Goal: Task Accomplishment & Management: Manage account settings

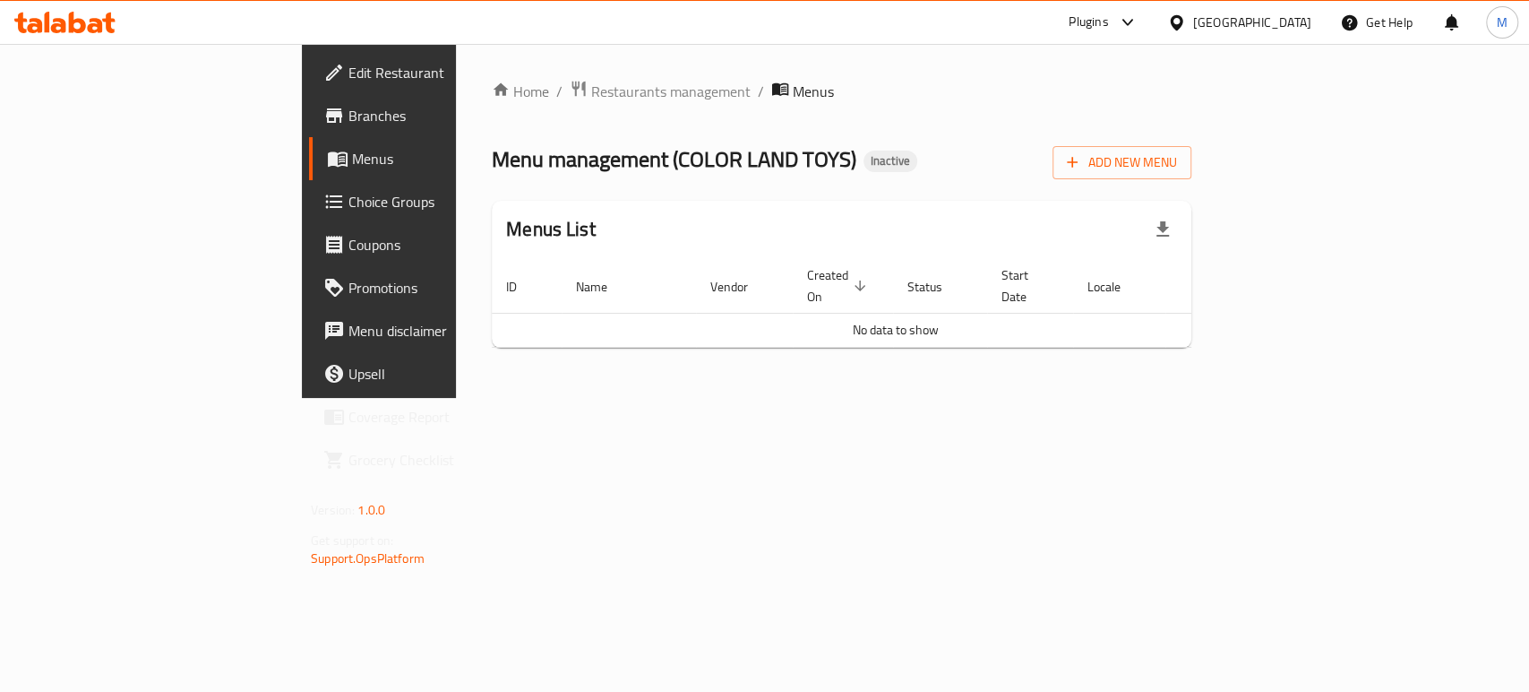
click at [1135, 26] on icon at bounding box center [1128, 23] width 22 height 22
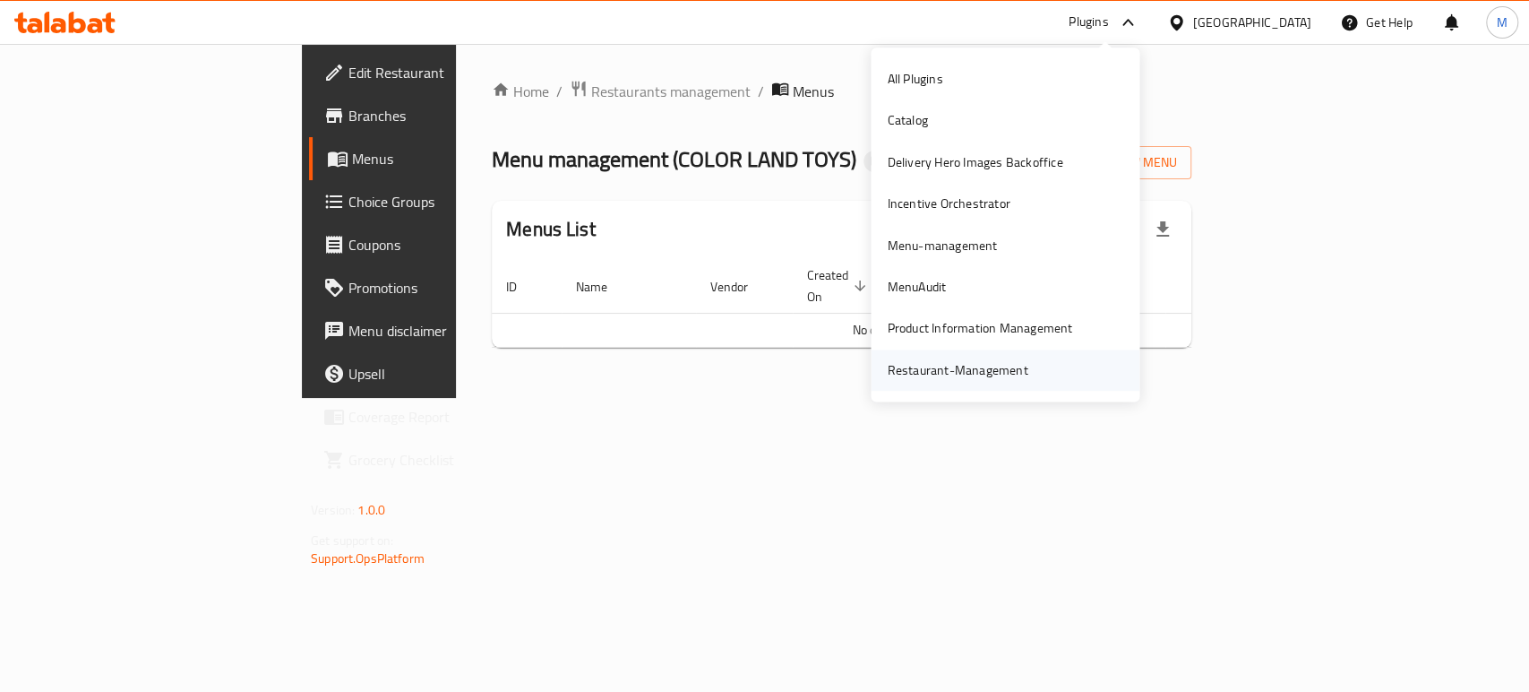
click at [951, 367] on div "Restaurant-Management" at bounding box center [957, 370] width 141 height 20
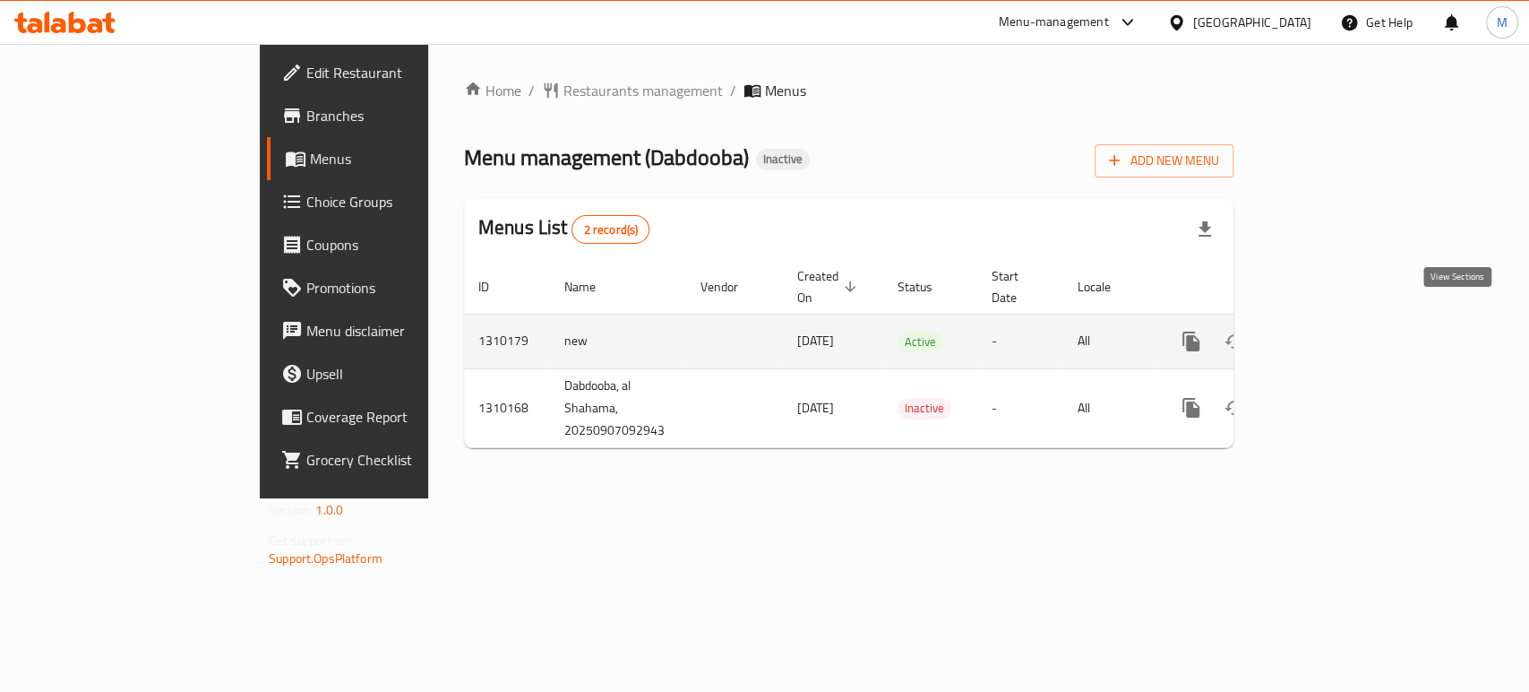
click at [1329, 333] on icon "enhanced table" at bounding box center [1320, 341] width 16 height 16
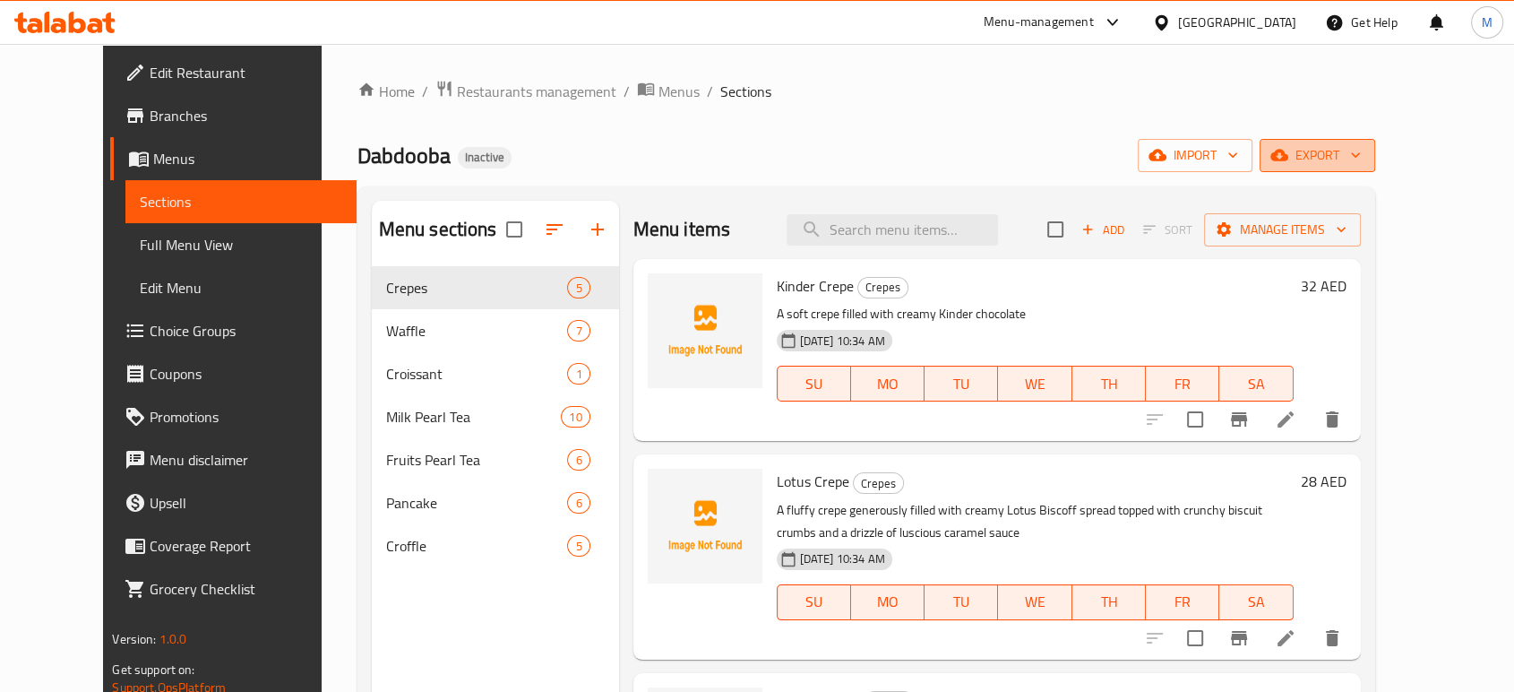
click at [1361, 159] on span "export" at bounding box center [1317, 155] width 87 height 22
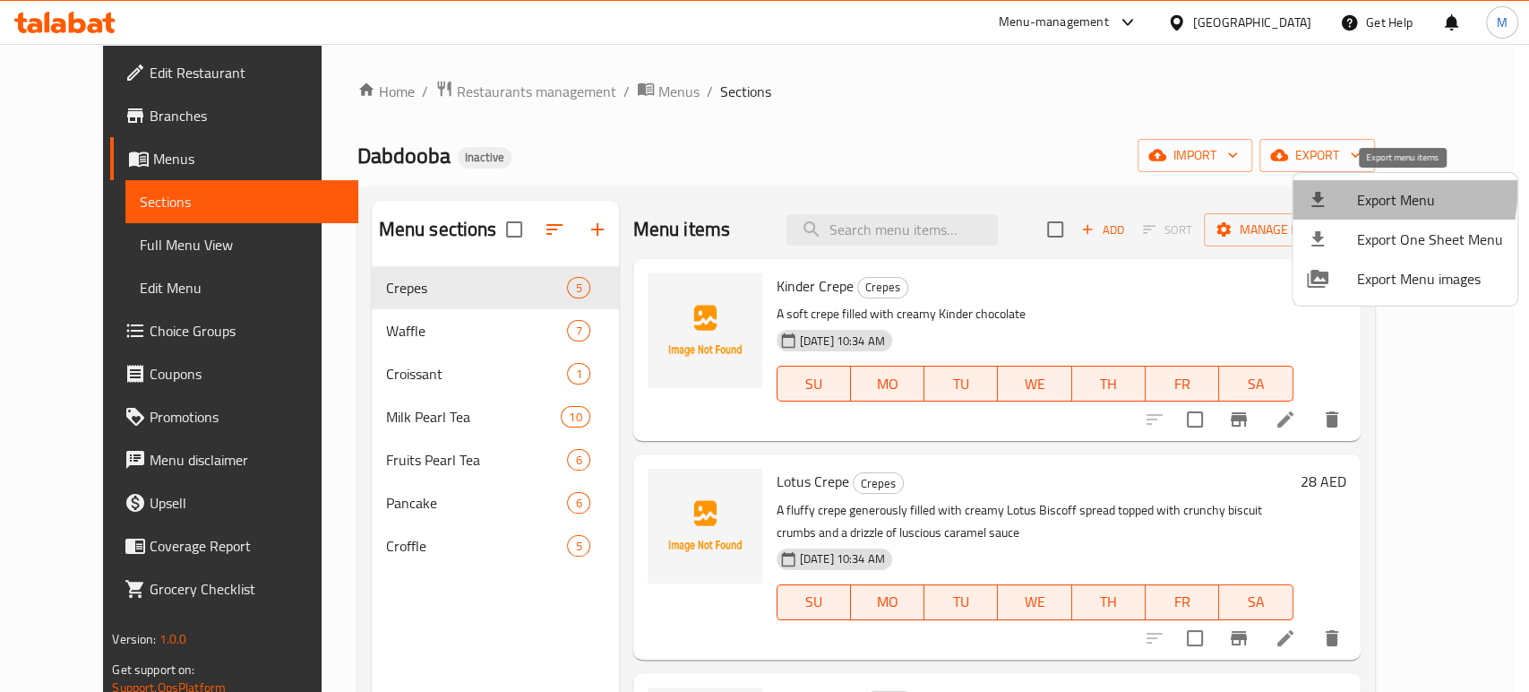
click at [1341, 190] on div at bounding box center [1332, 200] width 50 height 22
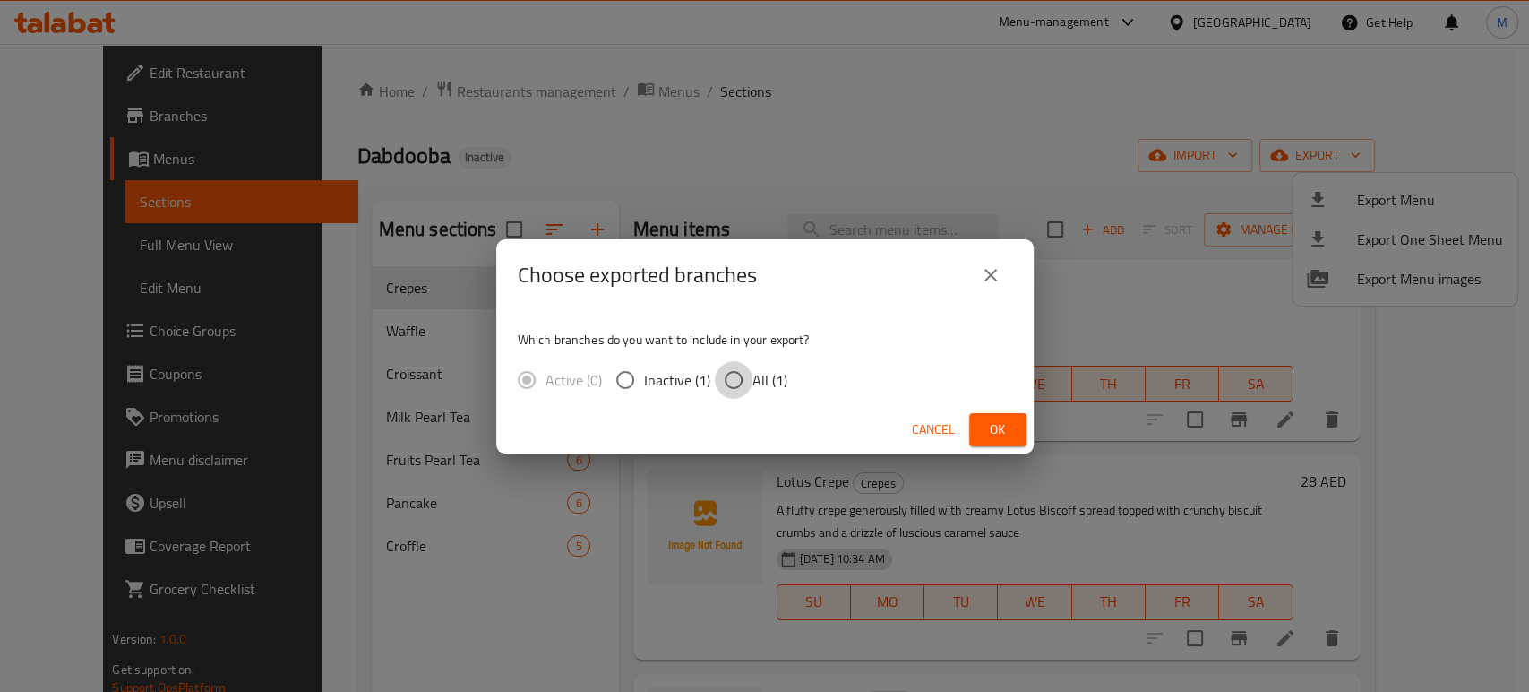
click at [735, 384] on input "All (1)" at bounding box center [734, 380] width 38 height 38
radio input "true"
click at [992, 423] on span "Ok" at bounding box center [998, 429] width 29 height 22
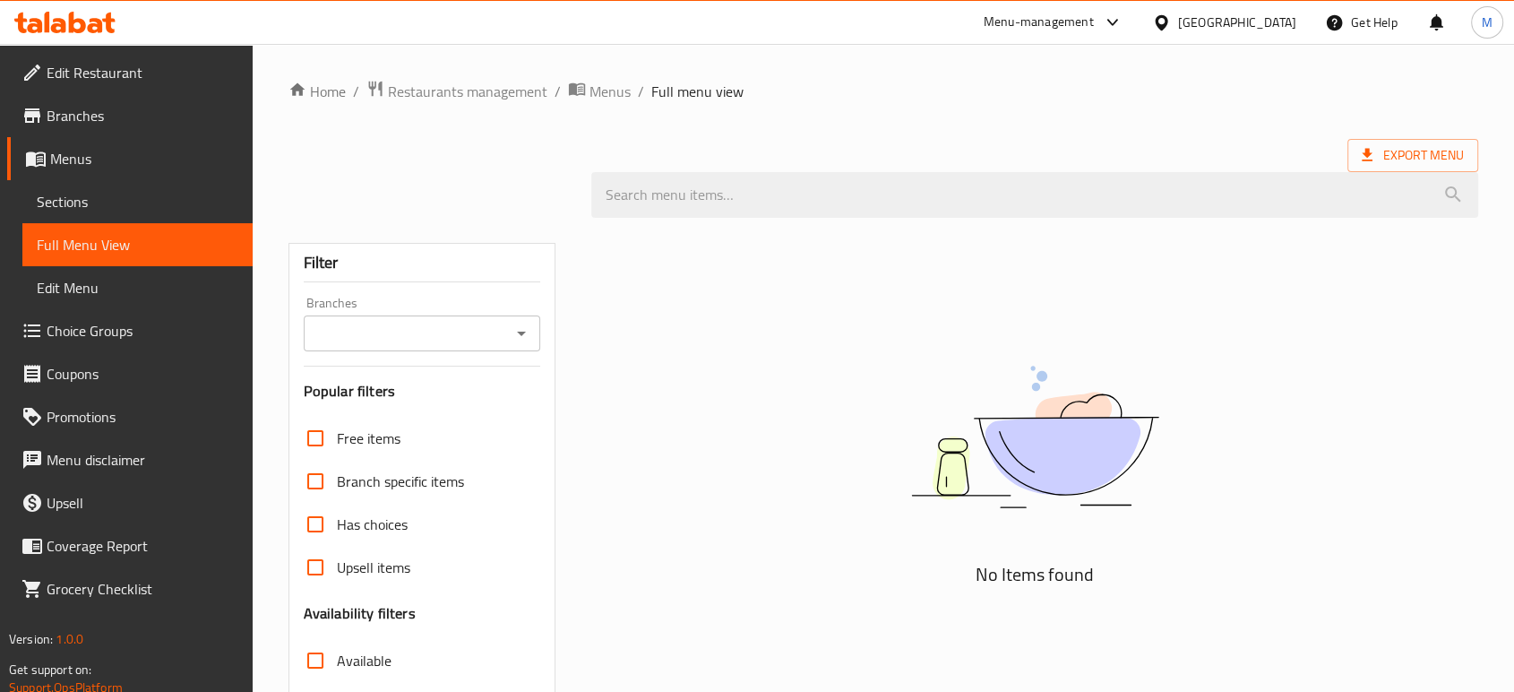
click at [1281, 29] on div "Kuwait" at bounding box center [1237, 23] width 118 height 20
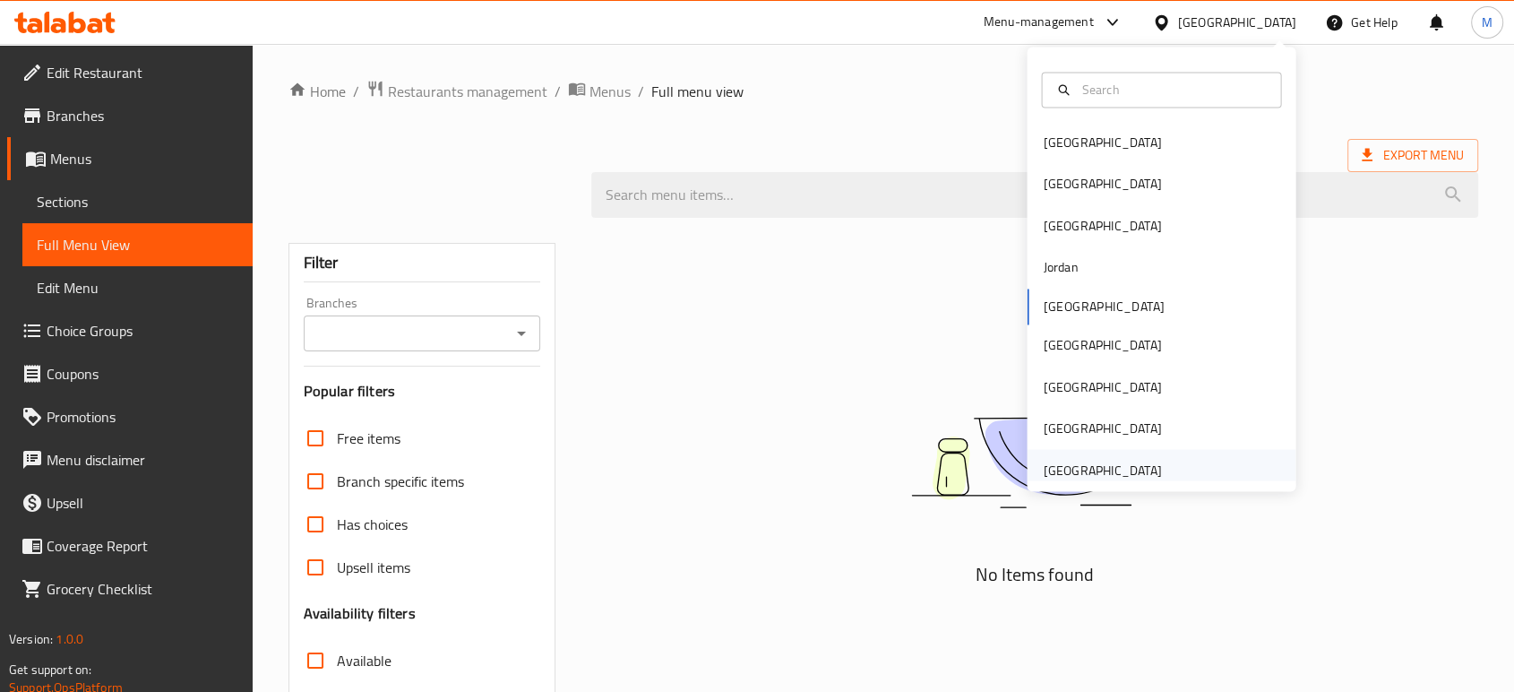
click at [1065, 461] on div "[GEOGRAPHIC_DATA]" at bounding box center [1102, 470] width 118 height 20
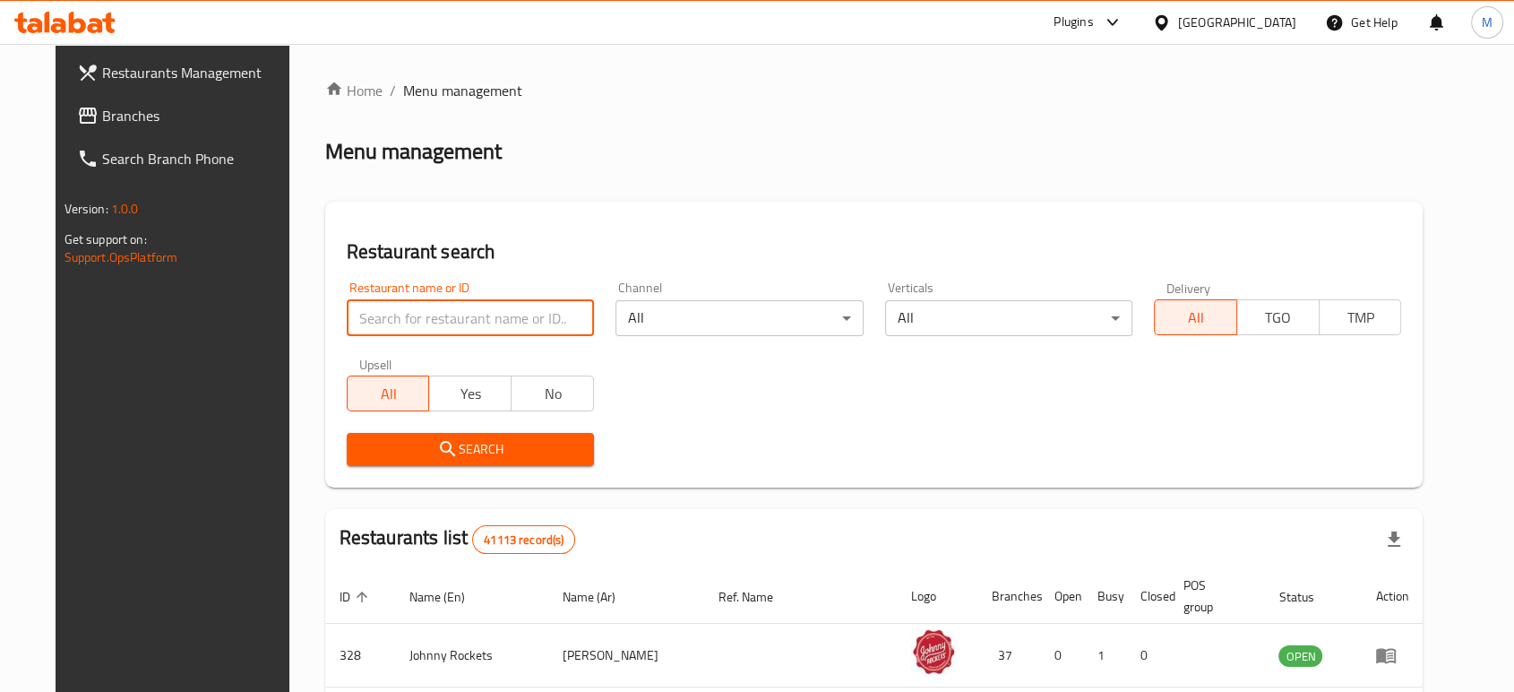
click at [393, 308] on input "search" at bounding box center [470, 318] width 247 height 36
paste input "705368"
type input "705368"
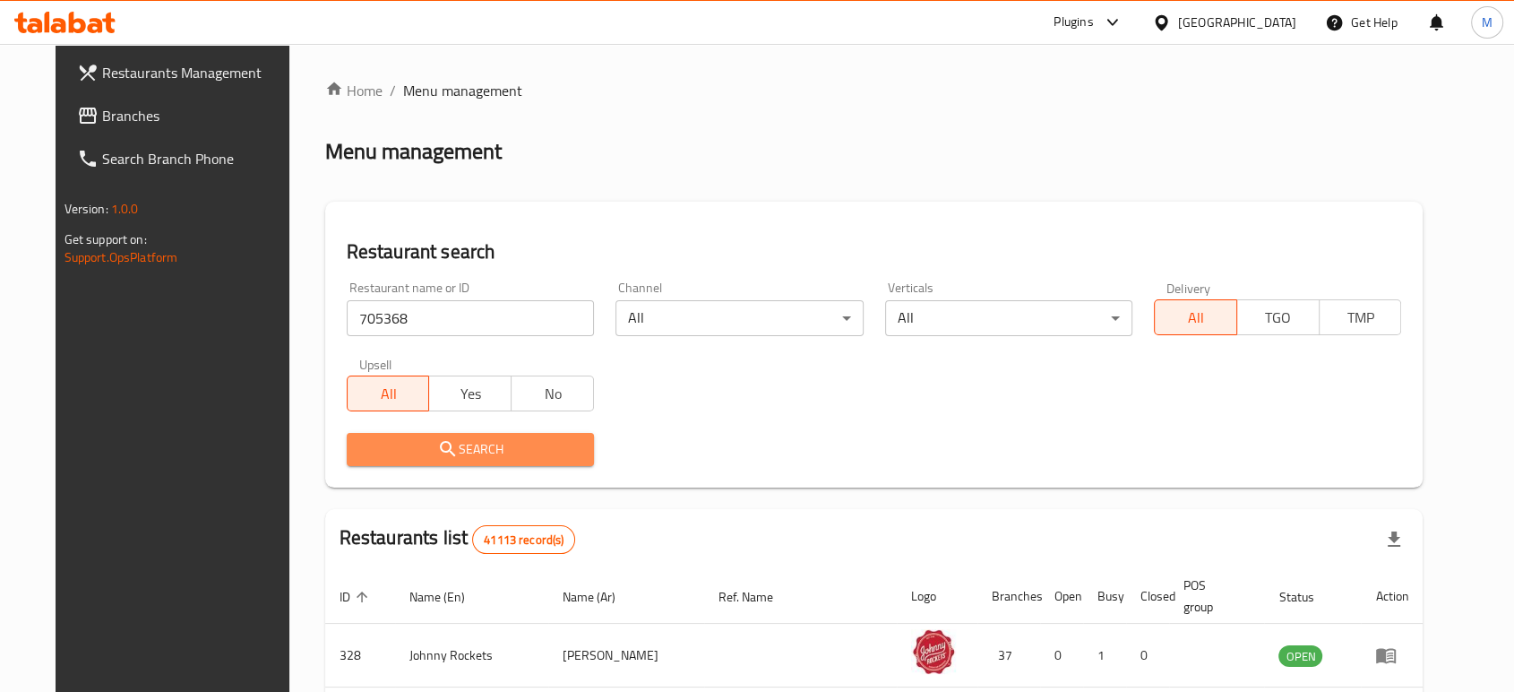
click at [395, 438] on span "Search" at bounding box center [470, 449] width 219 height 22
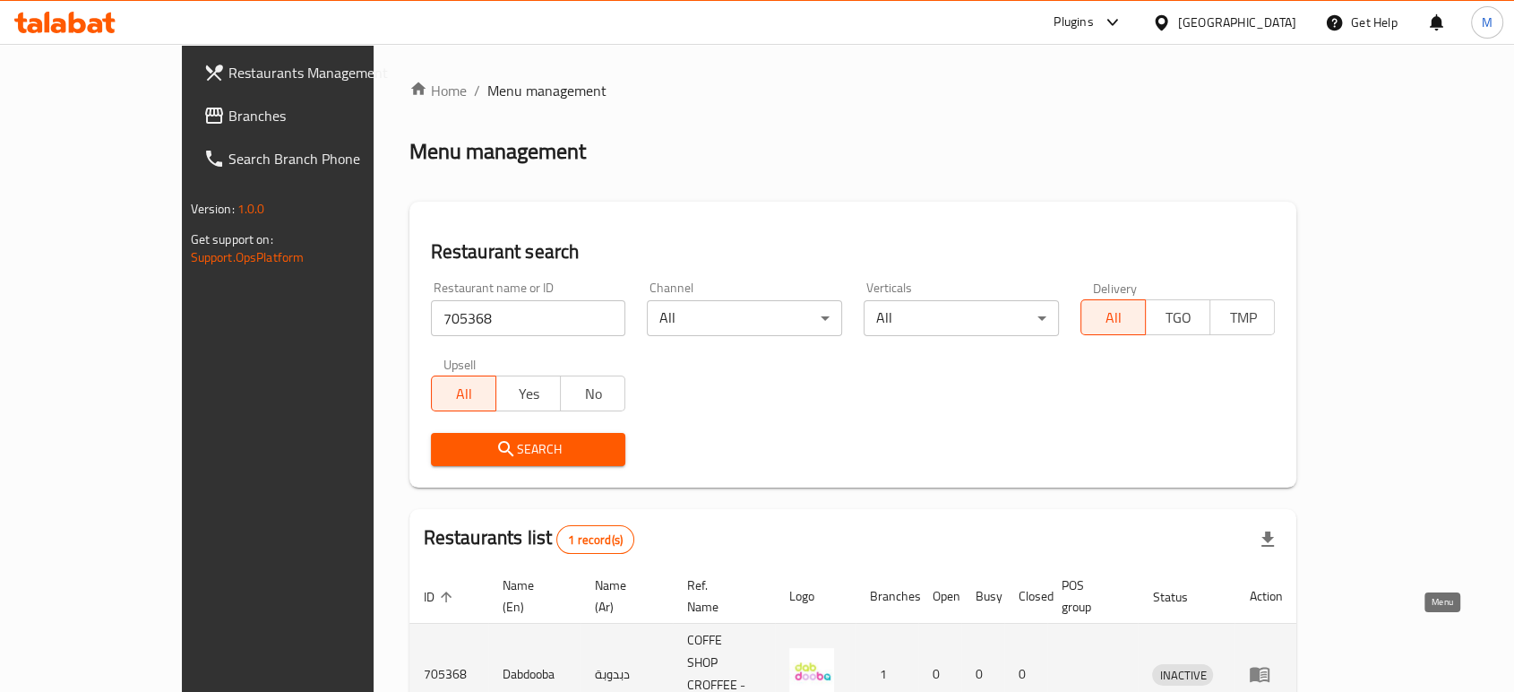
click at [1269, 667] on icon "enhanced table" at bounding box center [1260, 674] width 20 height 15
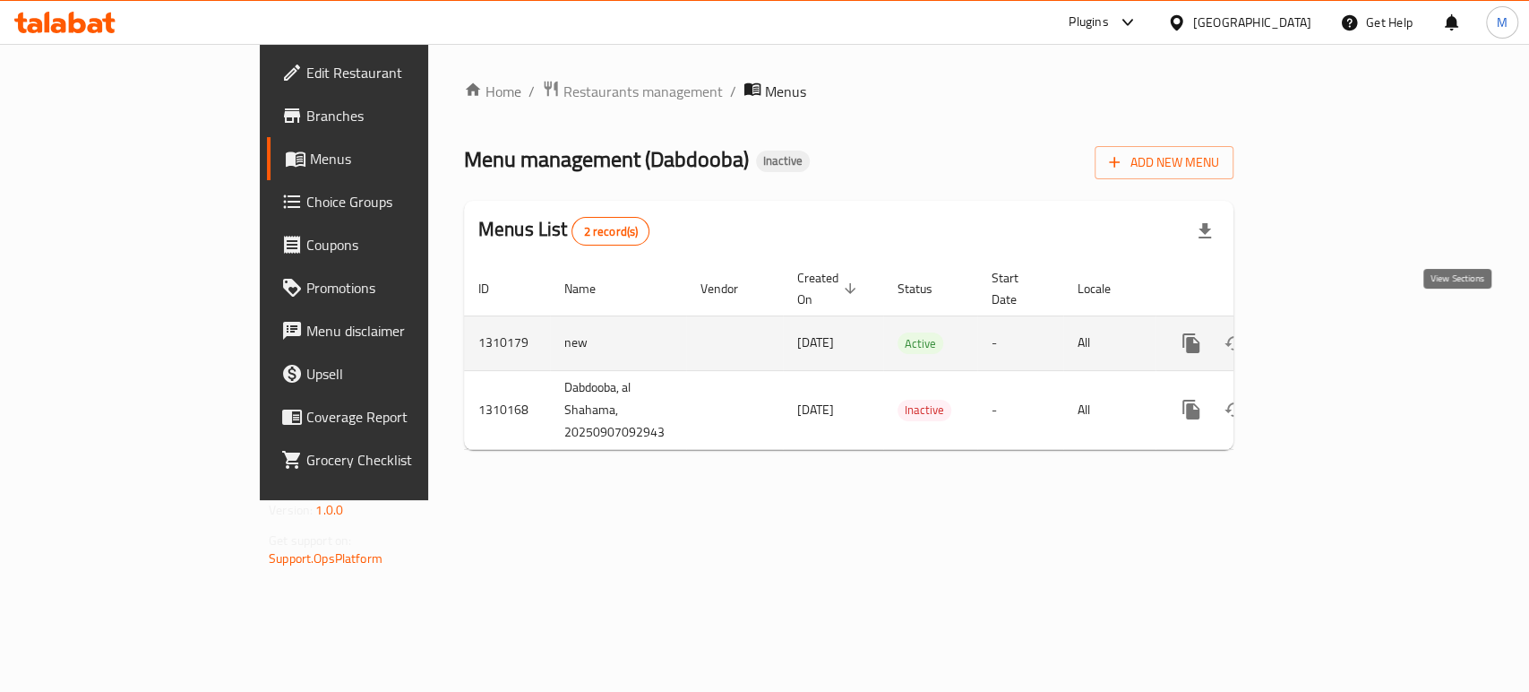
click at [1331, 332] on icon "enhanced table" at bounding box center [1321, 343] width 22 height 22
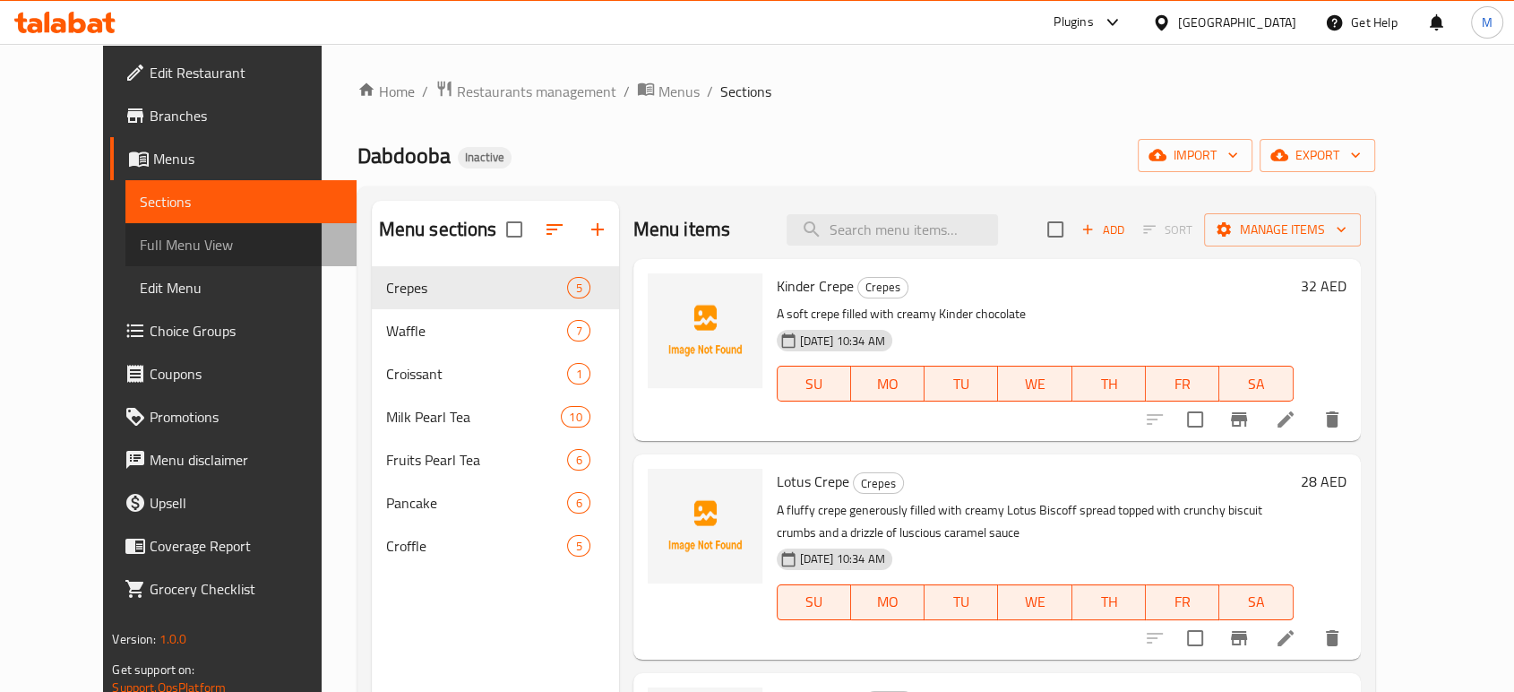
click at [140, 235] on span "Full Menu View" at bounding box center [241, 245] width 202 height 22
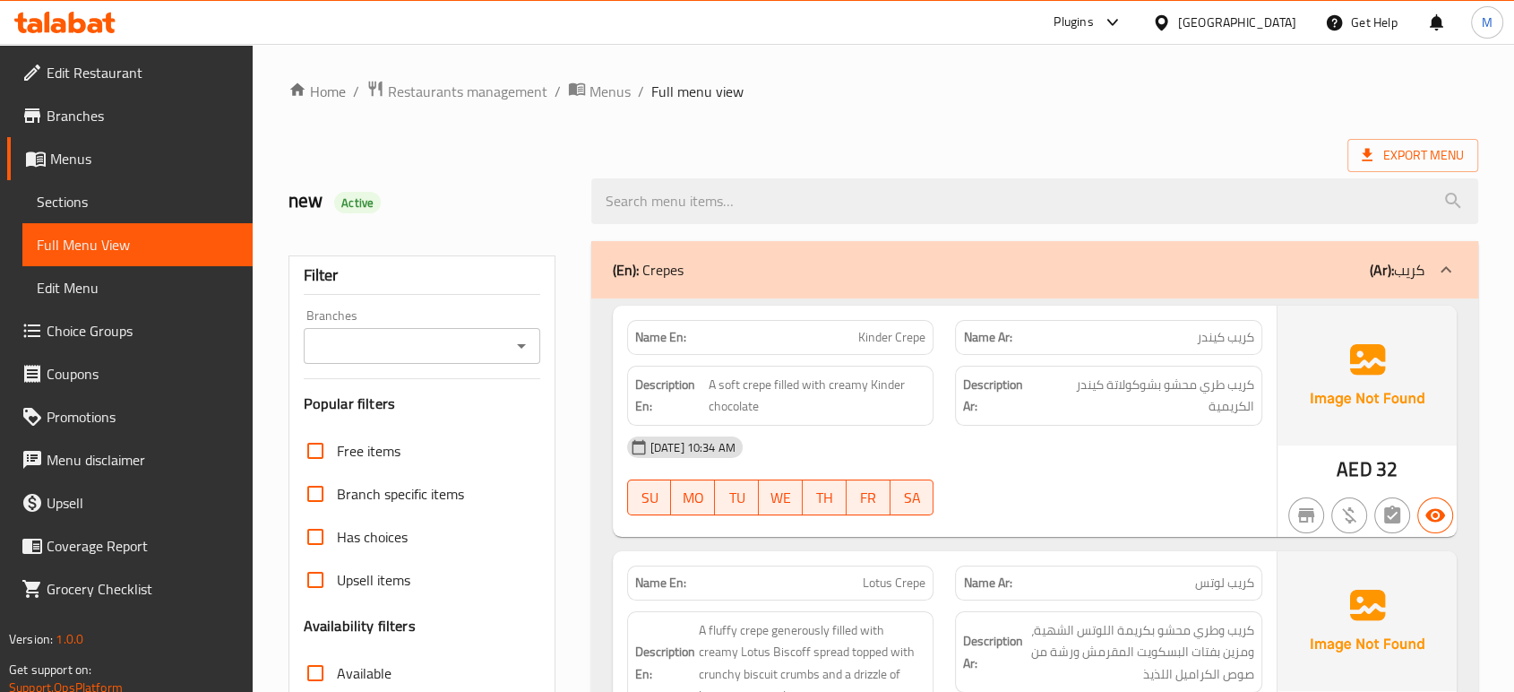
click at [1226, 146] on div "Export Menu" at bounding box center [883, 155] width 1190 height 33
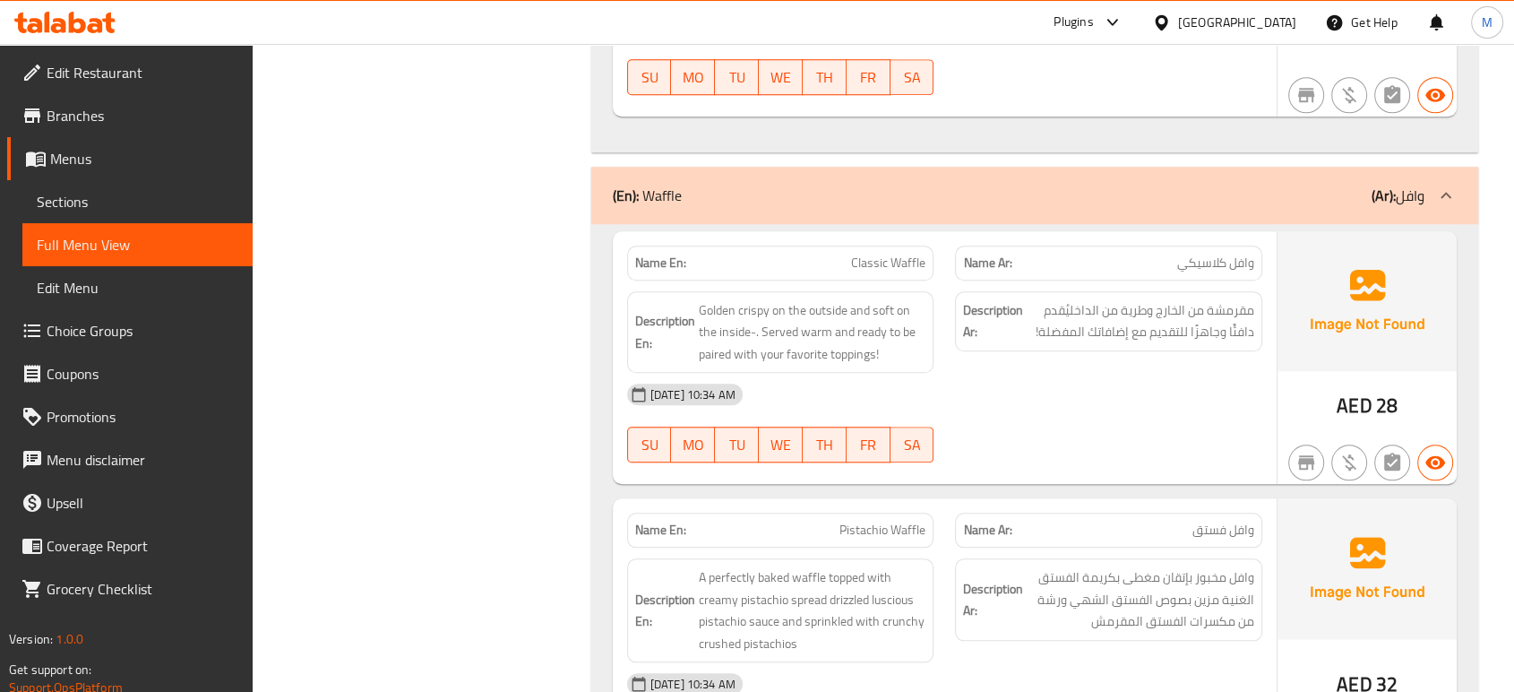
scroll to position [1553, 0]
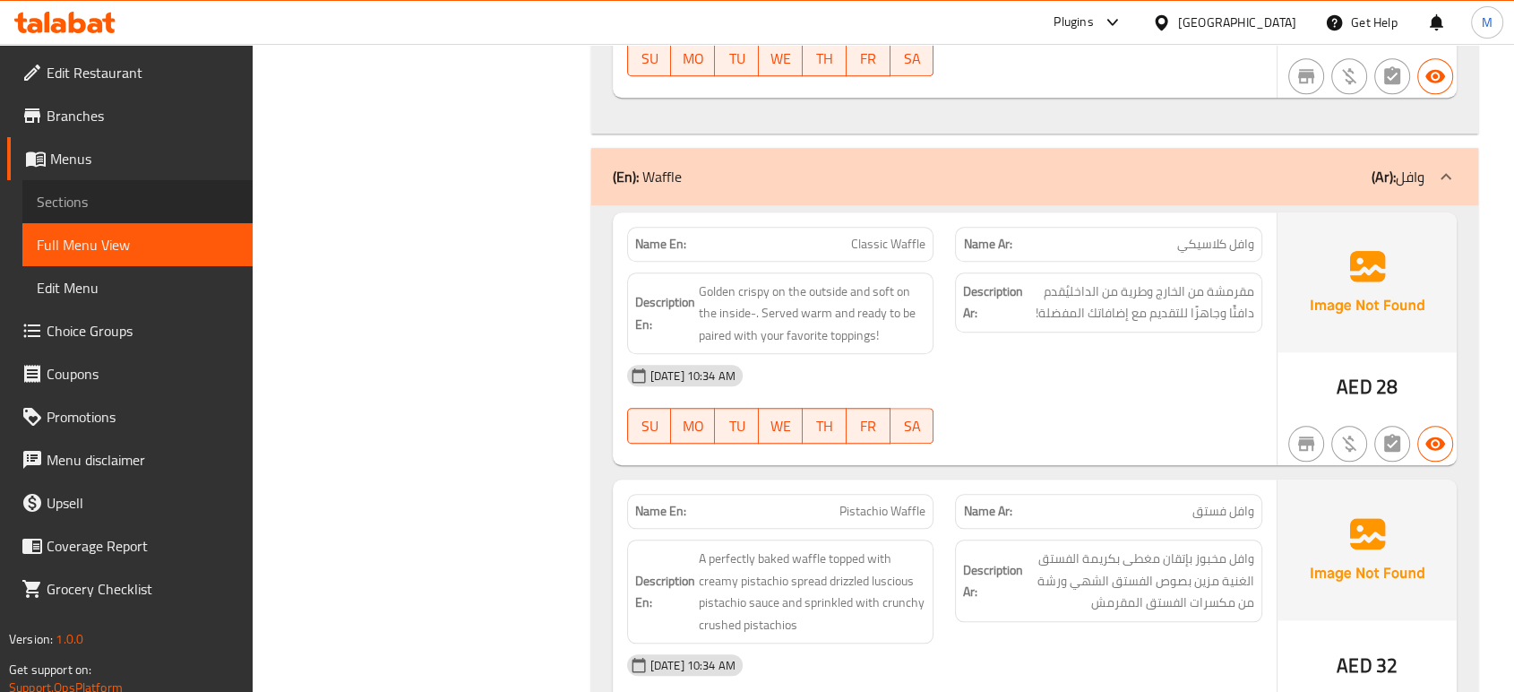
click at [108, 195] on span "Sections" at bounding box center [138, 202] width 202 height 22
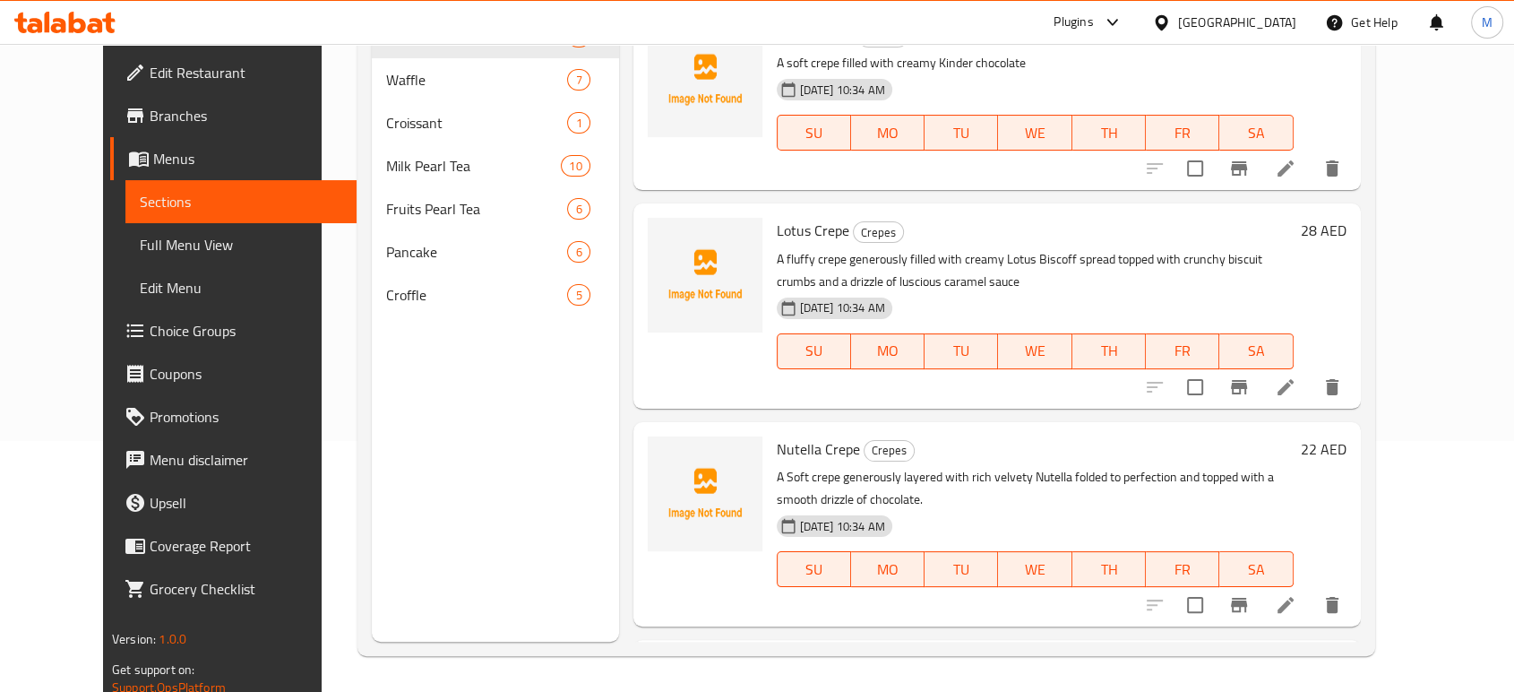
scroll to position [251, 0]
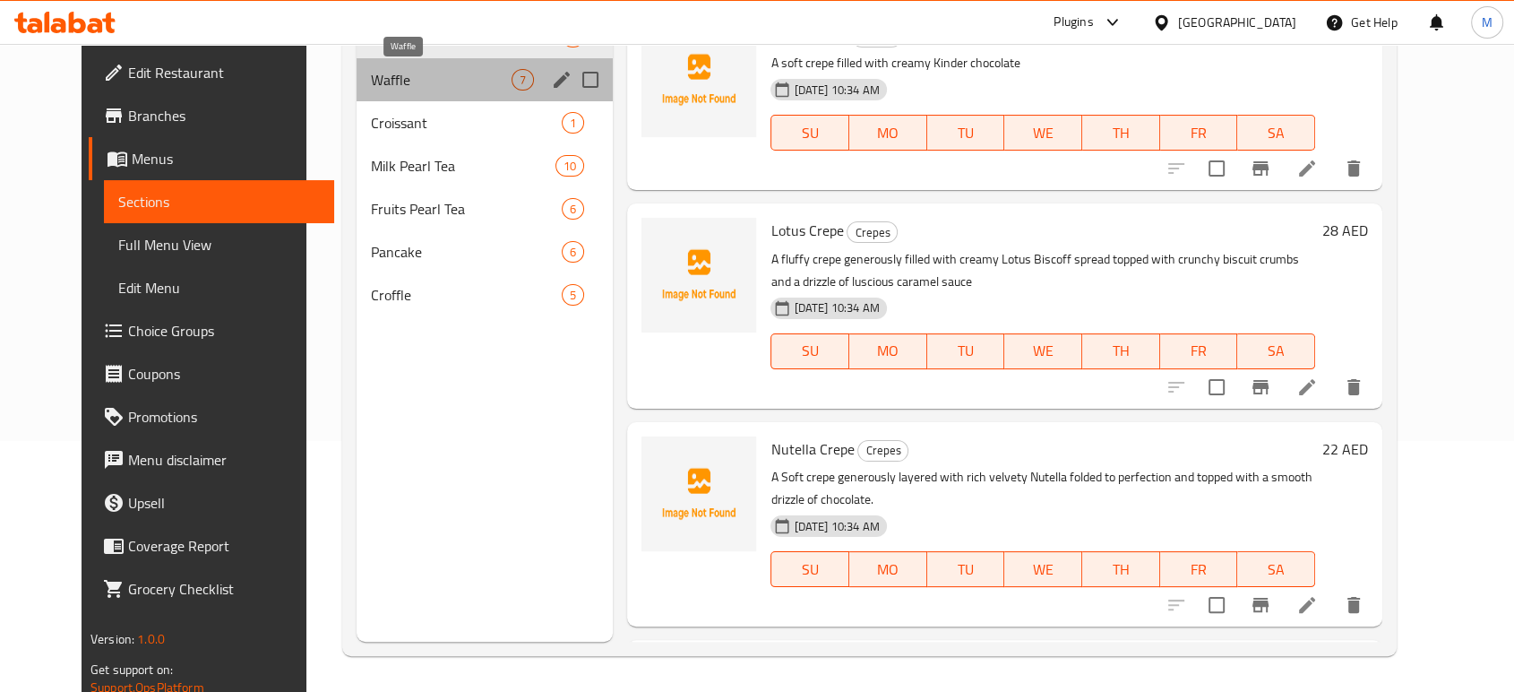
click at [371, 85] on span "Waffle" at bounding box center [441, 80] width 141 height 22
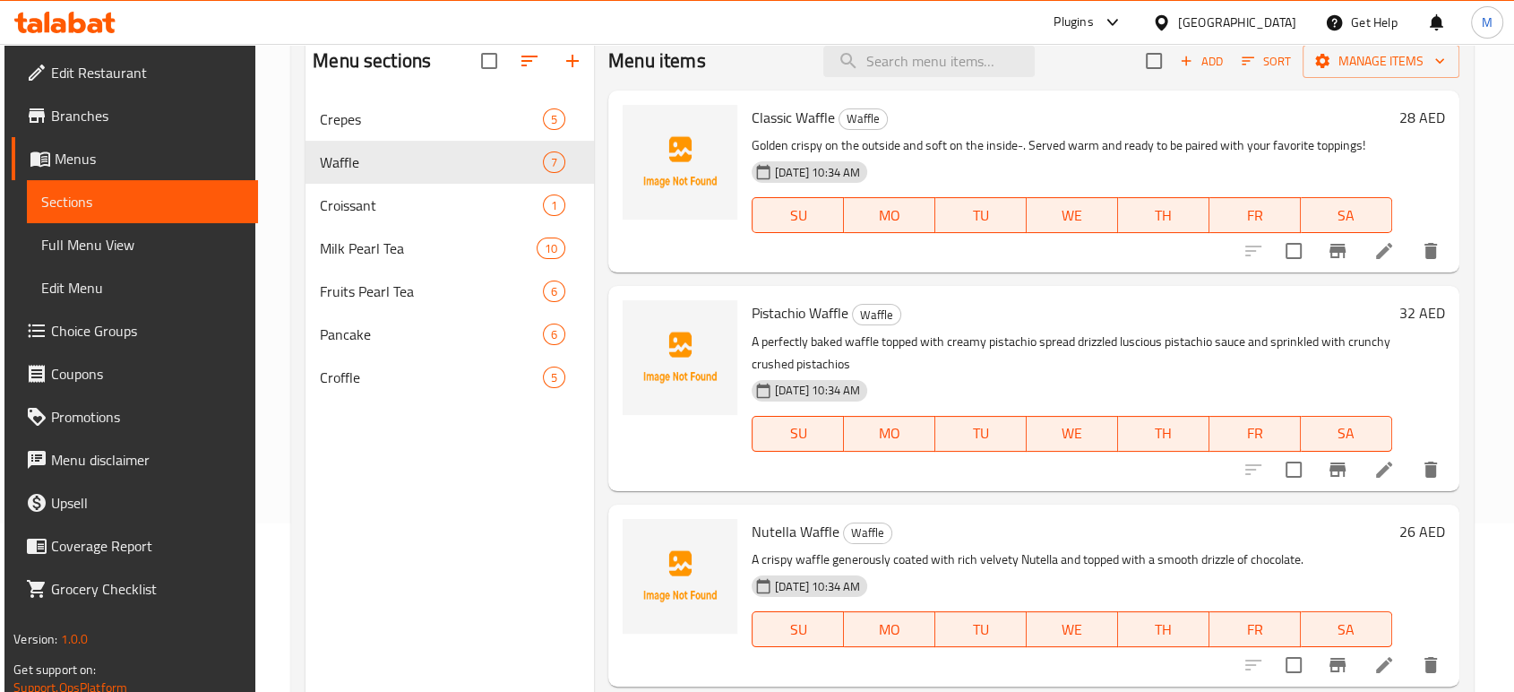
scroll to position [131, 0]
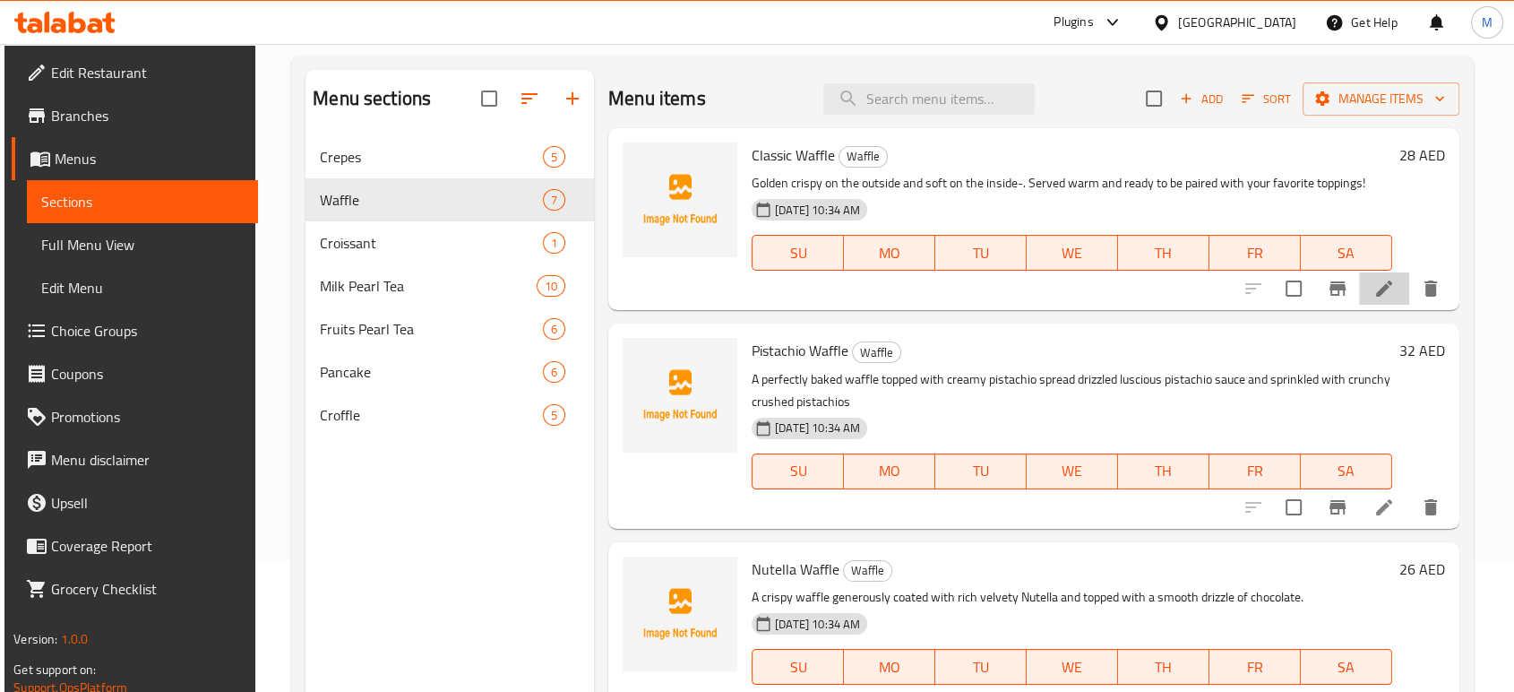
click at [1373, 299] on li at bounding box center [1384, 288] width 50 height 32
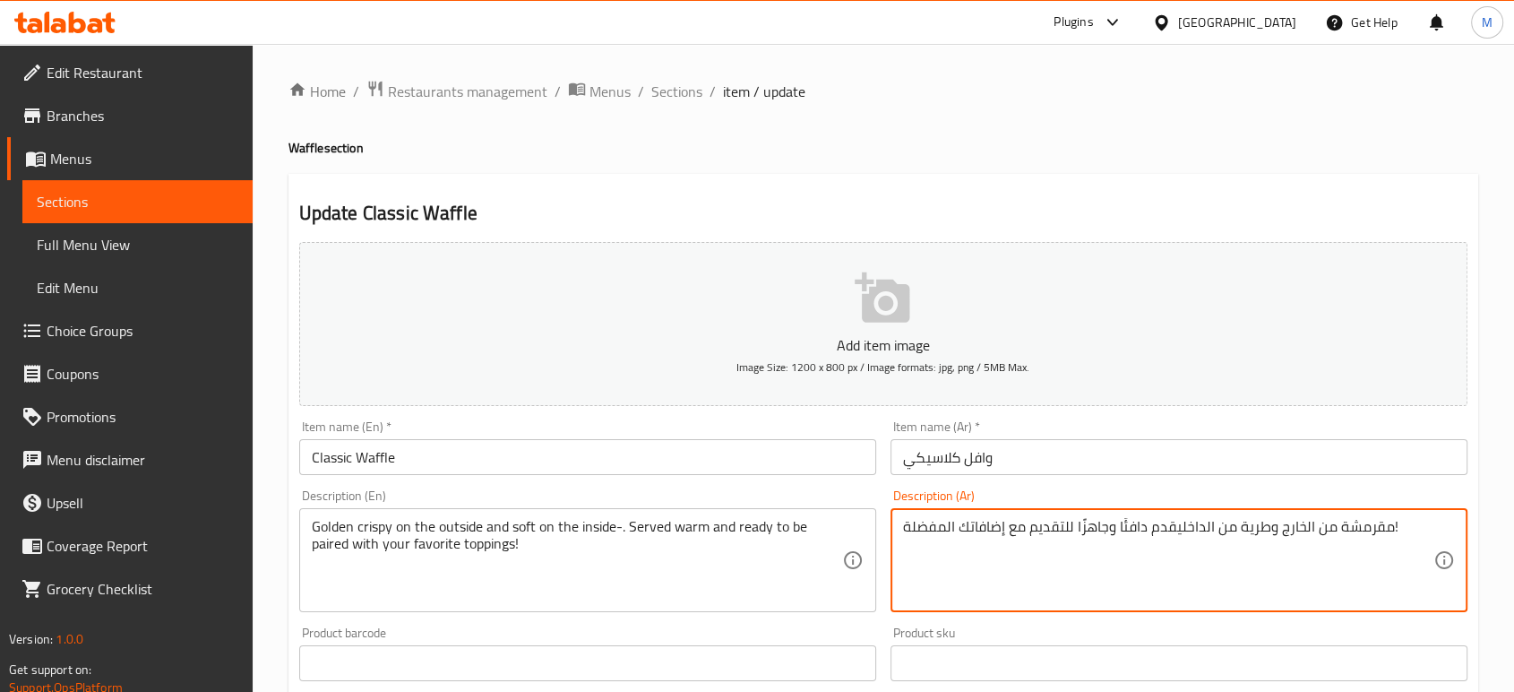
click at [1177, 529] on textarea "مقرمشة من الخارج وطرية من الداخليقدم دافئًا وجاهزًا للتقديم مع إضافاتك المفضلة!" at bounding box center [1168, 560] width 530 height 85
click at [1363, 572] on textarea "مقرمشة من الخارج وطرية من الداخل يقدم دافئًا وجاهزًا للتقديم مع إضافاتك المفضلة!" at bounding box center [1168, 560] width 530 height 85
click at [925, 537] on textarea "مقرمشة من الخارج وطرية من الداخل يقدم دافئًا وجاهزًا للتقديم مع إضافاتك المفضلة!" at bounding box center [1168, 560] width 530 height 85
type textarea "مقرمشة من الخارج وطرية من الداخل يقدم دافئًا وجاهزًا للتقديم مع إضافاتك المفضلة"
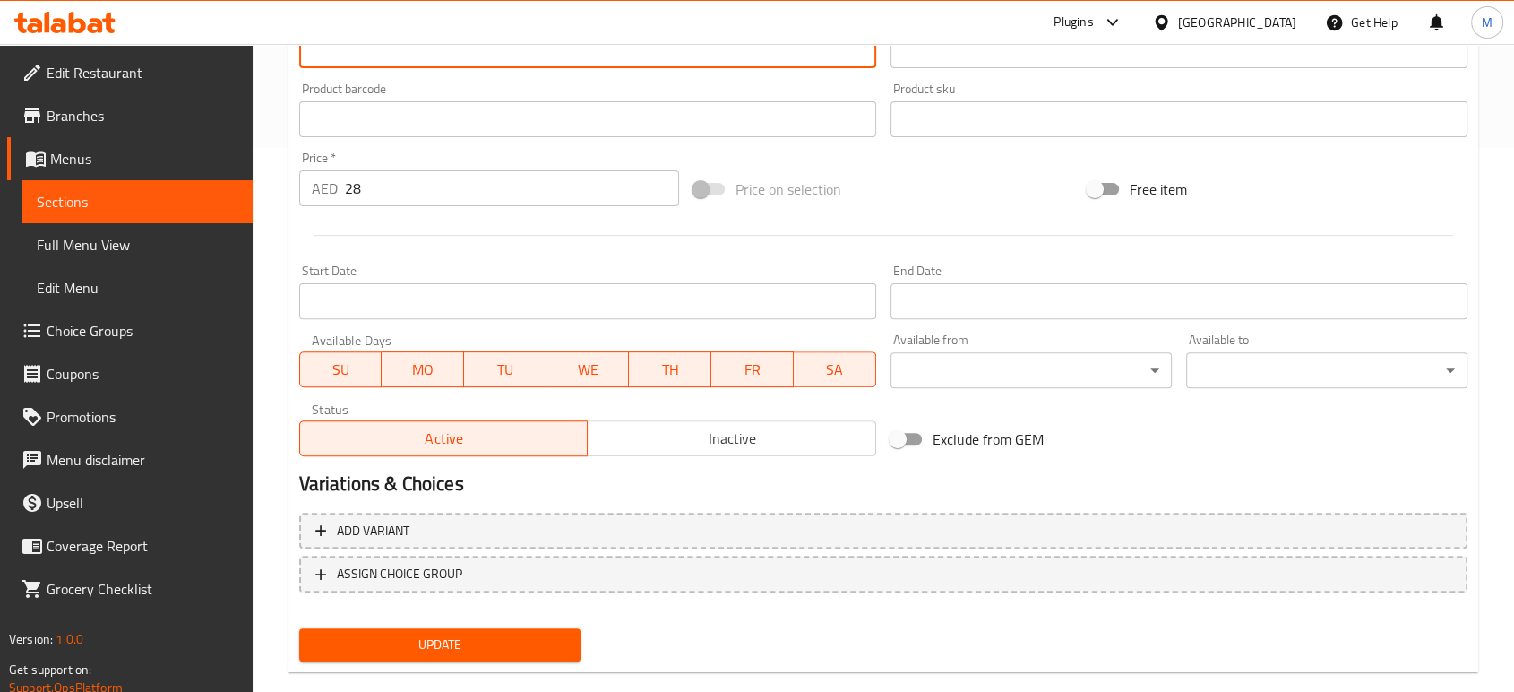
scroll to position [573, 0]
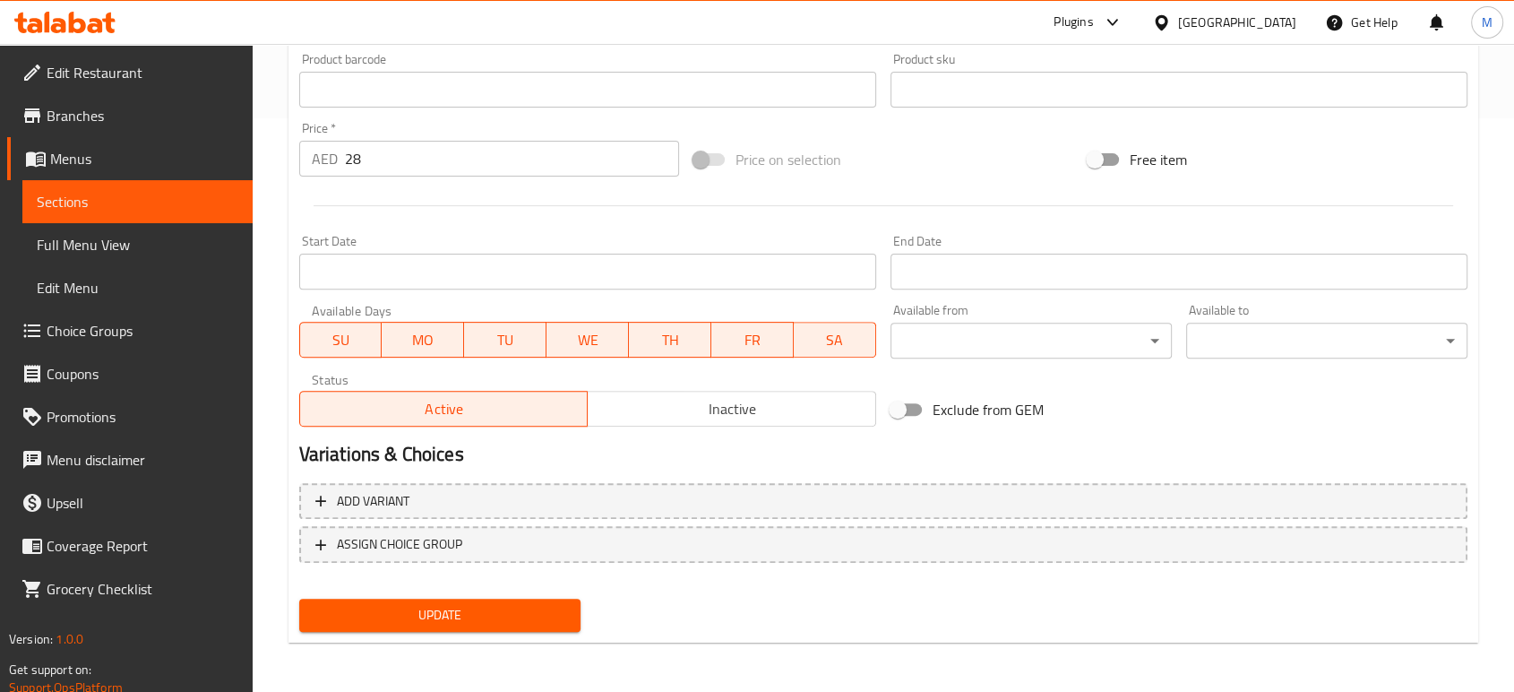
type textarea "Golden crispy on the outside and soft on the inside-. Served warm and ready to …"
click at [546, 613] on span "Update" at bounding box center [440, 615] width 253 height 22
click at [118, 252] on span "Full Menu View" at bounding box center [138, 245] width 202 height 22
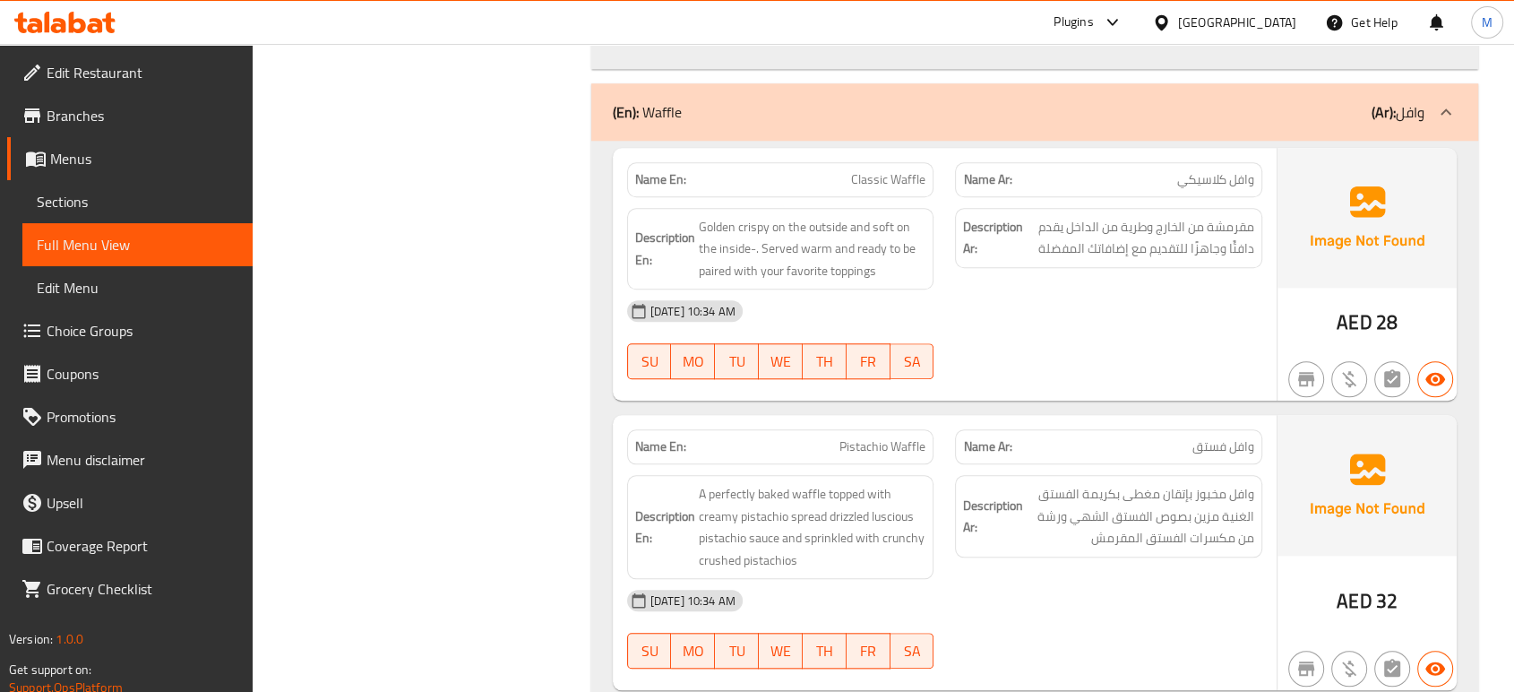
scroll to position [1635, 0]
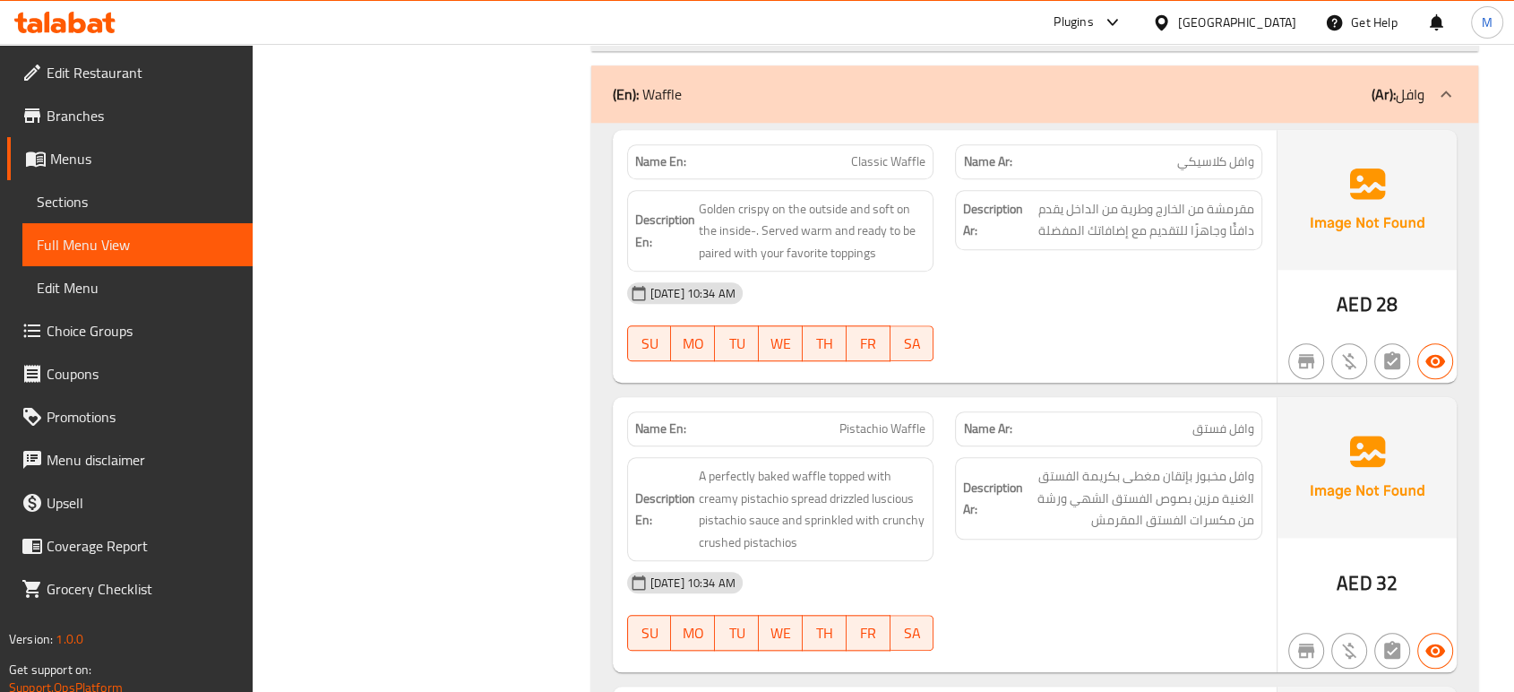
click at [1121, 573] on div "07-09-2025 10:34 AM" at bounding box center [944, 582] width 657 height 43
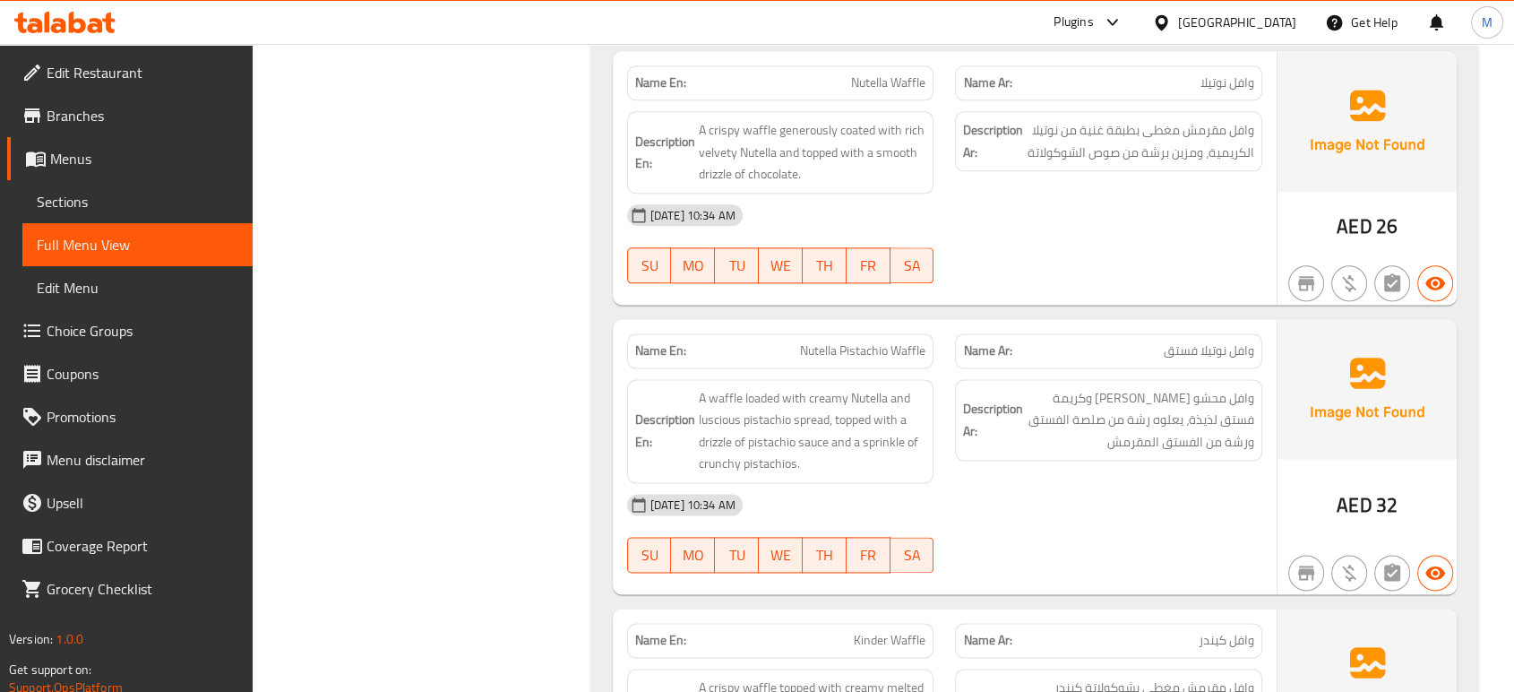
scroll to position [2272, 0]
click at [1095, 514] on div "07-09-2025 10:34 AM" at bounding box center [944, 502] width 657 height 43
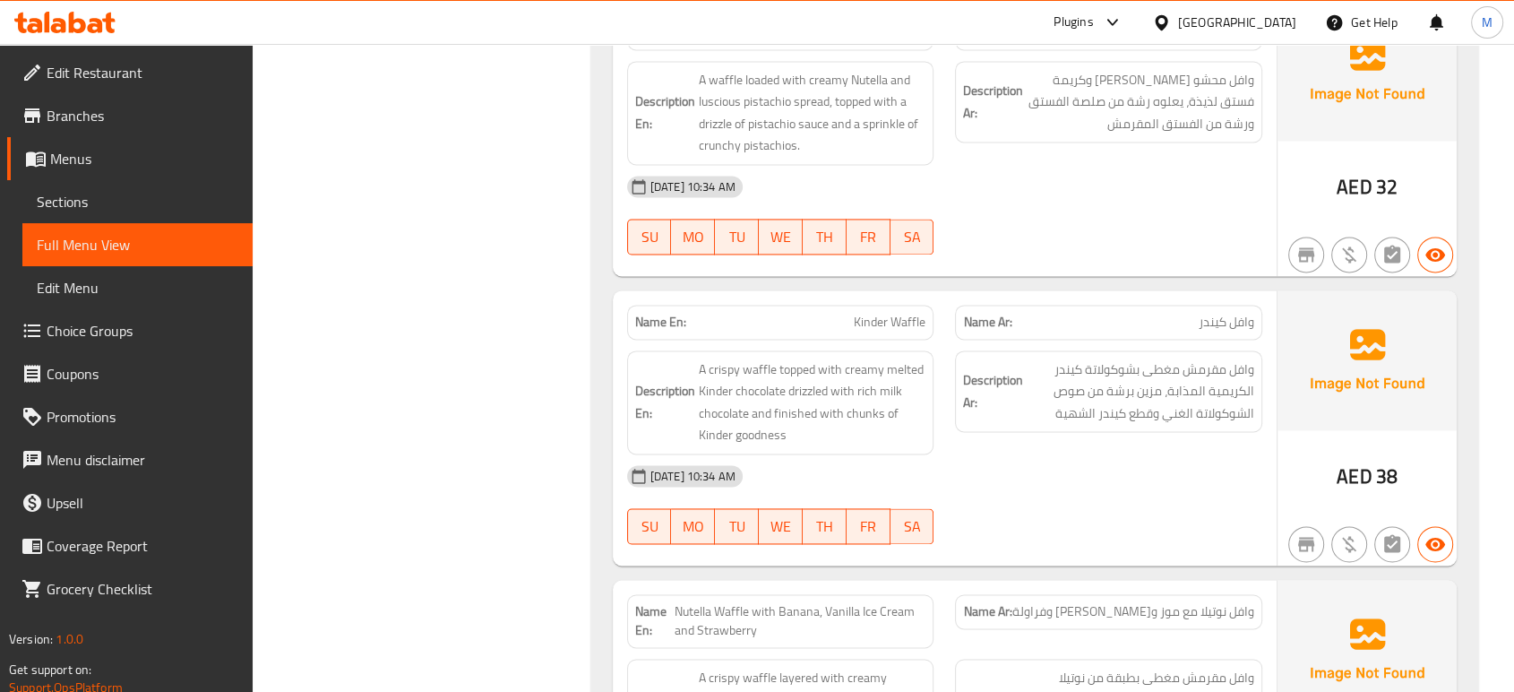
scroll to position [2591, 0]
click at [1095, 514] on div "07-09-2025 10:34 AM SU MO TU WE TH FR SA" at bounding box center [944, 502] width 657 height 100
click at [1095, 513] on div "07-09-2025 10:34 AM SU MO TU WE TH FR SA" at bounding box center [944, 502] width 657 height 100
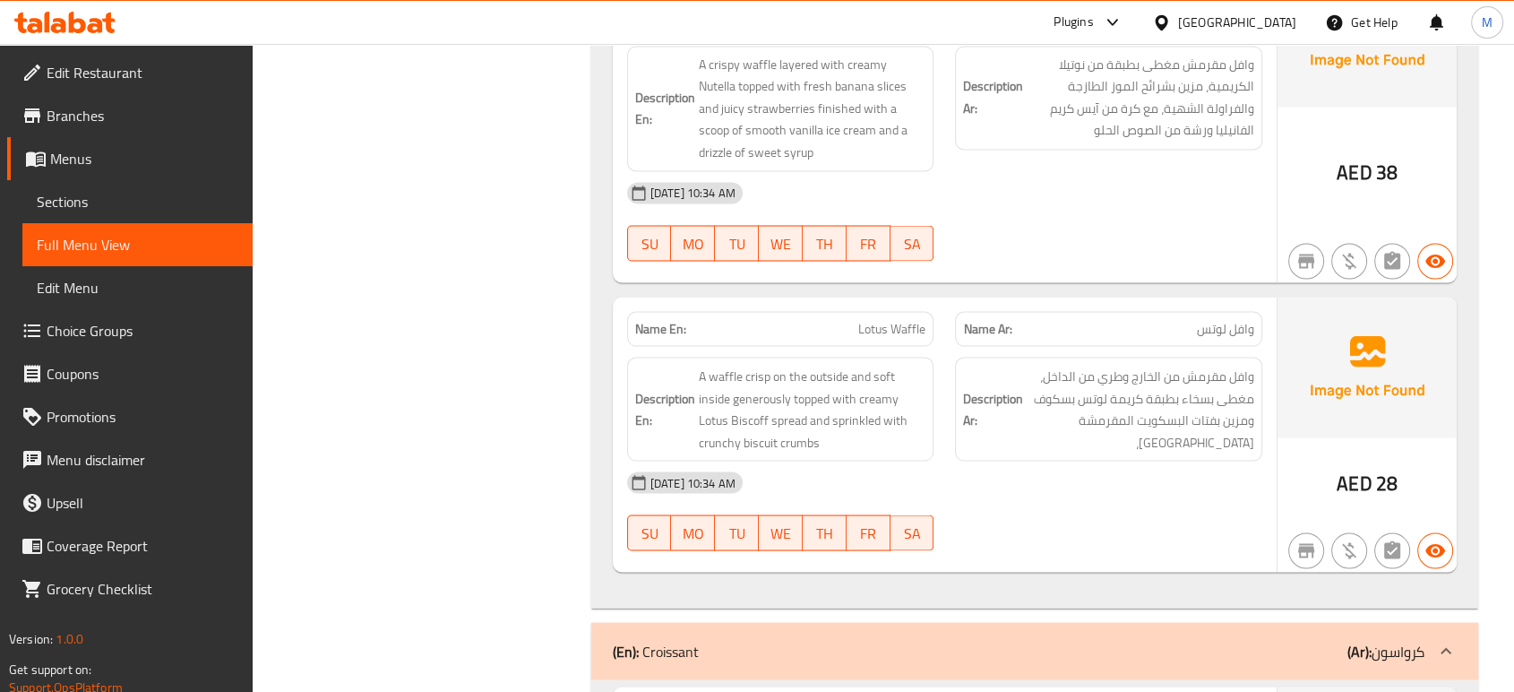
scroll to position [3228, 0]
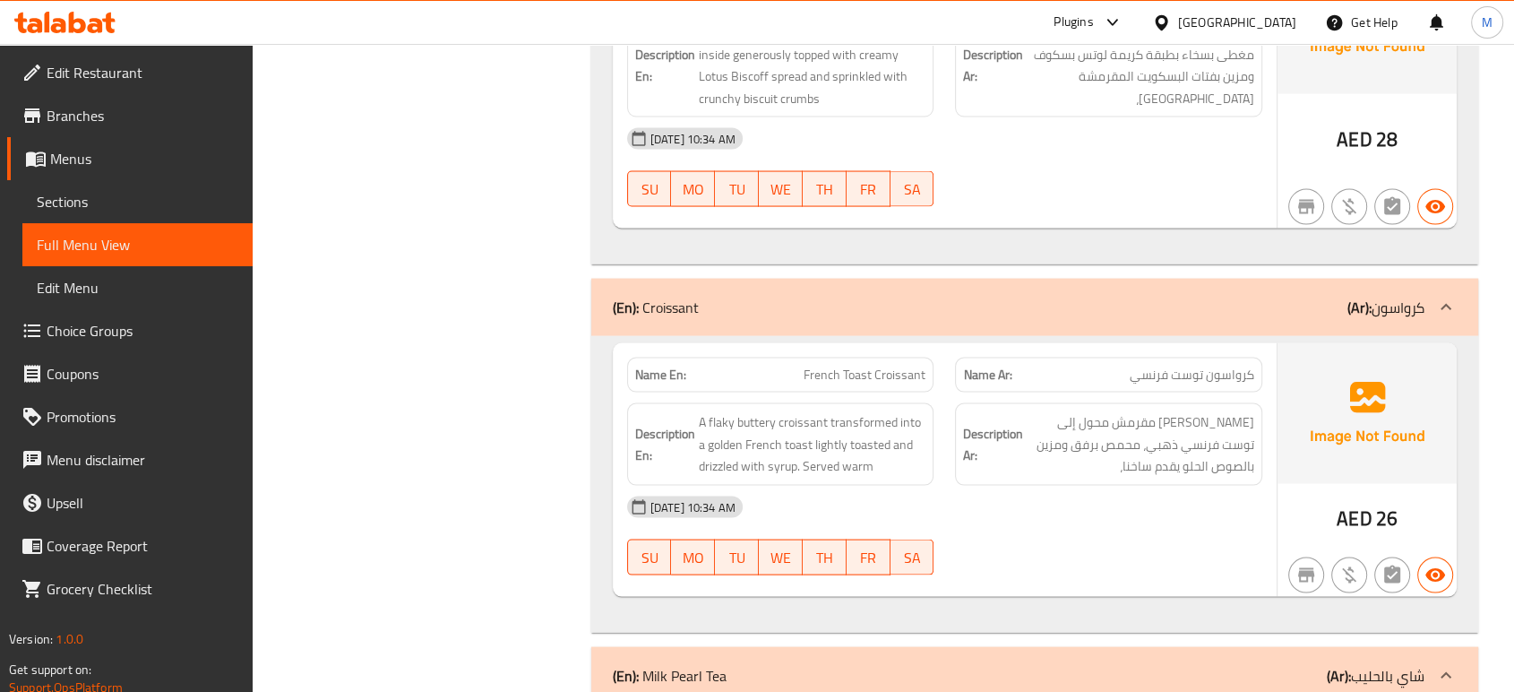
scroll to position [3547, 0]
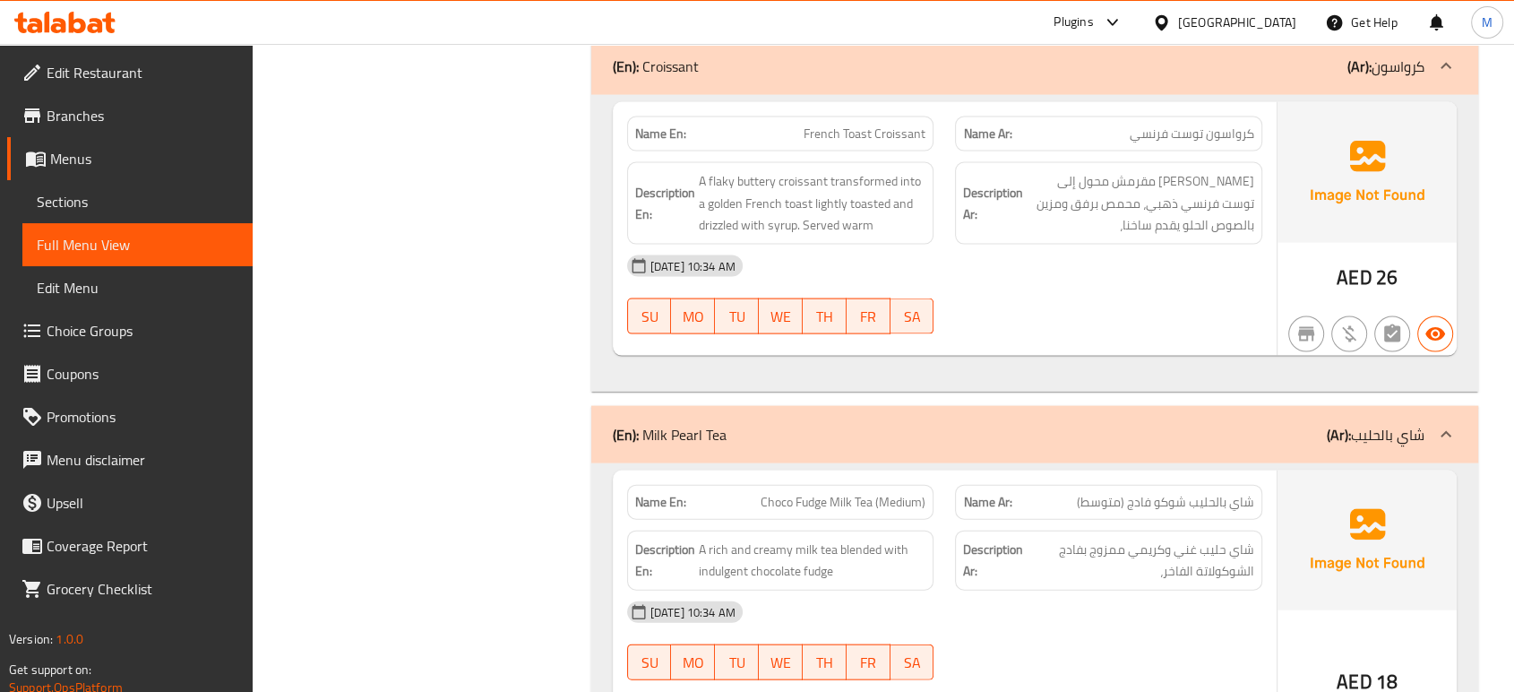
scroll to position [3825, 0]
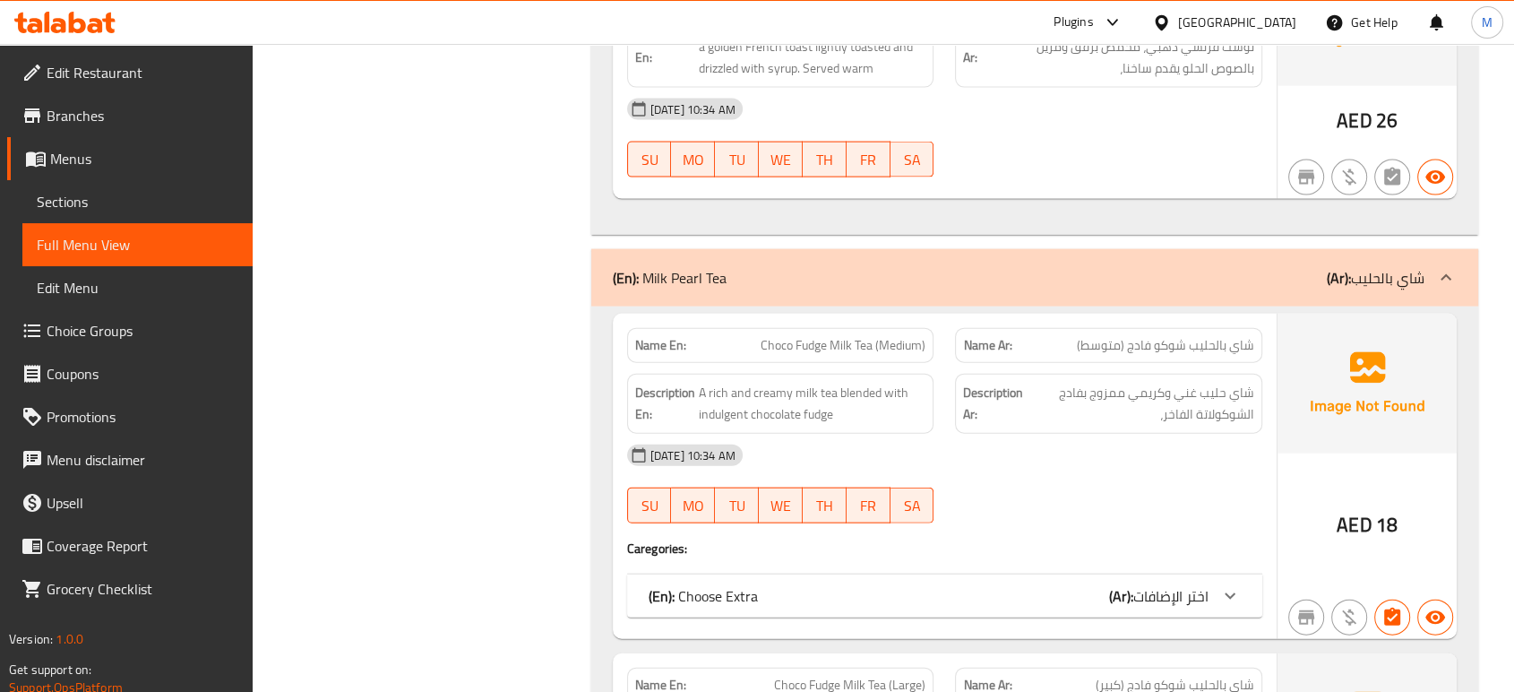
scroll to position [3944, 0]
click at [1038, 582] on div "(En): Choose Extra (Ar): اختر الإضافات" at bounding box center [929, 593] width 560 height 22
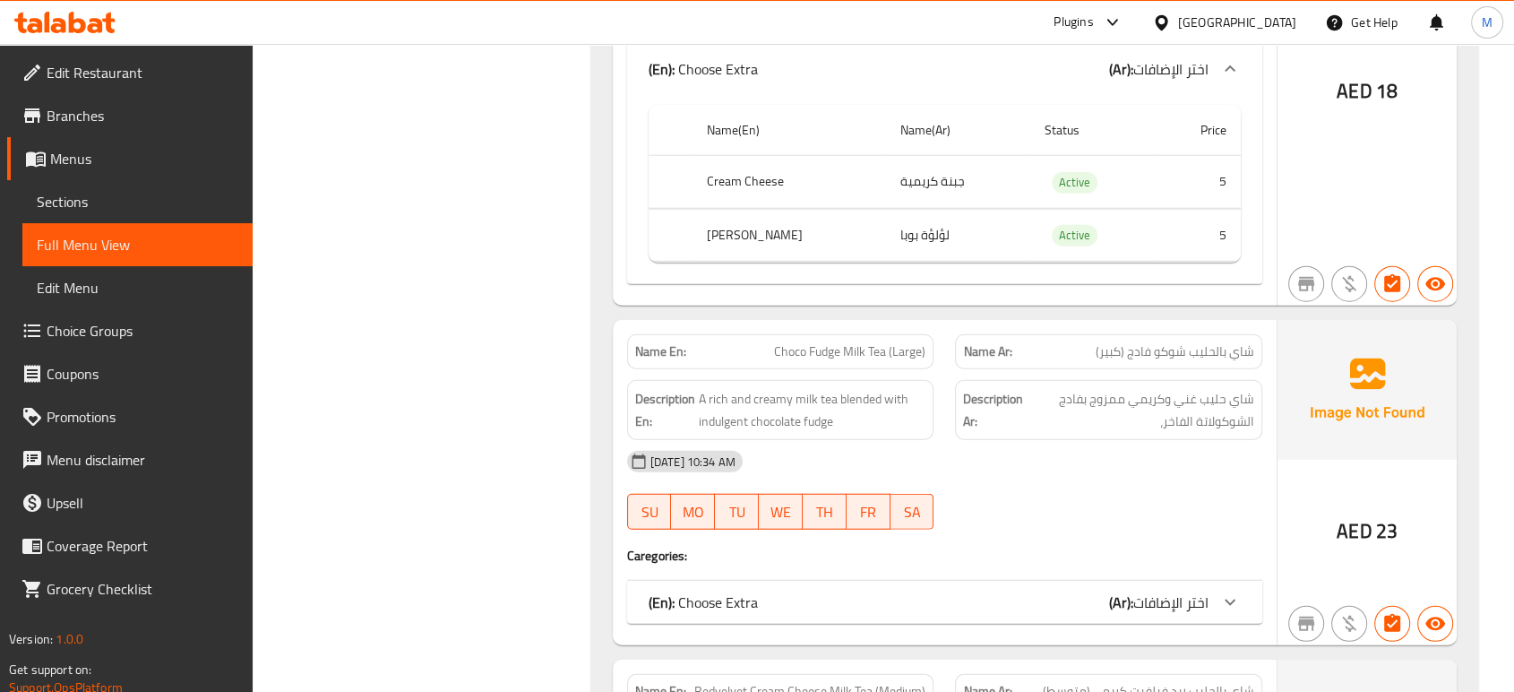
scroll to position [4502, 0]
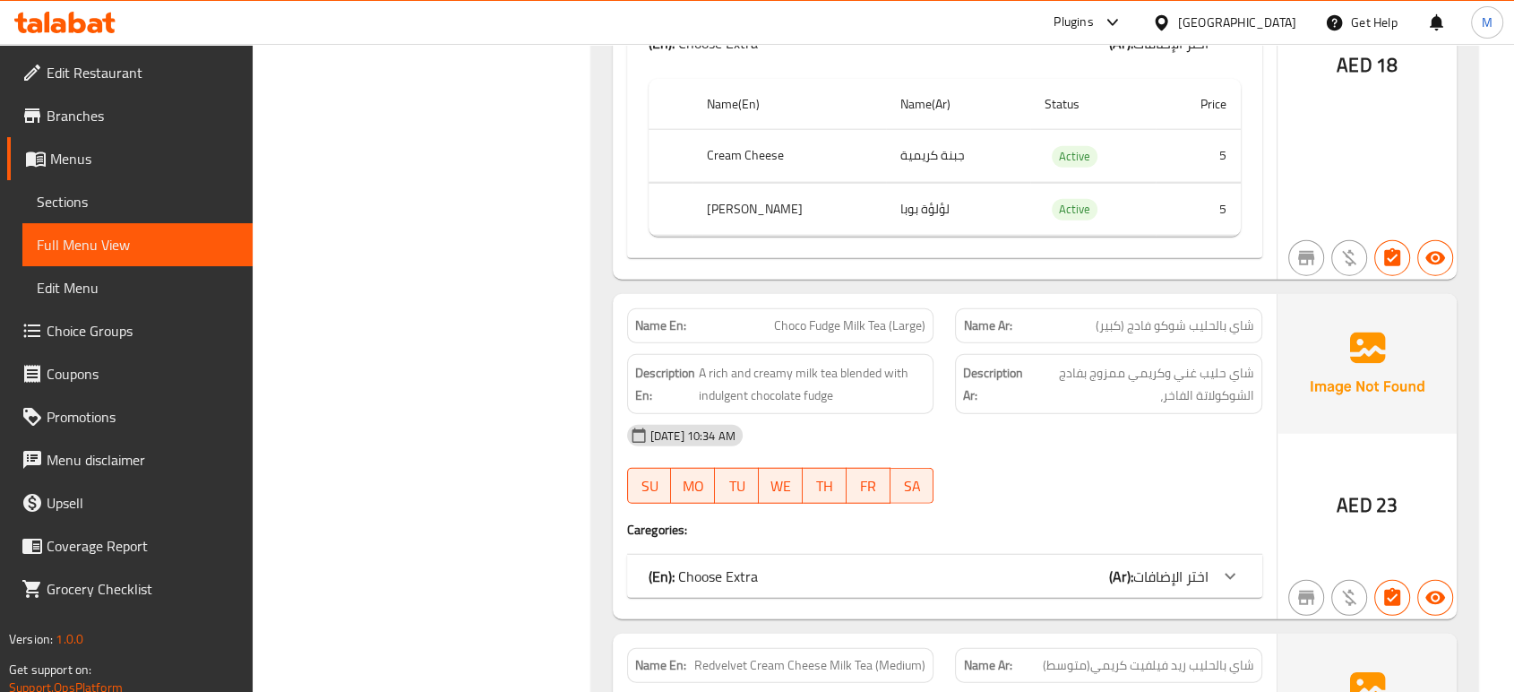
click at [1033, 569] on div "(En): Choose Extra (Ar): اختر الإضافات" at bounding box center [929, 576] width 560 height 22
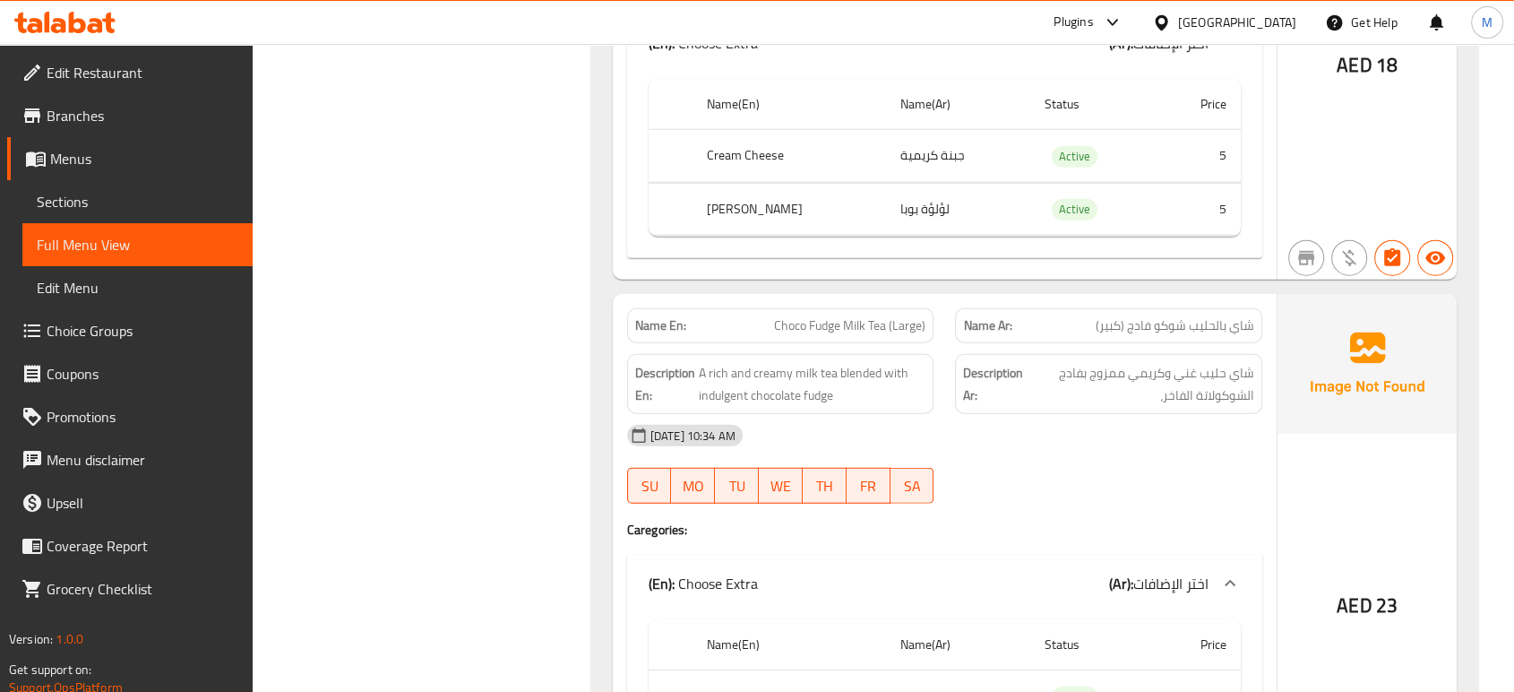
click at [1100, 493] on div at bounding box center [1108, 504] width 329 height 22
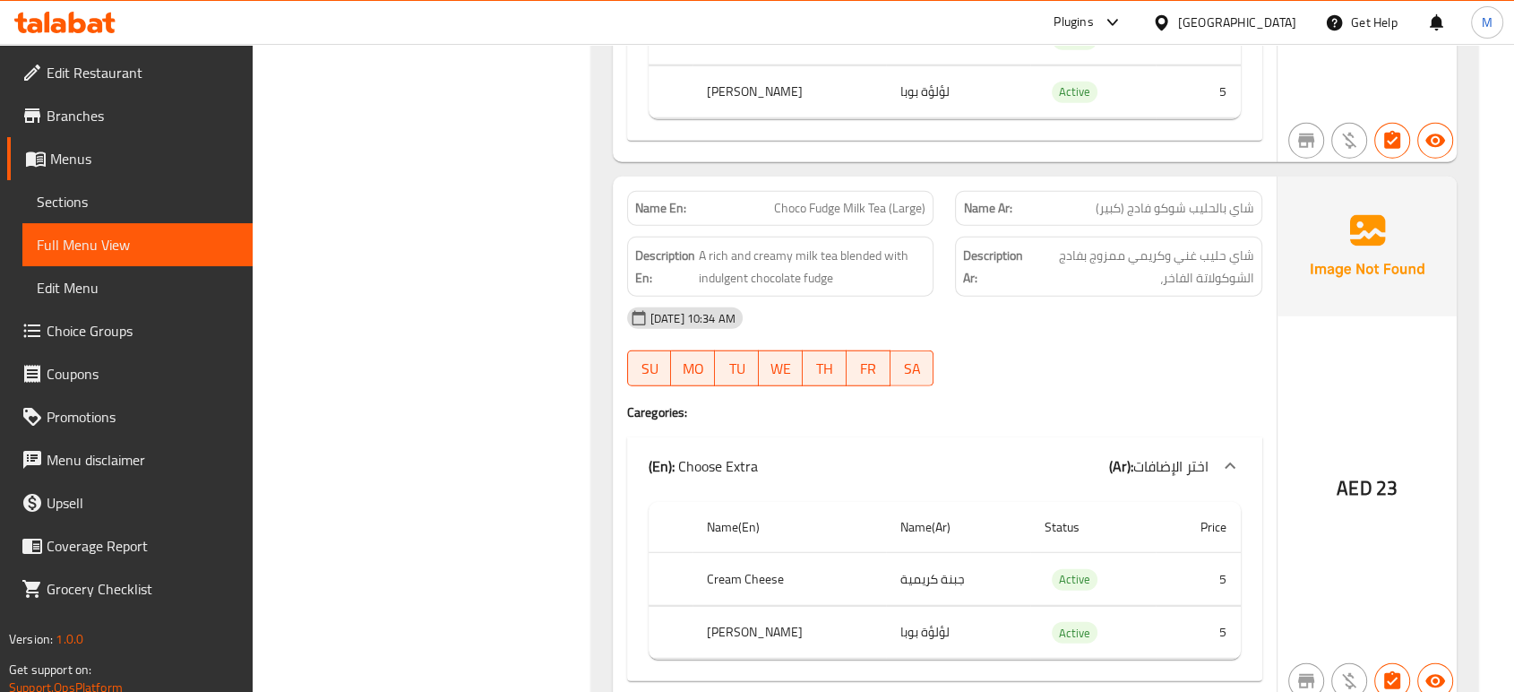
scroll to position [4622, 0]
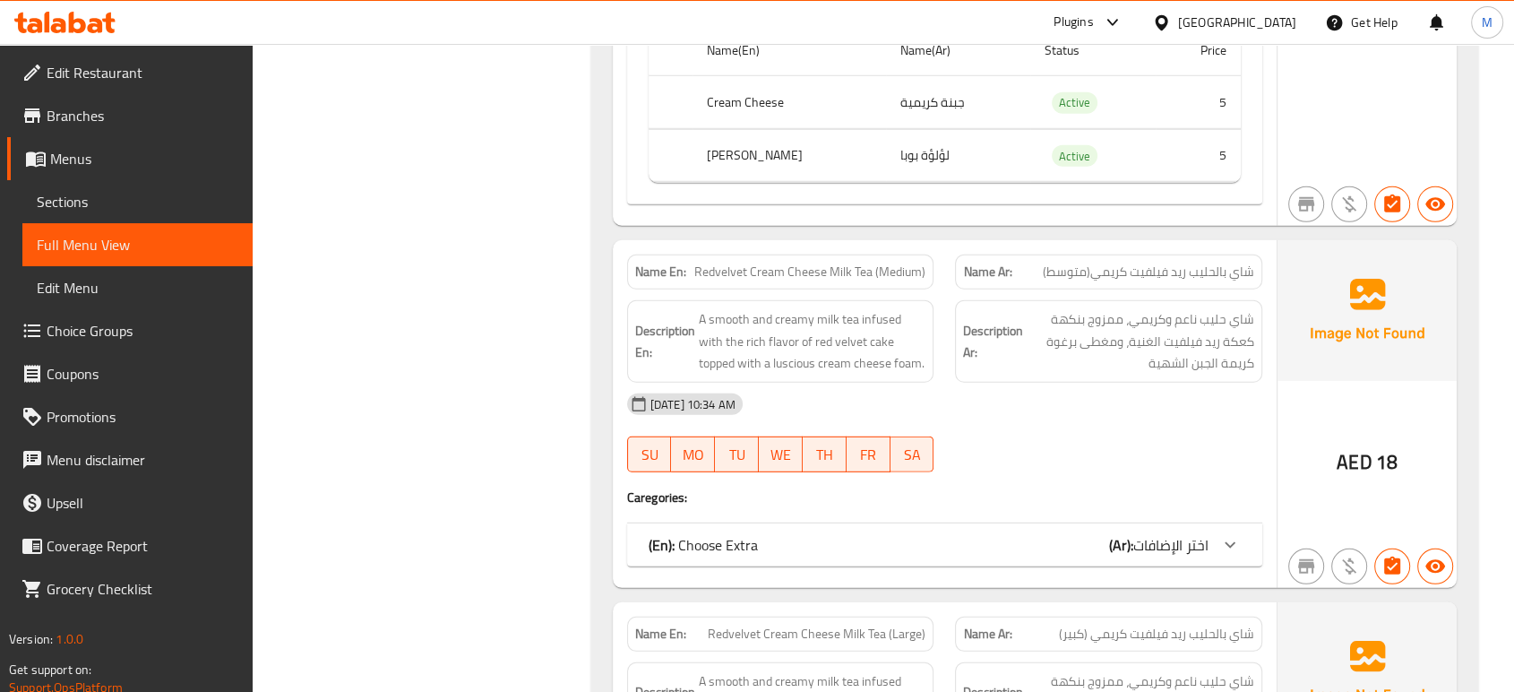
scroll to position [5099, 0]
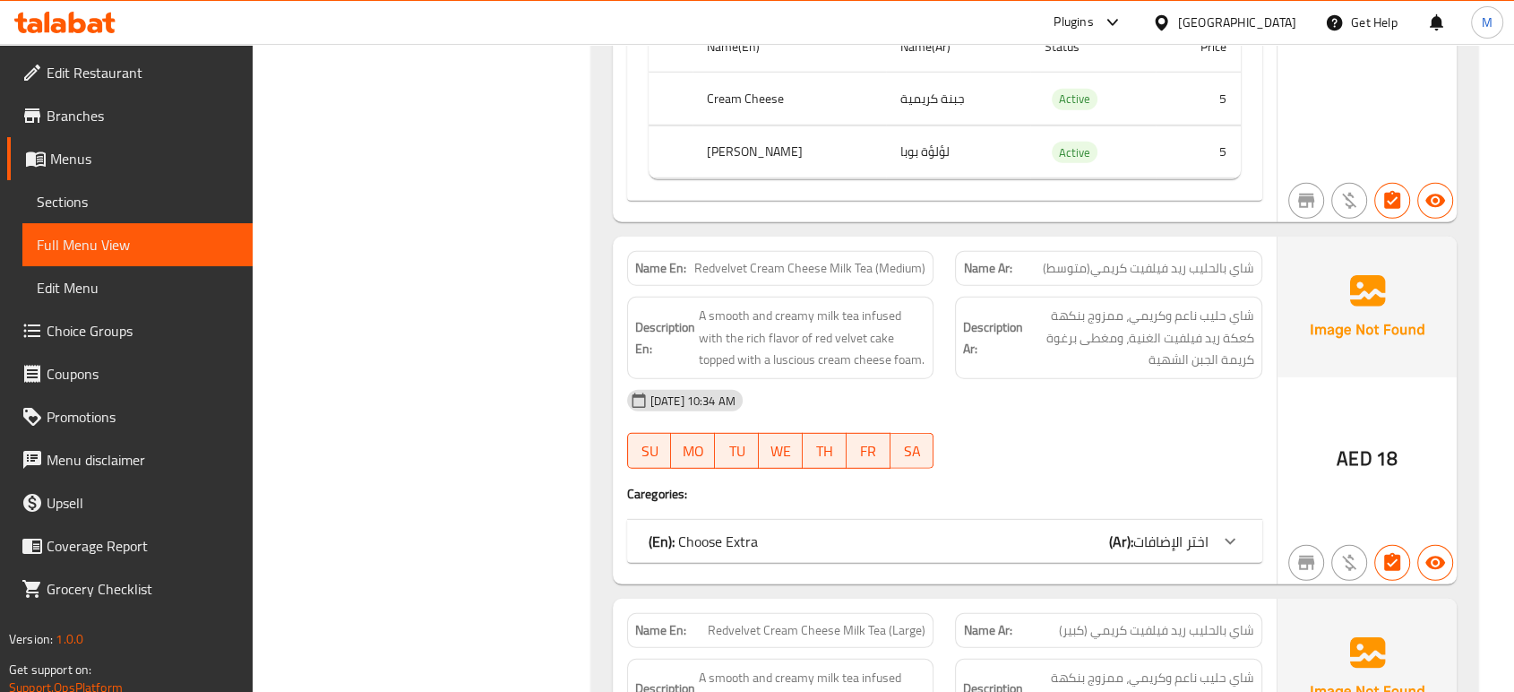
click at [1150, 549] on span "اختر الإضافات" at bounding box center [1170, 541] width 75 height 27
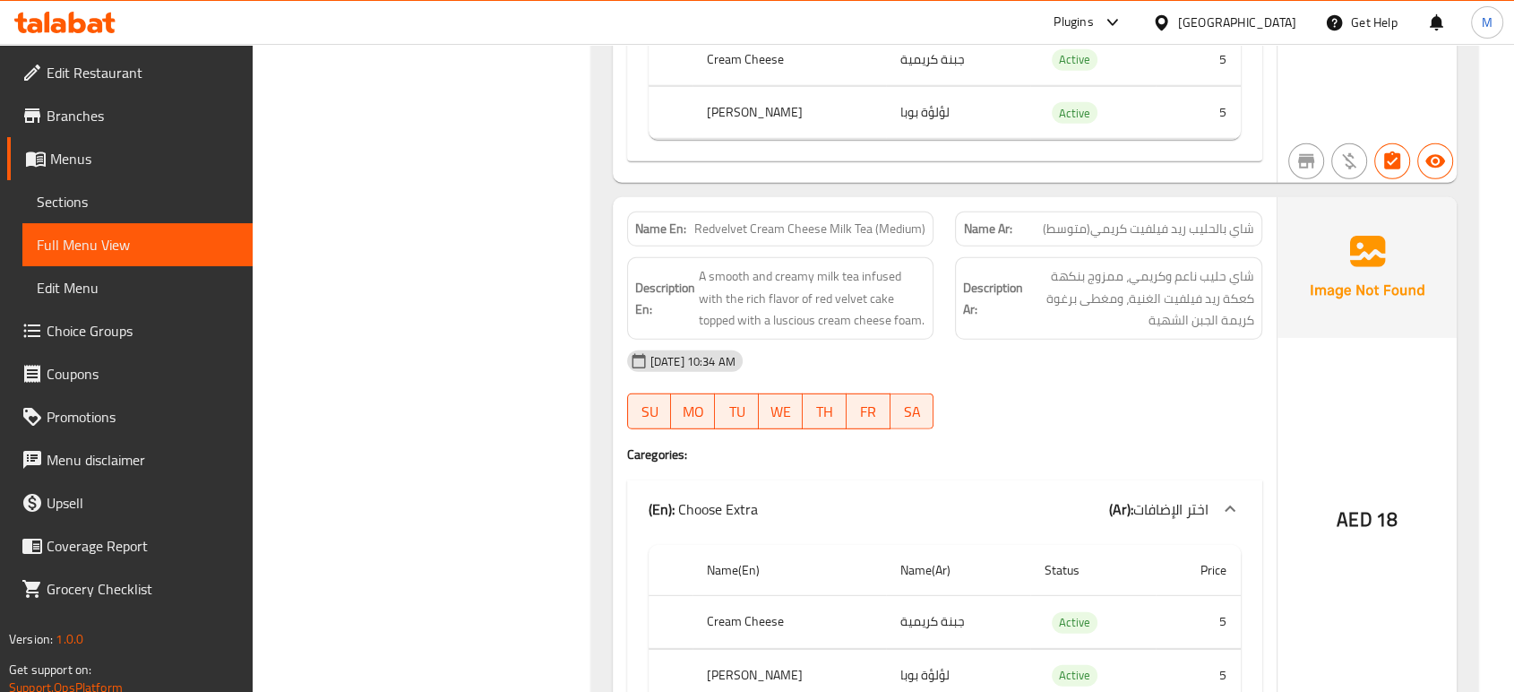
scroll to position [5179, 0]
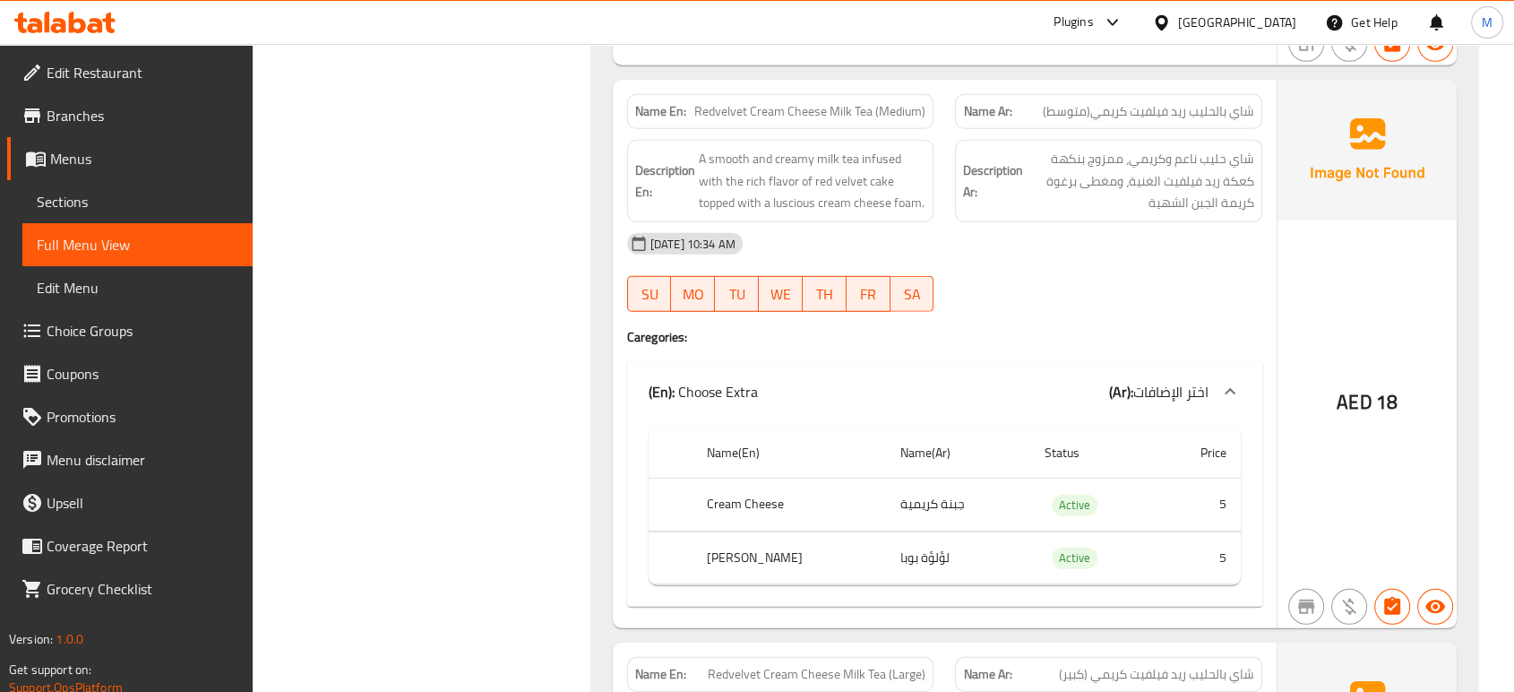
scroll to position [5259, 0]
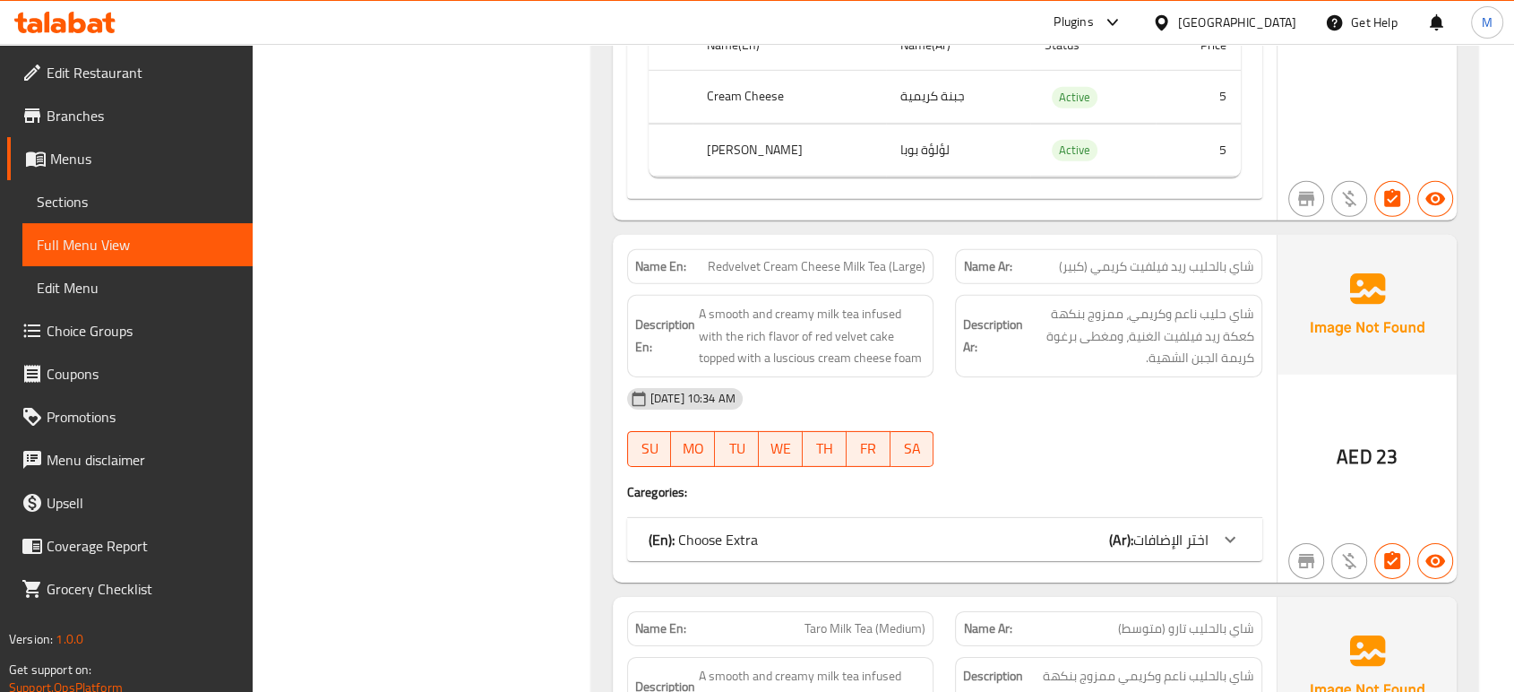
scroll to position [5697, 0]
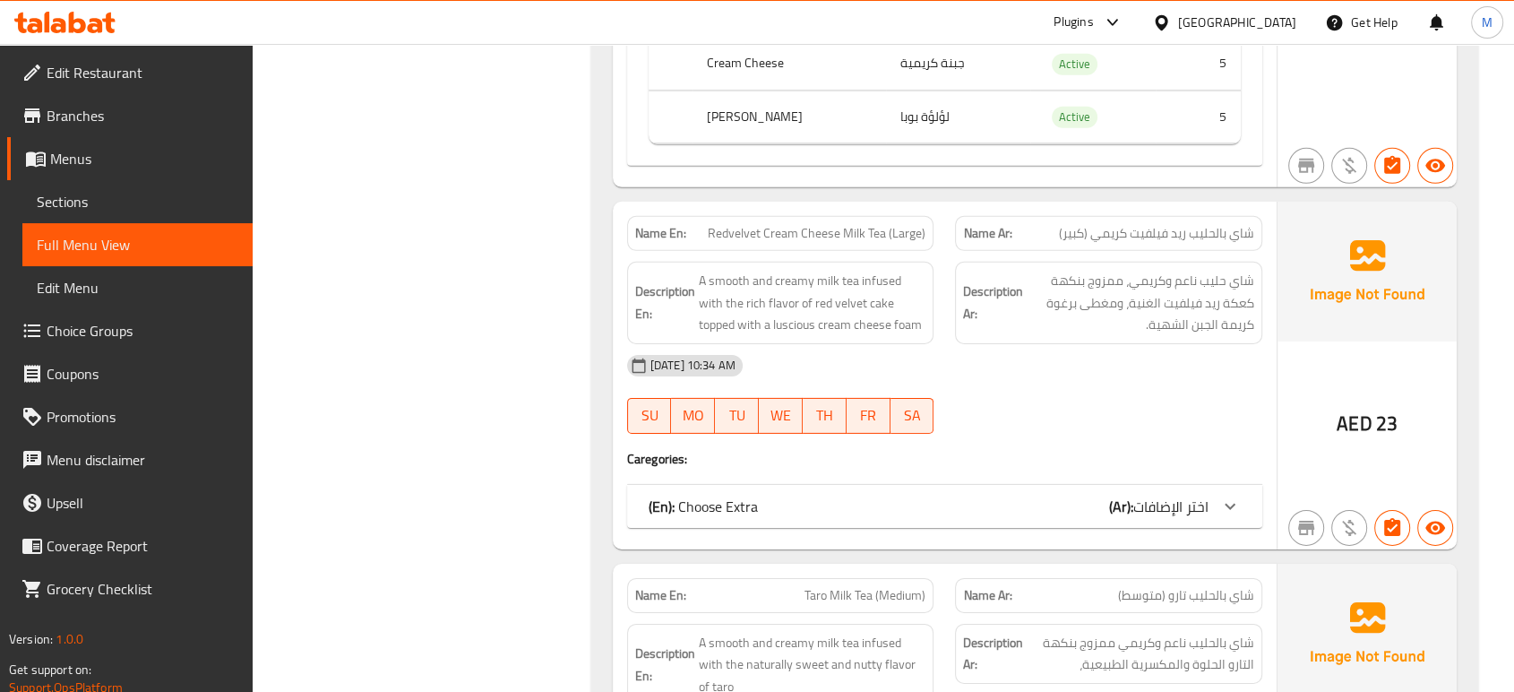
click at [1062, 509] on div "(En): Choose Extra (Ar): اختر الإضافات" at bounding box center [929, 506] width 560 height 22
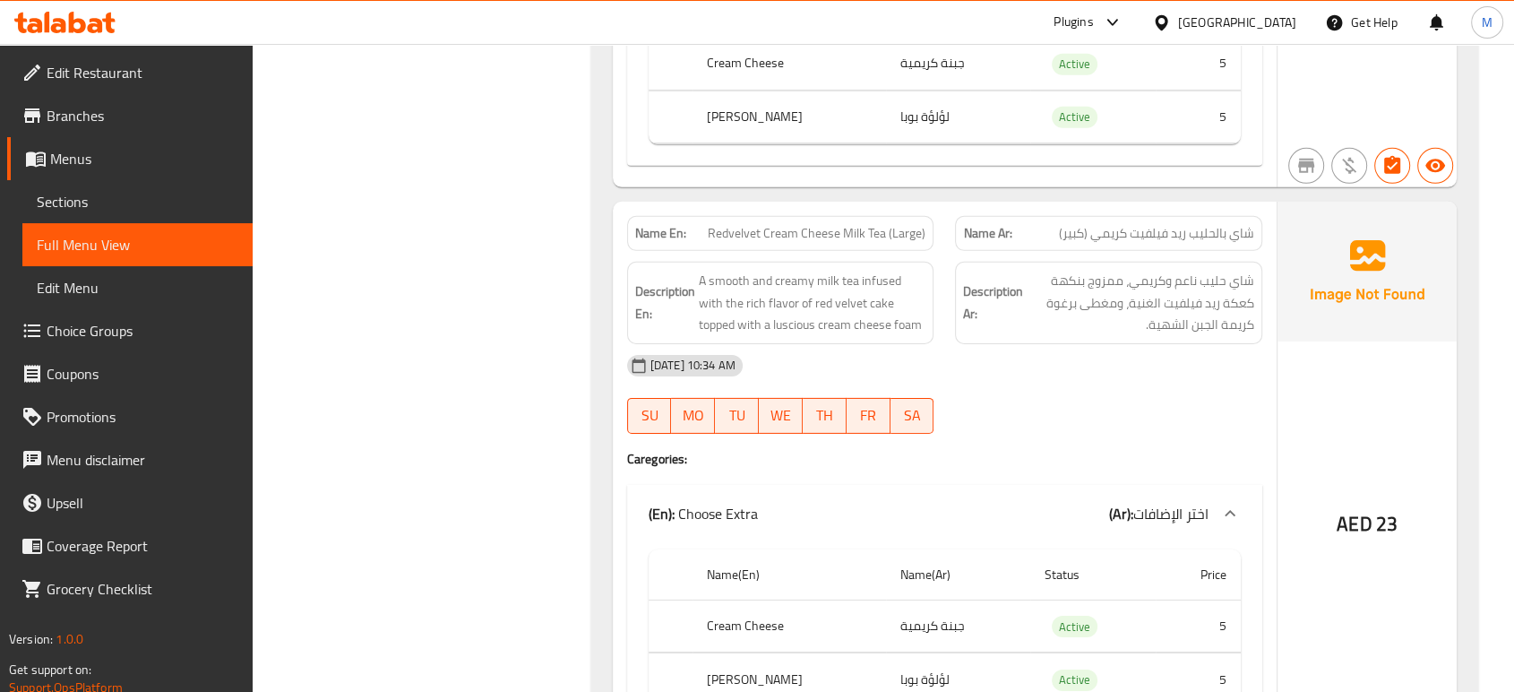
click at [1315, 413] on div "AED 23" at bounding box center [1366, 476] width 179 height 548
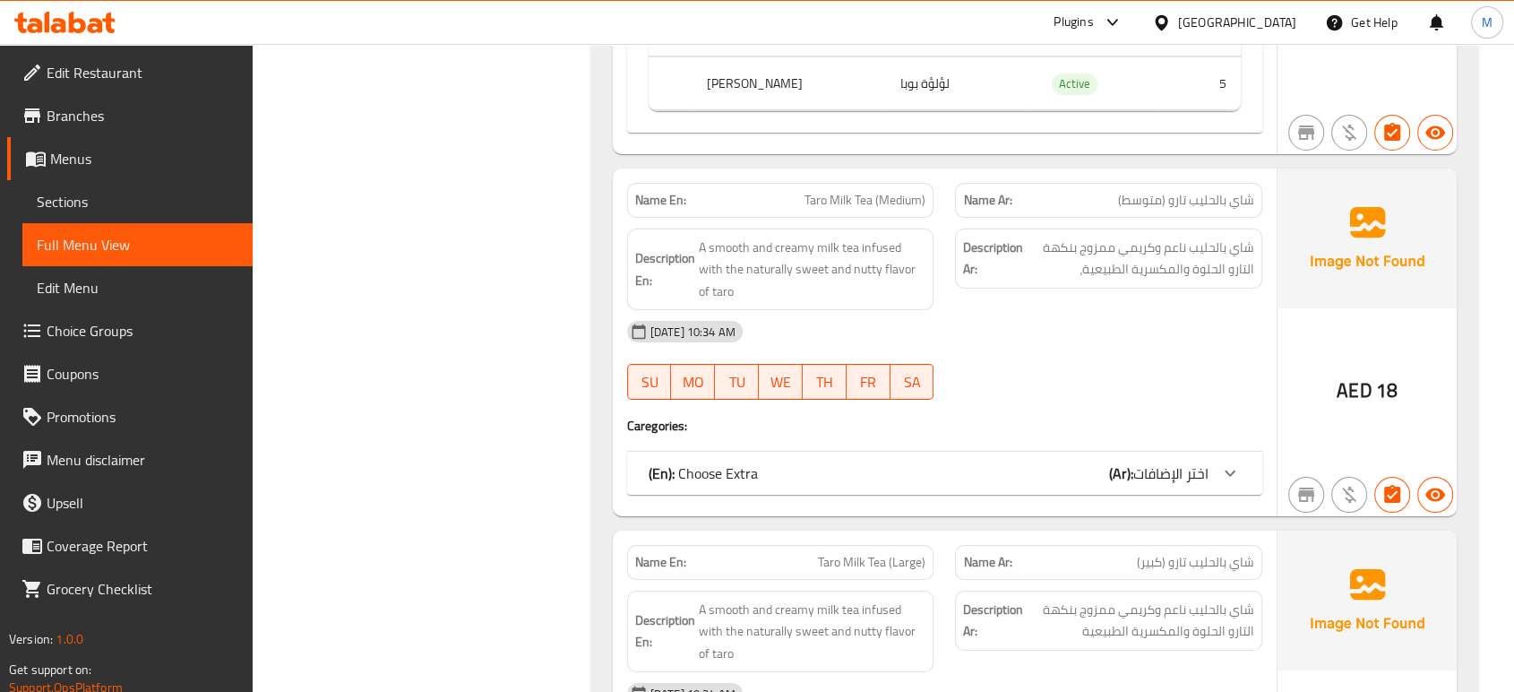
scroll to position [6293, 0]
click at [1169, 459] on span "اختر الإضافات" at bounding box center [1170, 472] width 75 height 27
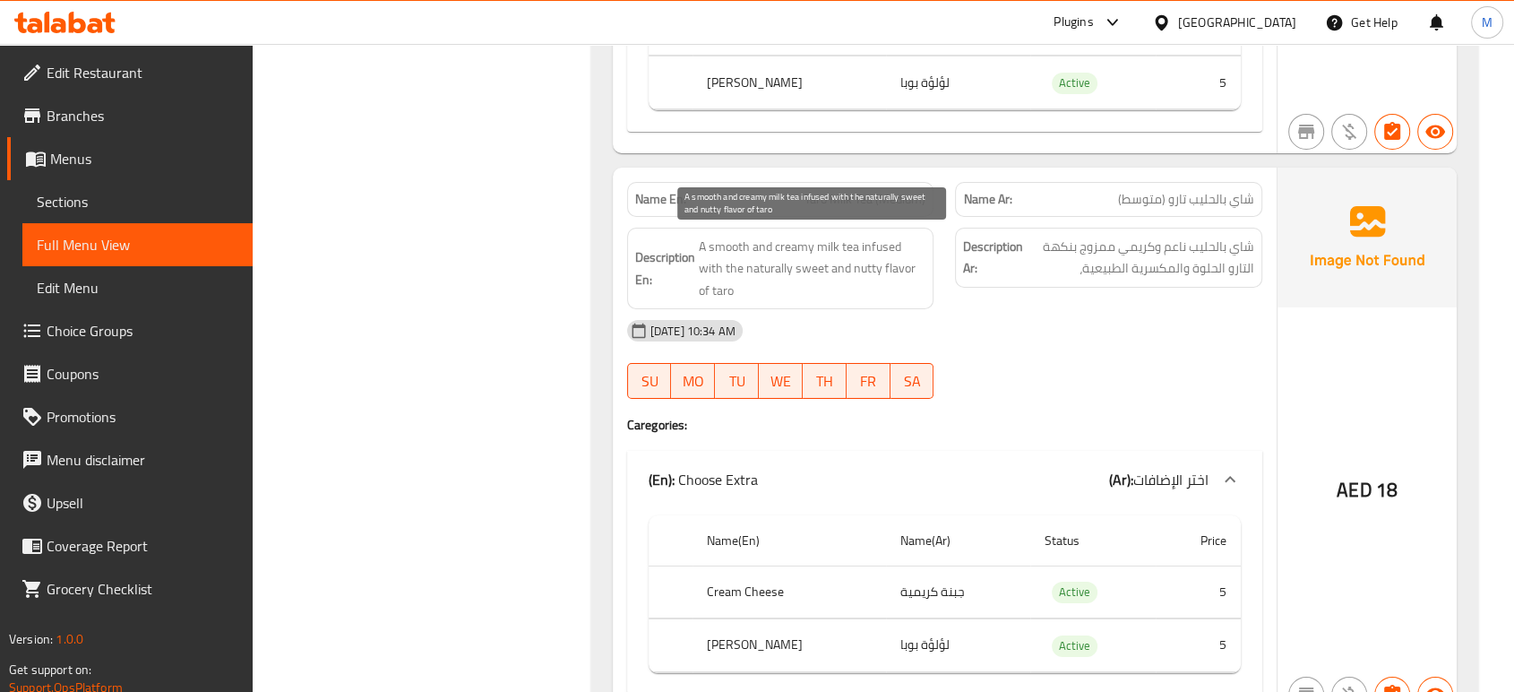
click at [866, 258] on span "A smooth and creamy milk tea infused with the naturally sweet and nutty flavor …" at bounding box center [813, 269] width 228 height 66
copy span "A smooth and creamy milk tea infused with the naturally sweet and nutty flavor …"
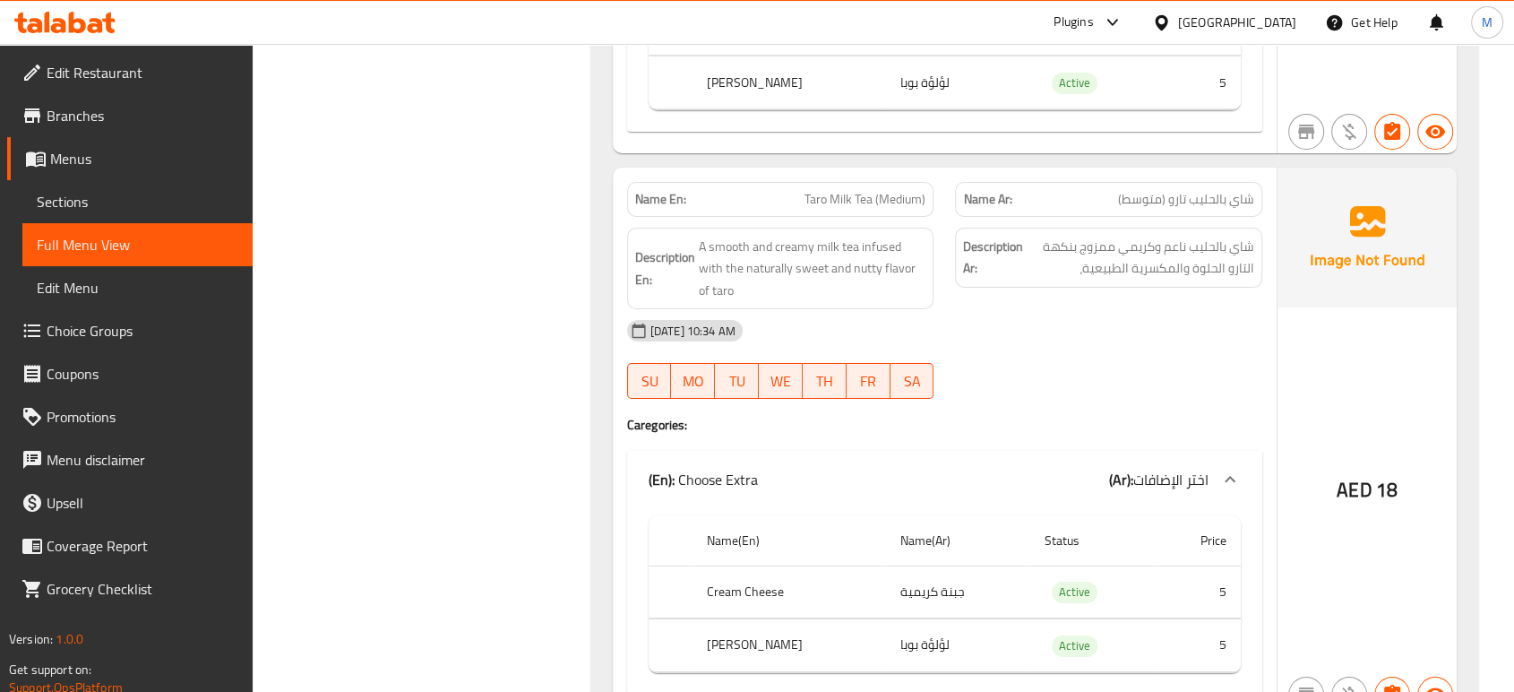
click at [1030, 358] on div "07-09-2025 10:34 AM SU MO TU WE TH FR SA" at bounding box center [944, 359] width 657 height 100
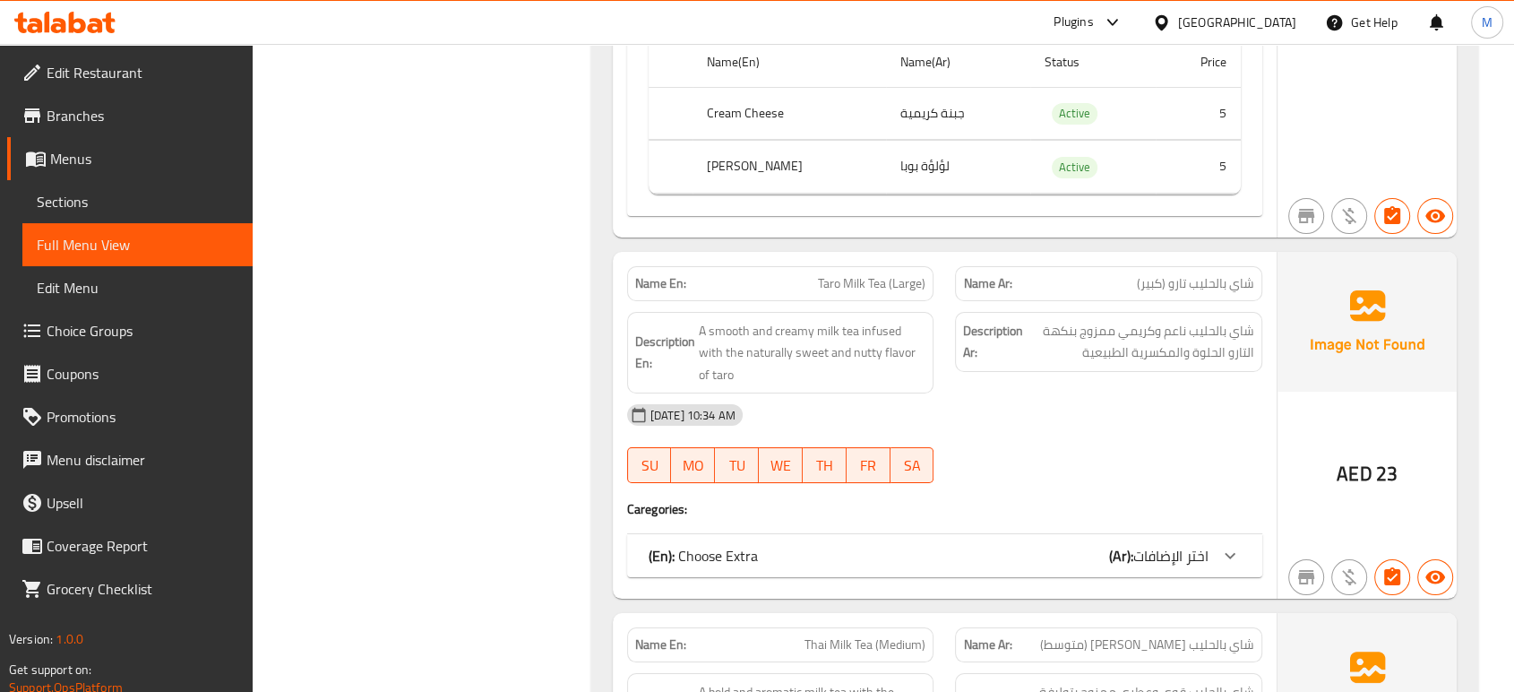
scroll to position [6811, 0]
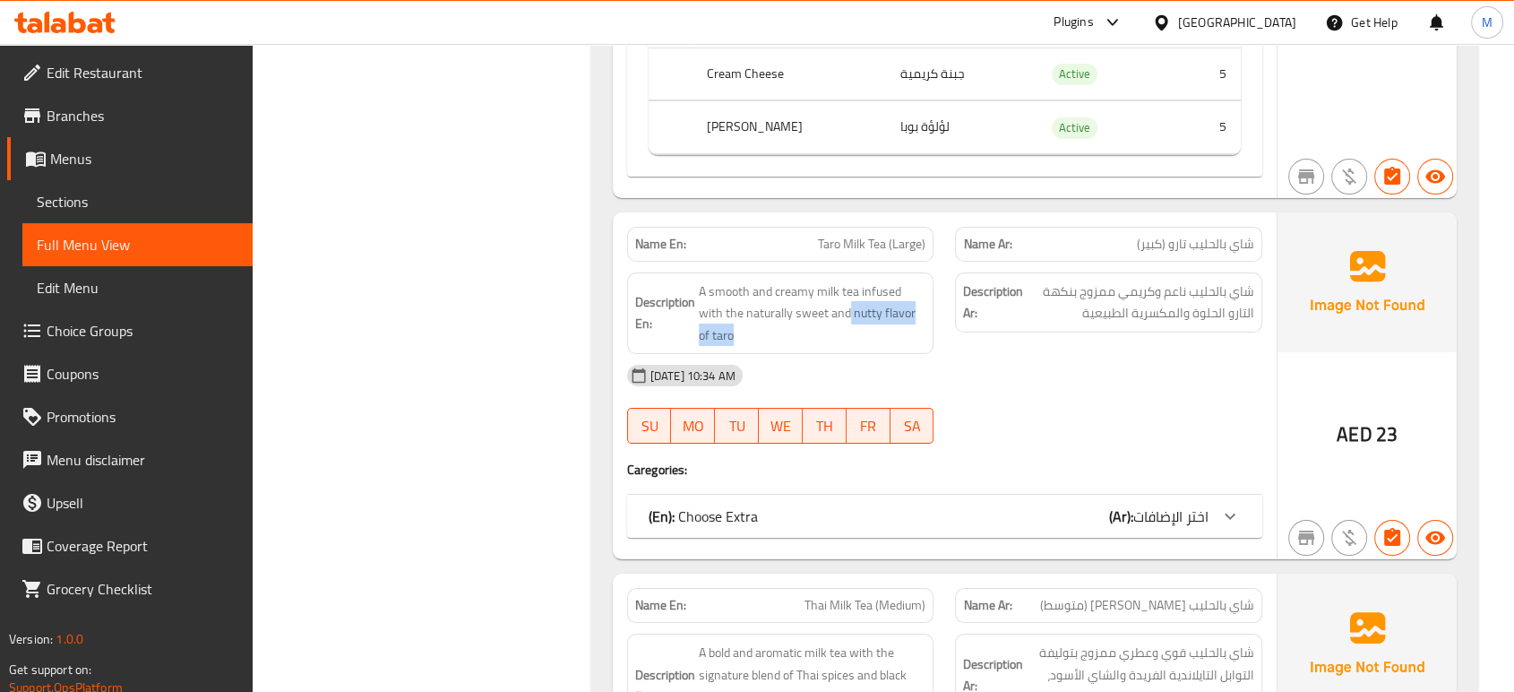
drag, startPoint x: 823, startPoint y: 287, endPoint x: 932, endPoint y: 287, distance: 108.4
click at [932, 287] on div "Description En: A smooth and creamy milk tea infused with the naturally sweet a…" at bounding box center [780, 313] width 307 height 82
copy span "nutty flavor of taro"
click at [695, 280] on h6 "Description En: A smooth and creamy milk tea infused with the naturally sweet a…" at bounding box center [780, 313] width 291 height 66
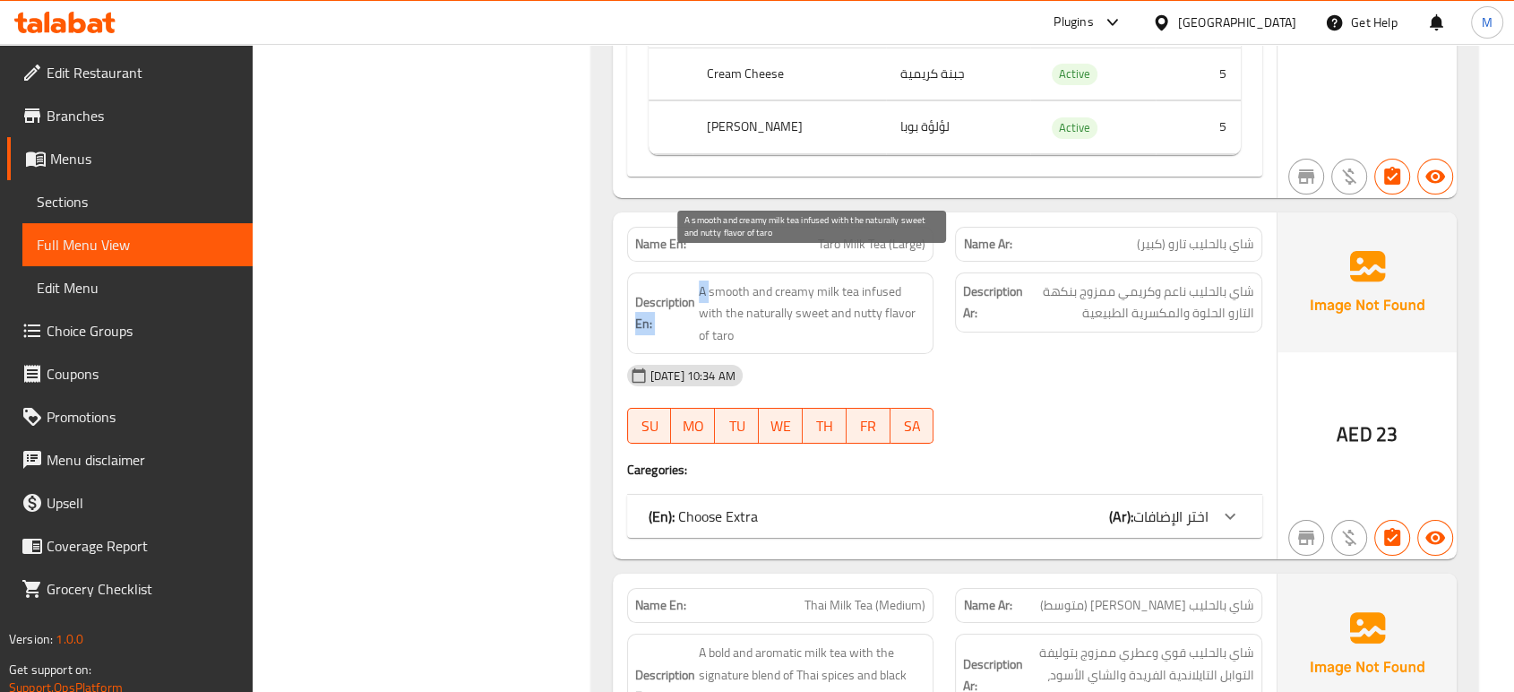
drag, startPoint x: 709, startPoint y: 262, endPoint x: 694, endPoint y: 262, distance: 14.4
click at [694, 280] on h6 "Description En: A smooth and creamy milk tea infused with the naturally sweet a…" at bounding box center [780, 313] width 291 height 66
click at [694, 291] on strong "Description En:" at bounding box center [665, 313] width 60 height 44
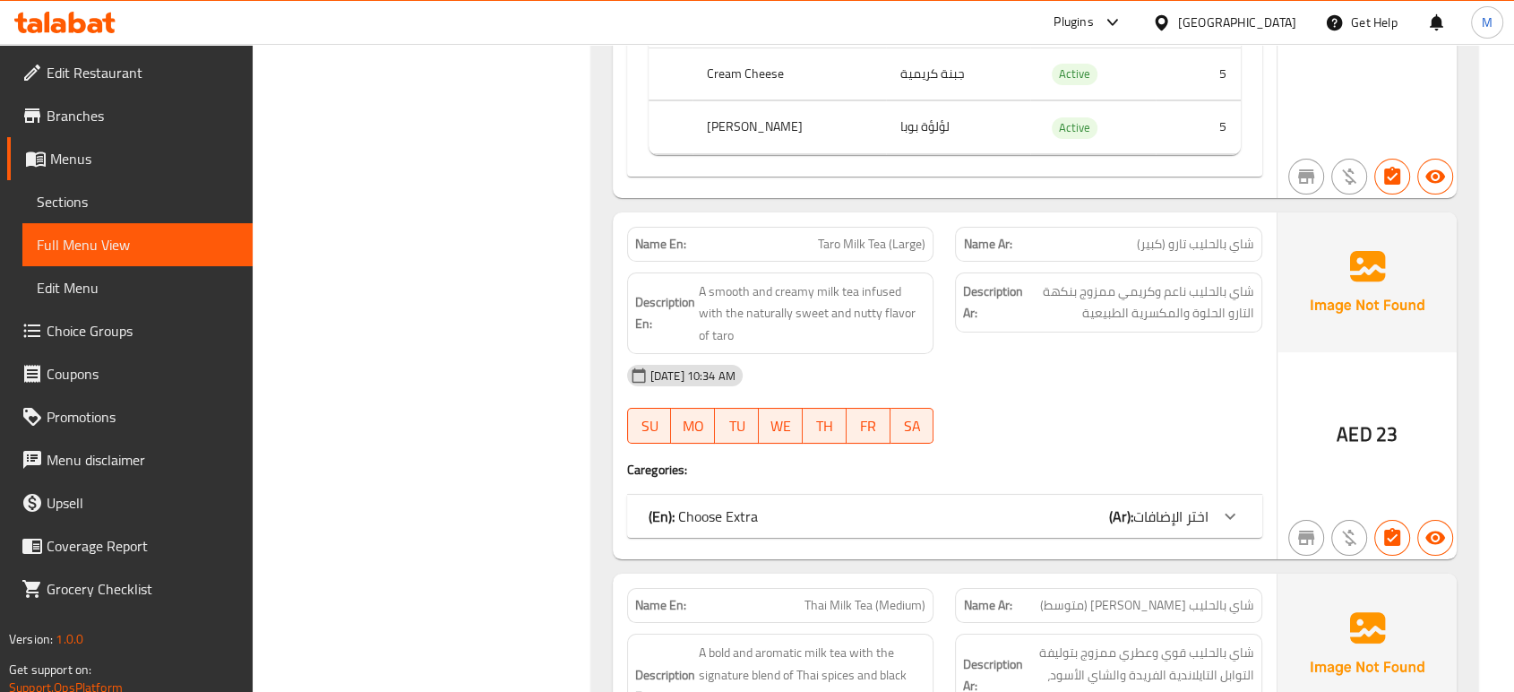
click at [694, 291] on strong "Description En:" at bounding box center [665, 313] width 60 height 44
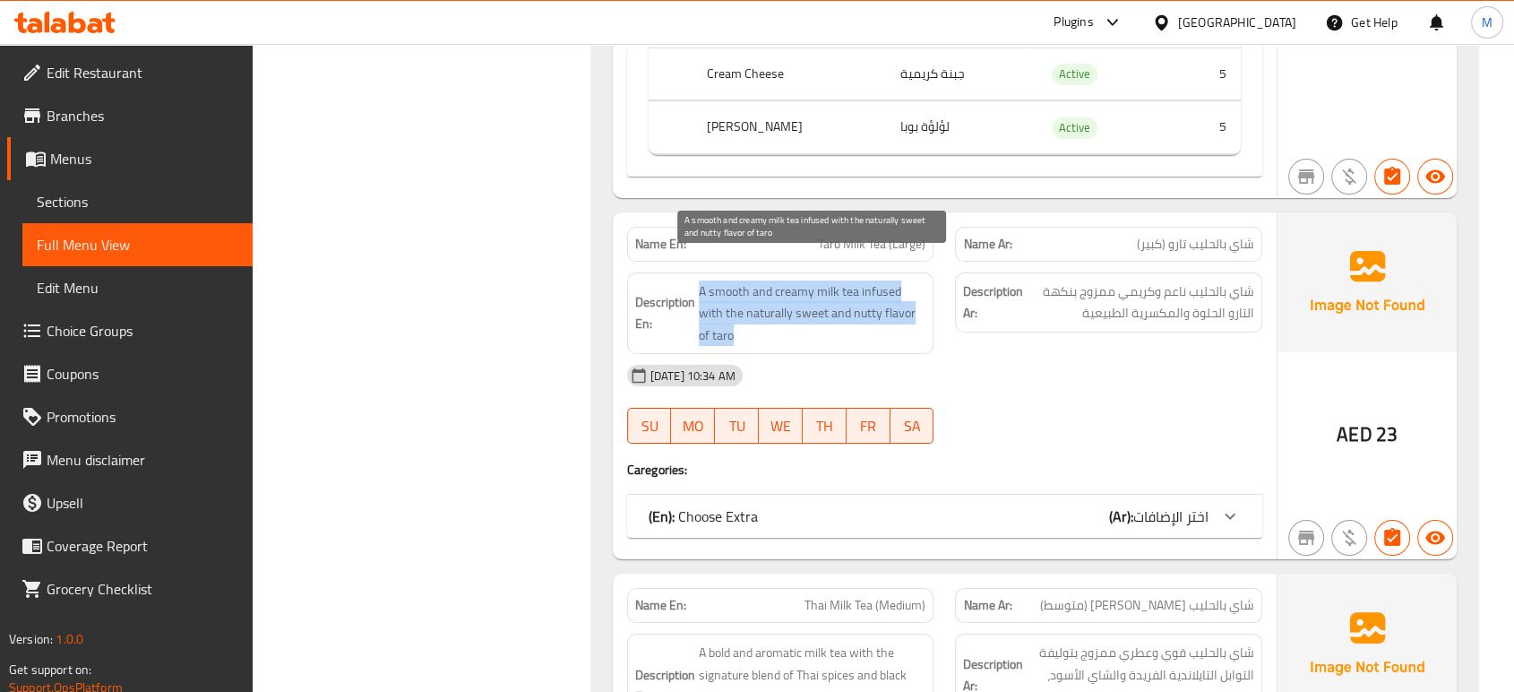
drag, startPoint x: 697, startPoint y: 255, endPoint x: 921, endPoint y: 293, distance: 227.1
click at [921, 293] on span "A smooth and creamy milk tea infused with the naturally sweet and nutty flavor …" at bounding box center [813, 313] width 228 height 66
copy span "A smooth and creamy milk tea infused with the naturally sweet and nutty flavor …"
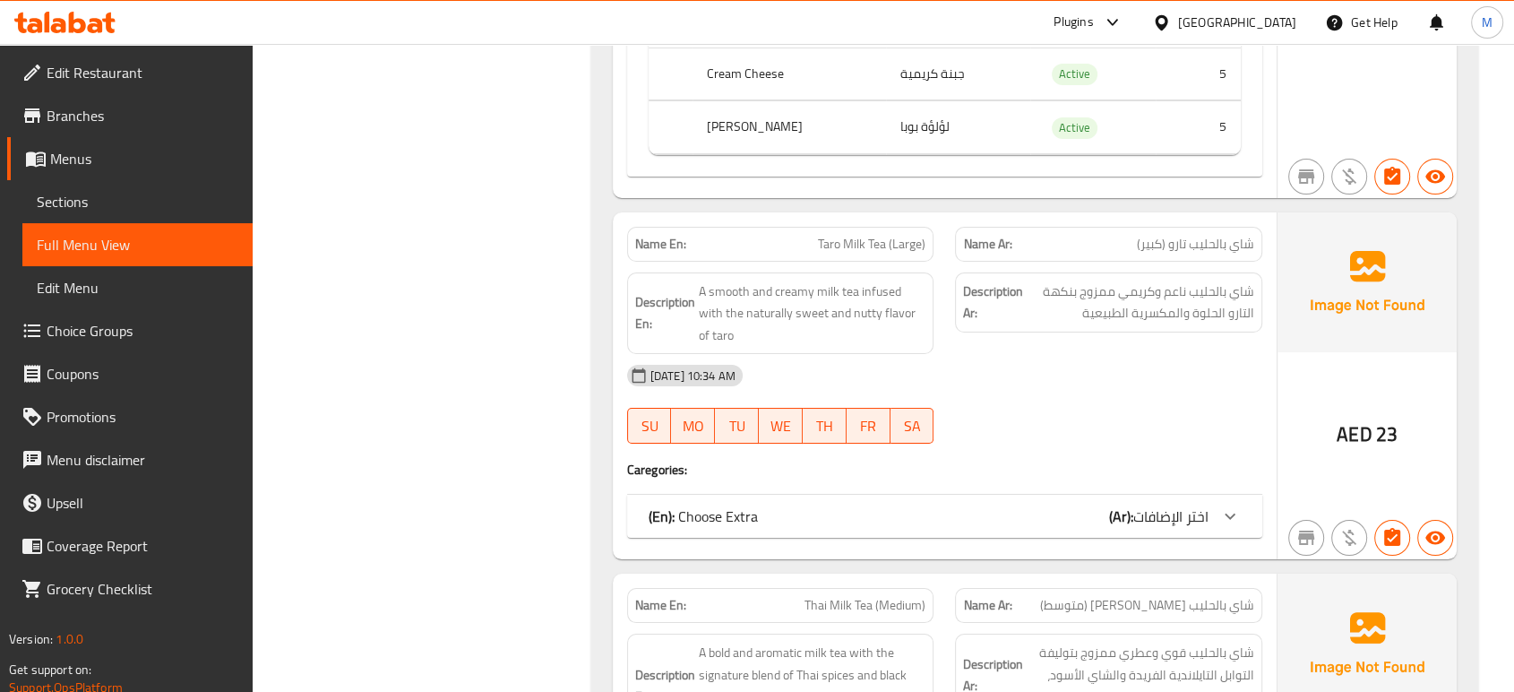
click at [491, 276] on div "Filter Branches Branches Popular filters Free items Branch specific items Has c…" at bounding box center [429, 530] width 303 height 14222
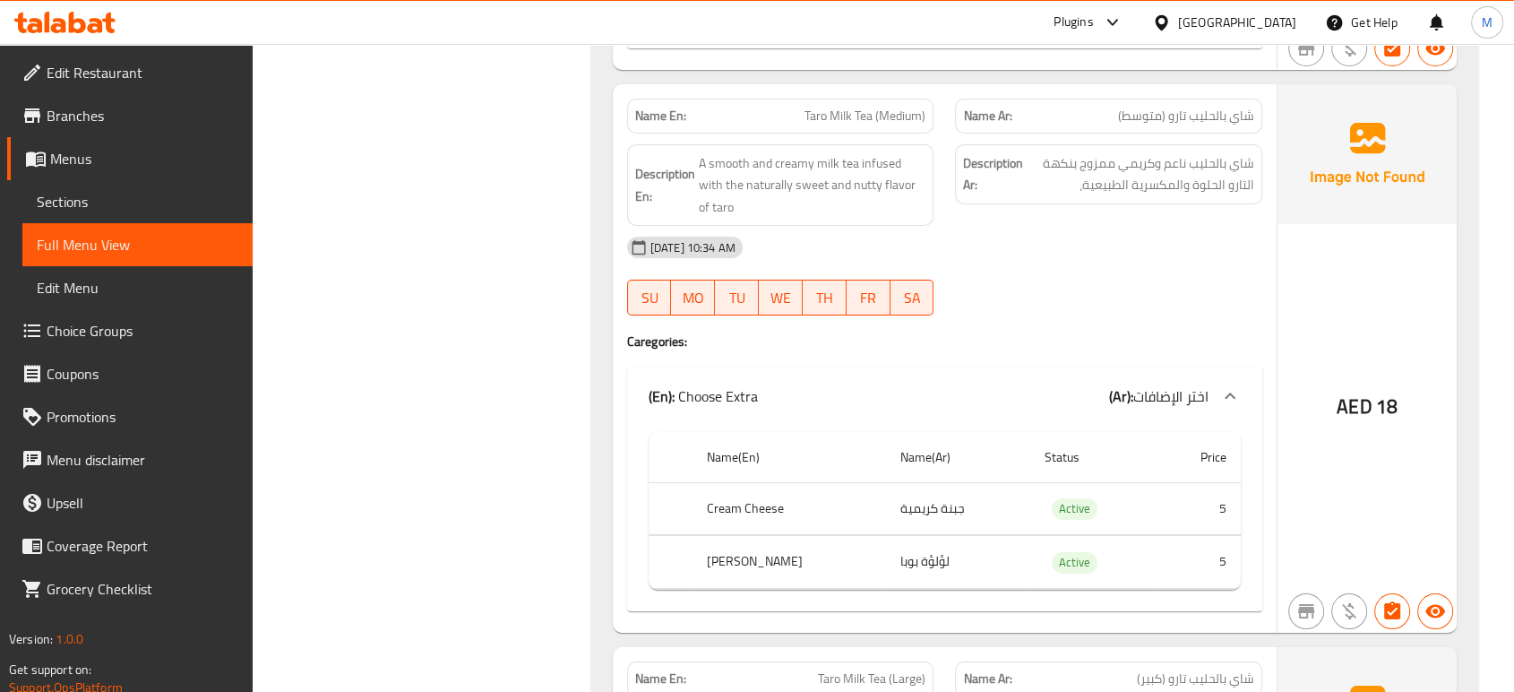
scroll to position [6373, 0]
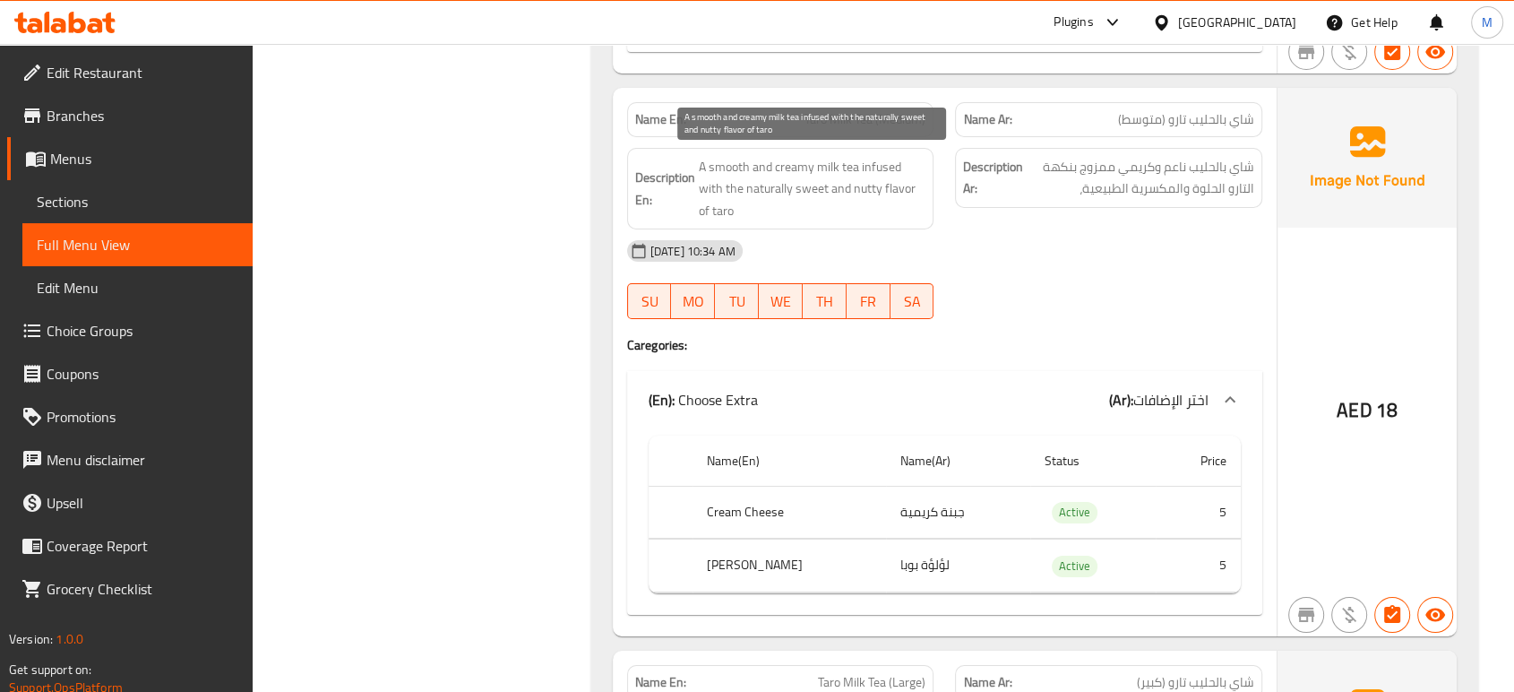
click at [882, 170] on span "A smooth and creamy milk tea infused with the naturally sweet and nutty flavor …" at bounding box center [813, 189] width 228 height 66
copy span "A smooth and creamy milk tea infused with the naturally sweet and nutty flavor …"
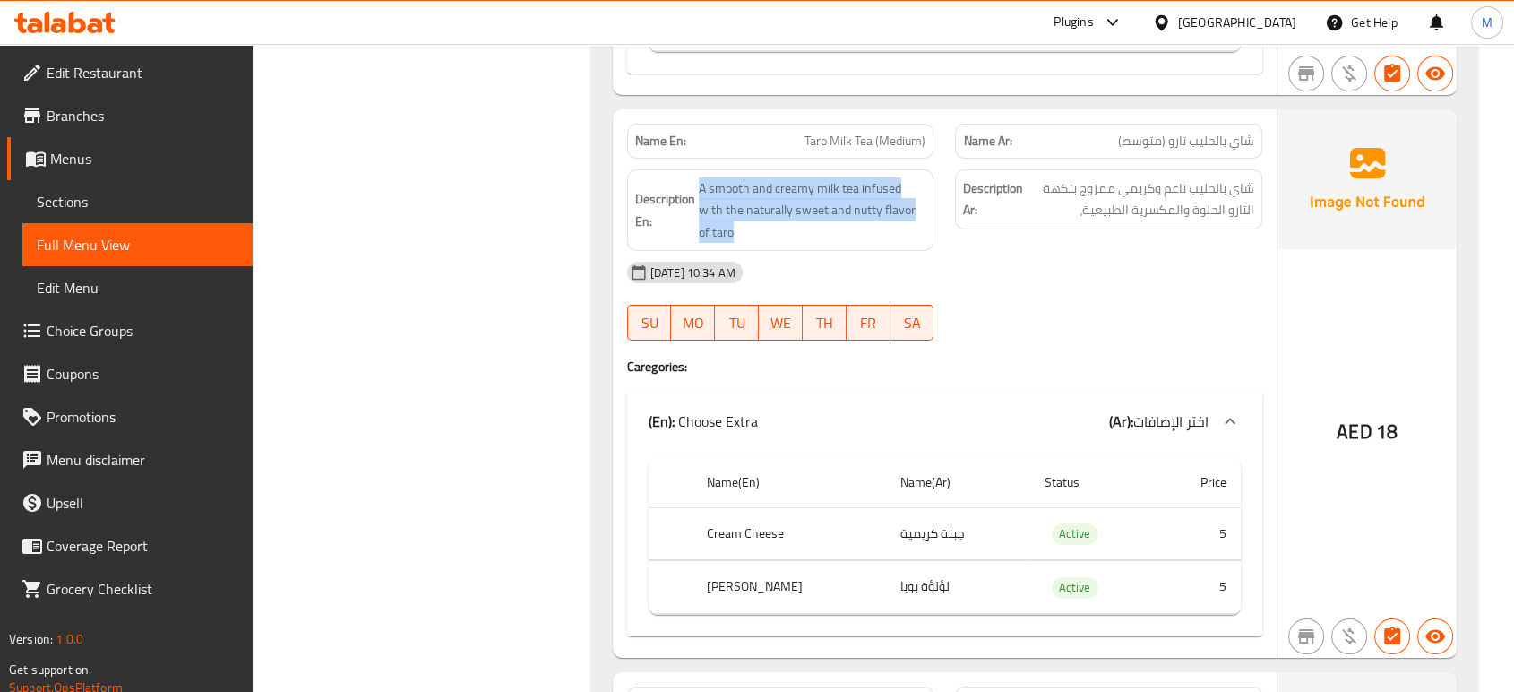
scroll to position [6334, 0]
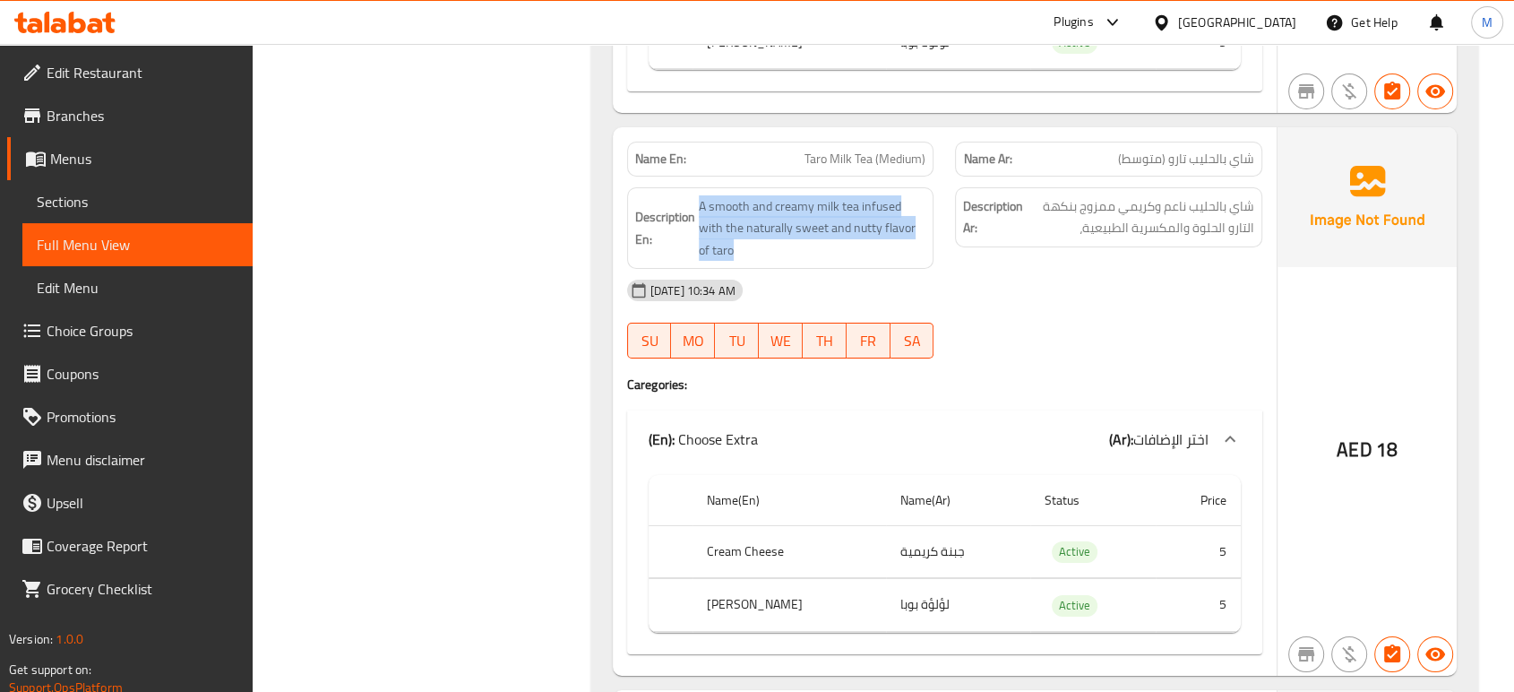
copy span "A smooth and creamy milk tea infused with the naturally sweet and nutty flavor …"
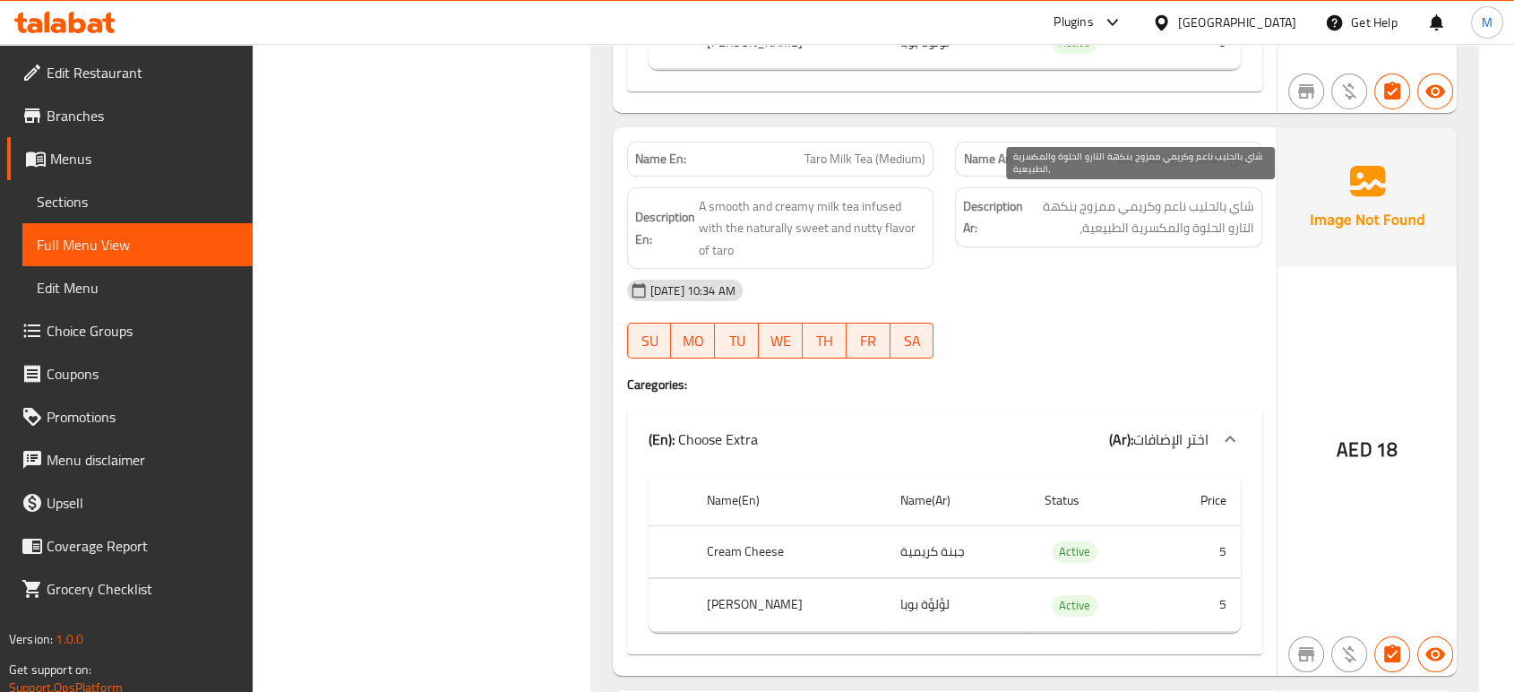
click at [1109, 209] on span "شاي بالحليب ناعم وكريمي ممزوج بنكهة التارو الحلوة والمكسرية الطبيعية،" at bounding box center [1141, 217] width 228 height 44
copy div "شاي بالحليب ناعم وكريمي ممزوج بنكهة التارو الحلوة والمكسرية الطبيعية،"
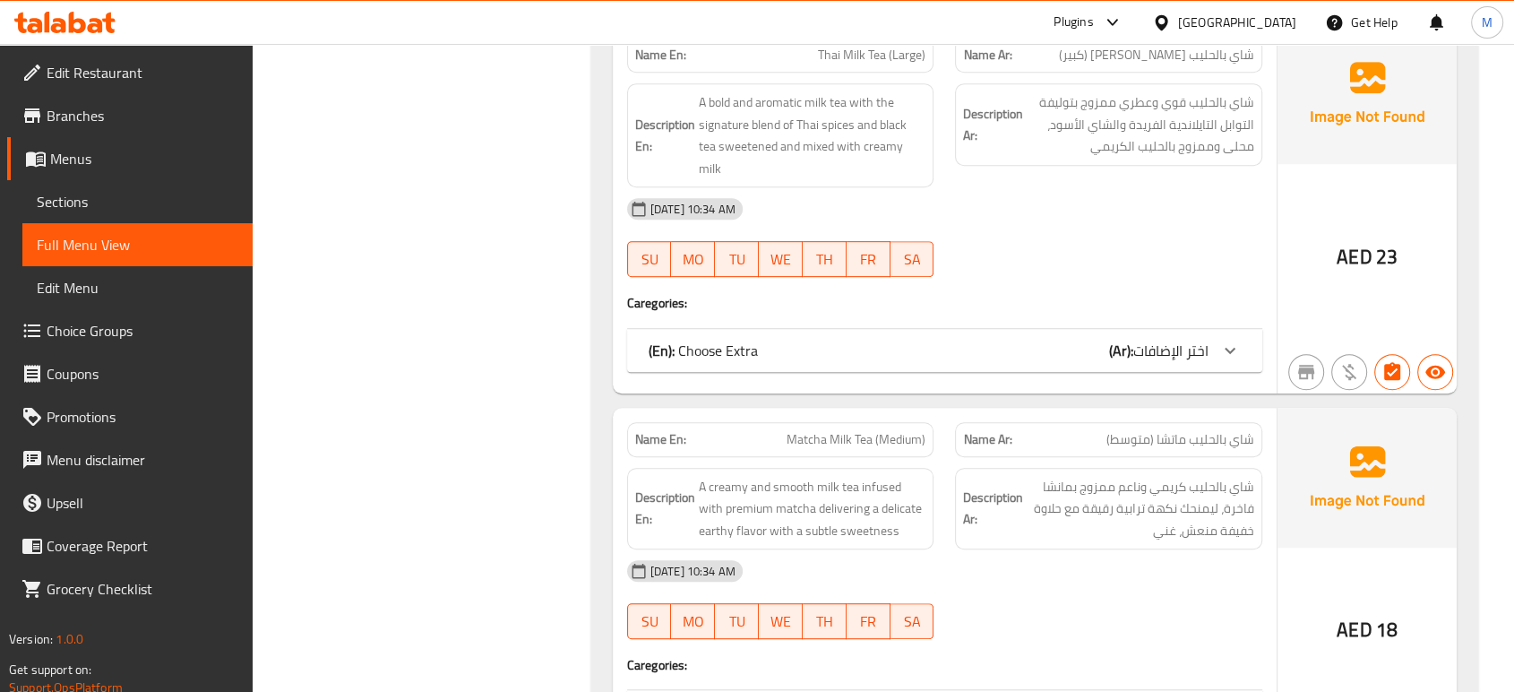
scroll to position [7754, 0]
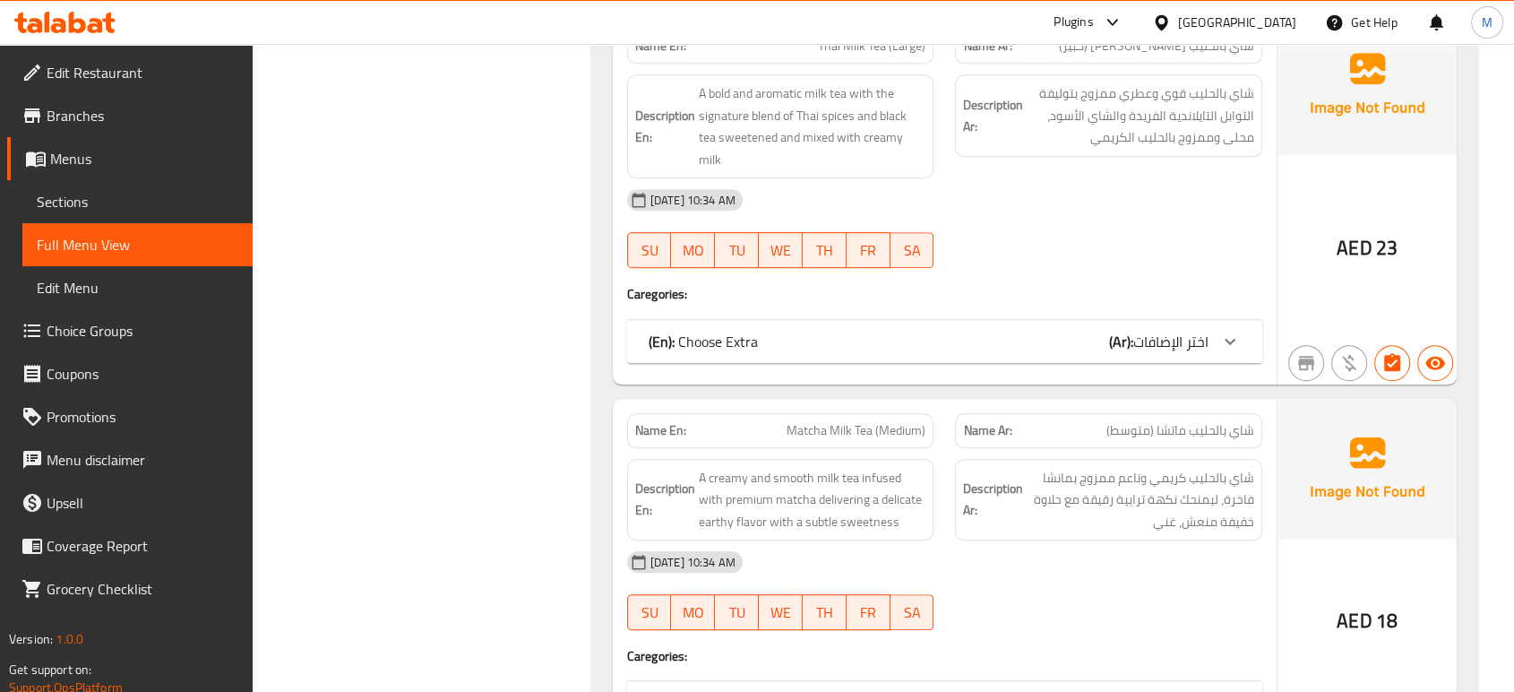
click at [1154, 689] on span "اختر الإضافات" at bounding box center [1170, 702] width 75 height 27
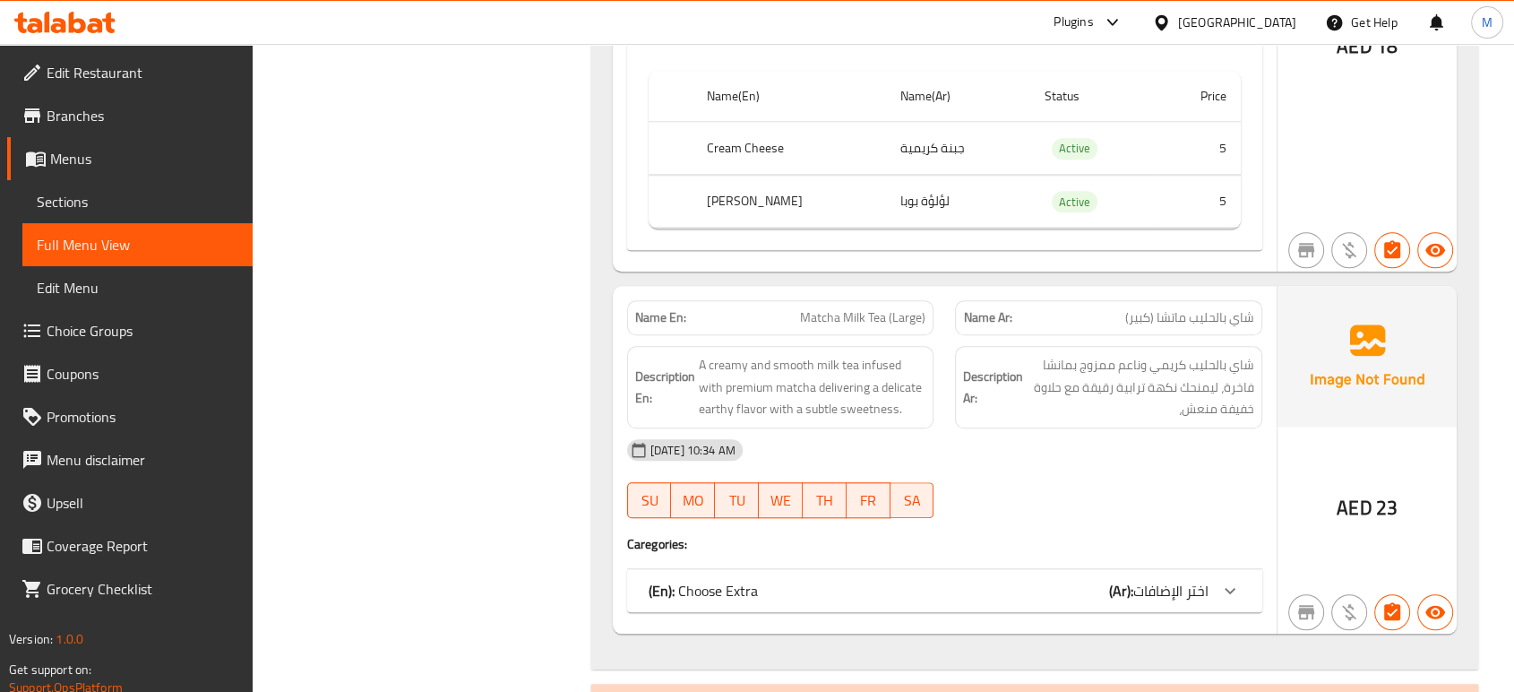
scroll to position [8430, 0]
click at [1160, 575] on span "اختر الإضافات" at bounding box center [1170, 588] width 75 height 27
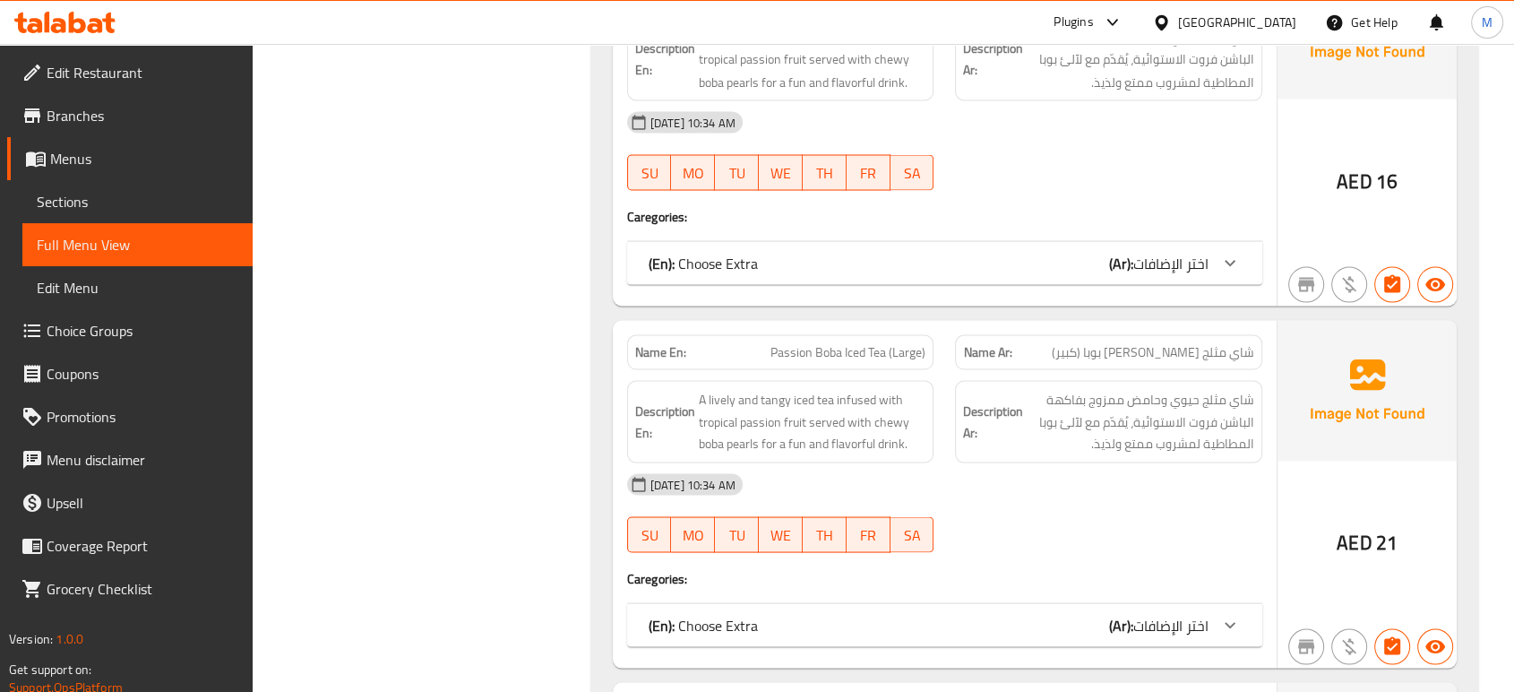
scroll to position [10182, 0]
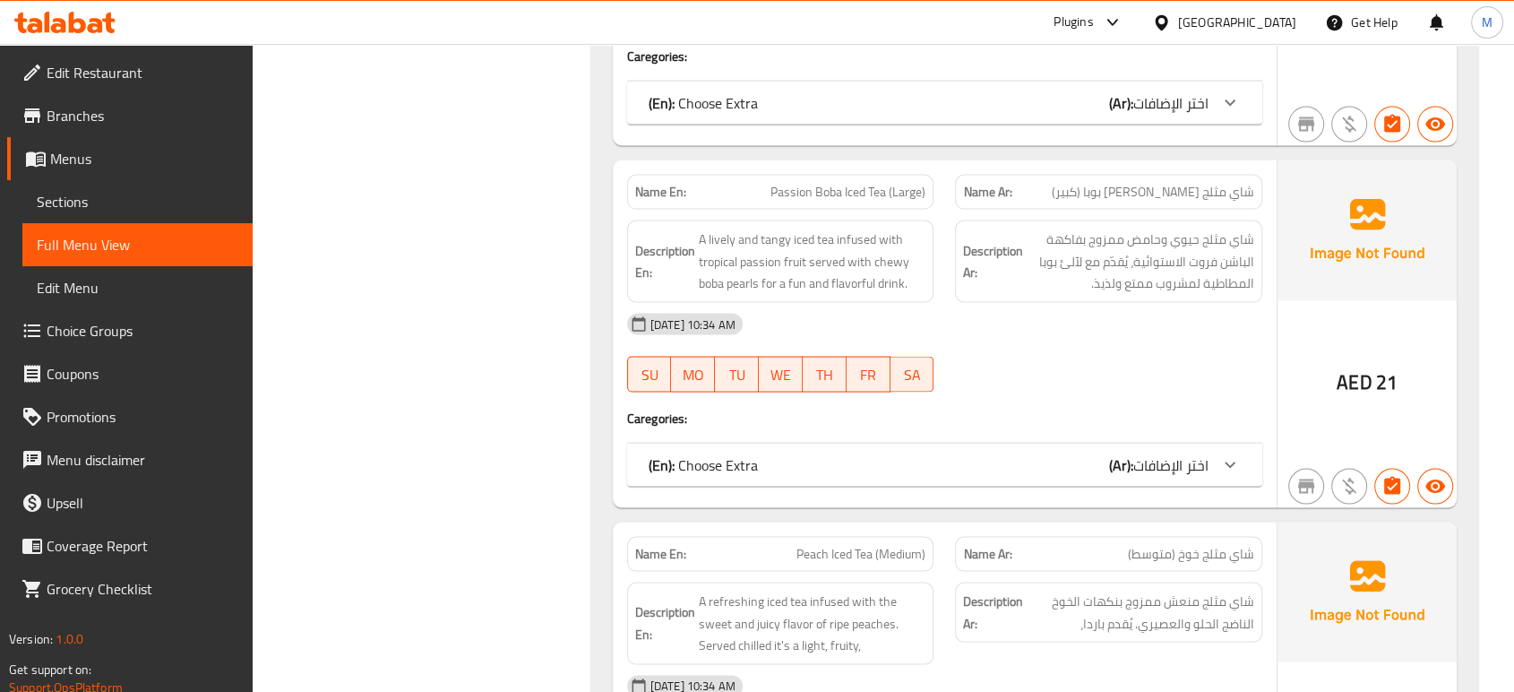
scroll to position [10342, 0]
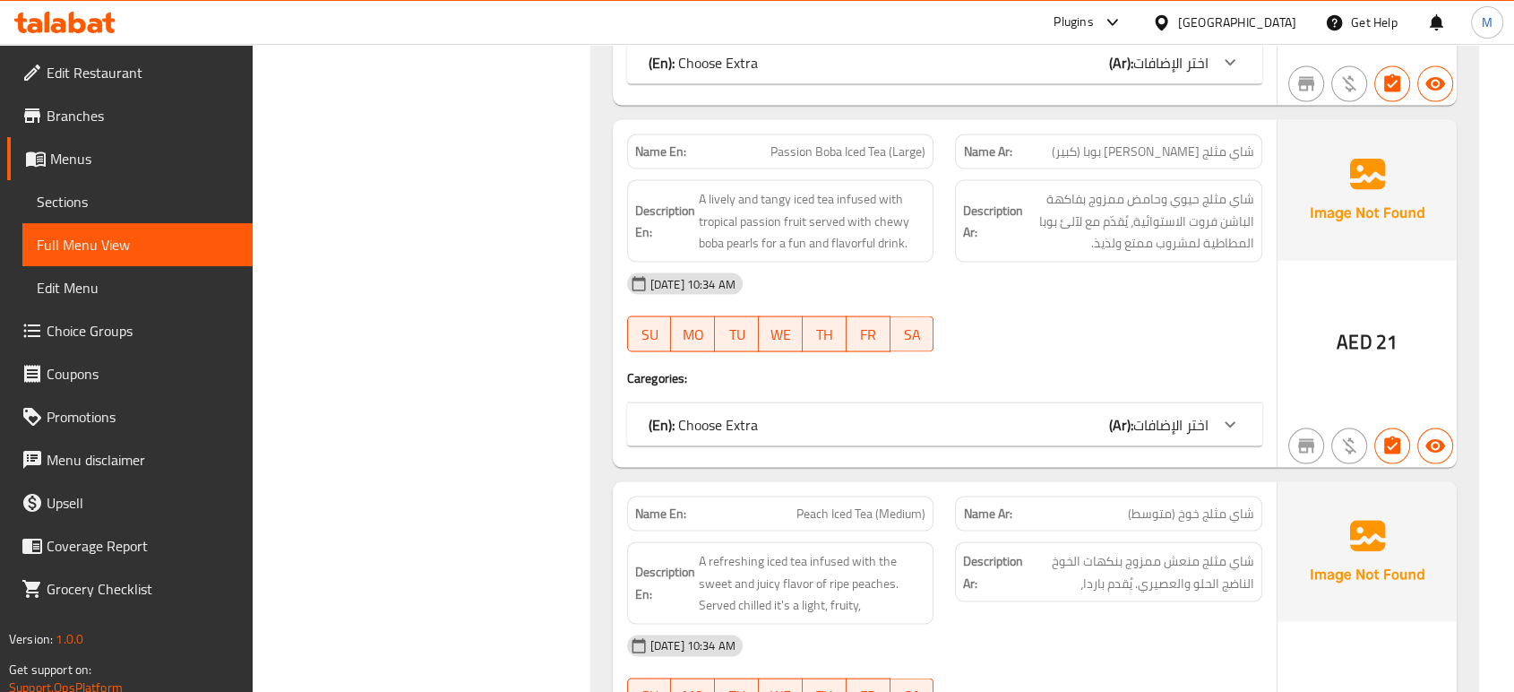
click at [1040, 414] on div "(En): Choose Extra (Ar): اختر الإضافات" at bounding box center [929, 425] width 560 height 22
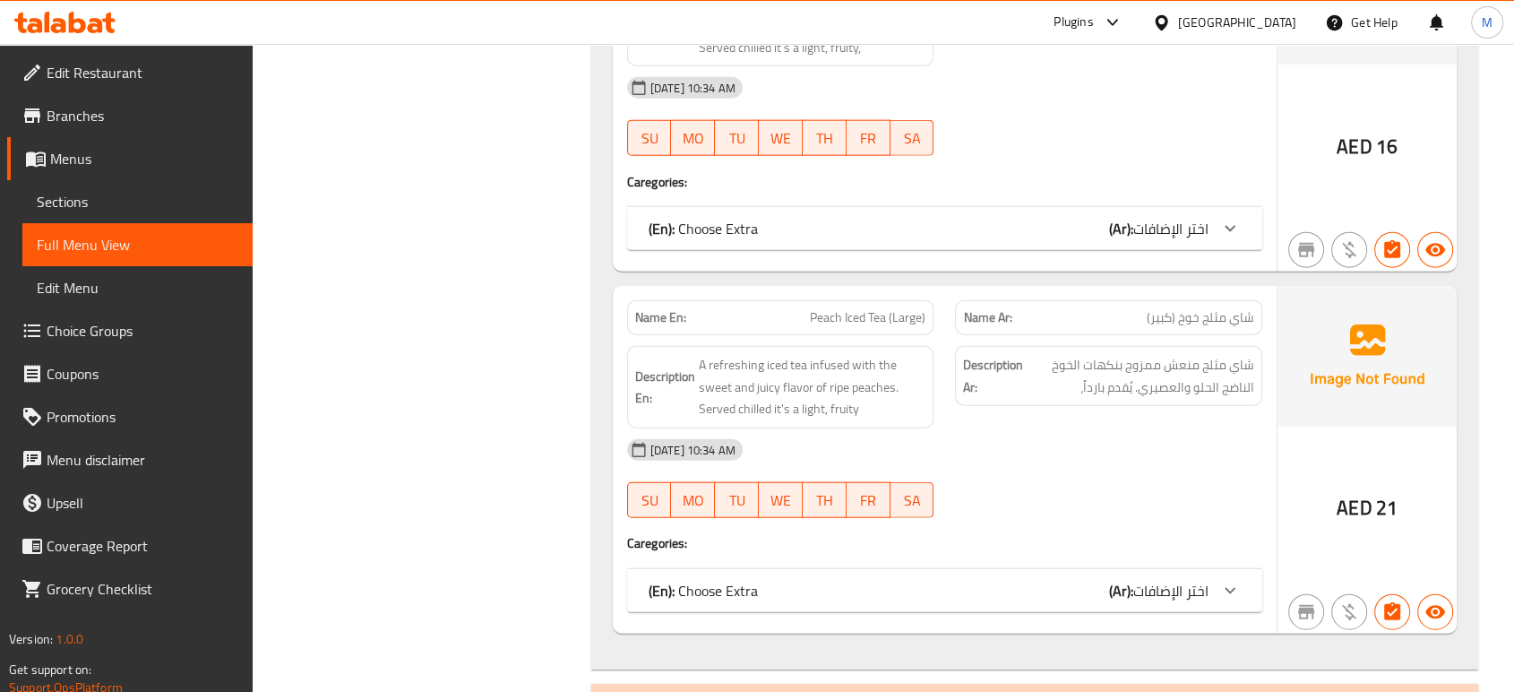
scroll to position [11058, 0]
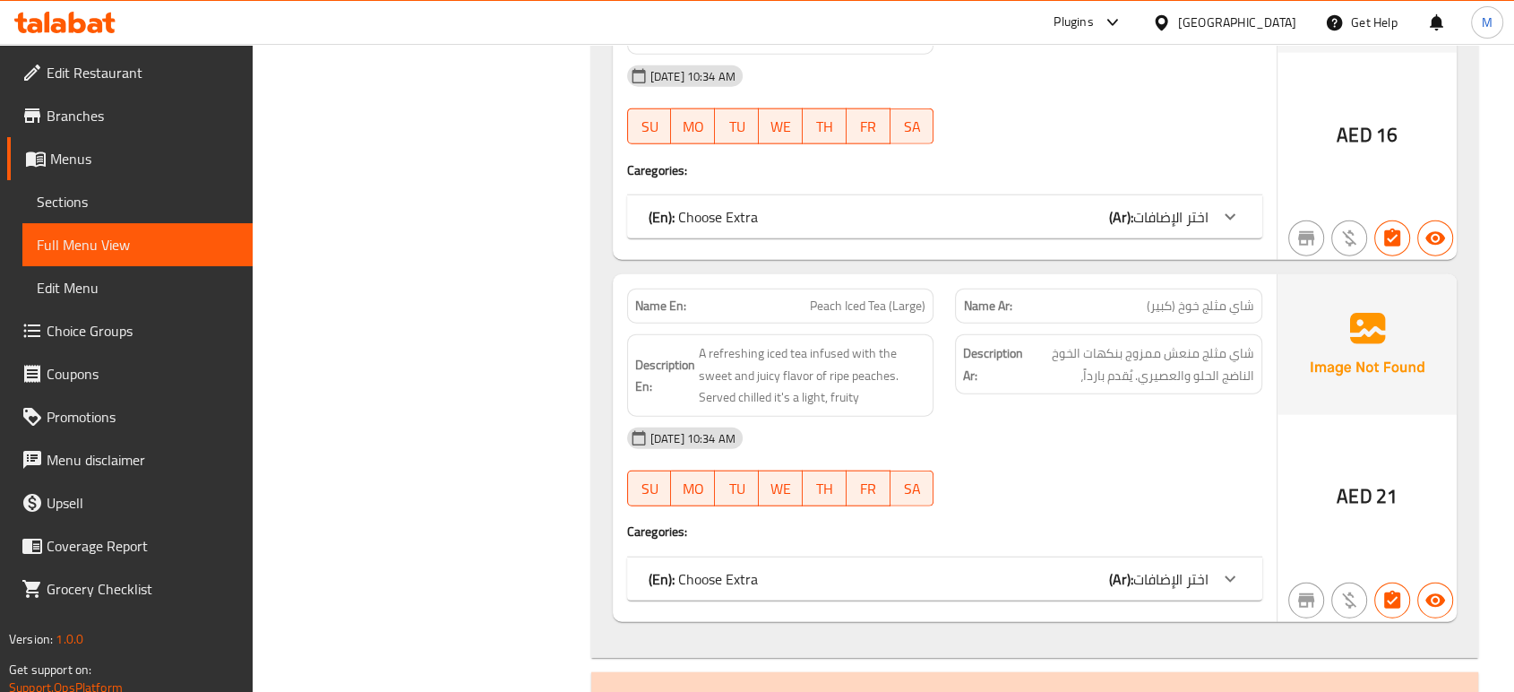
click at [1190, 565] on span "اختر الإضافات" at bounding box center [1170, 578] width 75 height 27
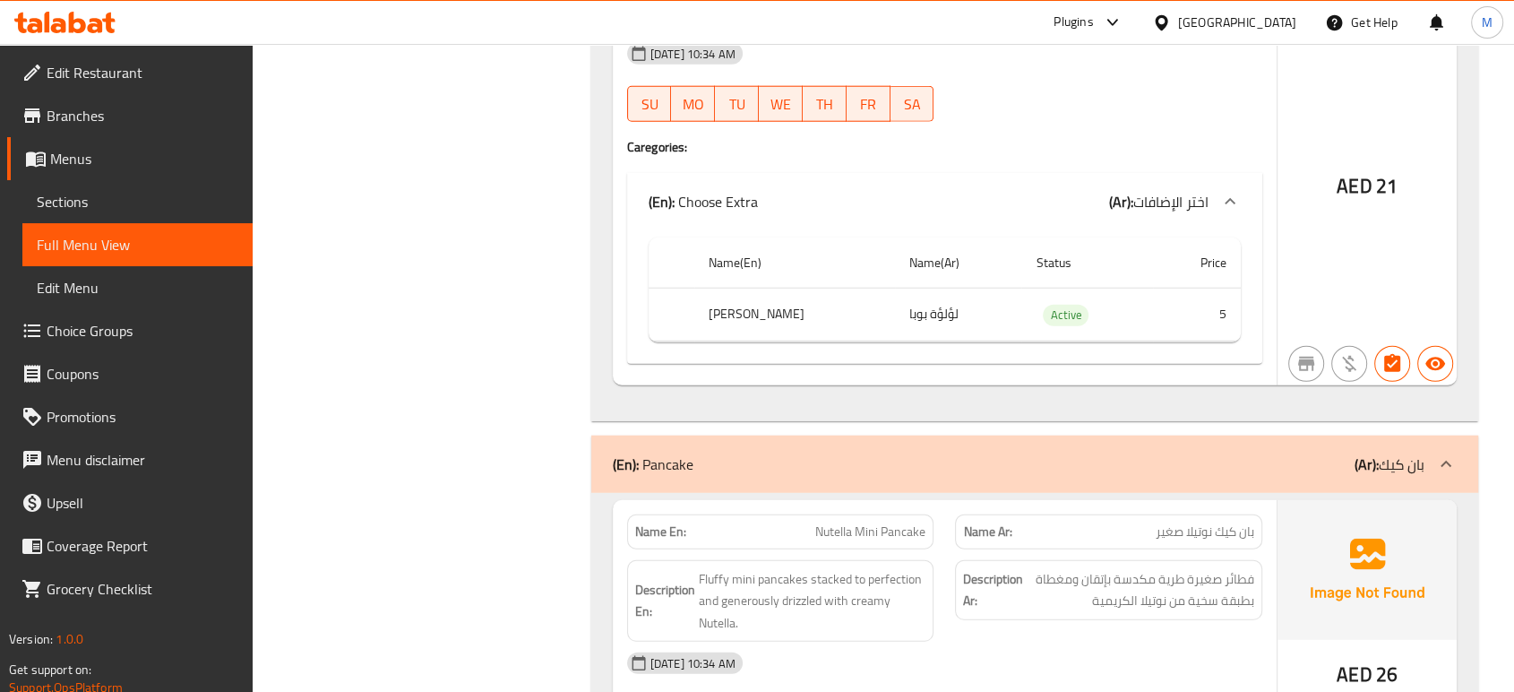
scroll to position [11483, 0]
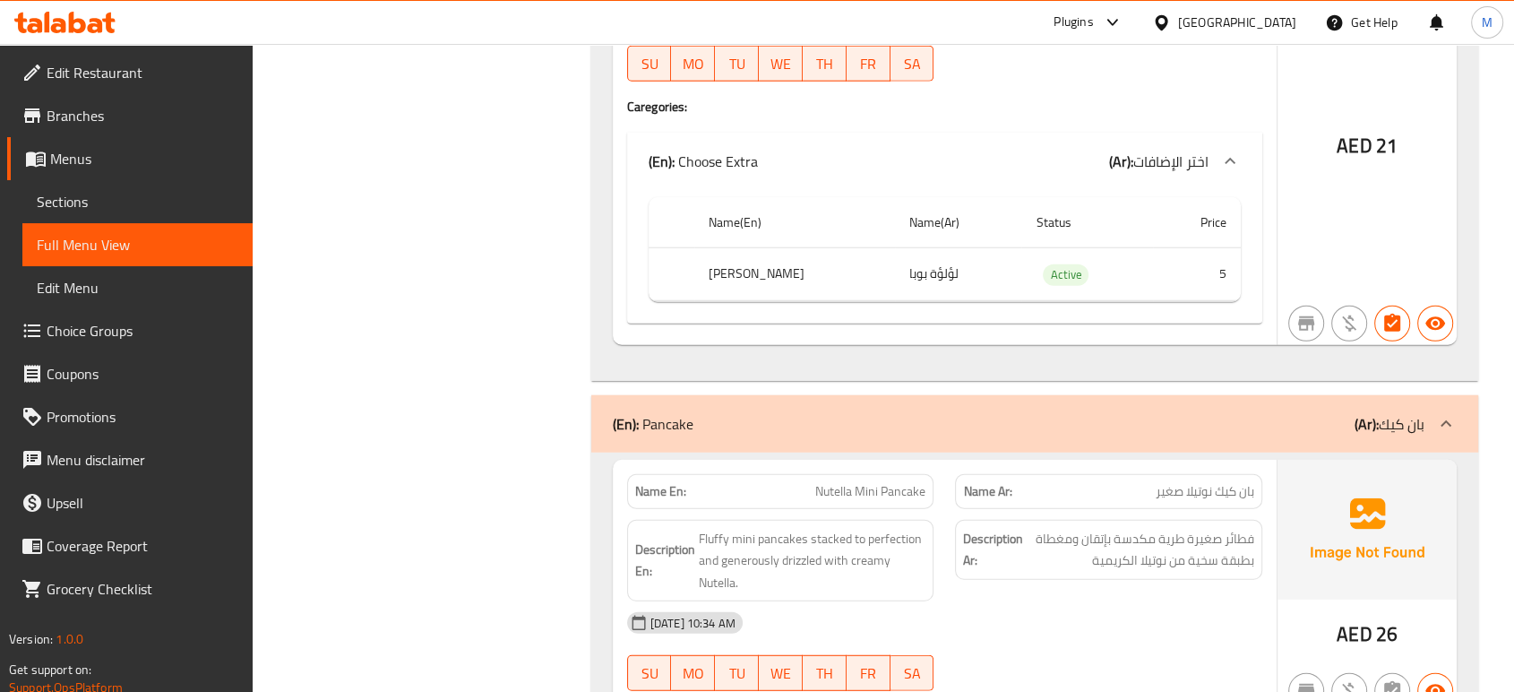
click at [851, 482] on span "Nutella Mini Pancake" at bounding box center [870, 491] width 110 height 19
copy span "Nutella Mini Pancake"
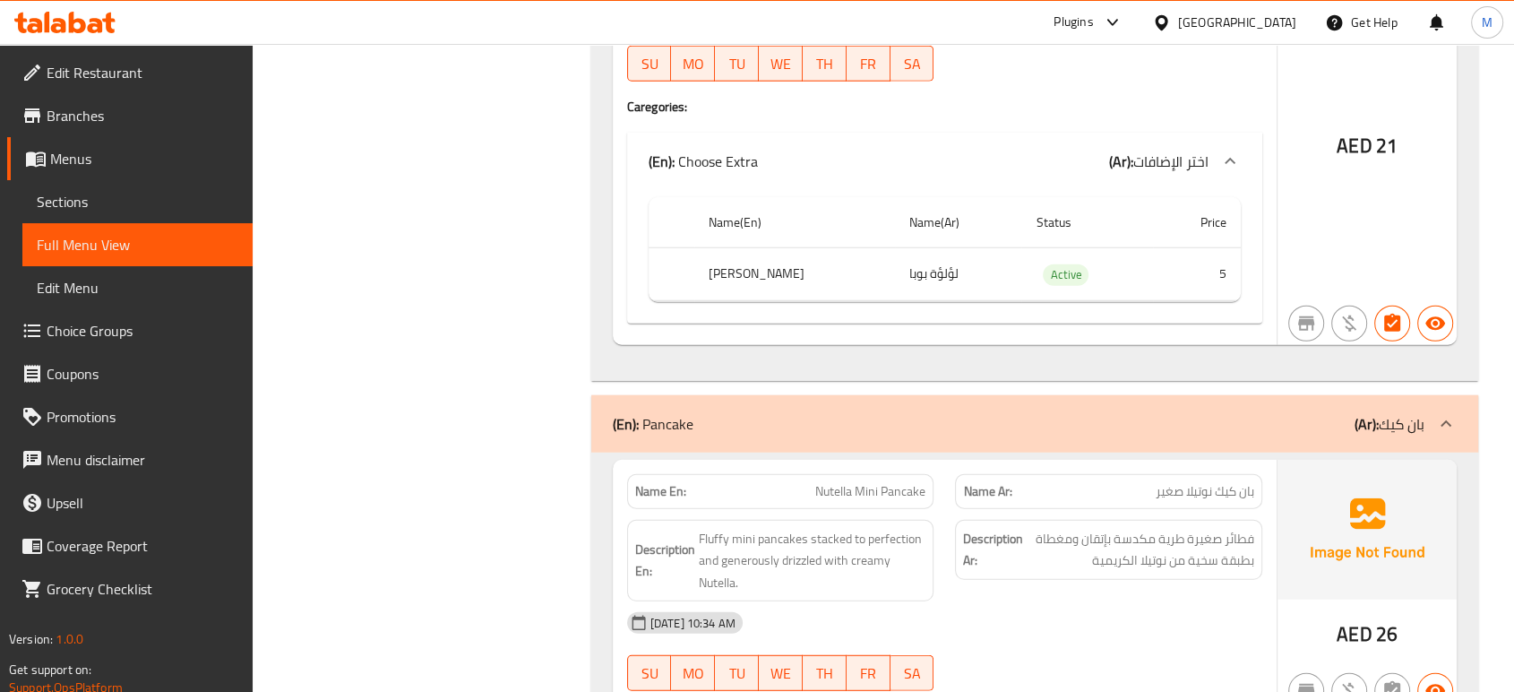
click at [1087, 601] on div "07-09-2025 10:34 AM" at bounding box center [944, 622] width 657 height 43
click at [1097, 601] on div "07-09-2025 10:34 AM" at bounding box center [944, 622] width 657 height 43
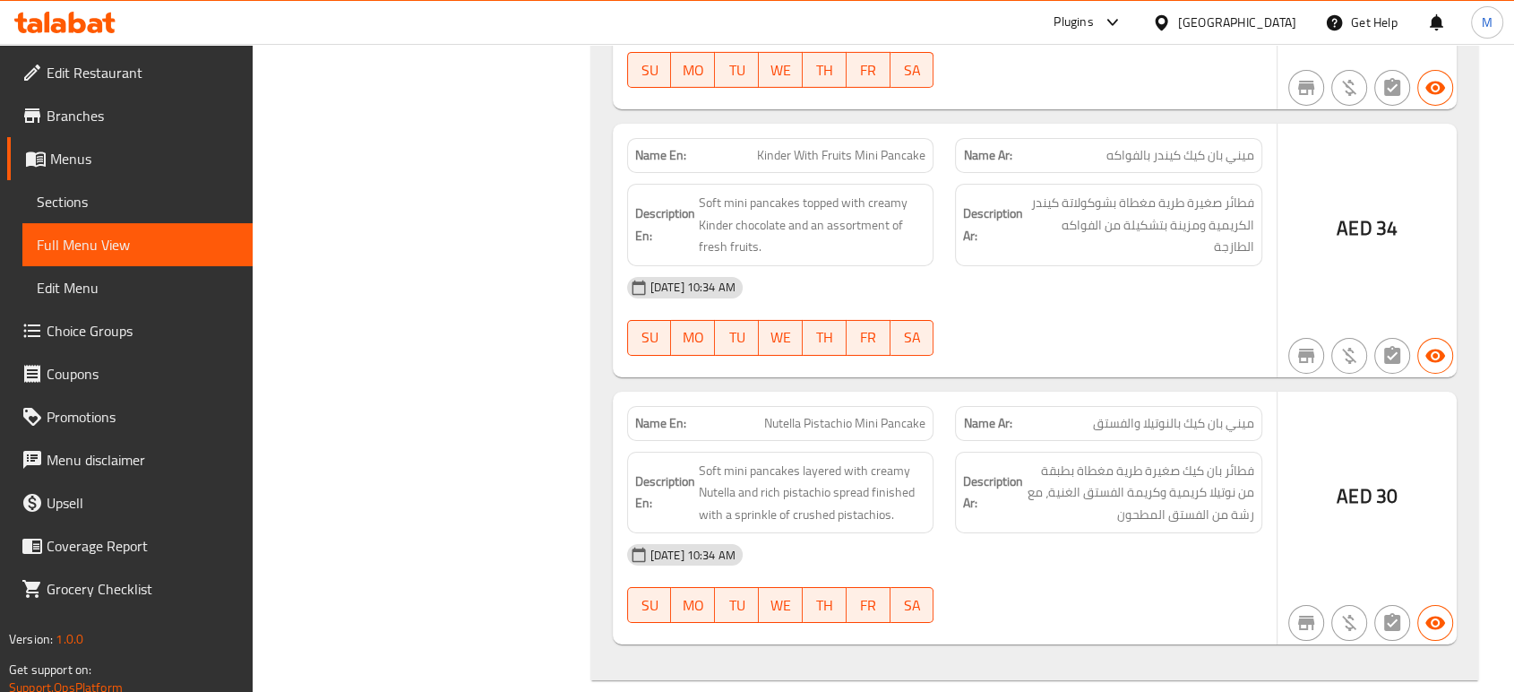
scroll to position [12916, 0]
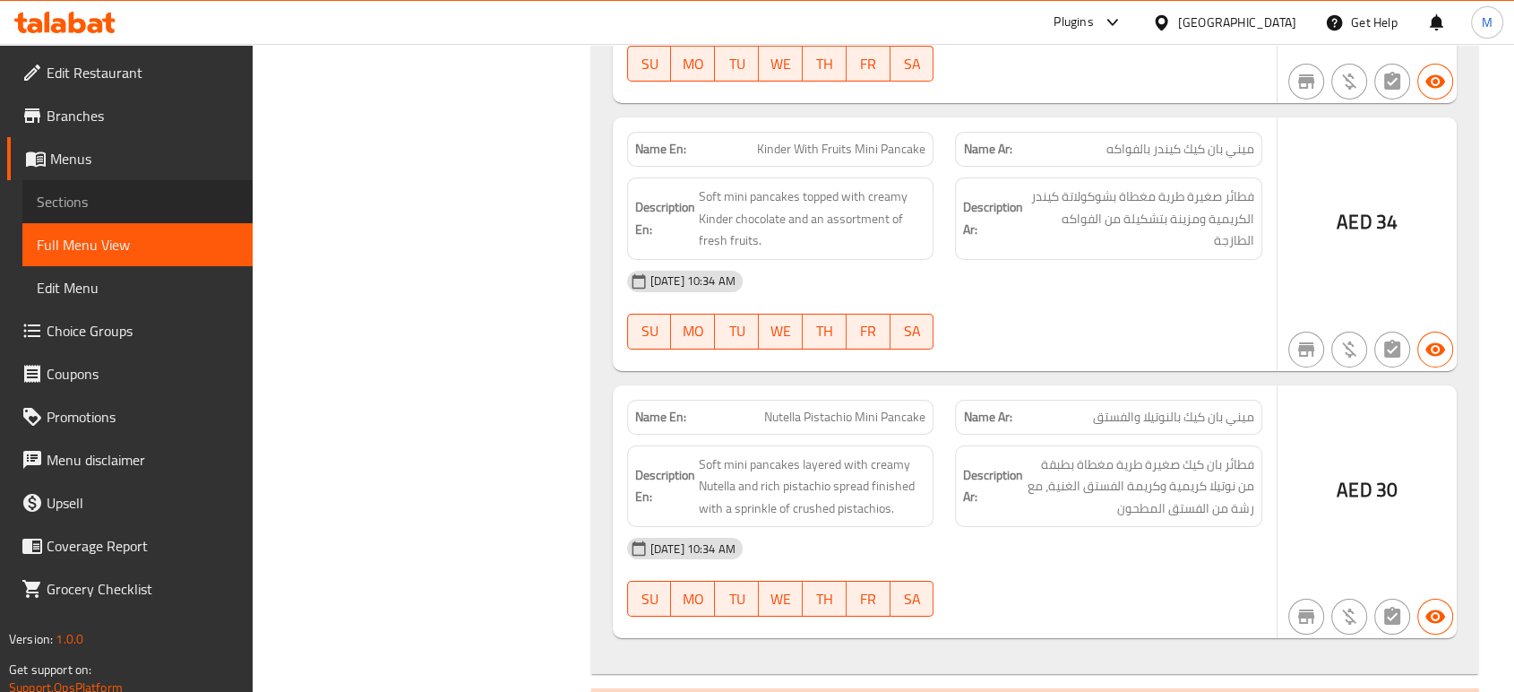
click at [116, 207] on span "Sections" at bounding box center [138, 202] width 202 height 22
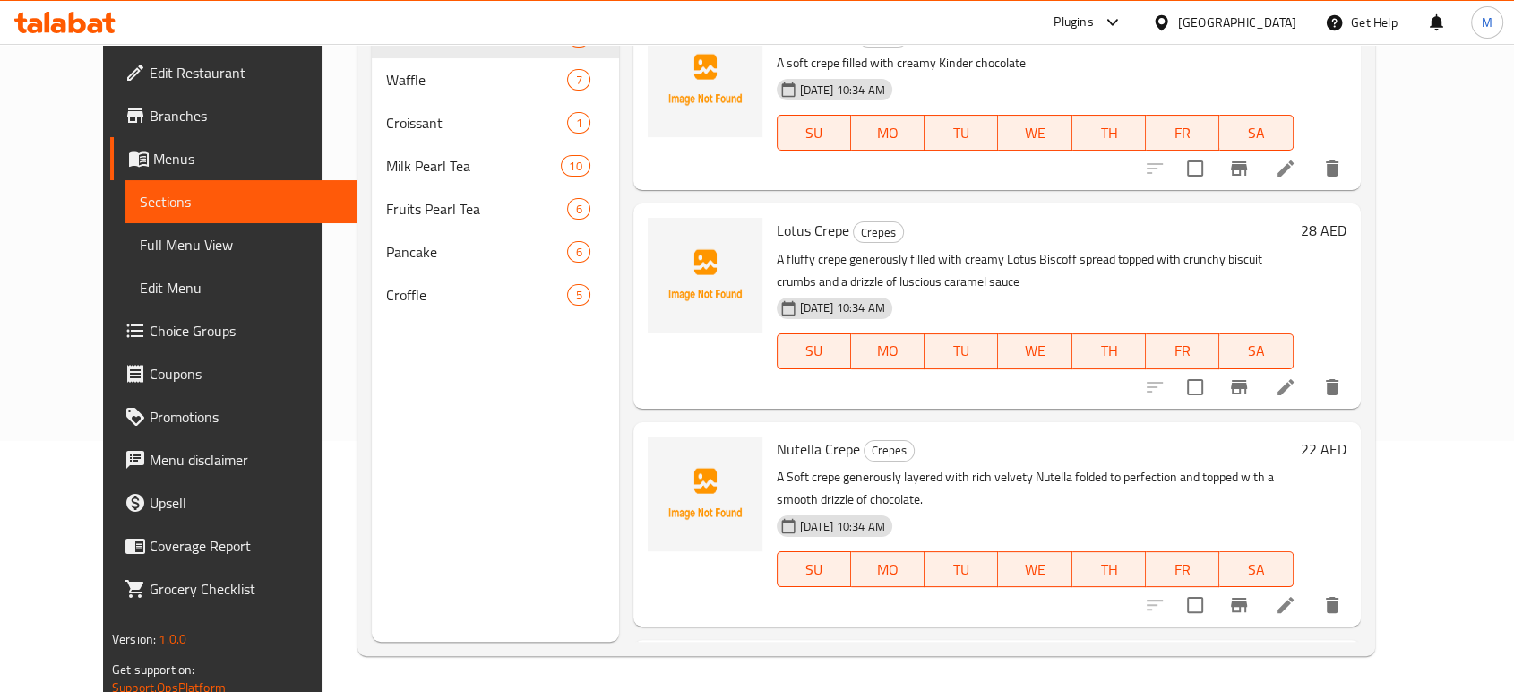
scroll to position [251, 0]
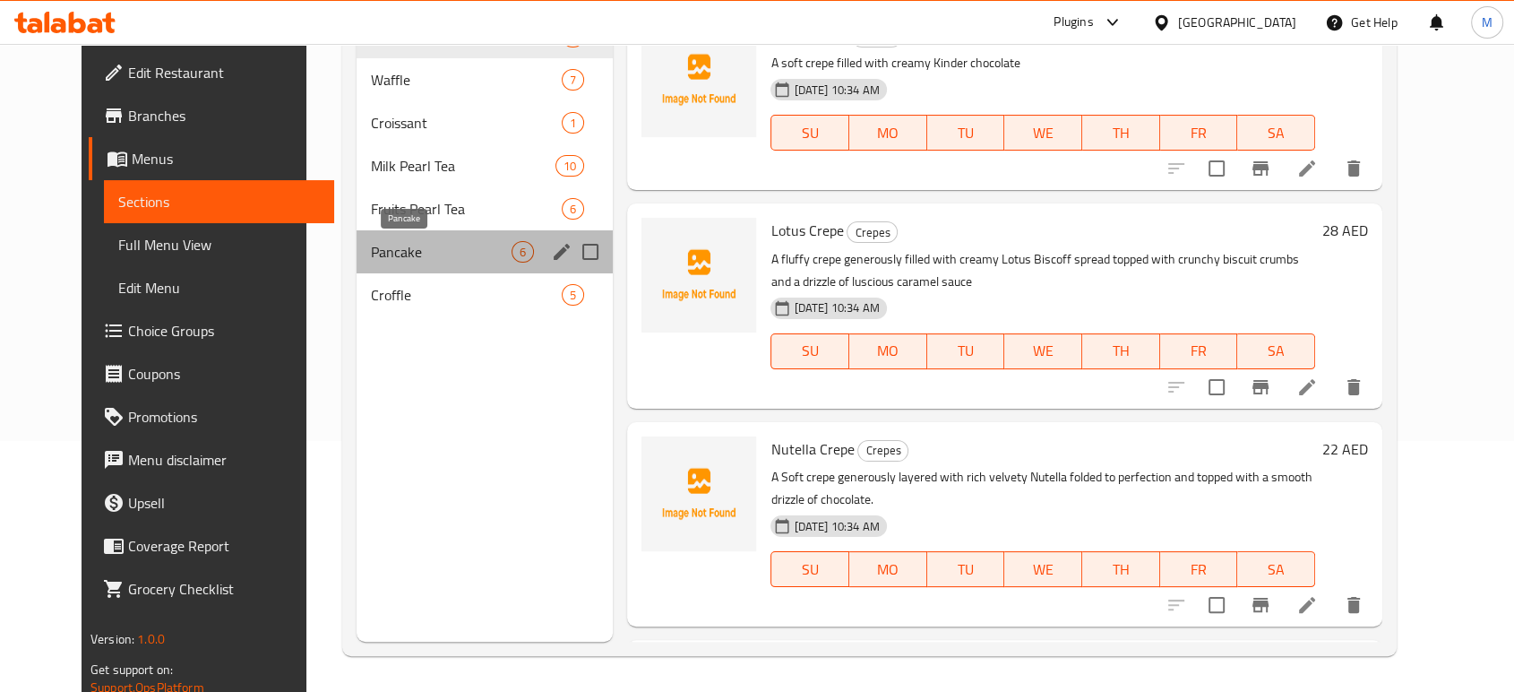
click at [425, 255] on span "Pancake" at bounding box center [441, 252] width 141 height 22
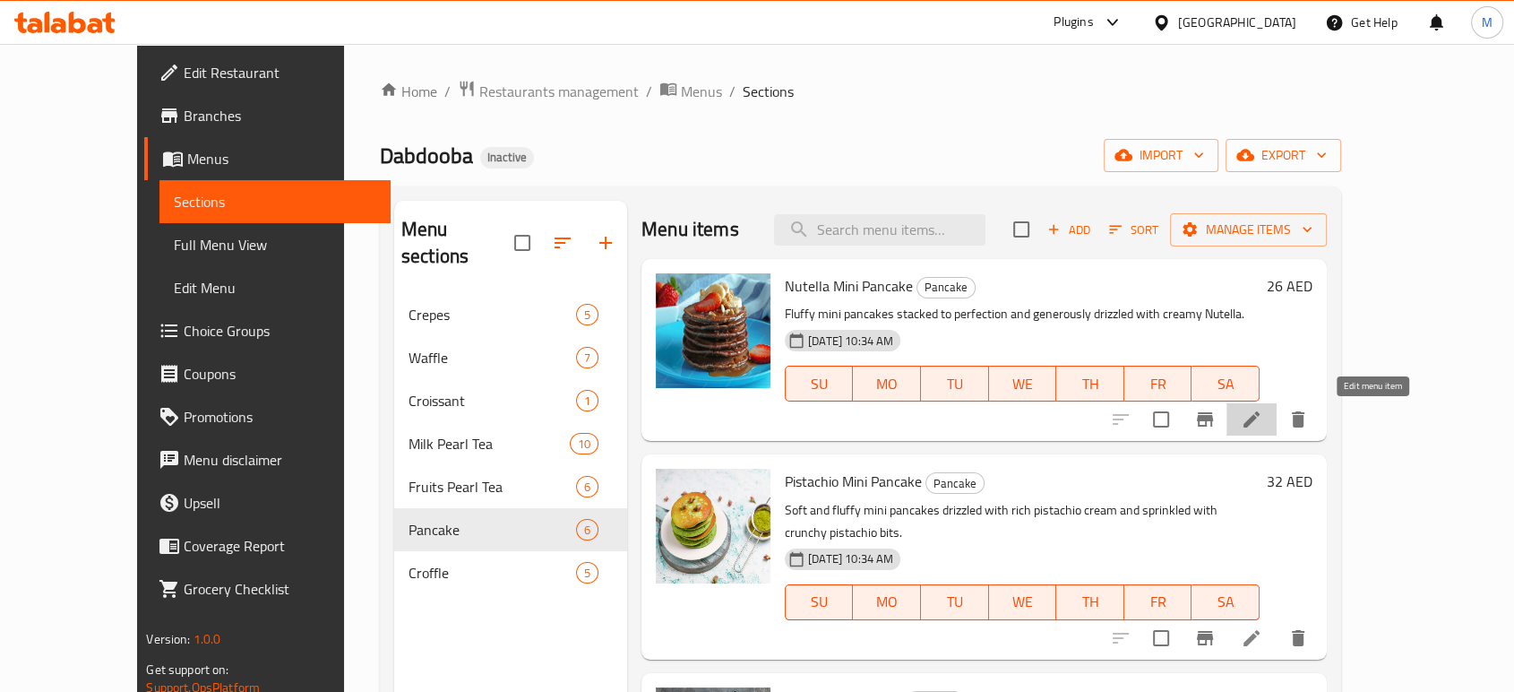
click at [1262, 420] on icon at bounding box center [1252, 420] width 22 height 22
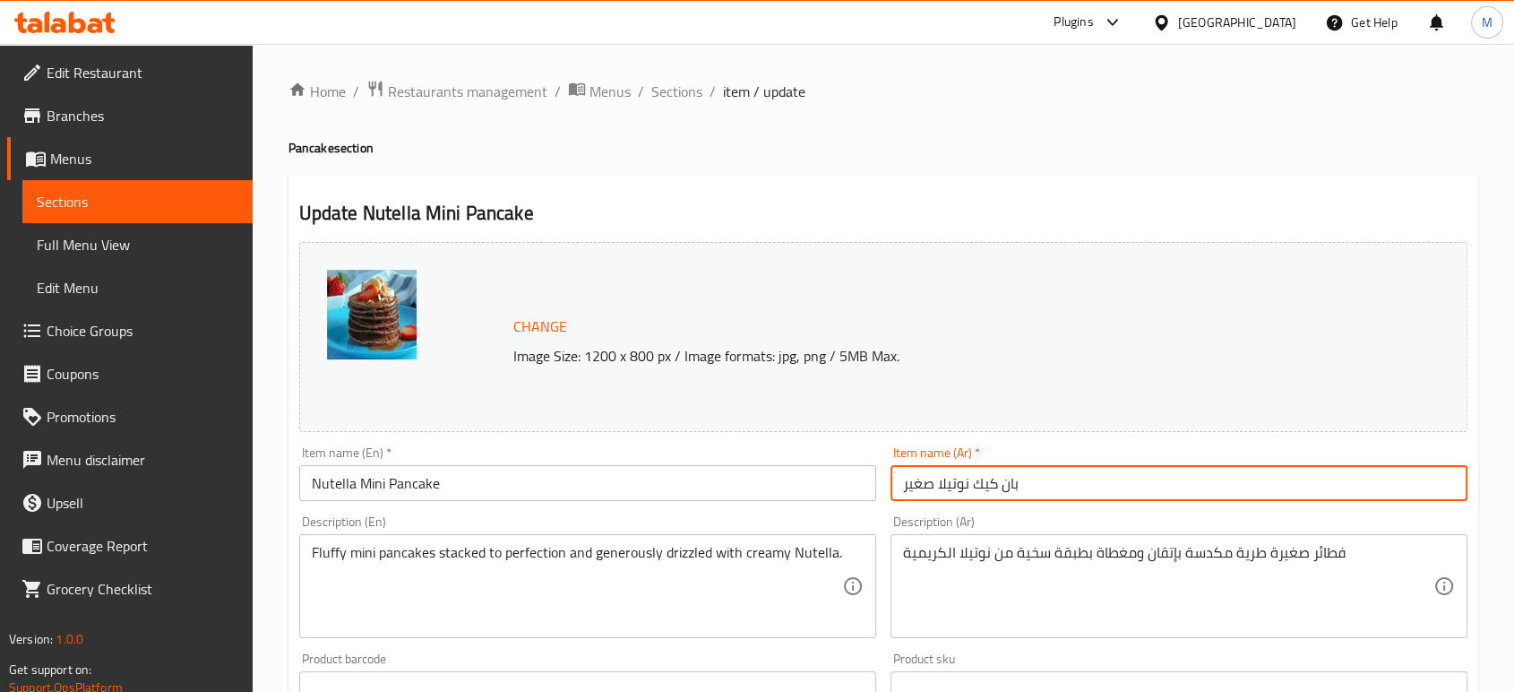
click at [1095, 472] on input "بان كيك نوتيلا صغير" at bounding box center [1178, 483] width 577 height 36
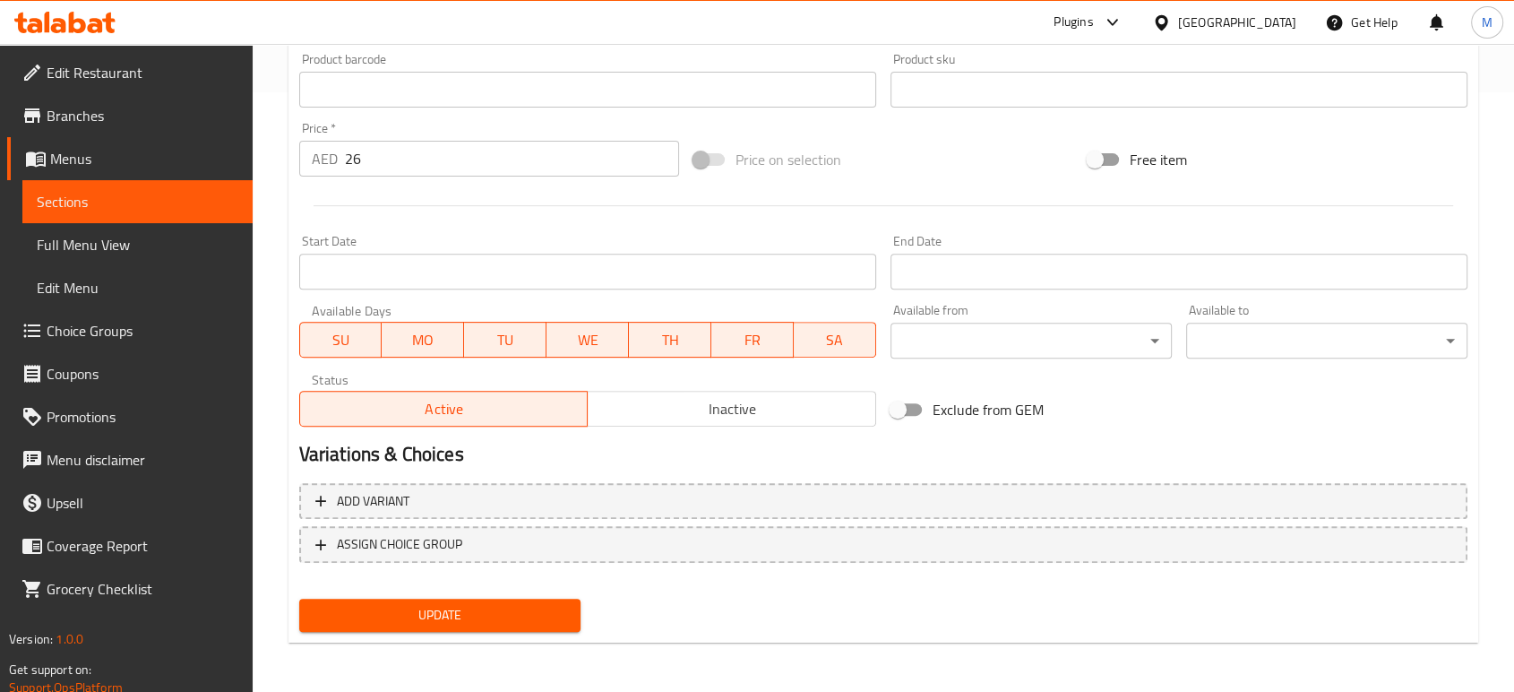
type input "بان كيك ميني نوتيلا"
click at [455, 622] on span "Update" at bounding box center [440, 615] width 253 height 22
click at [159, 211] on span "Sections" at bounding box center [138, 202] width 202 height 22
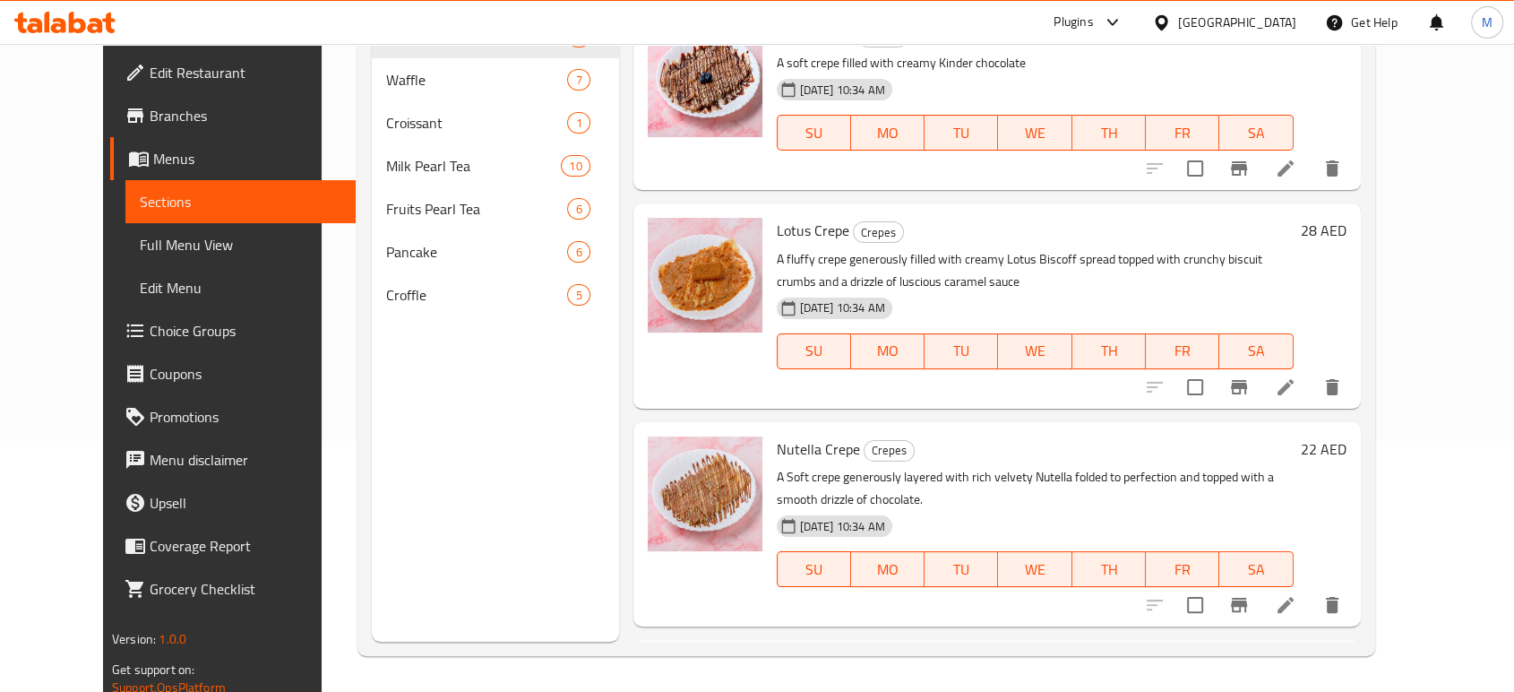
scroll to position [251, 0]
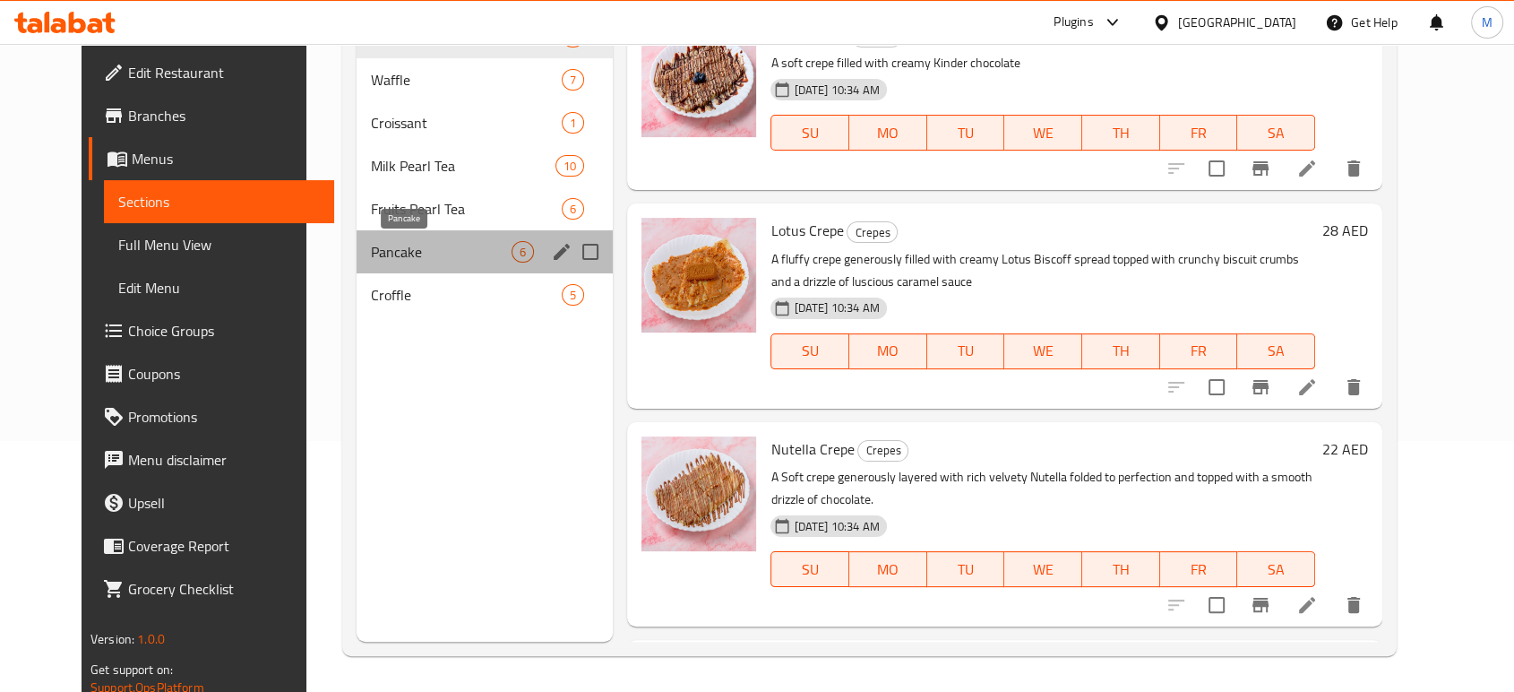
click at [408, 245] on span "Pancake" at bounding box center [441, 252] width 141 height 22
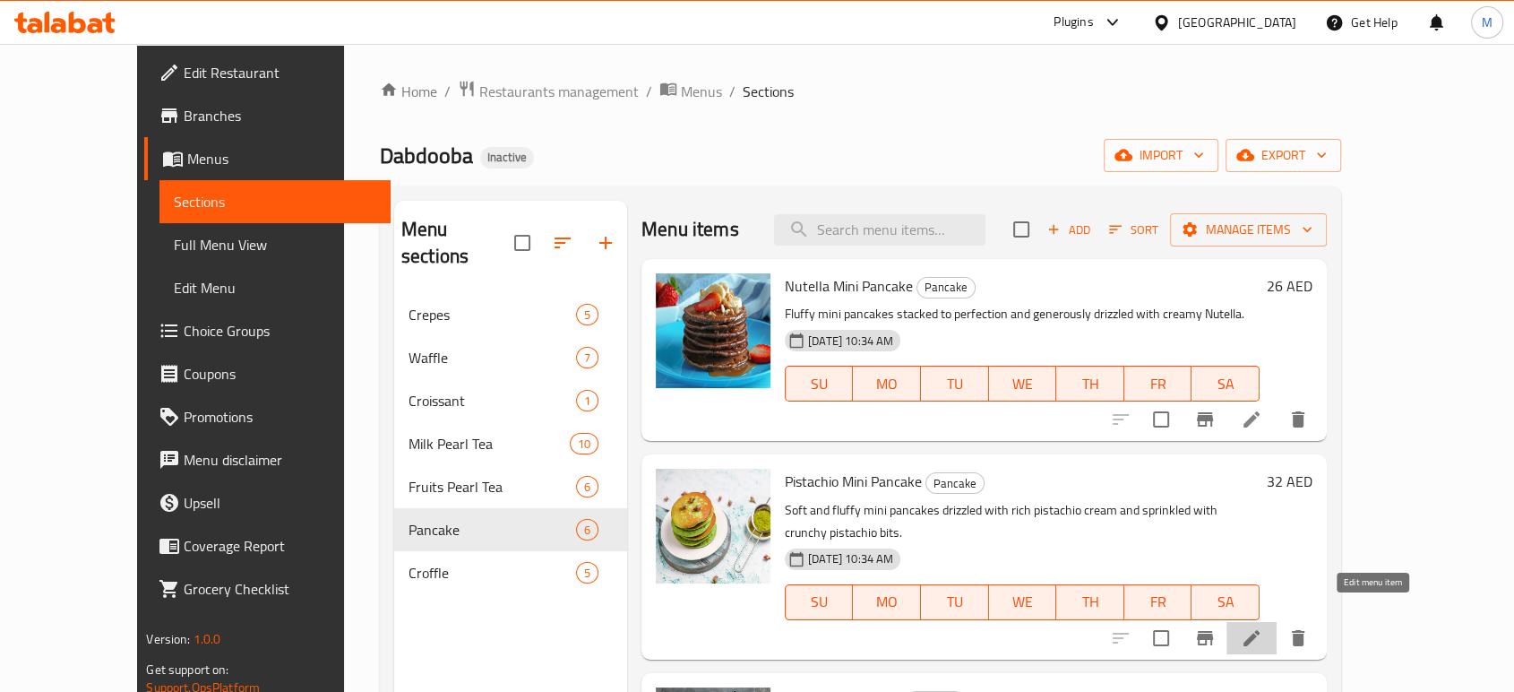
click at [1260, 630] on icon at bounding box center [1251, 638] width 16 height 16
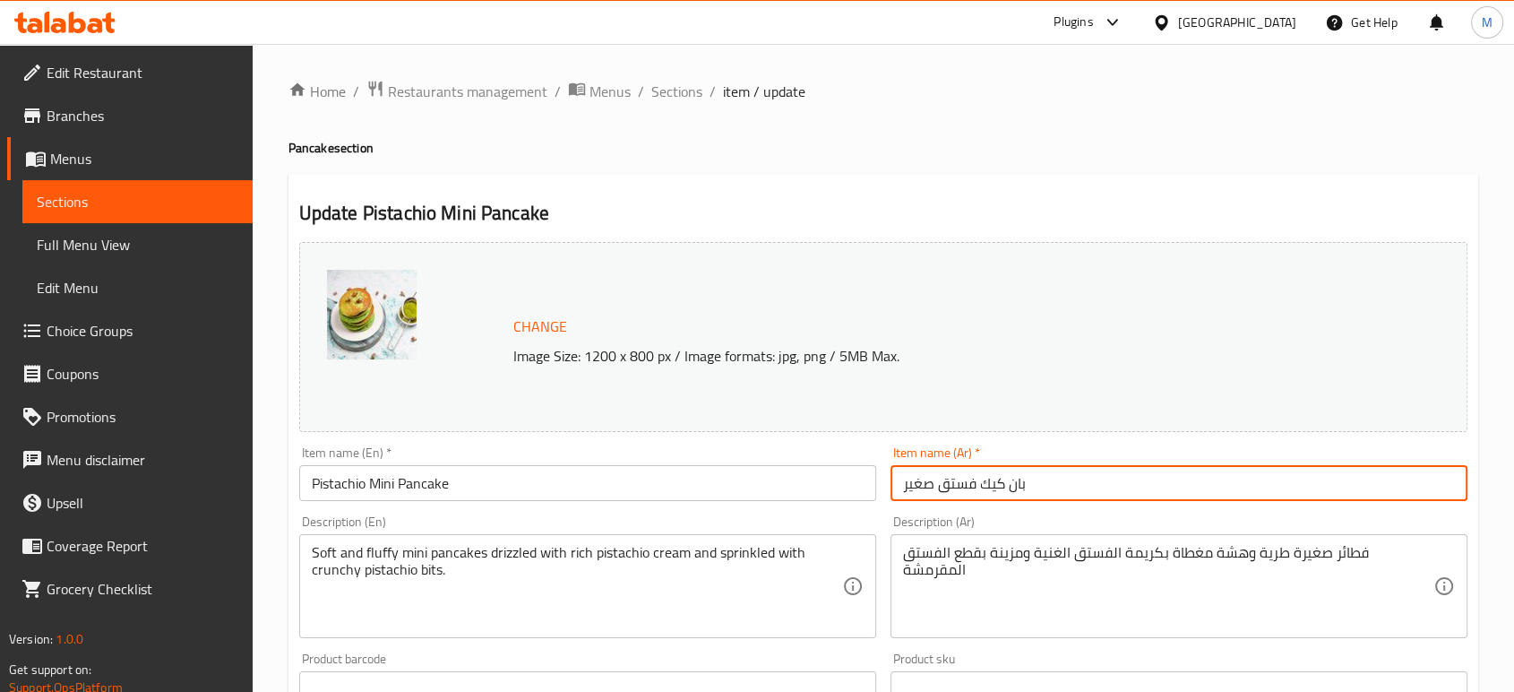
click at [926, 486] on input "بان كيك فستق صغير" at bounding box center [1178, 483] width 577 height 36
click at [1411, 484] on input "بان كيك فستق" at bounding box center [1178, 483] width 577 height 36
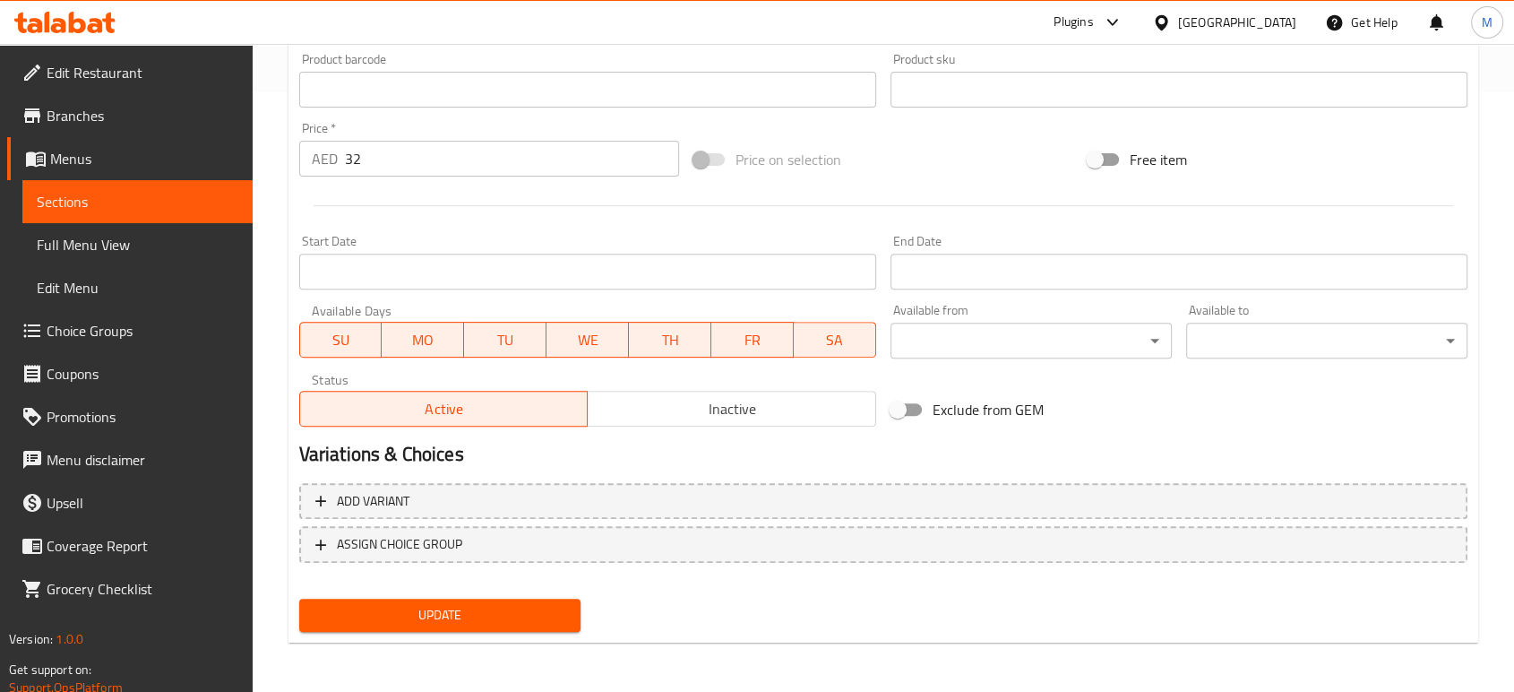
type input "بان كيك ميني فستق"
click at [444, 610] on span "Update" at bounding box center [440, 615] width 253 height 22
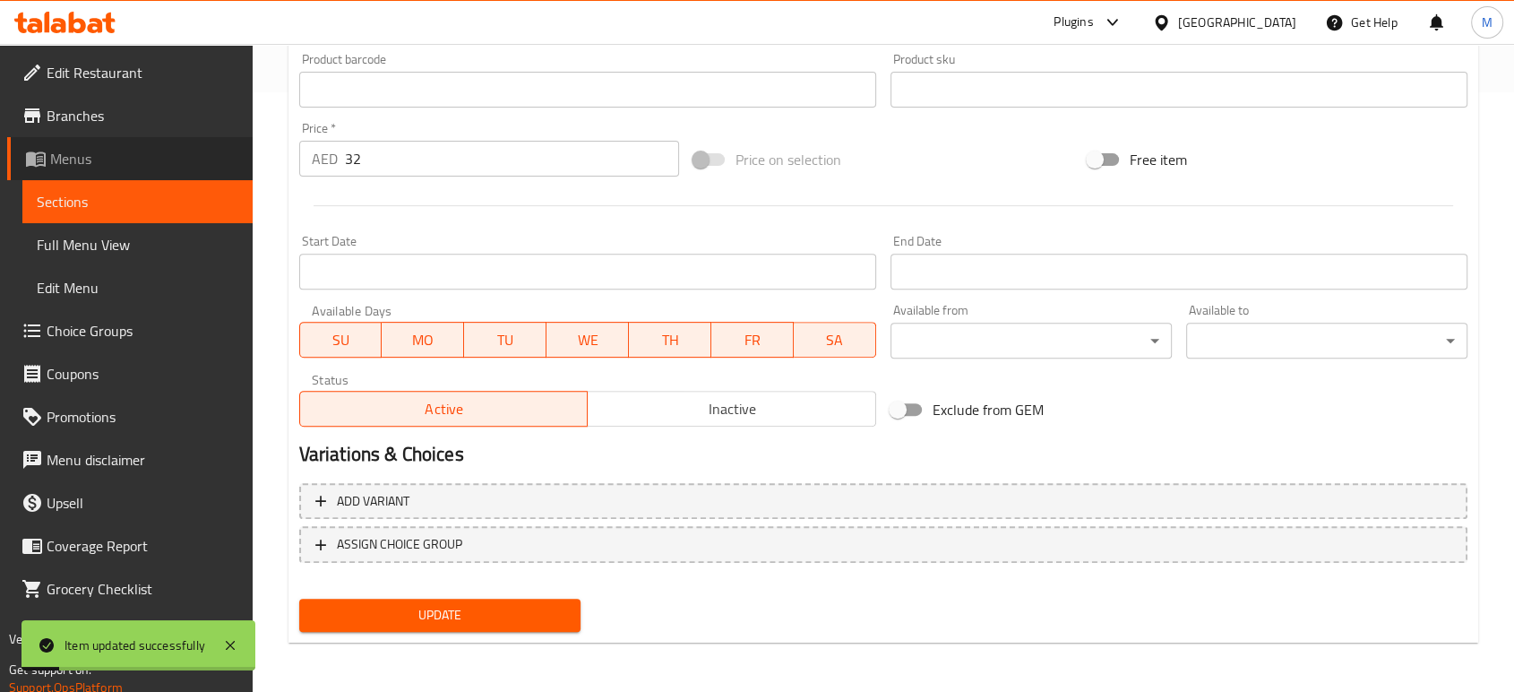
click at [166, 176] on link "Menus" at bounding box center [129, 158] width 245 height 43
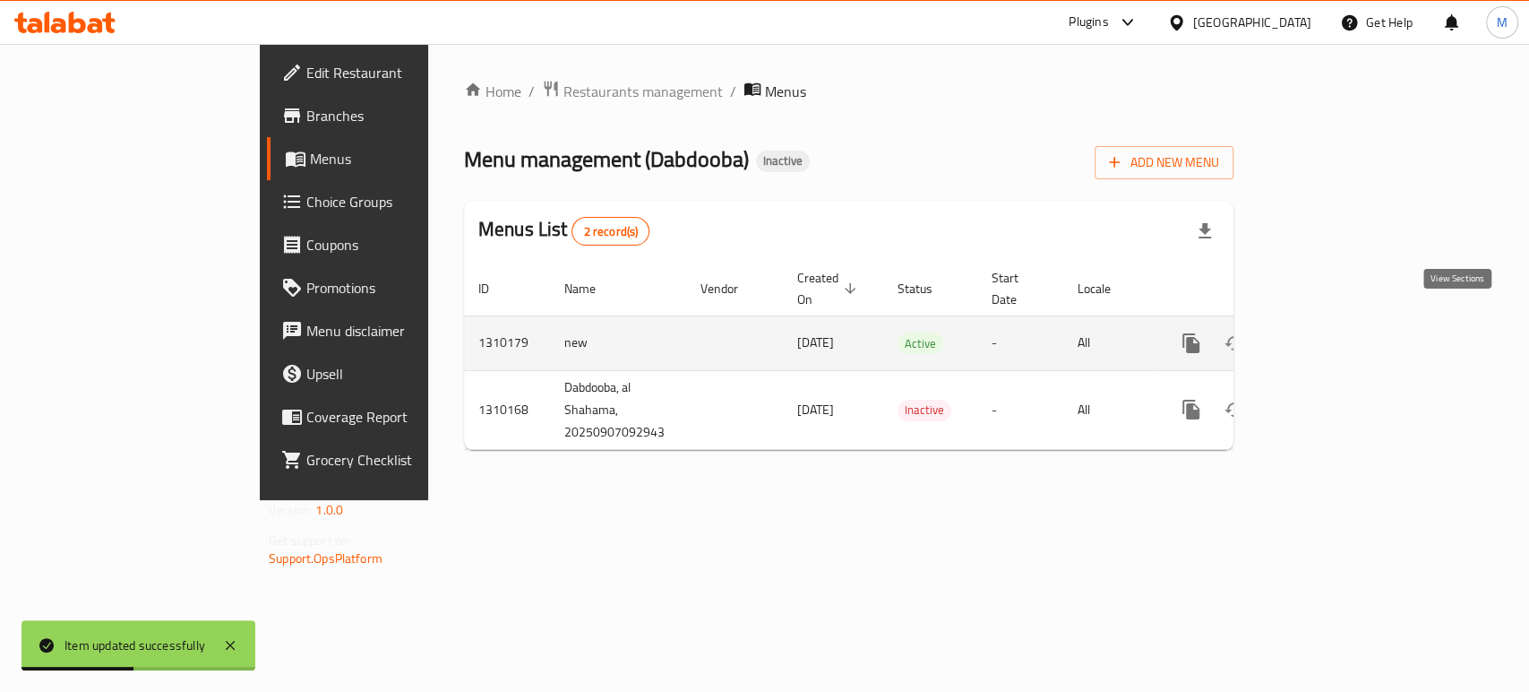
click at [1331, 332] on icon "enhanced table" at bounding box center [1321, 343] width 22 height 22
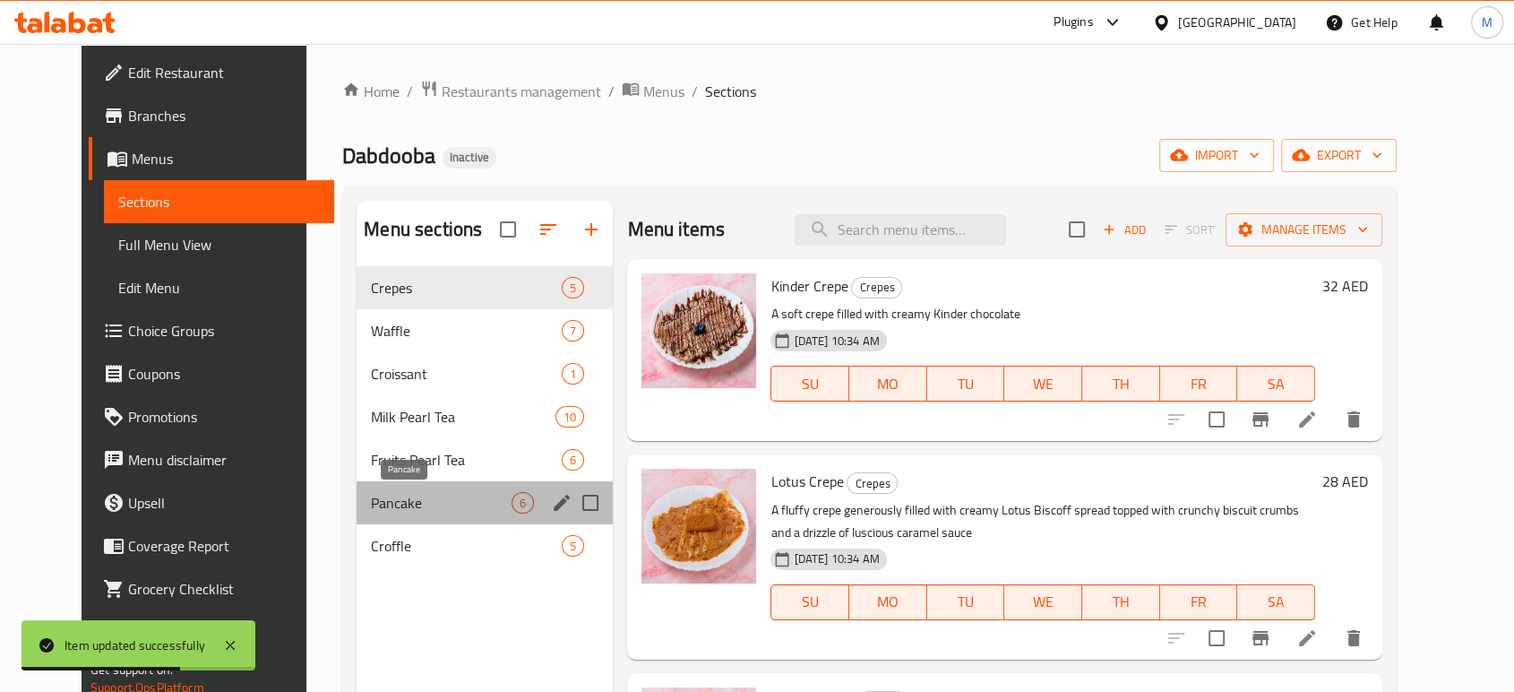
click at [386, 500] on span "Pancake" at bounding box center [441, 503] width 141 height 22
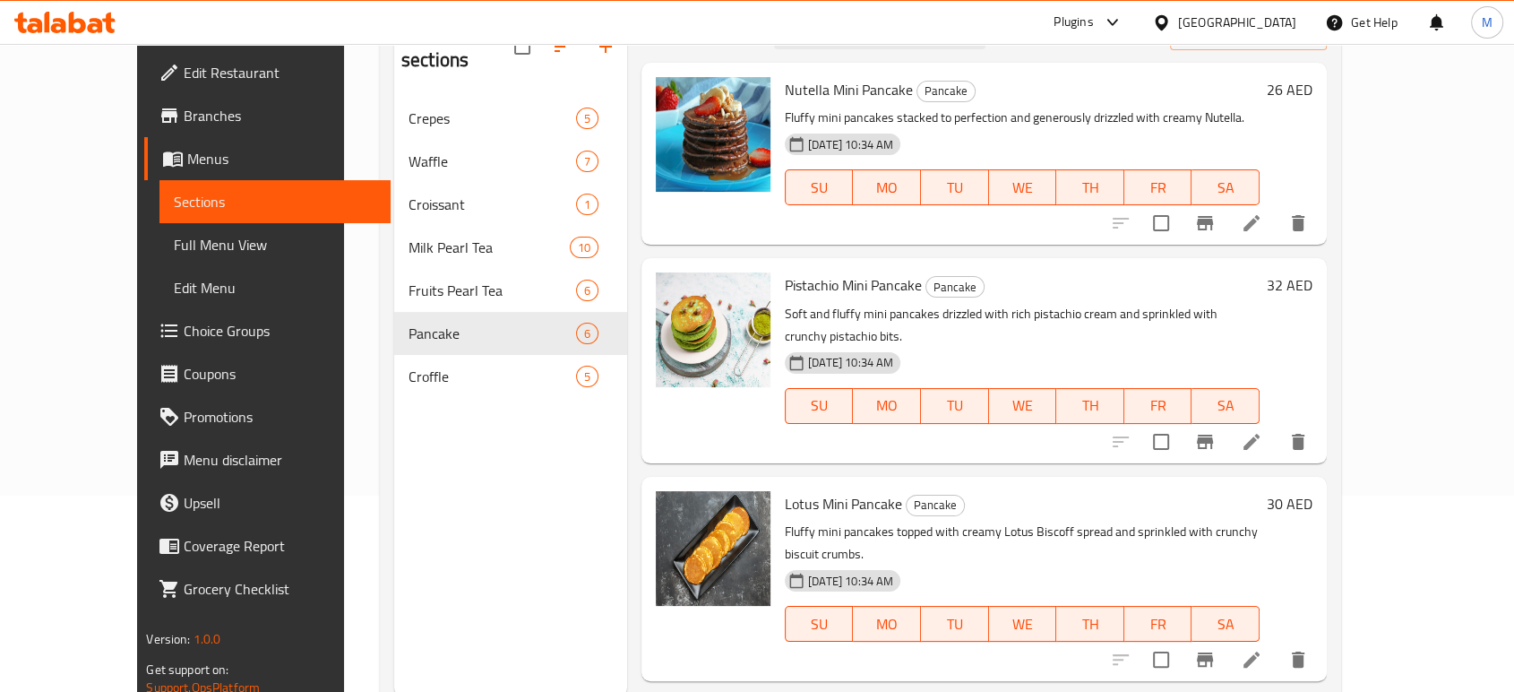
scroll to position [238, 0]
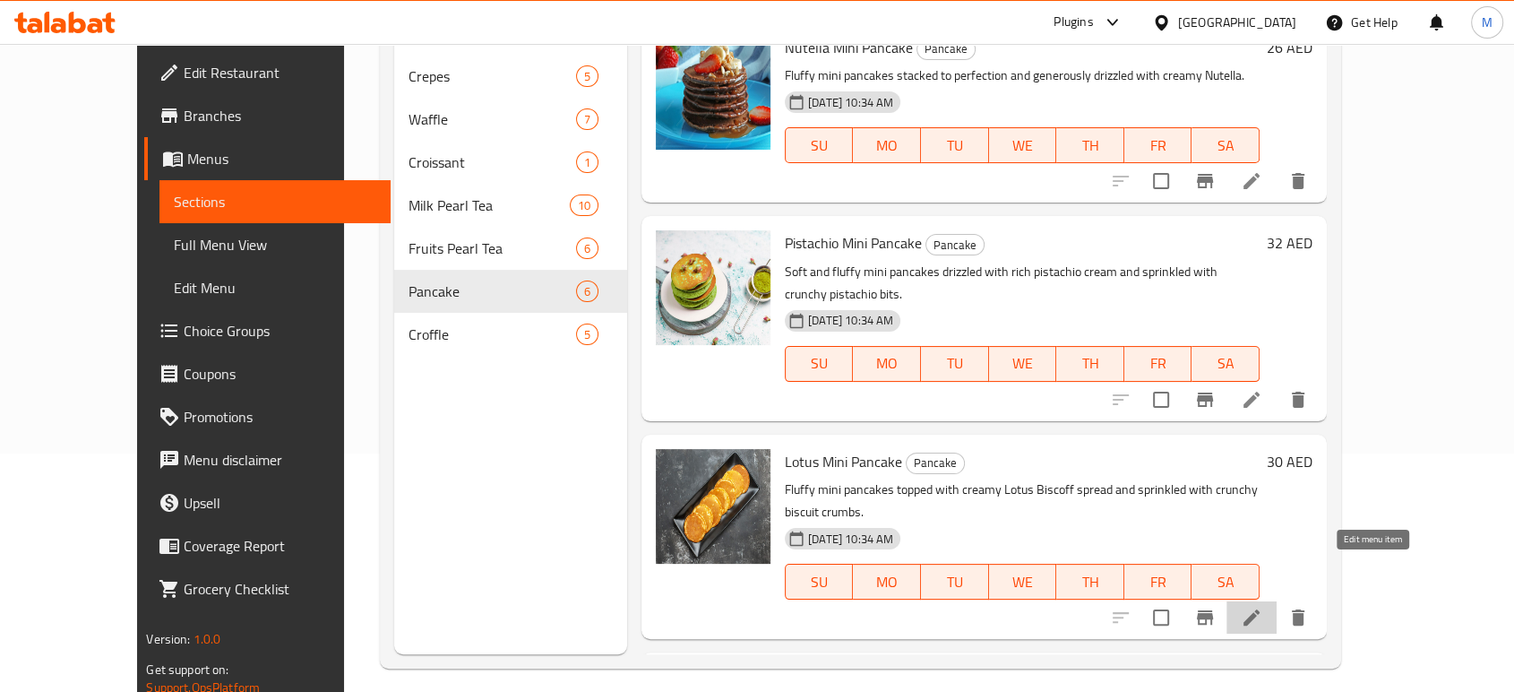
click at [1262, 606] on icon at bounding box center [1252, 617] width 22 height 22
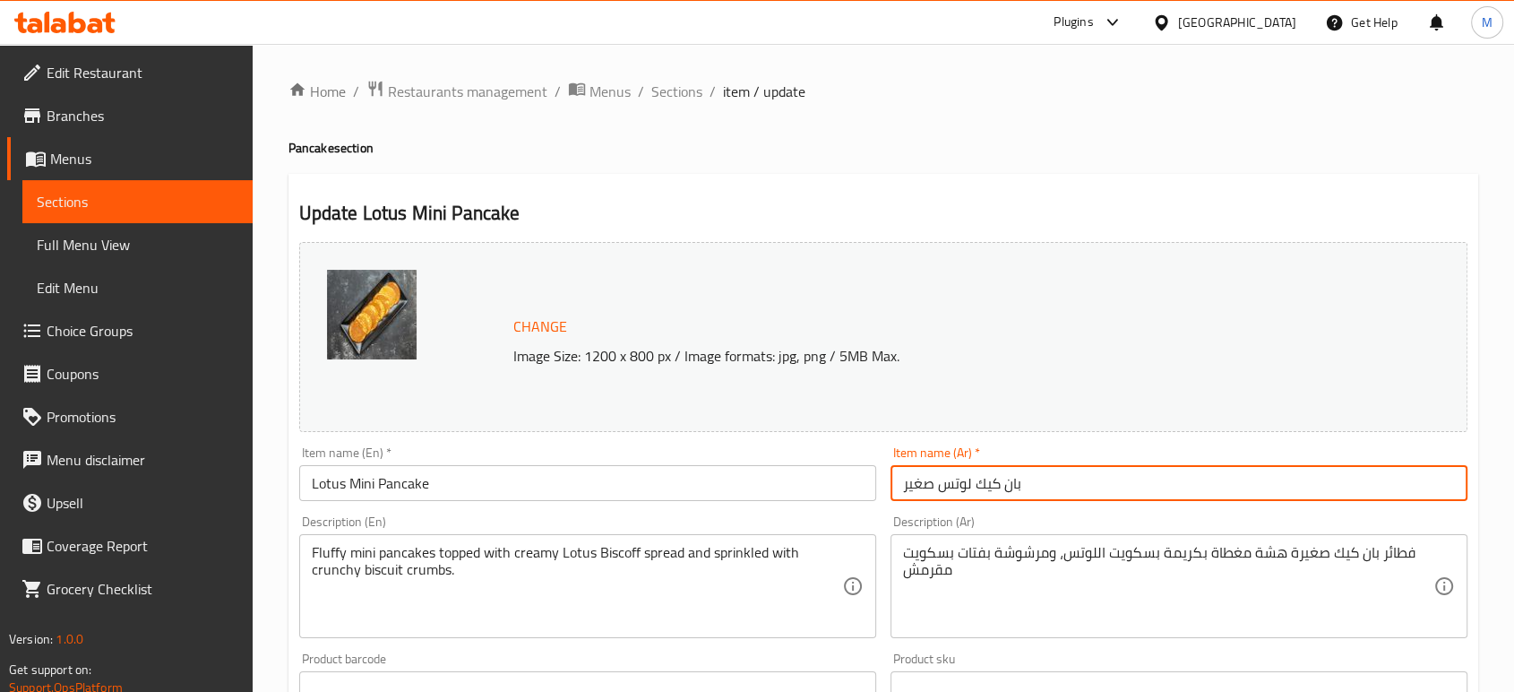
click at [945, 486] on input "بان كيك لوتس صغير" at bounding box center [1178, 483] width 577 height 36
click at [910, 479] on input "بان كيك لوتس صغير" at bounding box center [1178, 483] width 577 height 36
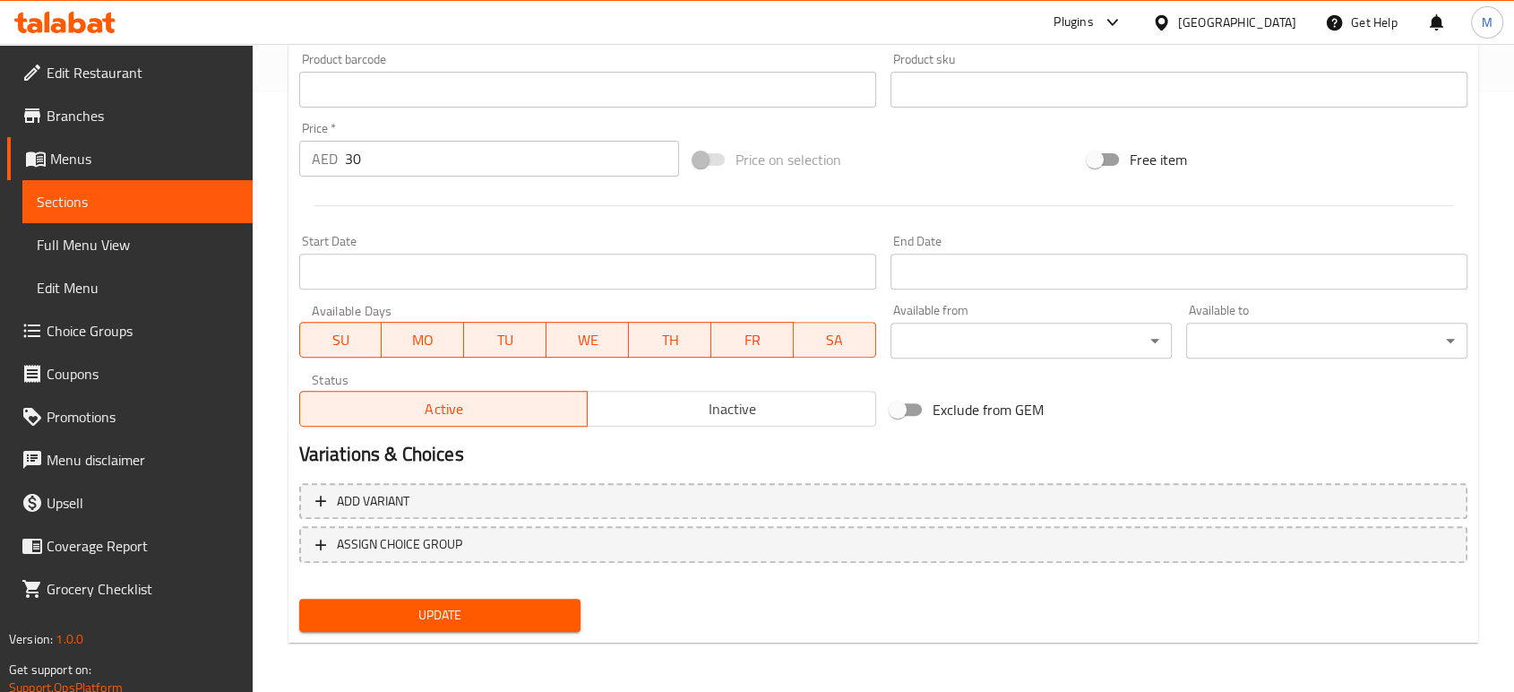
type input "بان كيك ميني لوتس"
click at [503, 623] on span "Update" at bounding box center [440, 615] width 253 height 22
click at [116, 260] on link "Full Menu View" at bounding box center [137, 244] width 230 height 43
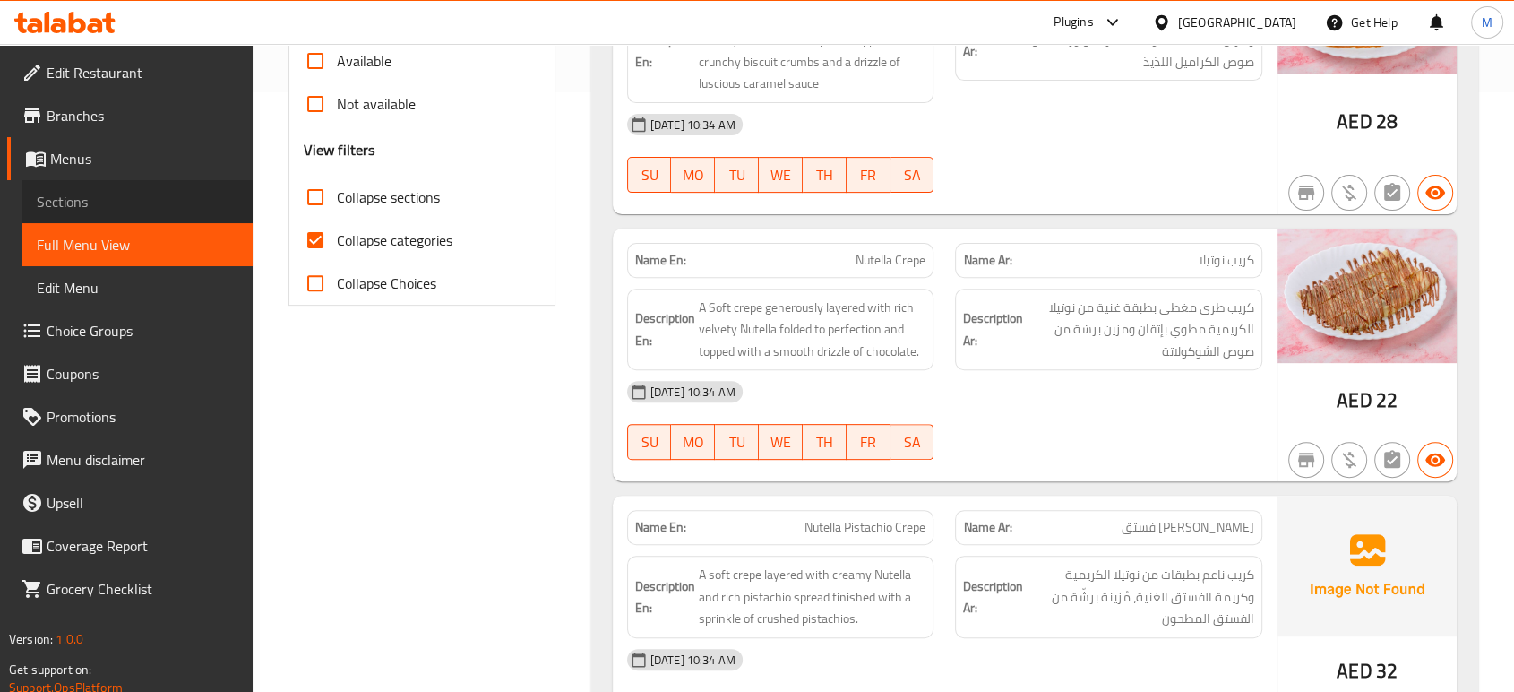
click at [165, 206] on span "Sections" at bounding box center [138, 202] width 202 height 22
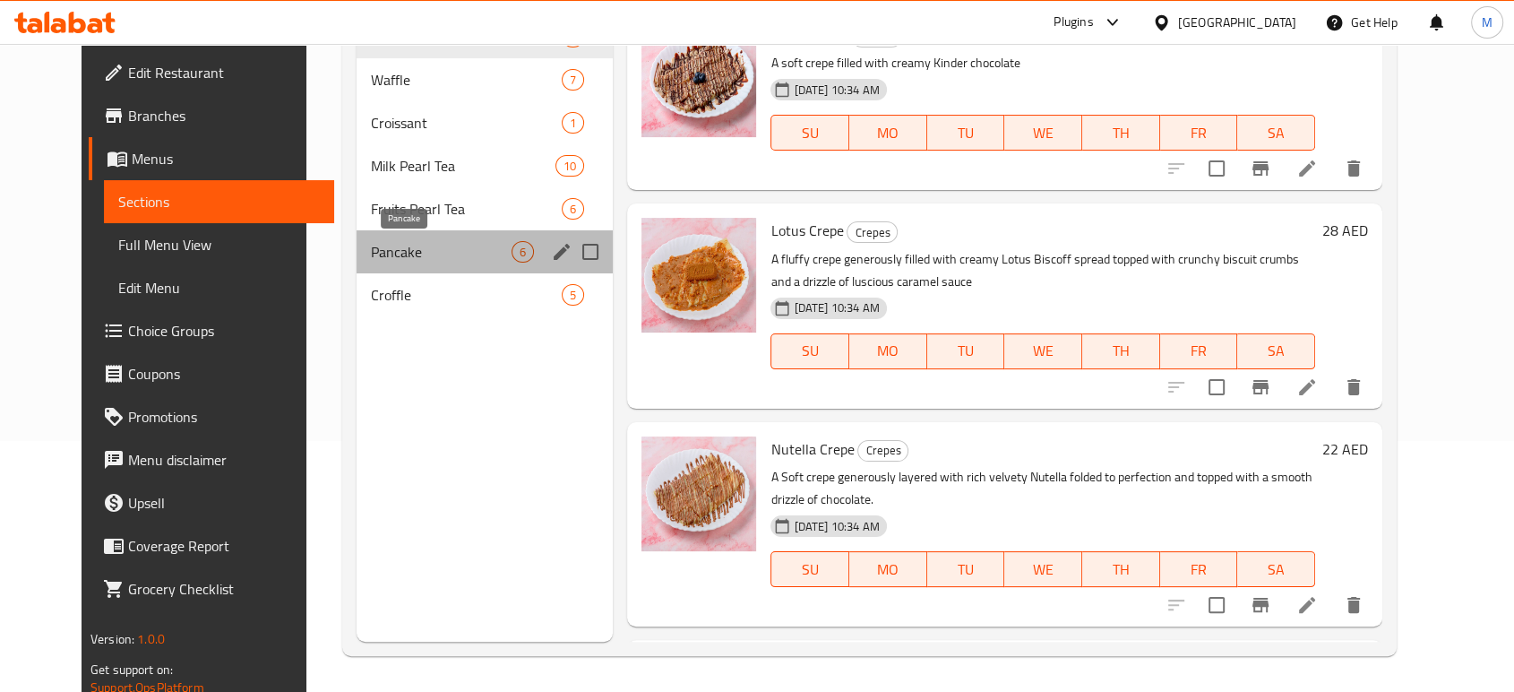
click at [383, 243] on span "Pancake" at bounding box center [441, 252] width 141 height 22
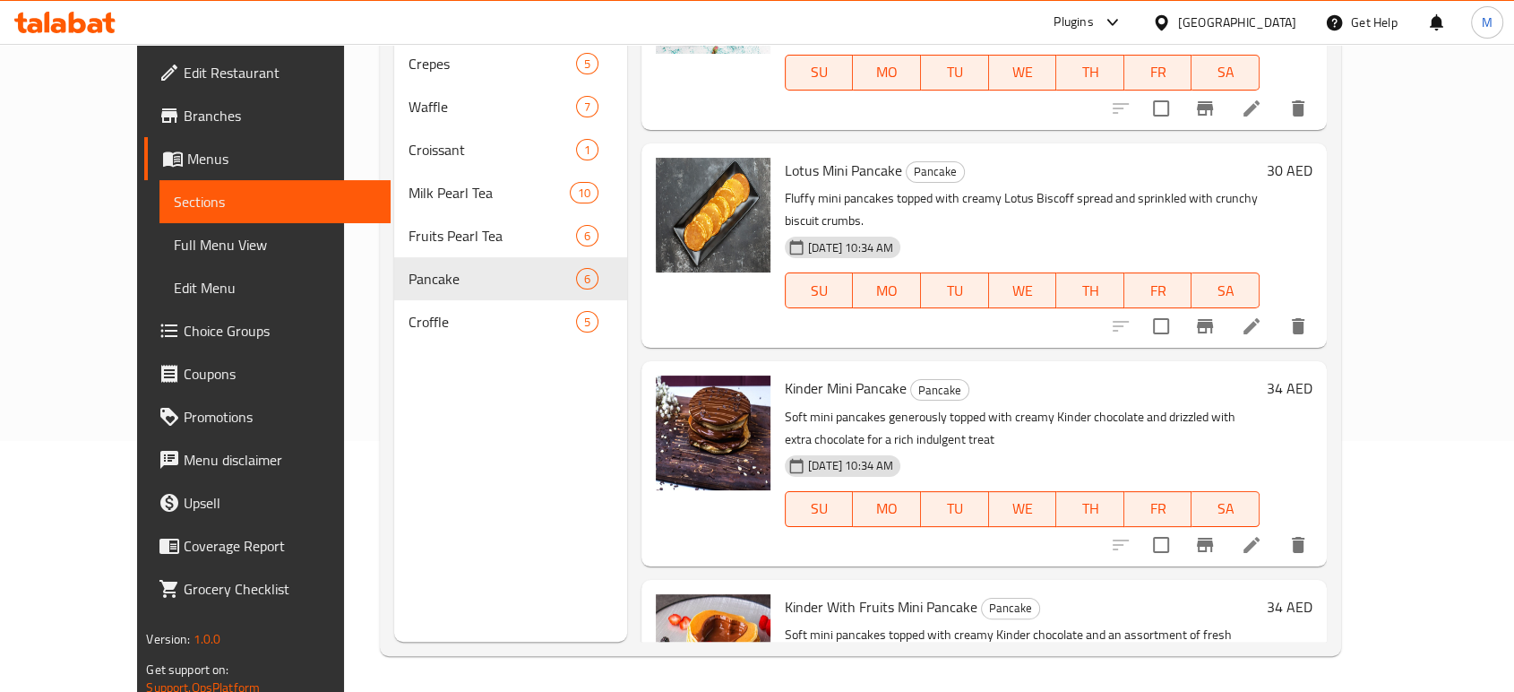
scroll to position [318, 0]
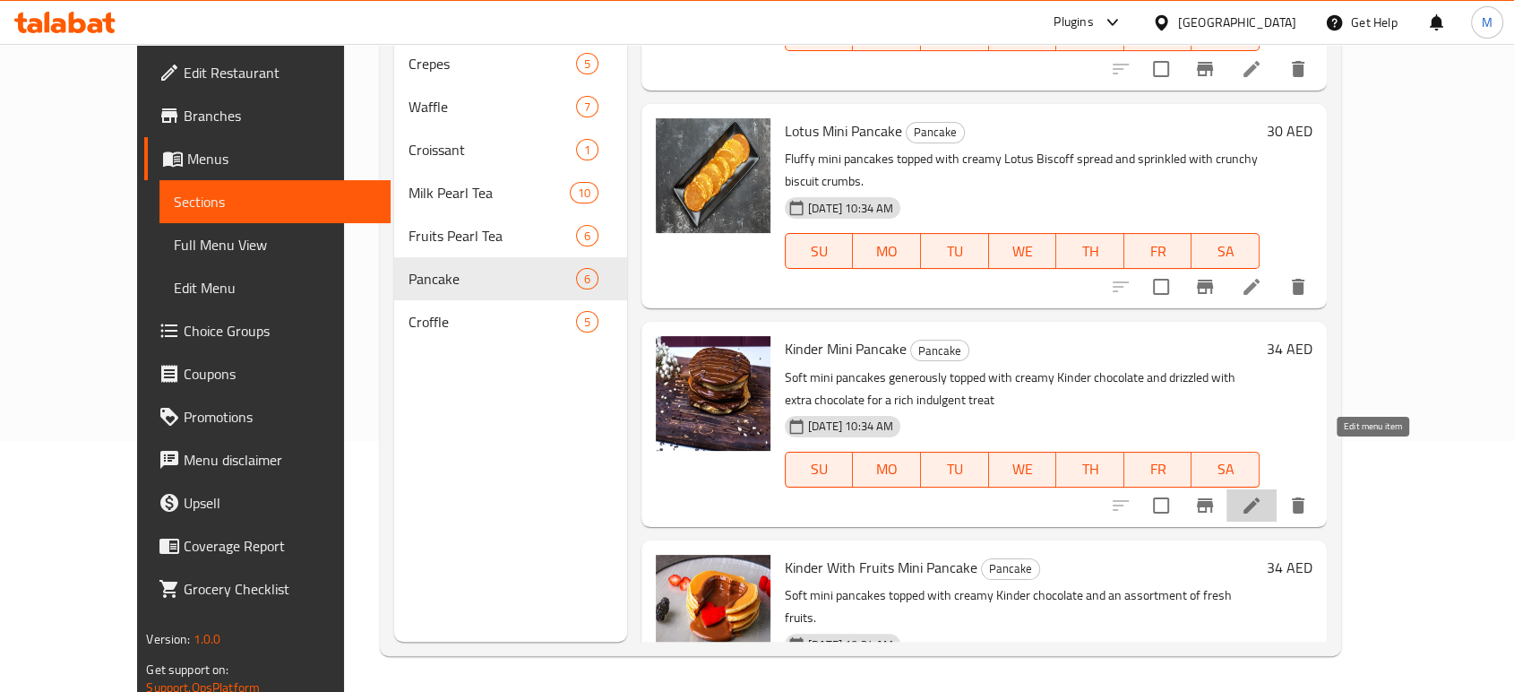
click at [1262, 495] on icon at bounding box center [1252, 506] width 22 height 22
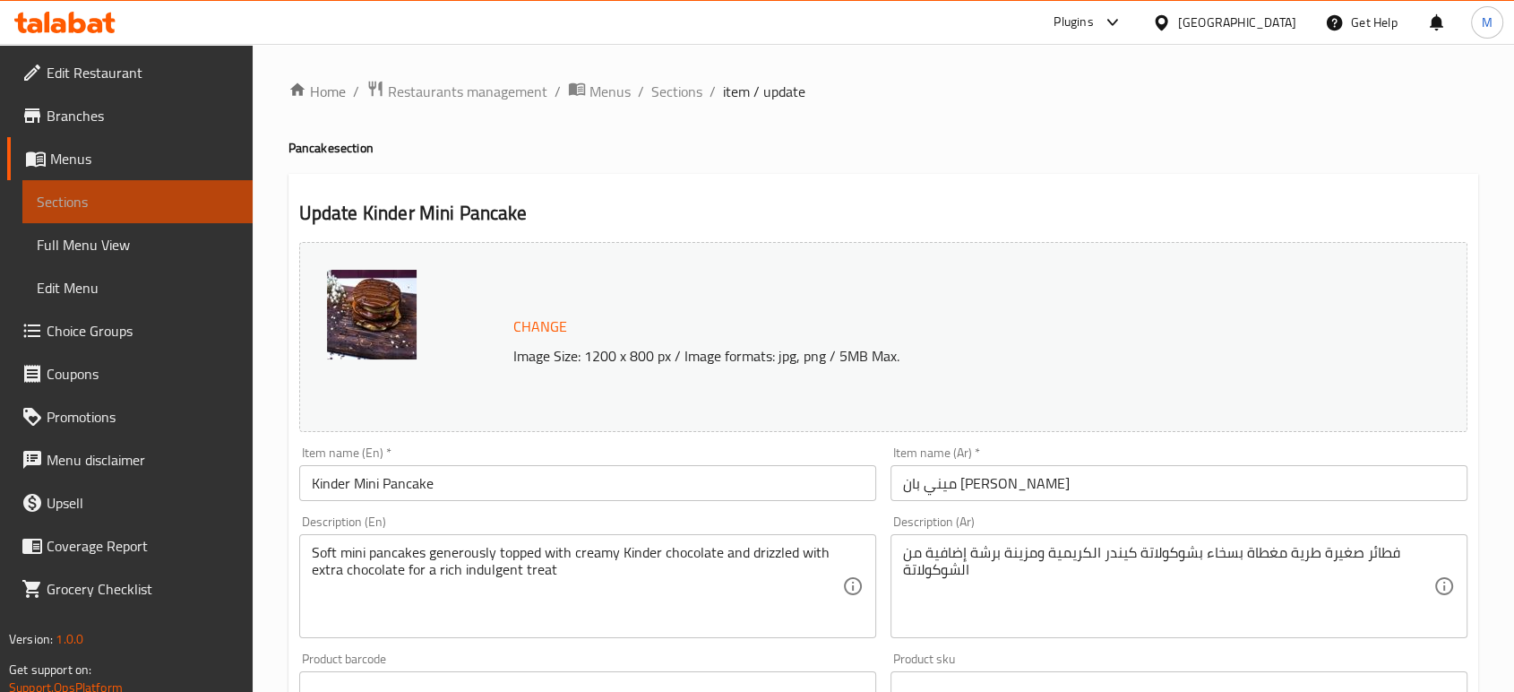
click at [214, 193] on span "Sections" at bounding box center [138, 202] width 202 height 22
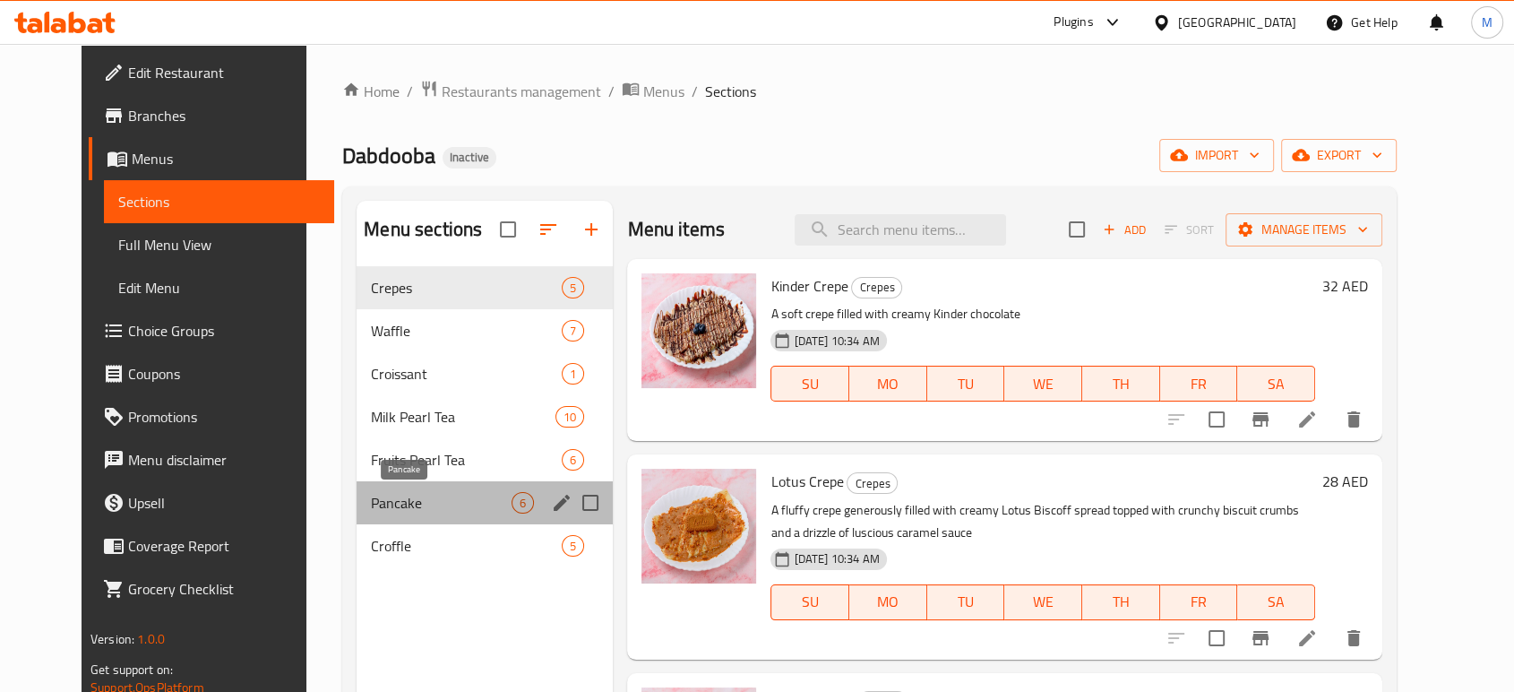
click at [371, 507] on span "Pancake" at bounding box center [441, 503] width 141 height 22
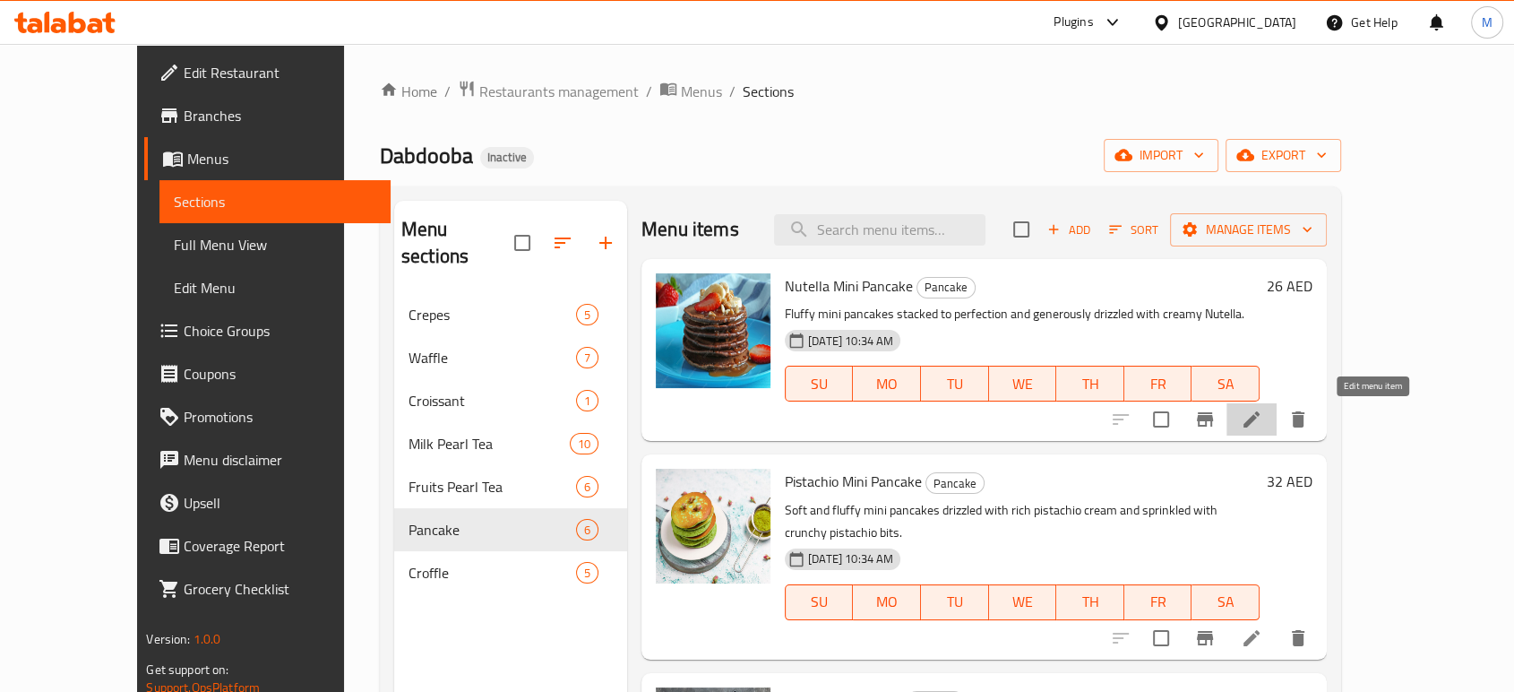
click at [1260, 419] on icon at bounding box center [1251, 419] width 16 height 16
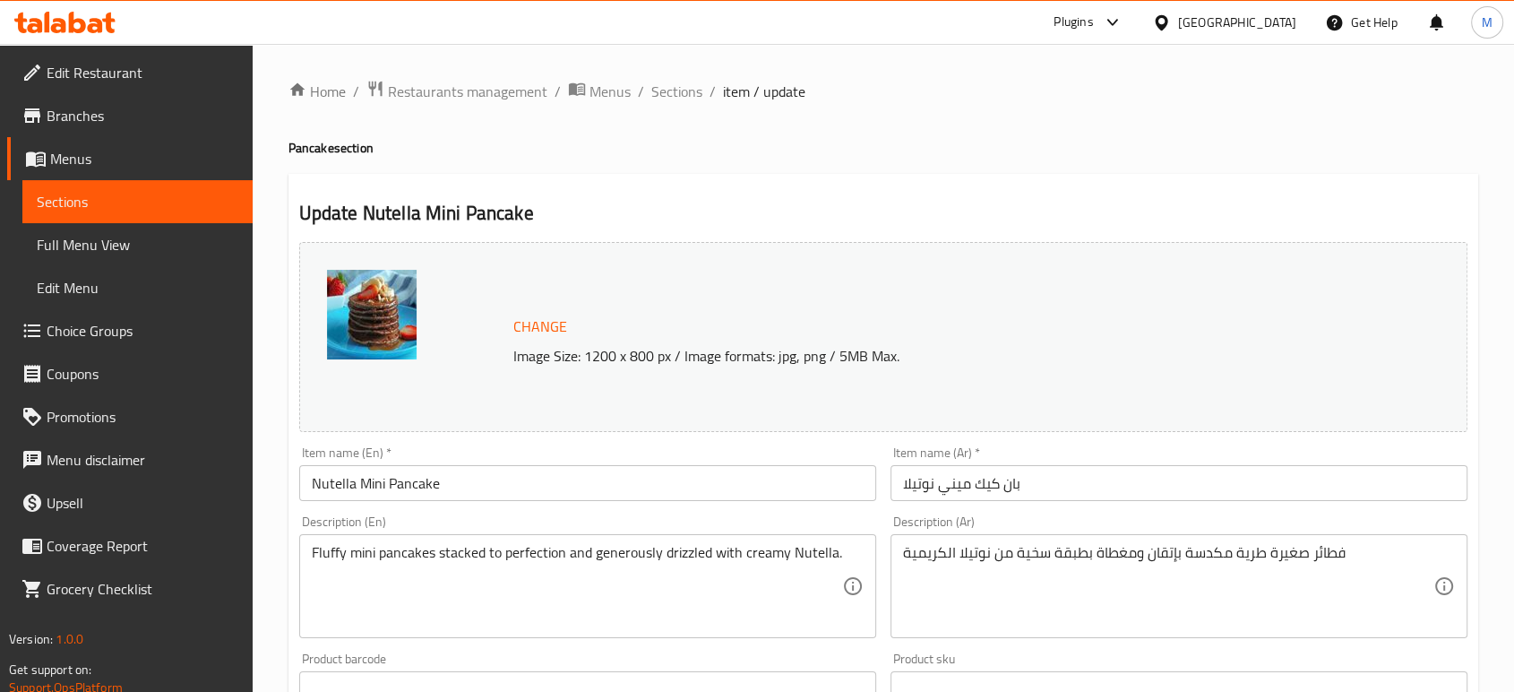
click at [953, 483] on input "بان كيك ميني نوتيلا" at bounding box center [1178, 483] width 577 height 36
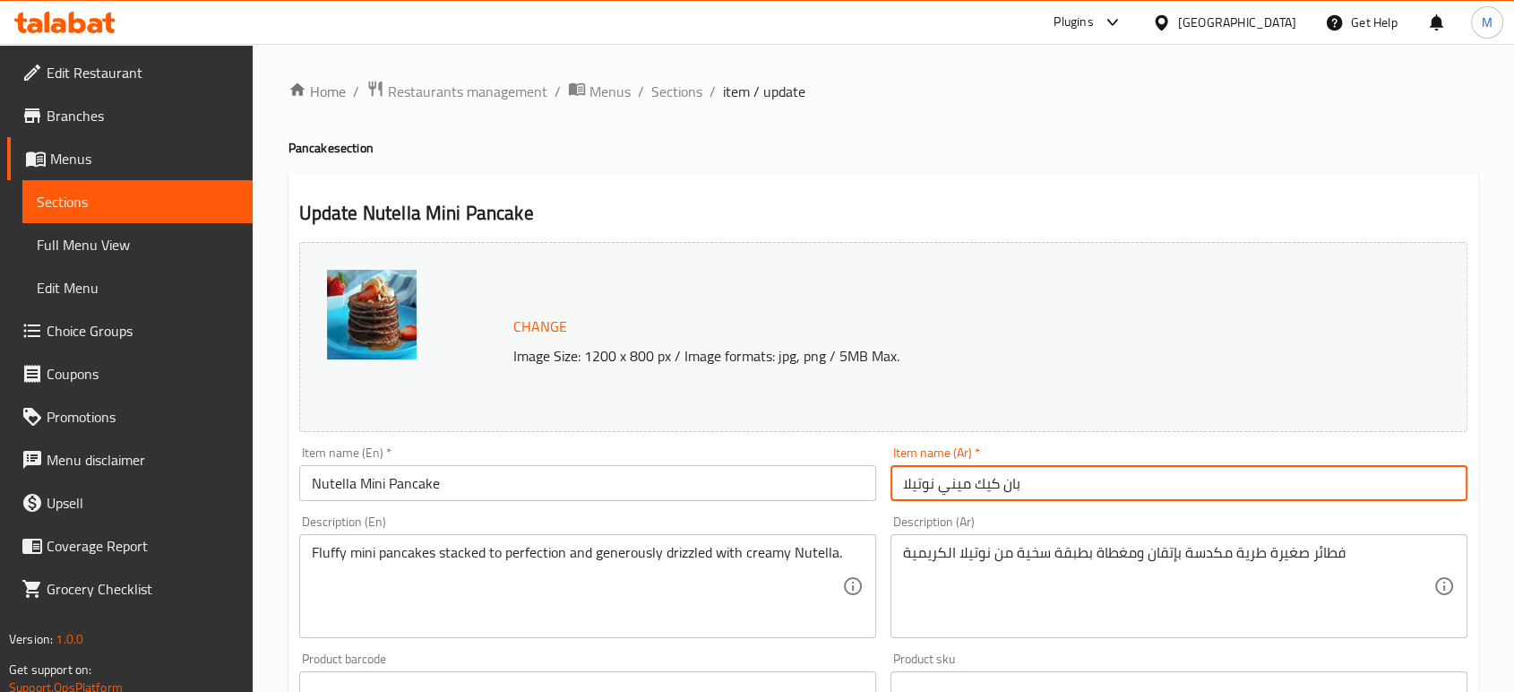
click at [953, 483] on input "بان كيك ميني نوتيلا" at bounding box center [1178, 483] width 577 height 36
paste input "ميني"
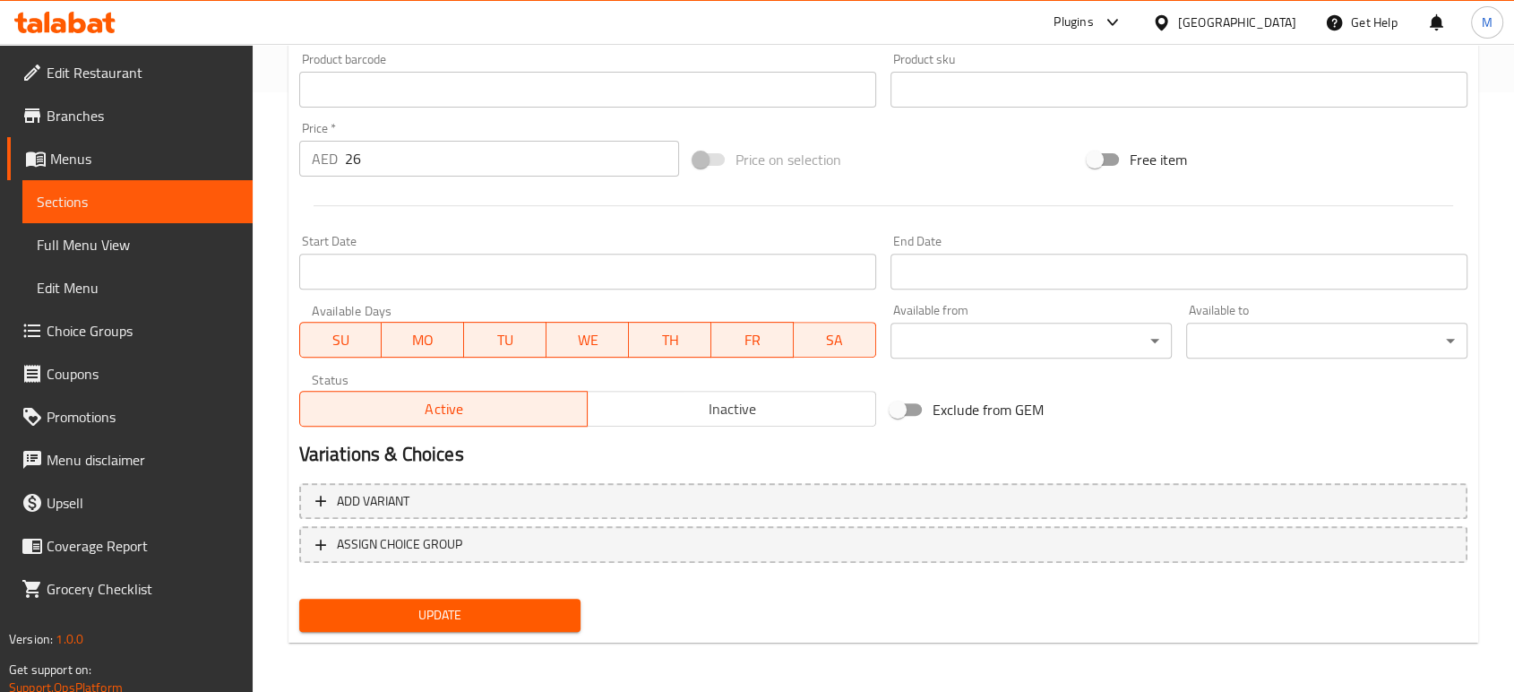
type input "ميني بان كيك نوتيلا"
click at [495, 612] on span "Update" at bounding box center [440, 615] width 253 height 22
click at [181, 211] on span "Sections" at bounding box center [138, 202] width 202 height 22
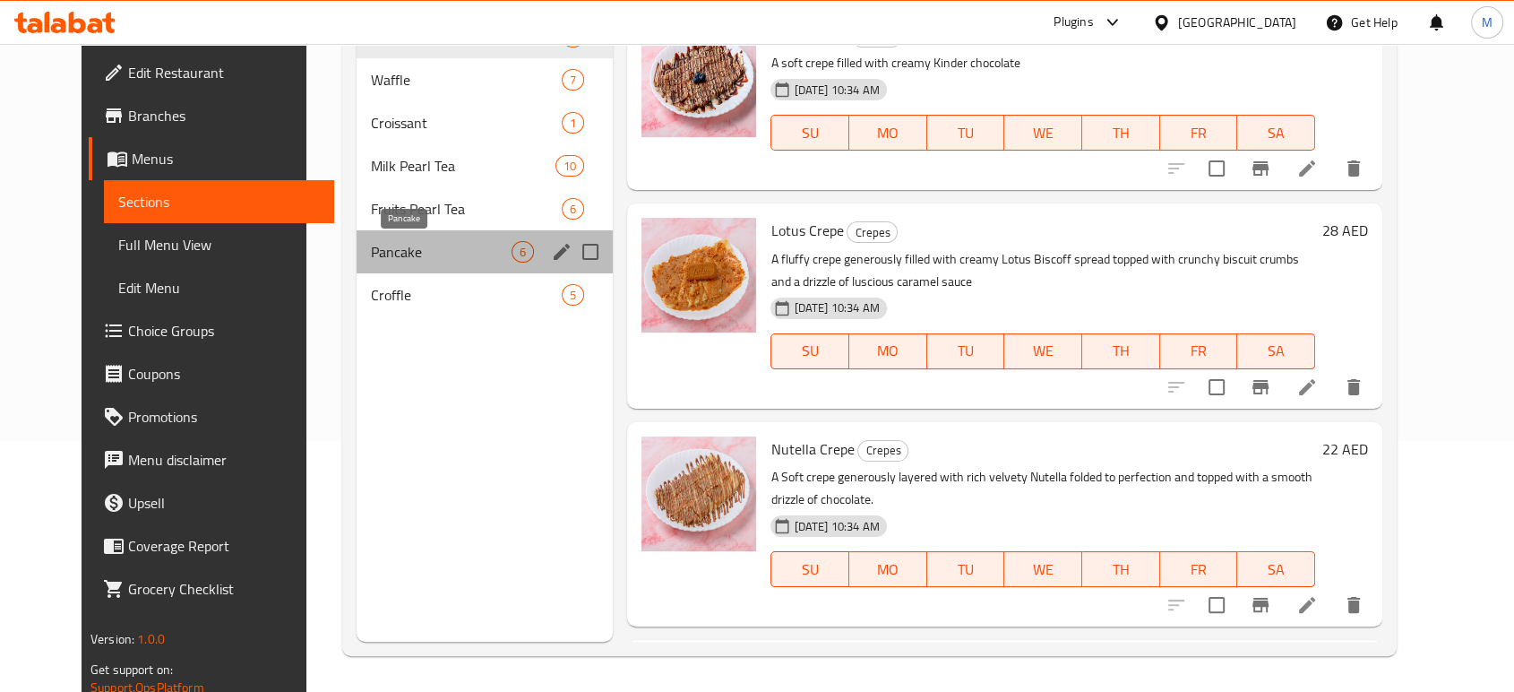
click at [371, 245] on span "Pancake" at bounding box center [441, 252] width 141 height 22
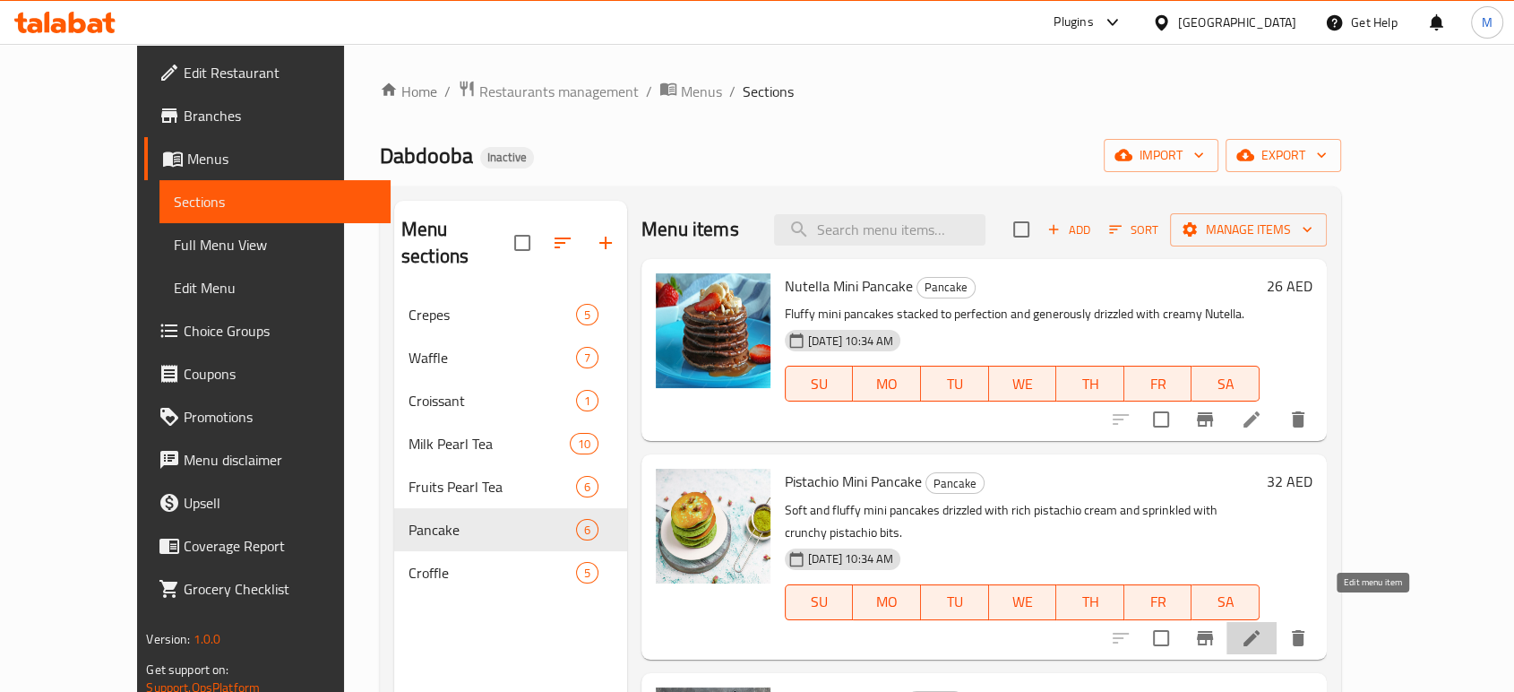
click at [1262, 627] on icon at bounding box center [1252, 638] width 22 height 22
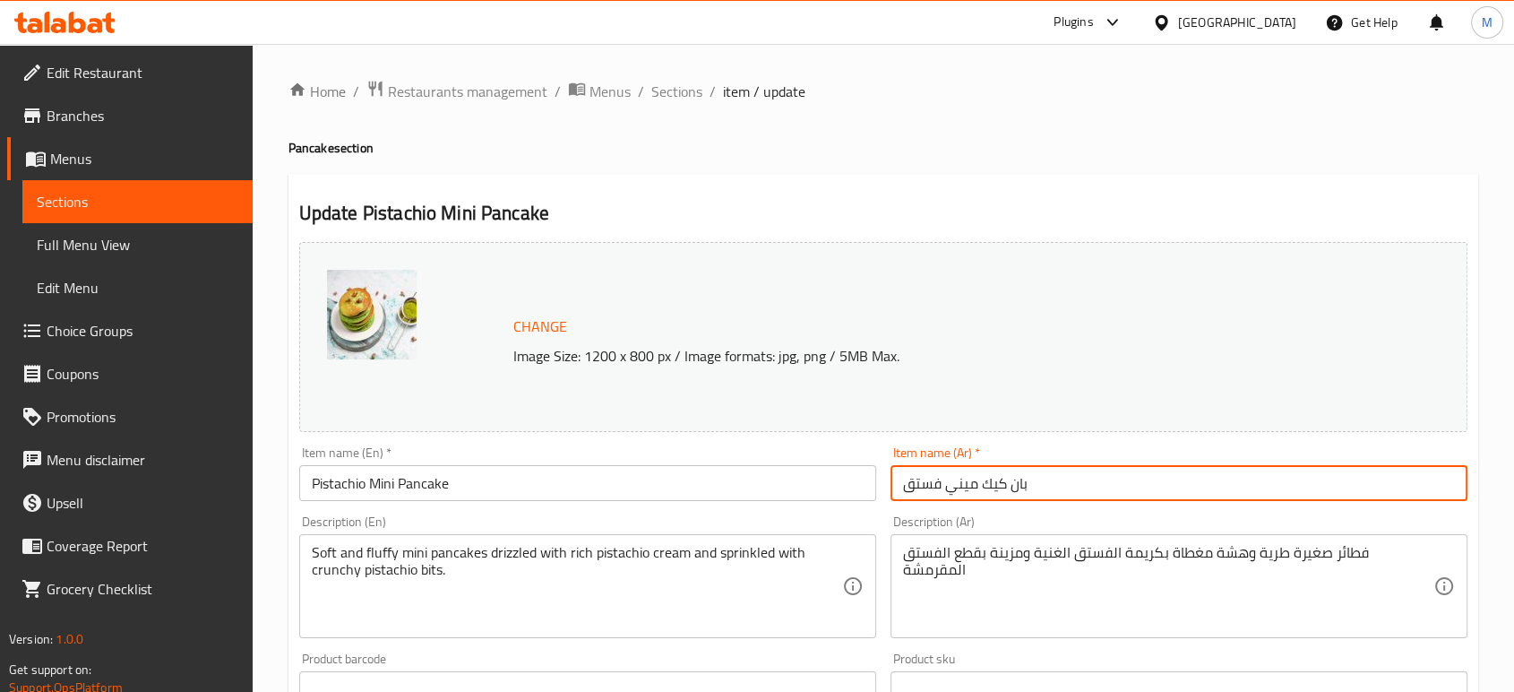
click at [958, 486] on input "بان كيك ميني فستق" at bounding box center [1178, 483] width 577 height 36
paste input "ميني"
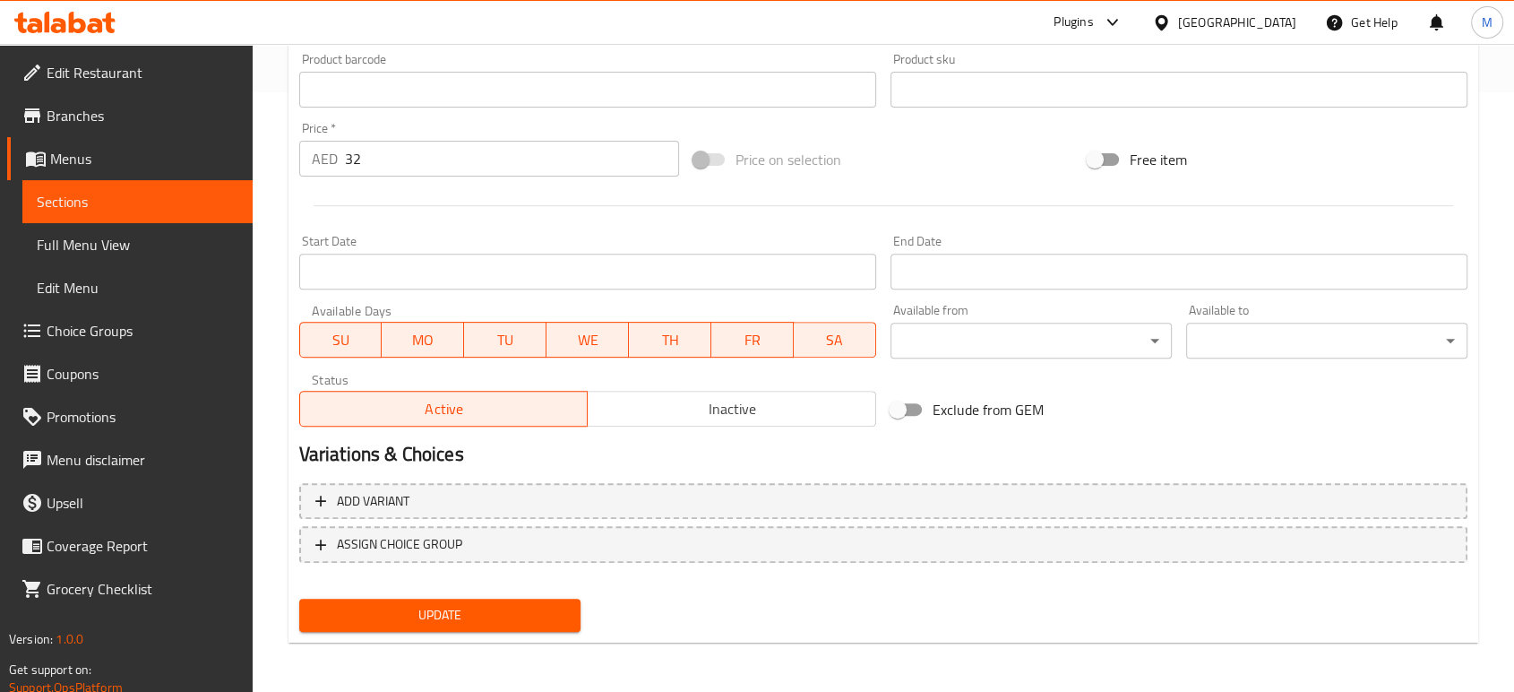
type input "ميني بان كيك فستق"
click at [489, 624] on span "Update" at bounding box center [440, 615] width 253 height 22
click at [151, 206] on span "Sections" at bounding box center [138, 202] width 202 height 22
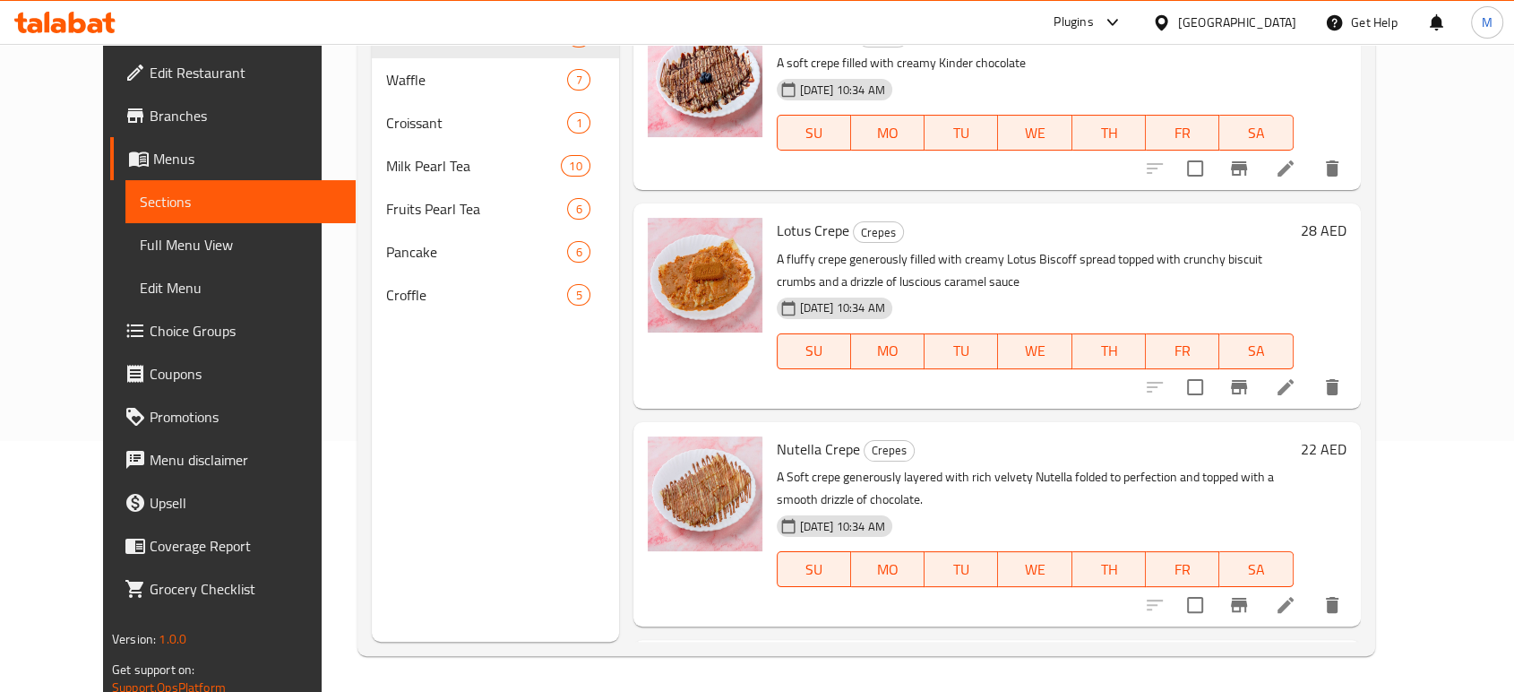
scroll to position [251, 0]
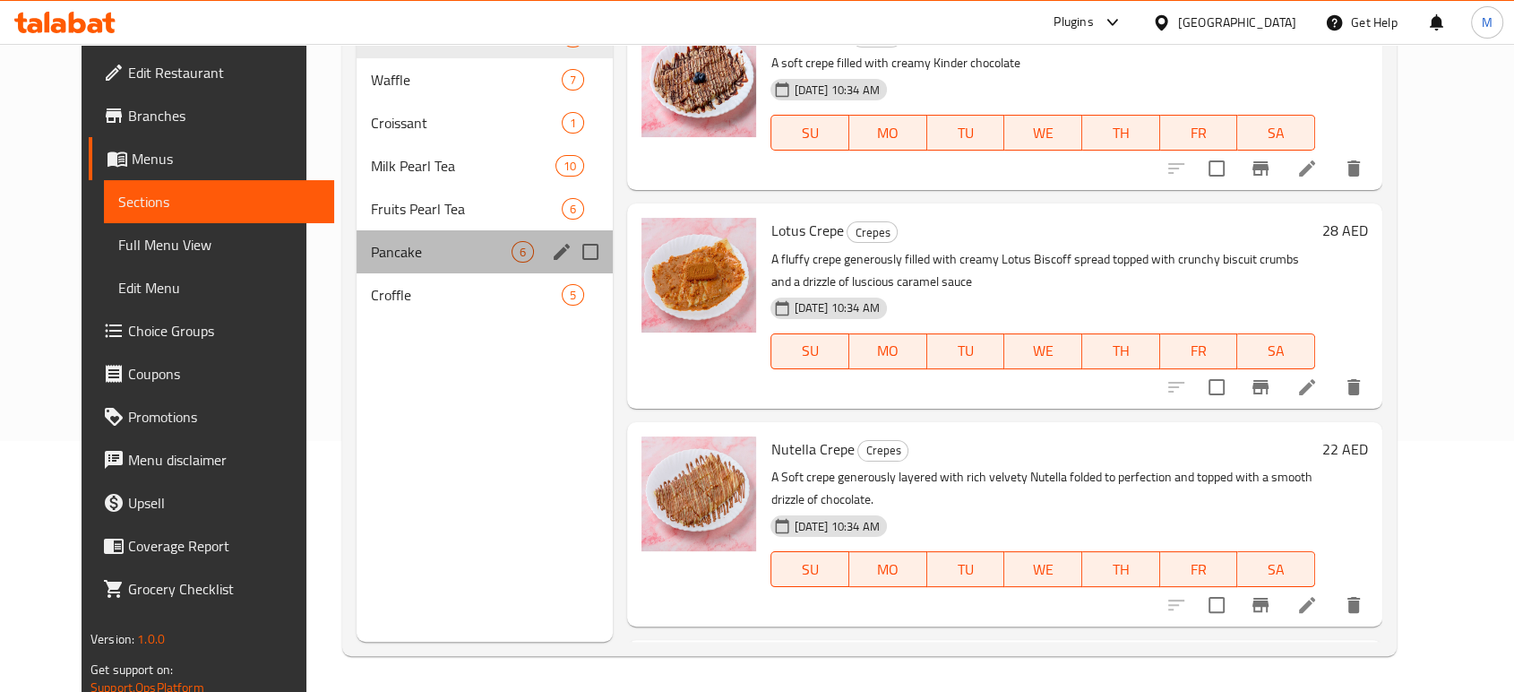
click at [357, 262] on div "Pancake 6" at bounding box center [485, 251] width 256 height 43
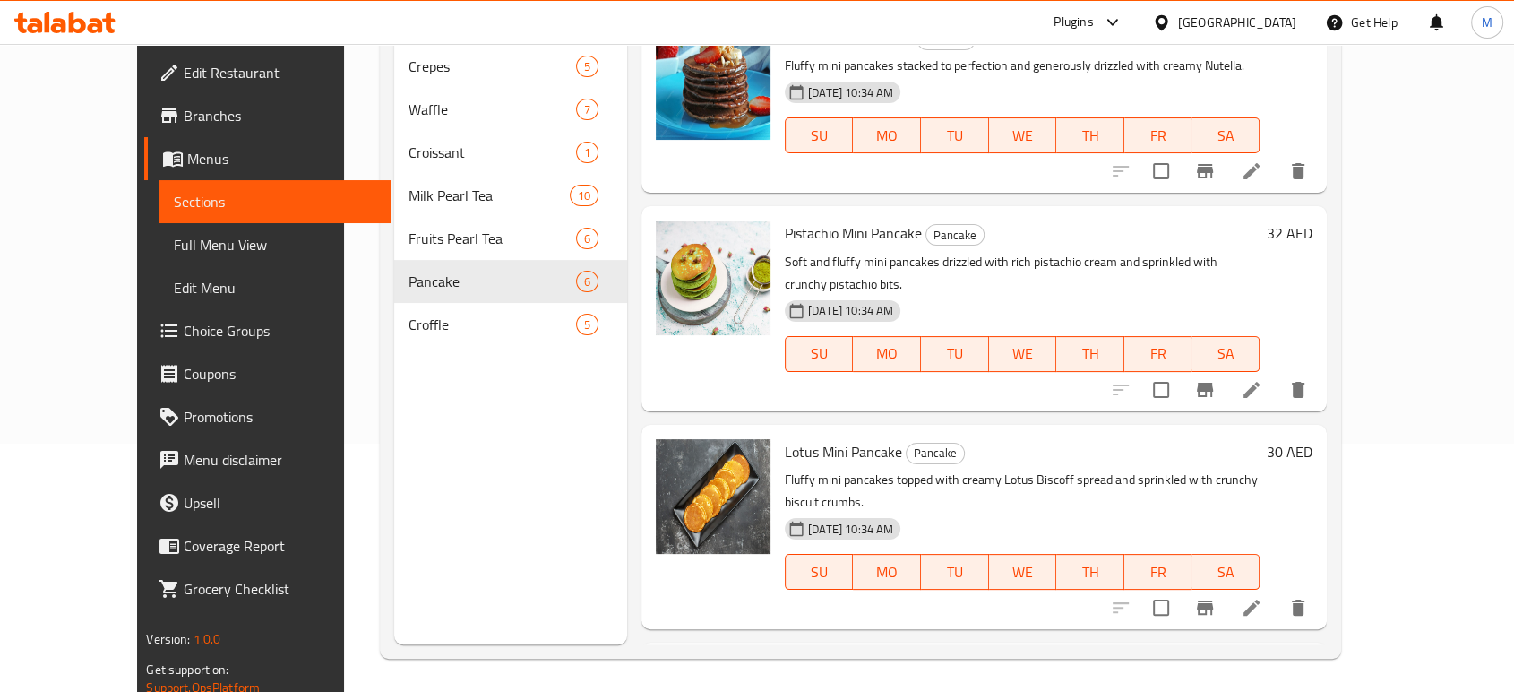
scroll to position [251, 0]
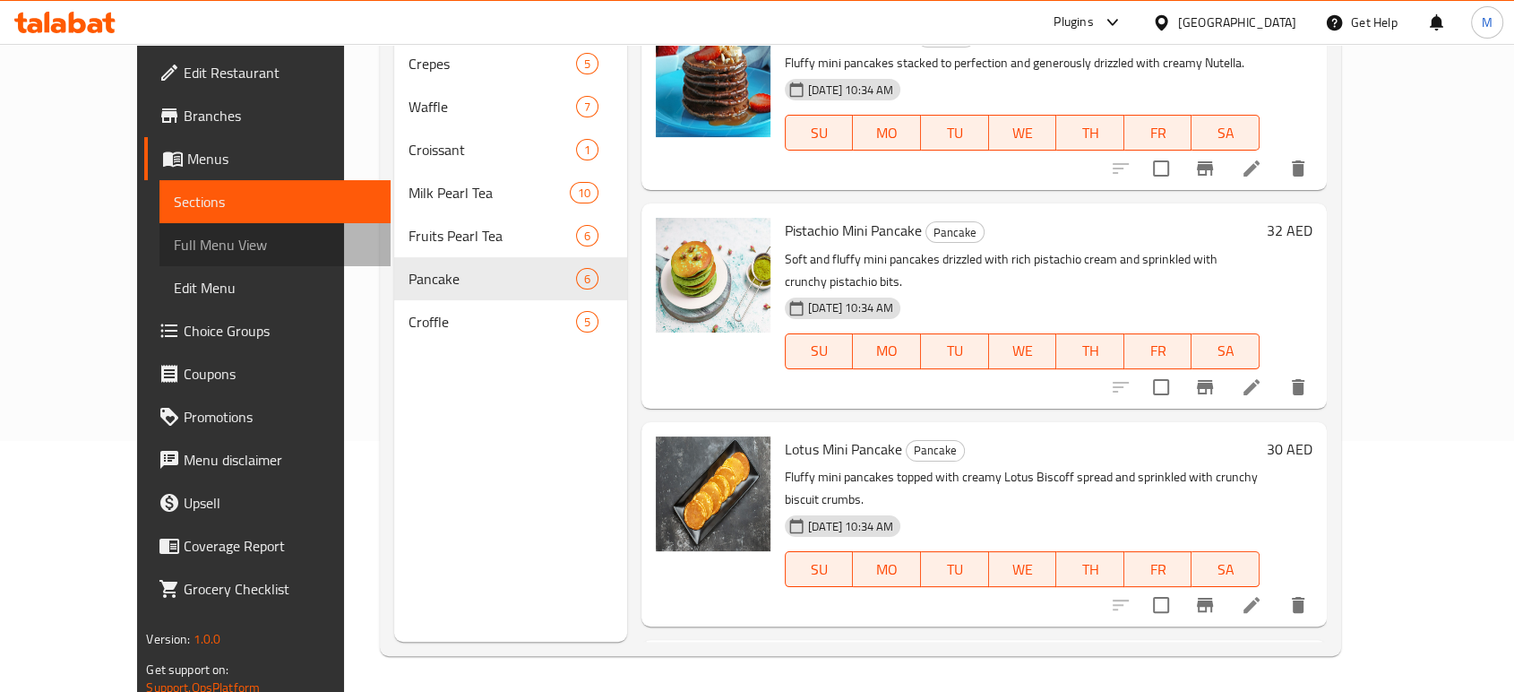
click at [174, 252] on span "Full Menu View" at bounding box center [275, 245] width 202 height 22
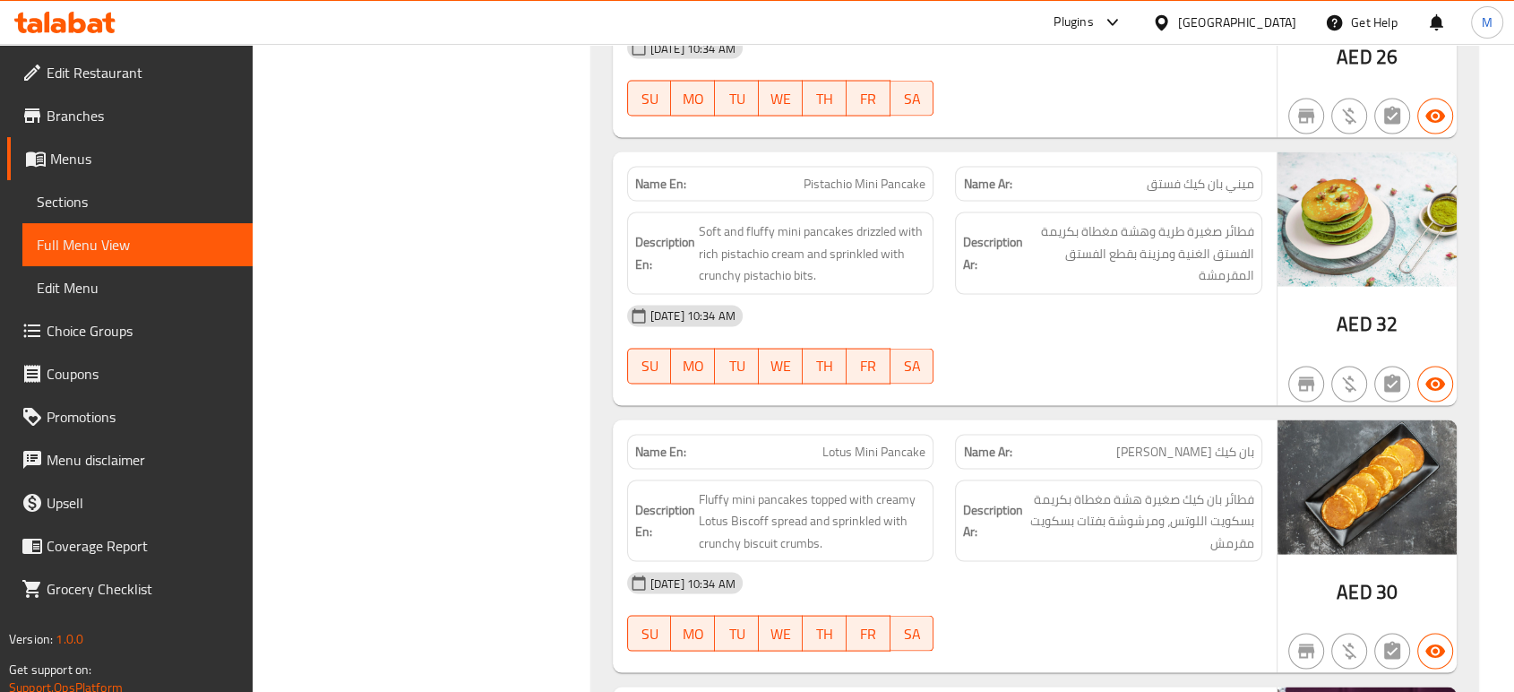
scroll to position [10359, 0]
click at [90, 193] on span "Sections" at bounding box center [138, 202] width 202 height 22
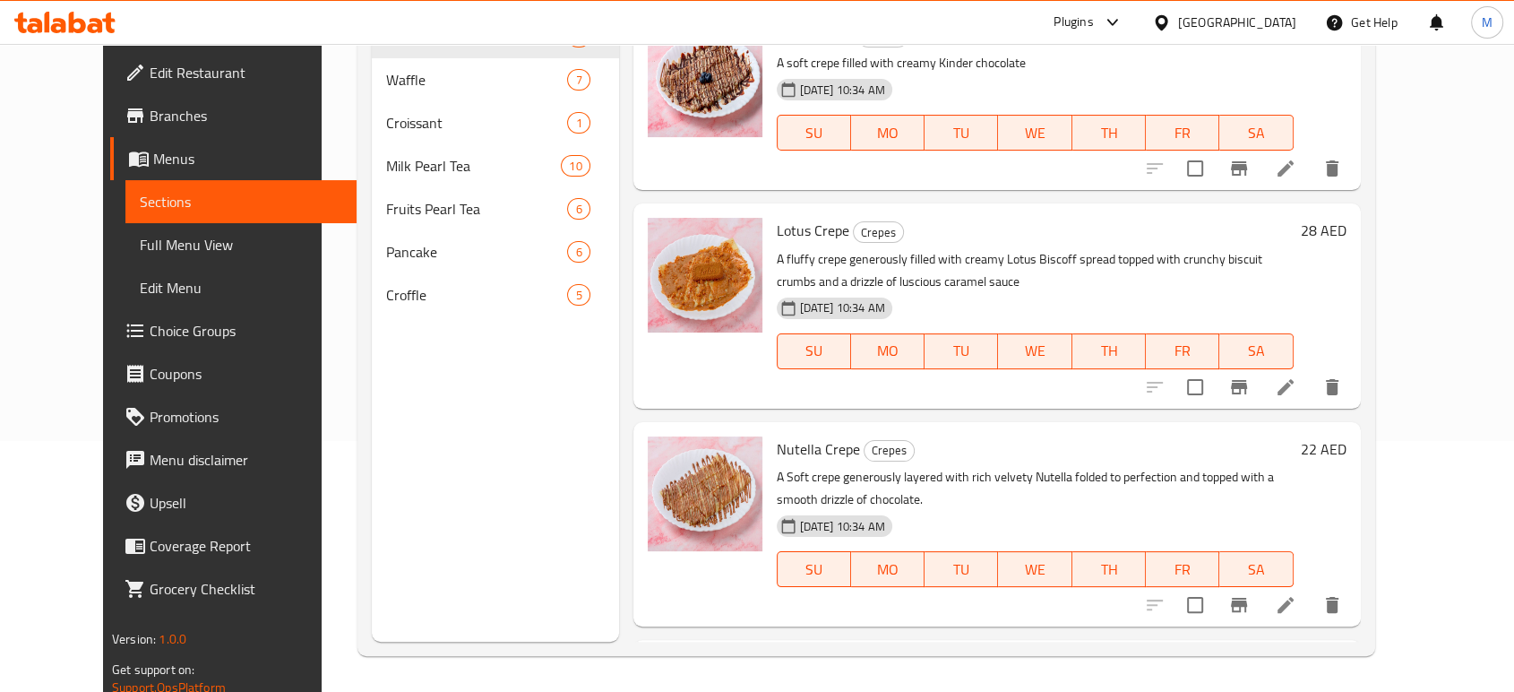
scroll to position [251, 0]
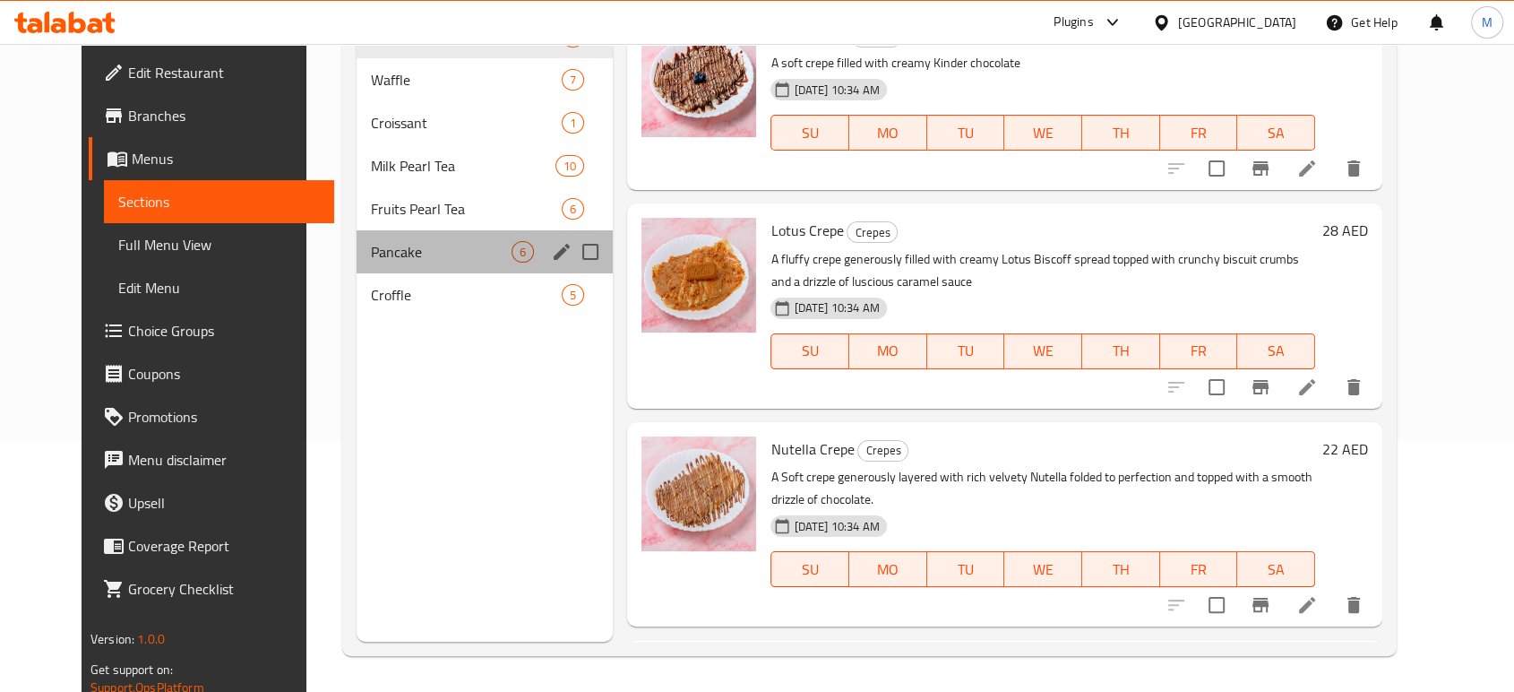
click at [384, 264] on div "Pancake 6" at bounding box center [485, 251] width 256 height 43
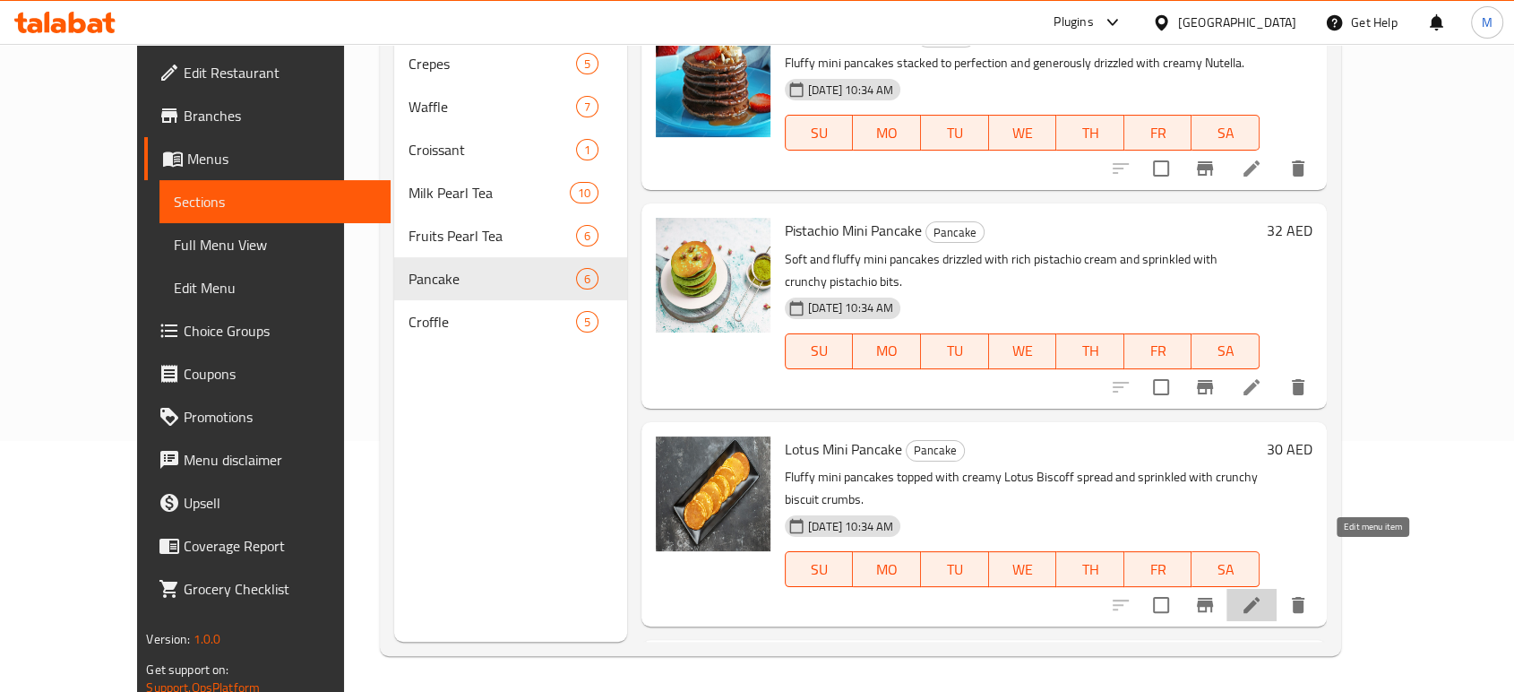
click at [1260, 597] on icon at bounding box center [1251, 605] width 16 height 16
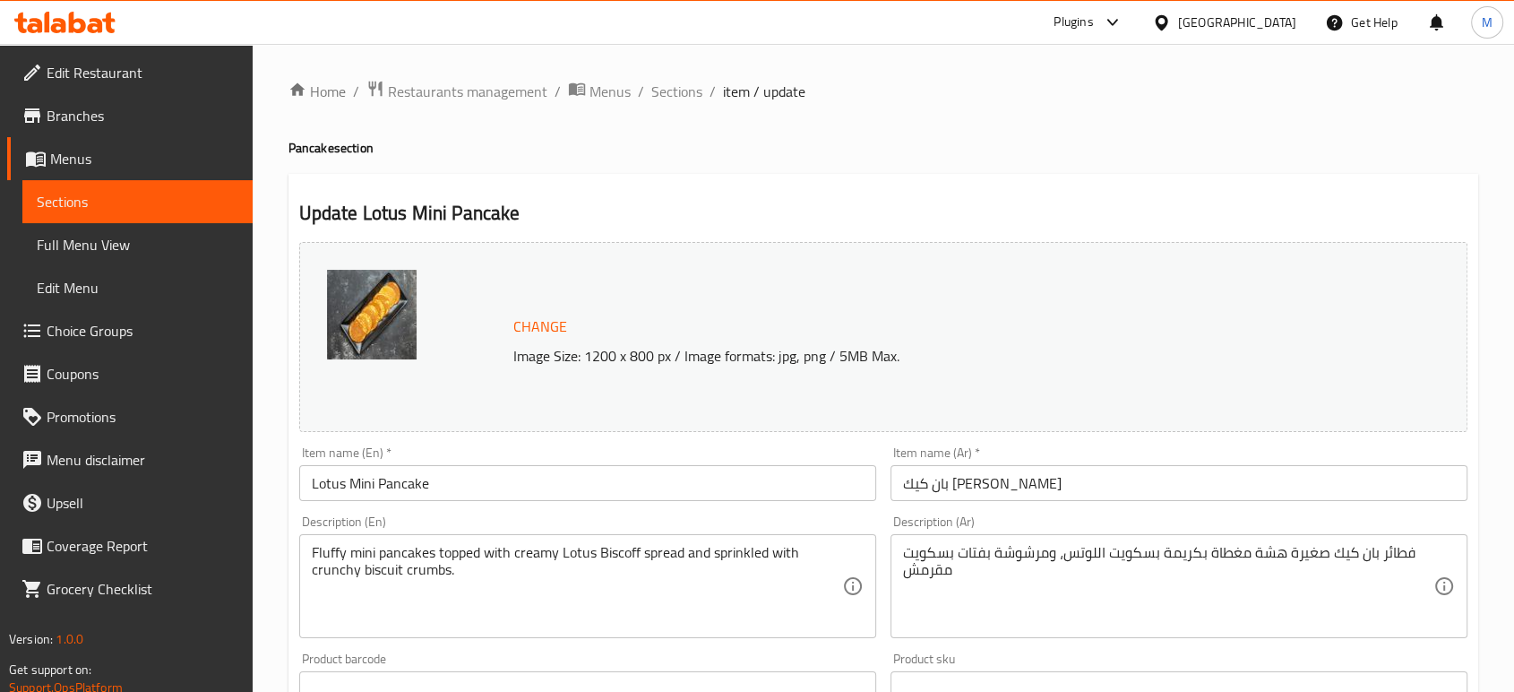
click at [964, 487] on input "بان كيك ميني لوتس" at bounding box center [1178, 483] width 577 height 36
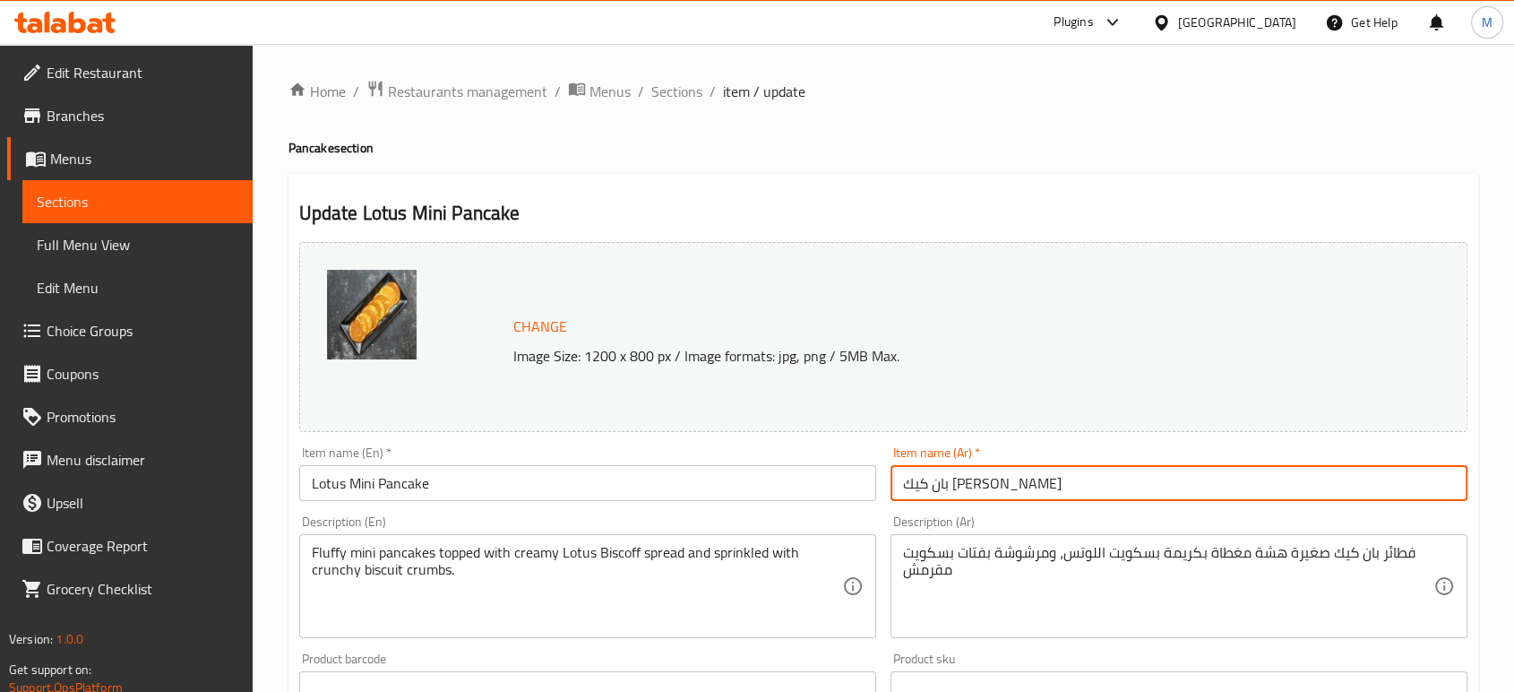
click at [964, 487] on input "بان كيك ميني لوتس" at bounding box center [1178, 483] width 577 height 36
paste input "ميني"
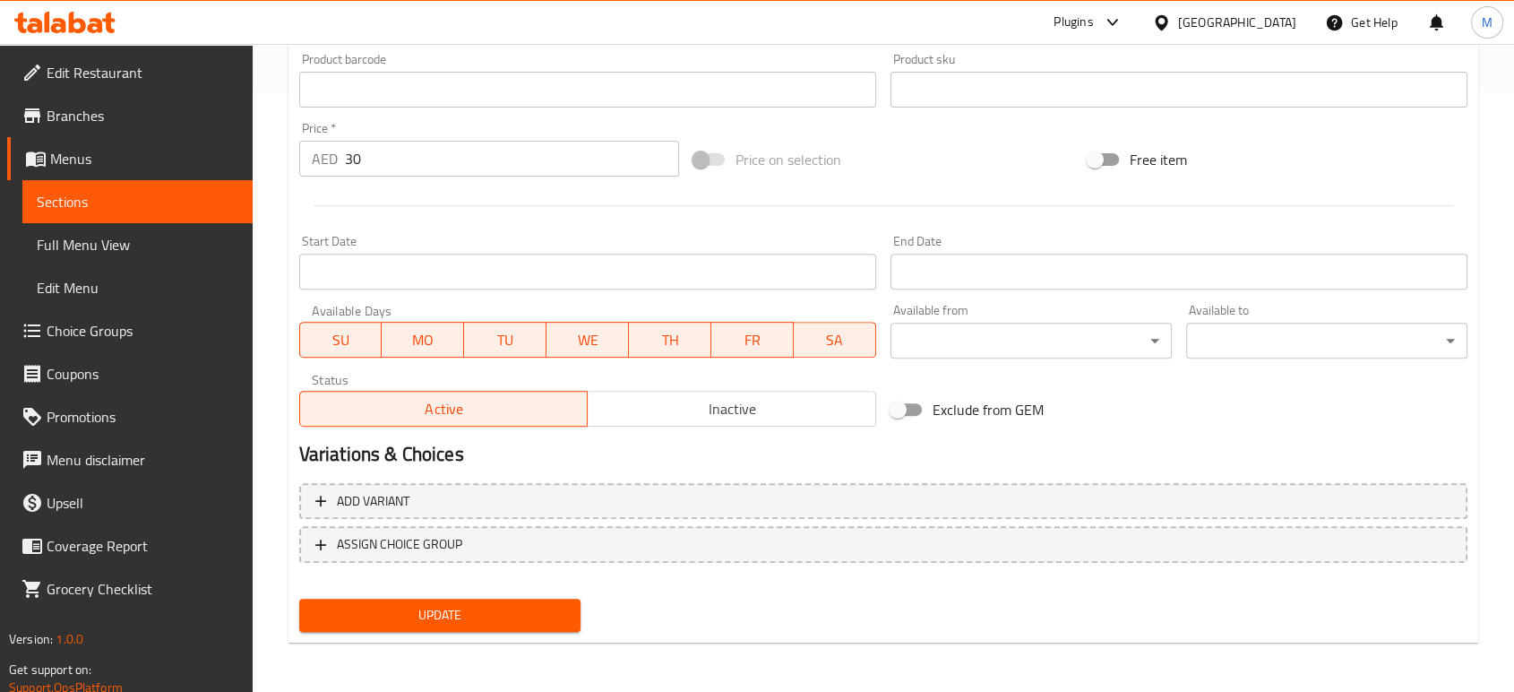
type input "ميني بان كيك لوتس"
click at [420, 623] on span "Update" at bounding box center [440, 615] width 253 height 22
click at [139, 194] on span "Sections" at bounding box center [138, 202] width 202 height 22
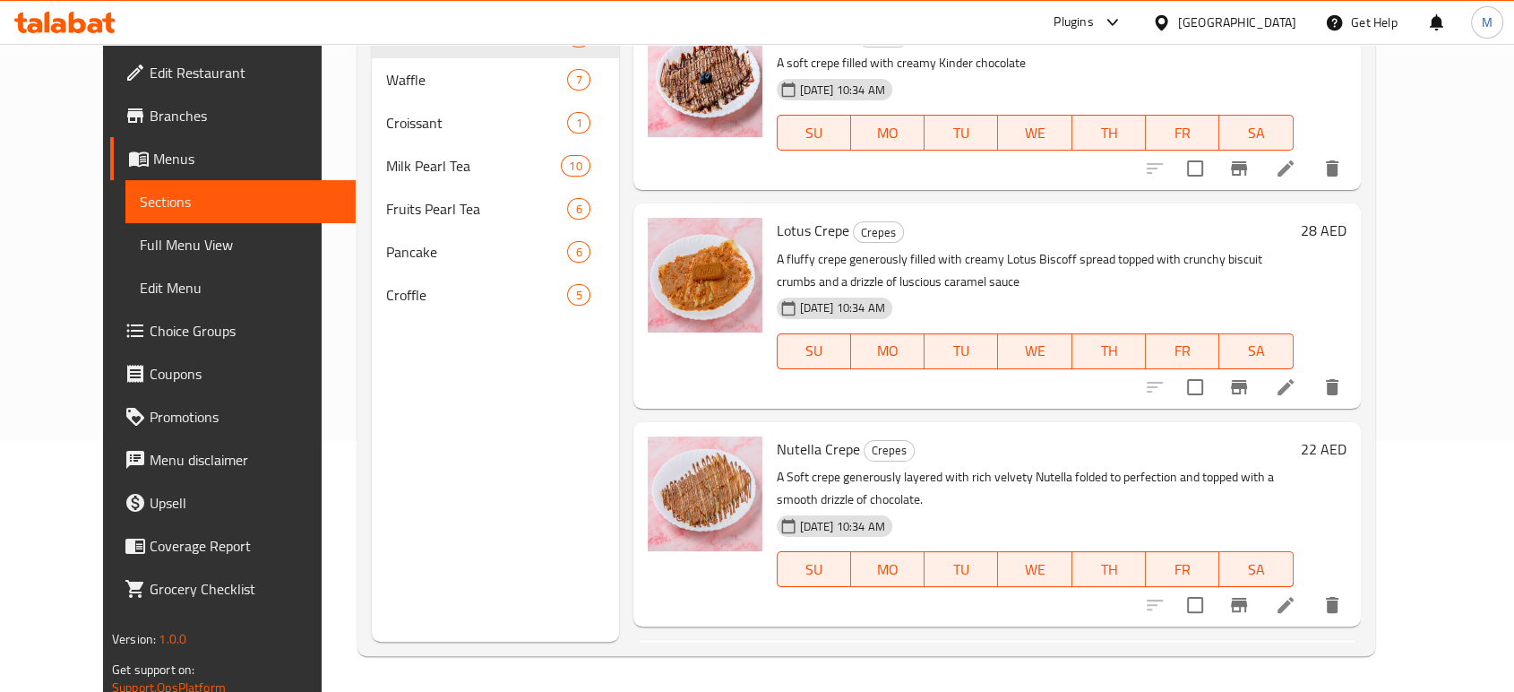
scroll to position [251, 0]
click at [140, 253] on span "Full Menu View" at bounding box center [241, 245] width 202 height 22
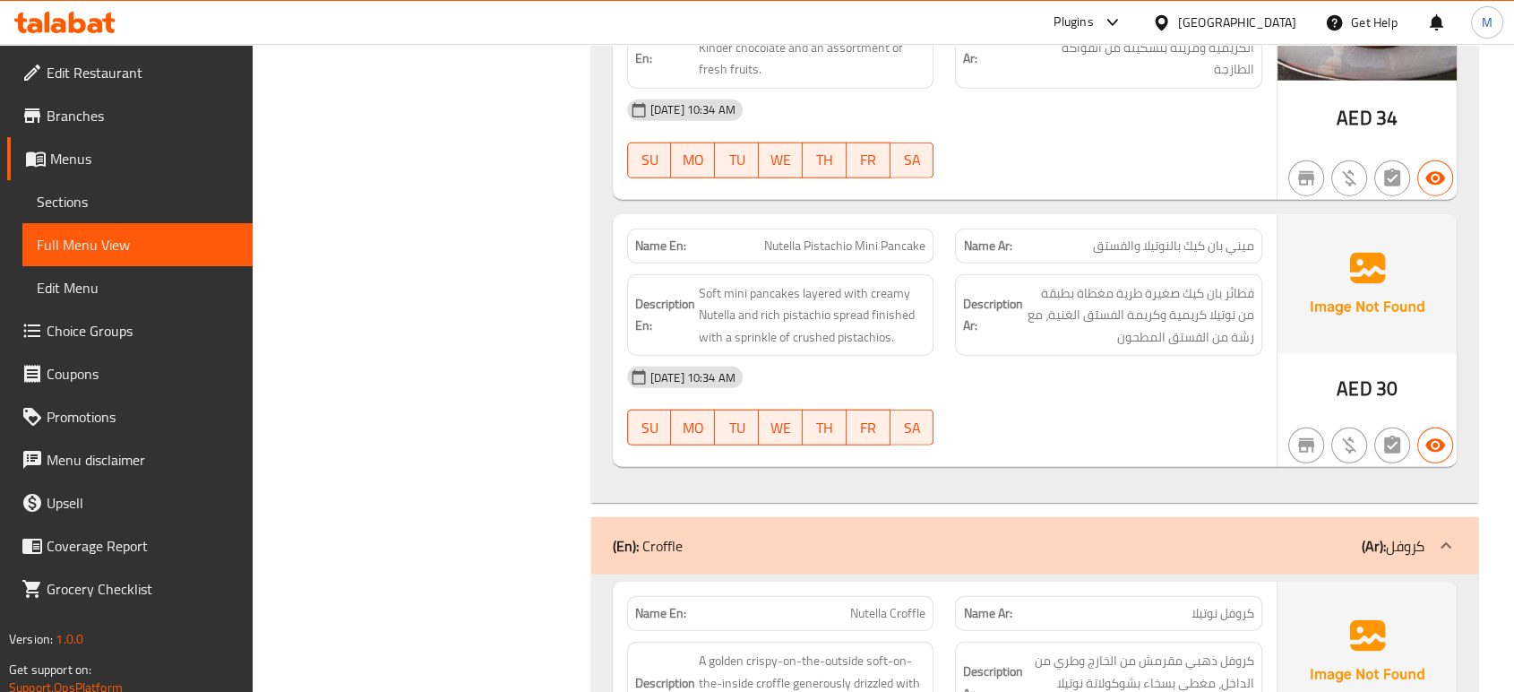
scroll to position [11407, 0]
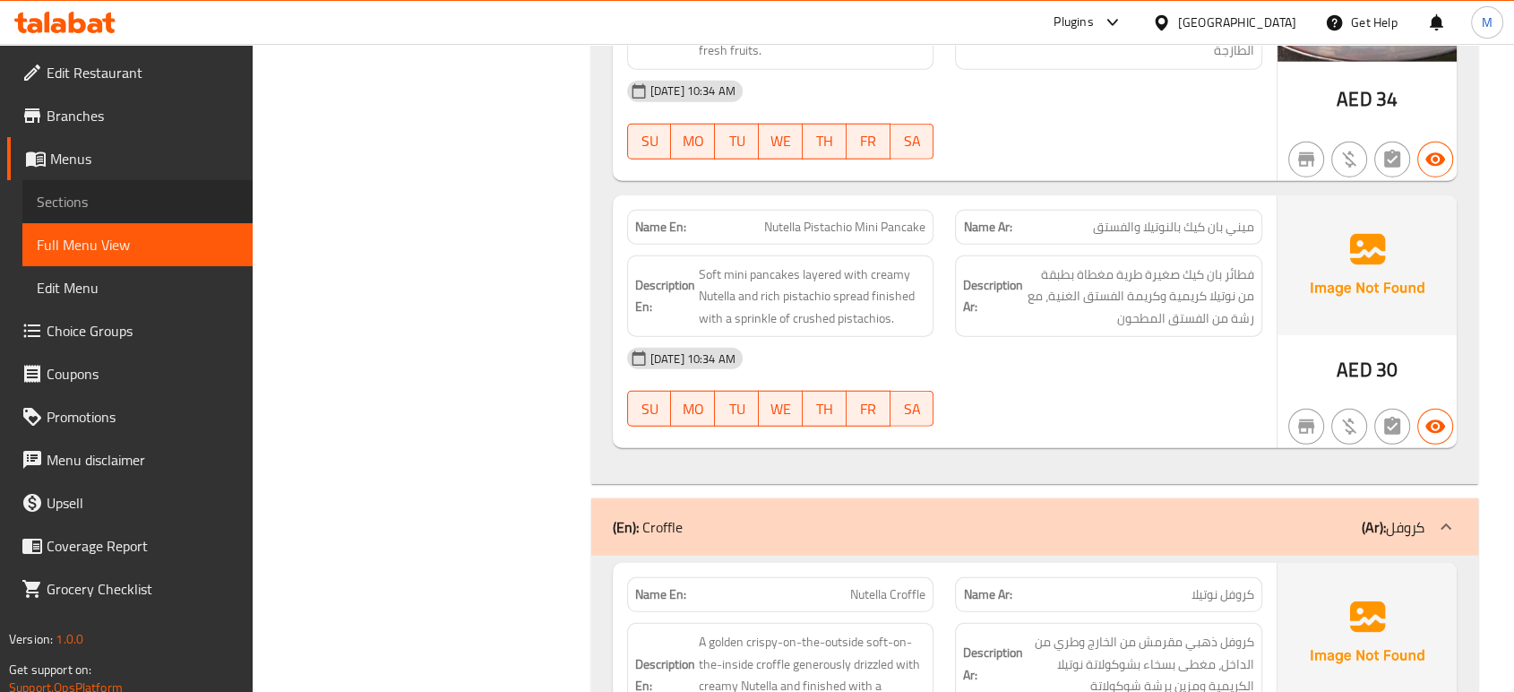
click at [51, 205] on span "Sections" at bounding box center [138, 202] width 202 height 22
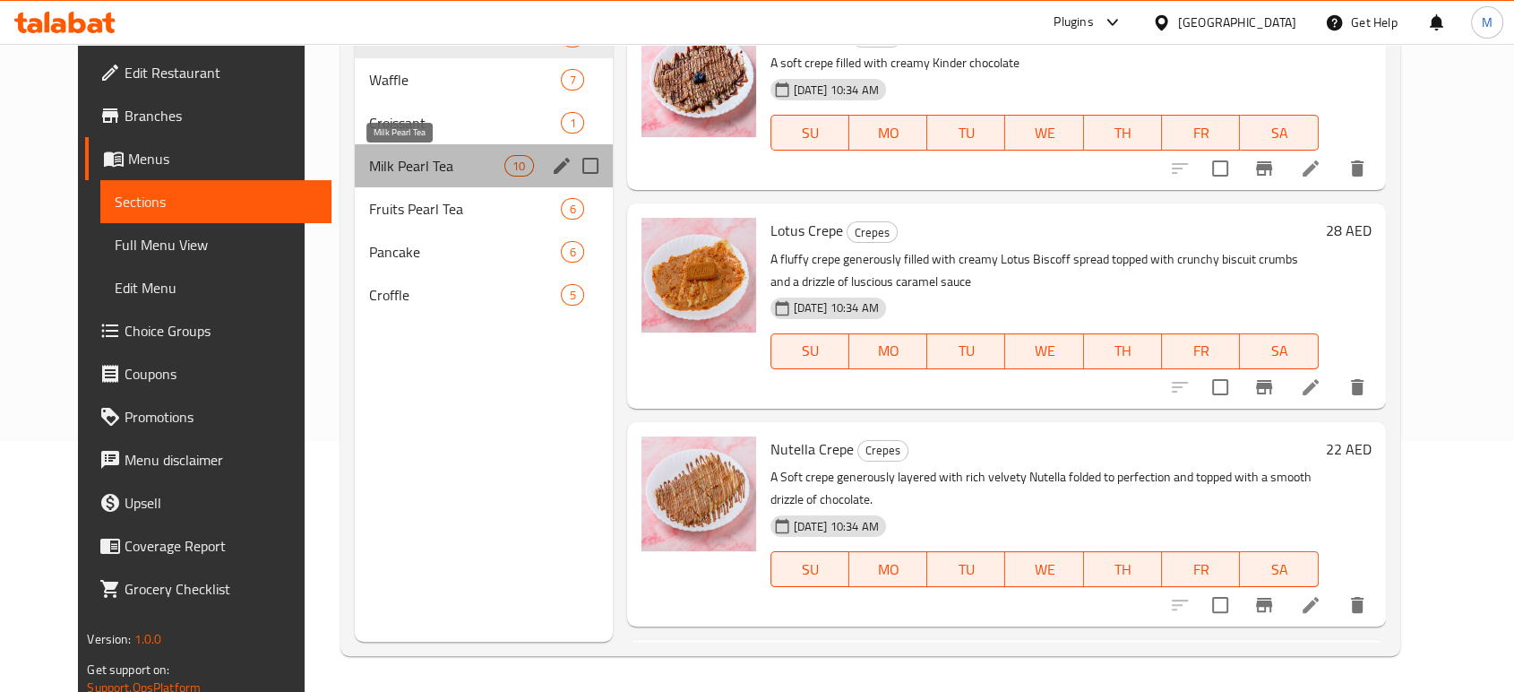
click at [369, 156] on span "Milk Pearl Tea" at bounding box center [436, 166] width 135 height 22
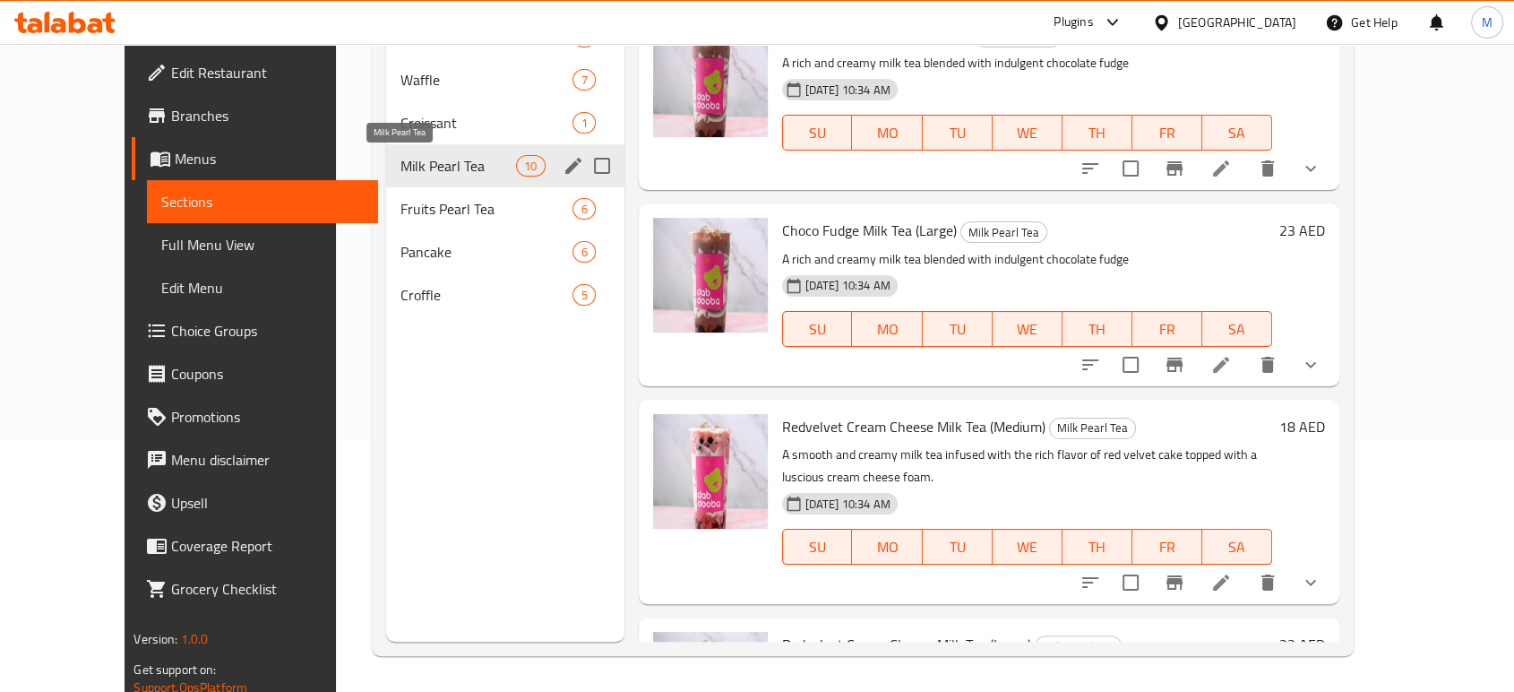
scroll to position [550, 0]
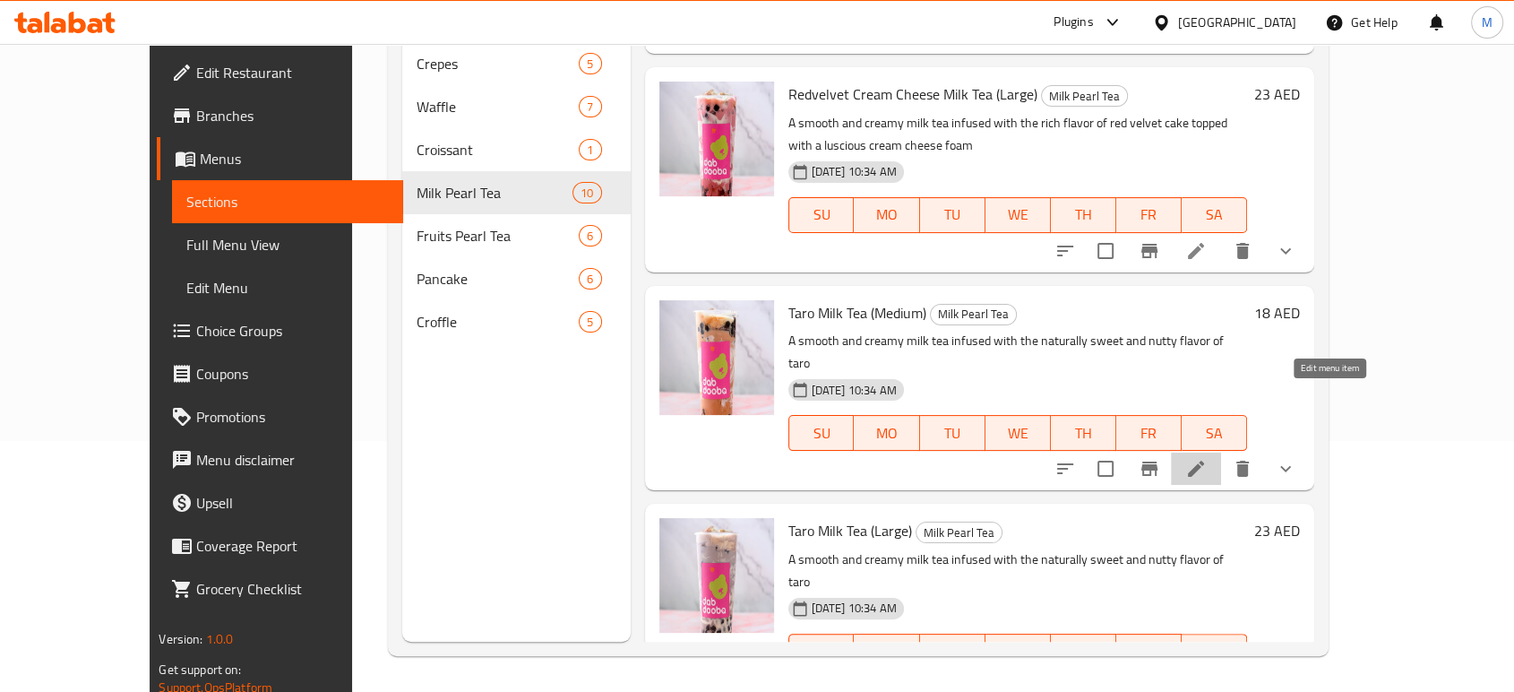
click at [1204, 460] on icon at bounding box center [1196, 468] width 16 height 16
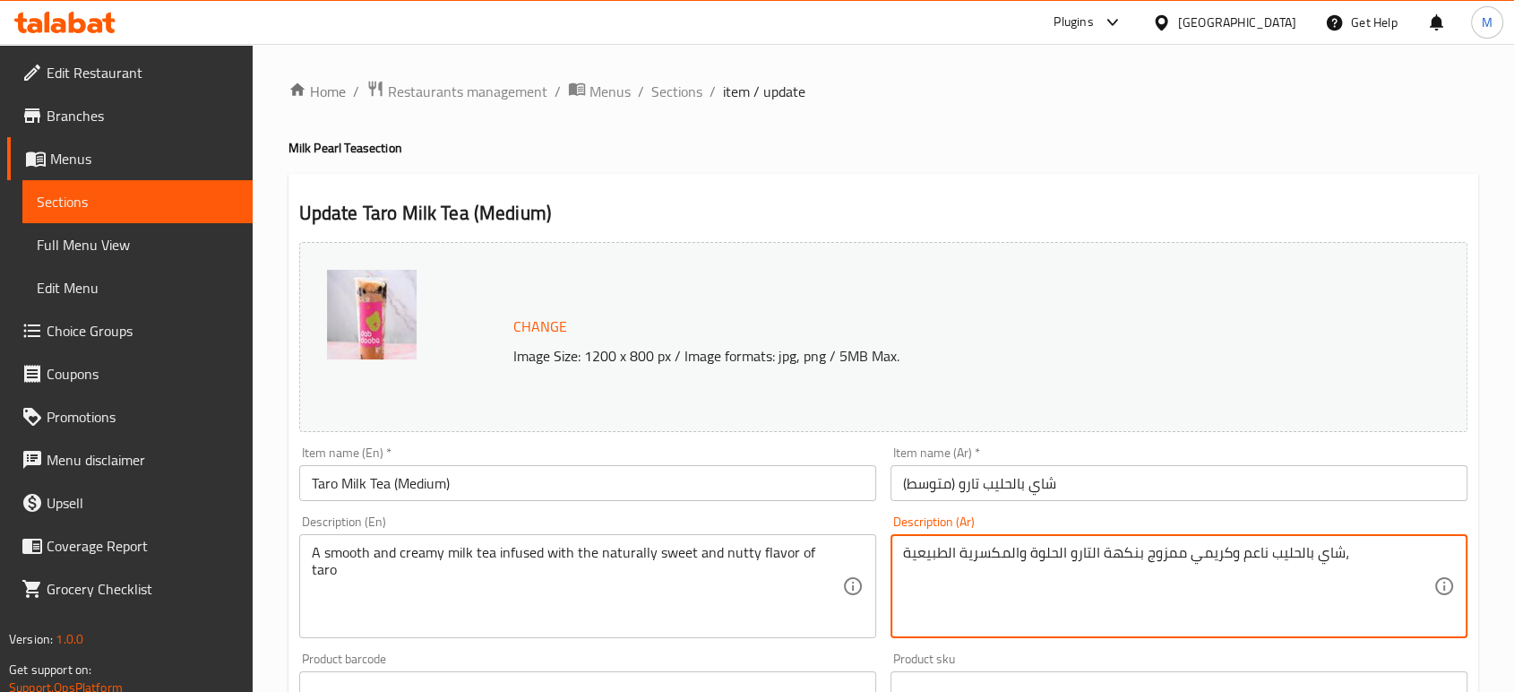
click at [1241, 600] on textarea "شاي بالحليب ناعم وكريمي ممزوج بنكهة التارو الحلوة والمكسرية الطبيعية،" at bounding box center [1168, 586] width 530 height 85
paste textarea "ع نكهة التارو الطبيعية الحلوة والمكسرات"
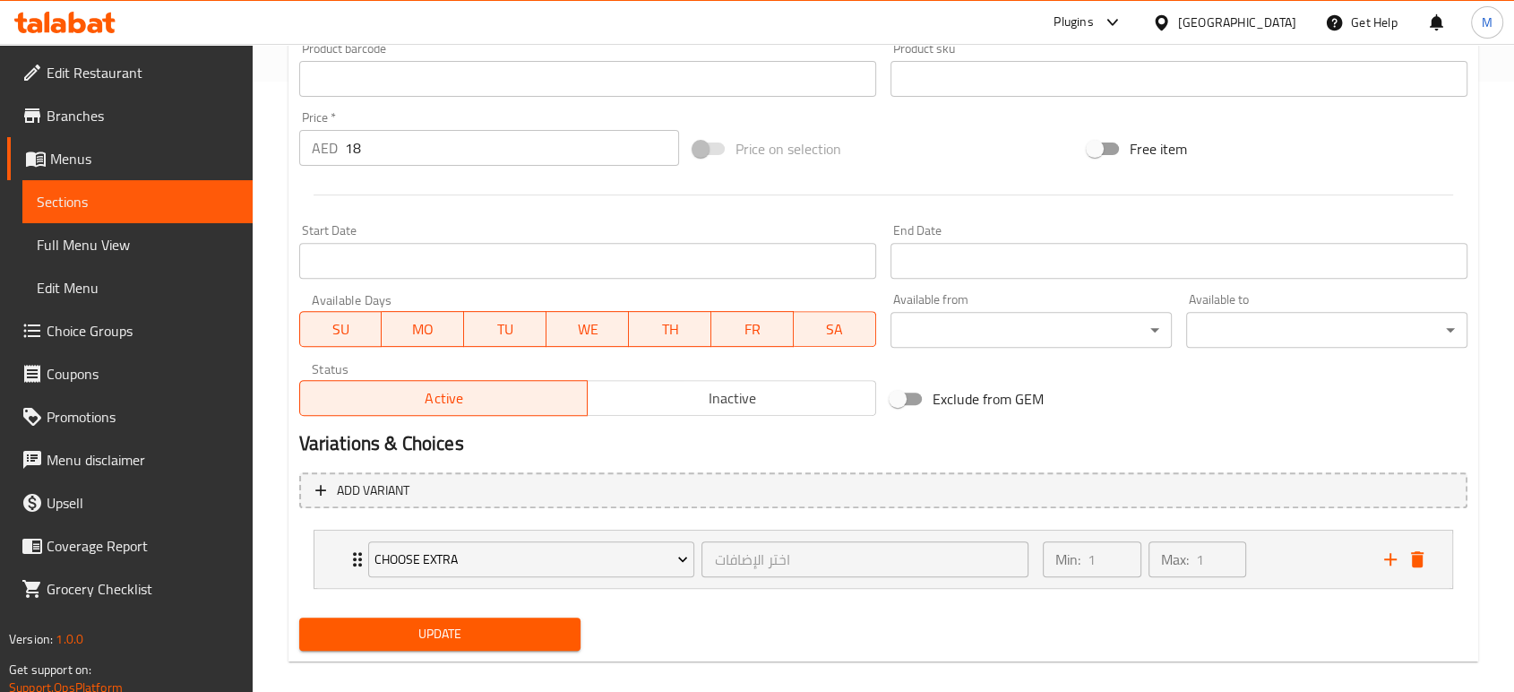
scroll to position [629, 0]
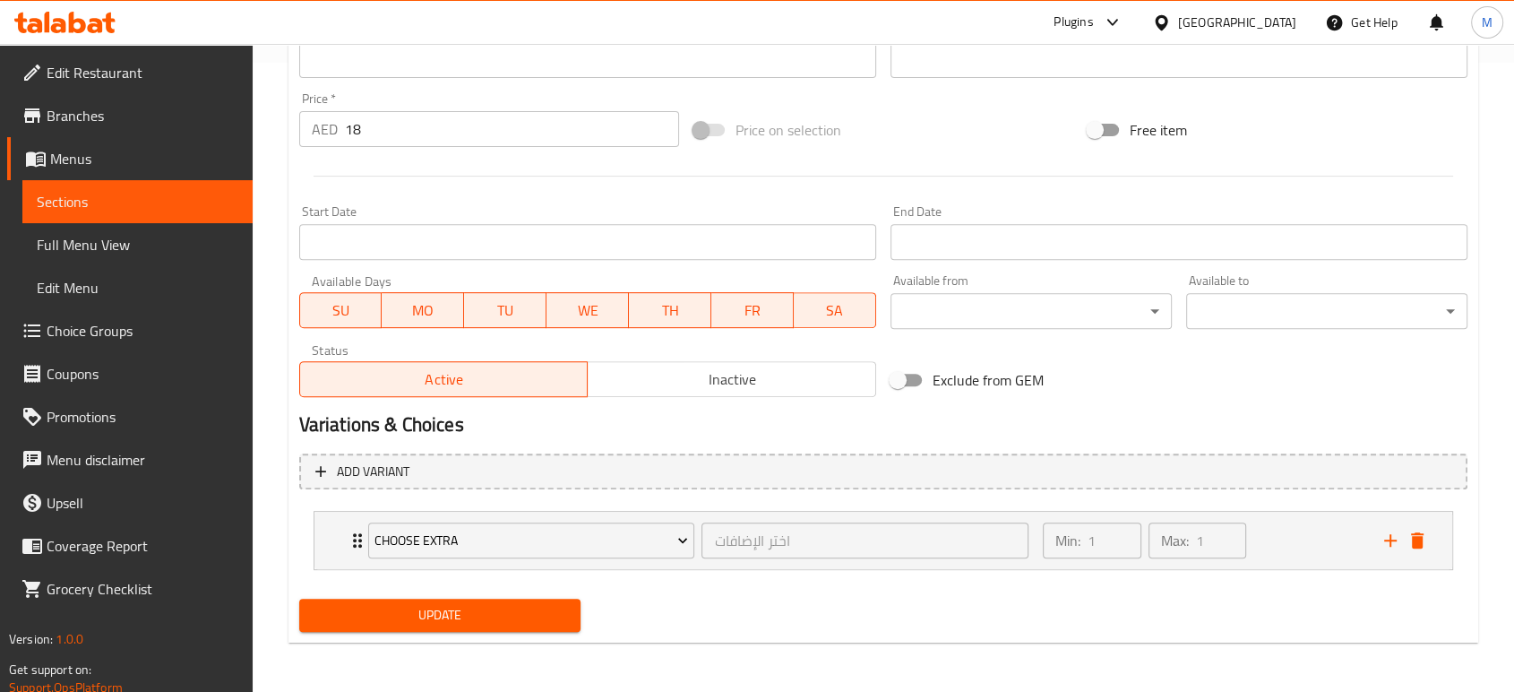
type textarea "شاي بالحليب ناعم وكريمي مع نكهة التارو الطبيعية الحلوة والمكسرات"
click at [495, 598] on button "Update" at bounding box center [439, 614] width 281 height 33
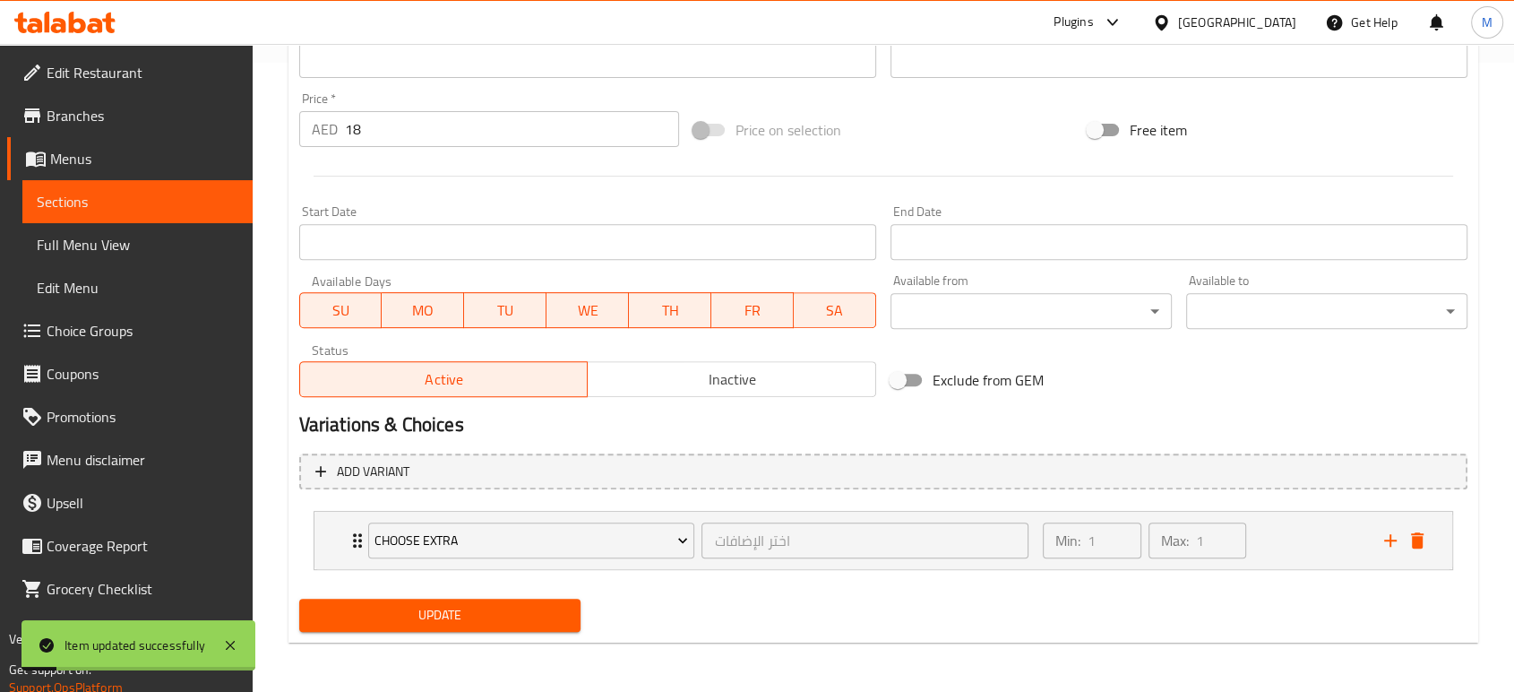
click at [110, 198] on span "Sections" at bounding box center [138, 202] width 202 height 22
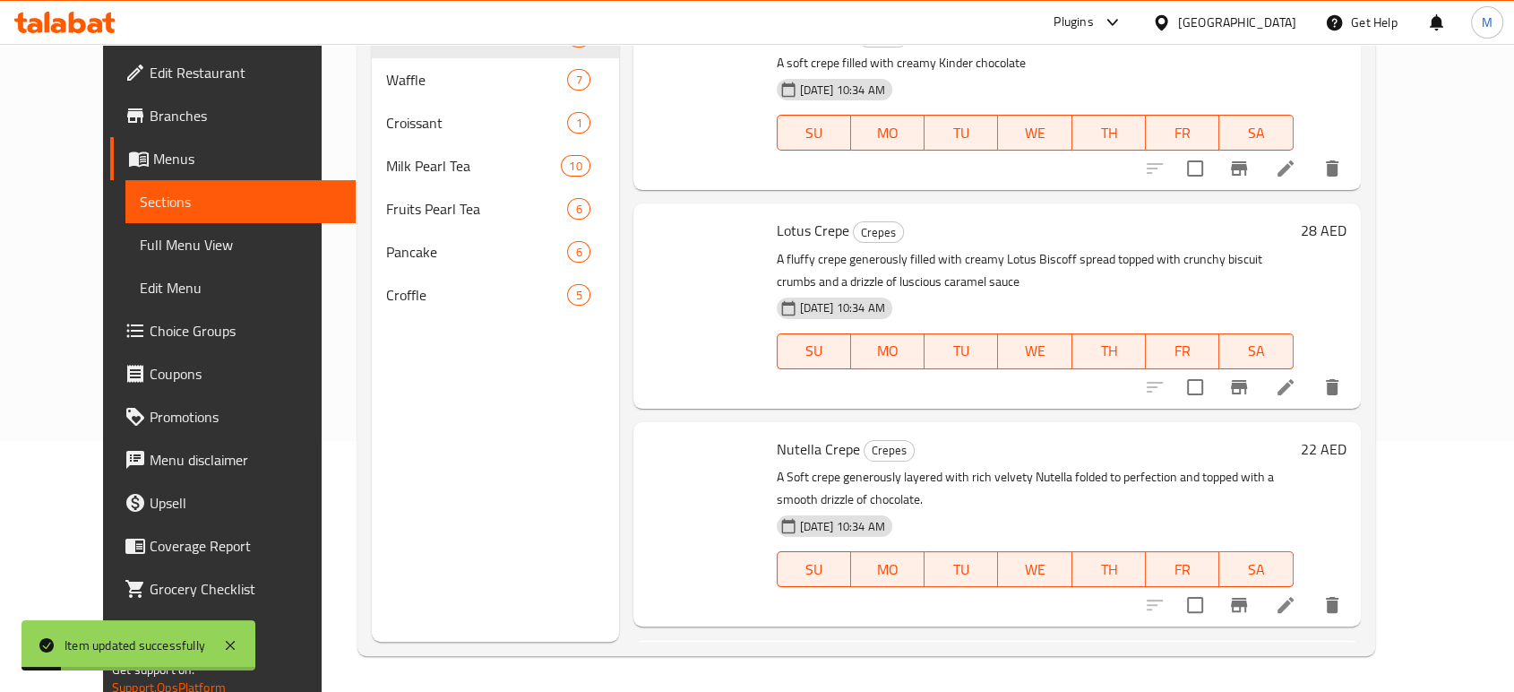
scroll to position [251, 0]
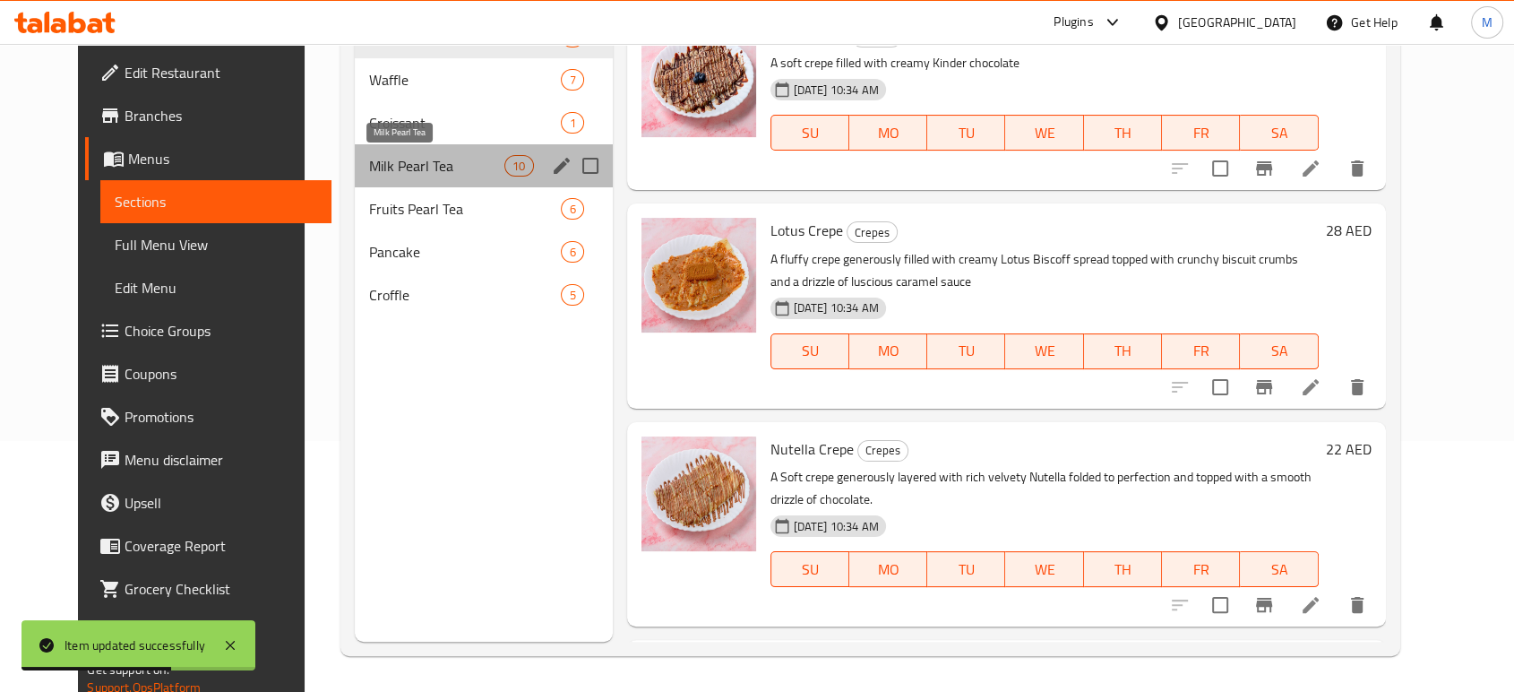
click at [387, 162] on span "Milk Pearl Tea" at bounding box center [436, 166] width 135 height 22
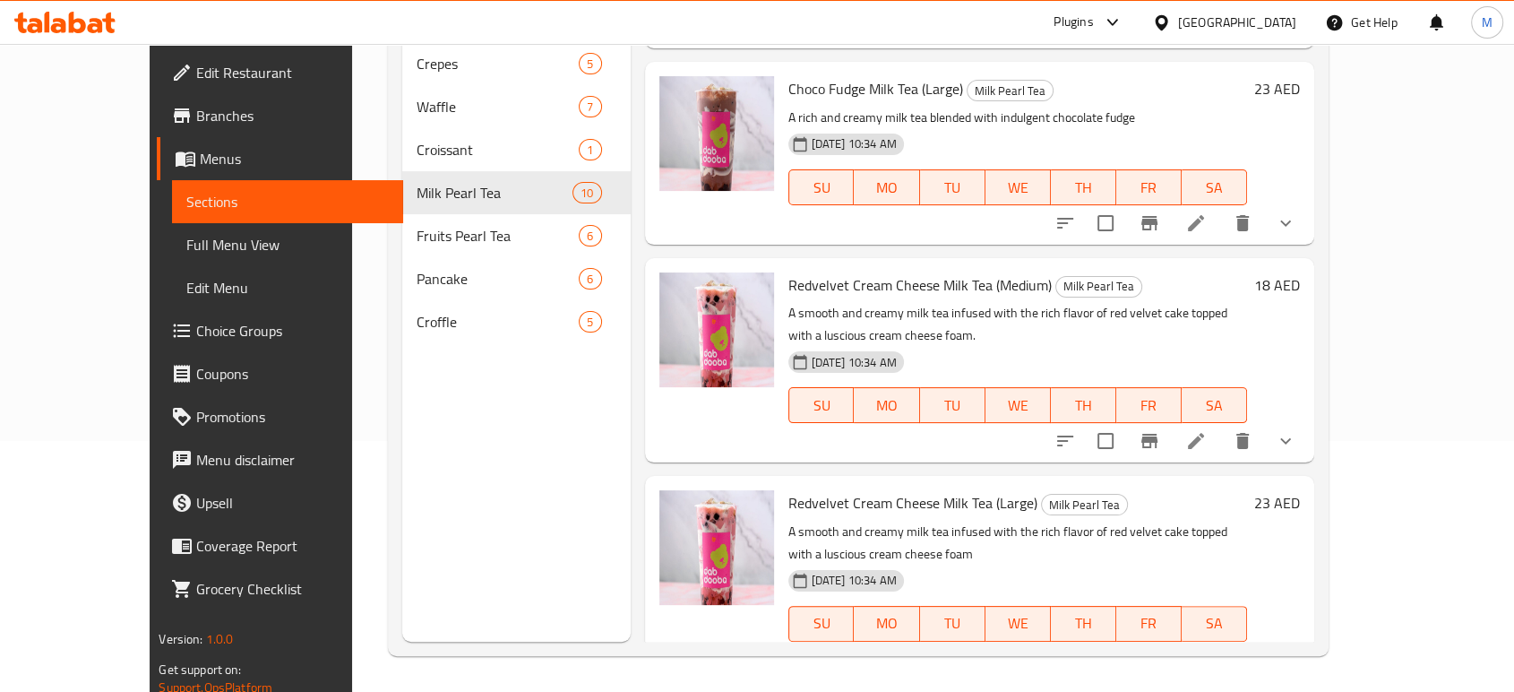
scroll to position [199, 0]
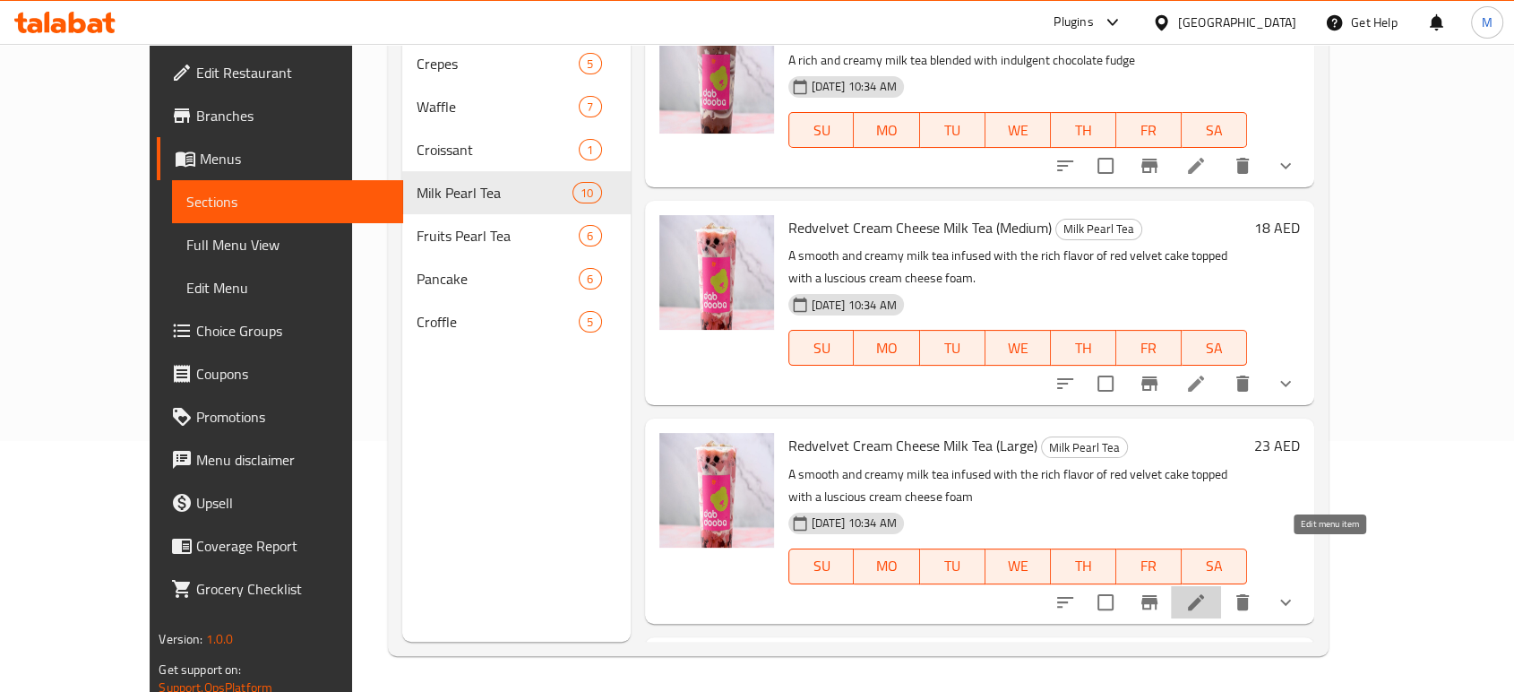
click at [1207, 591] on icon at bounding box center [1196, 602] width 22 height 22
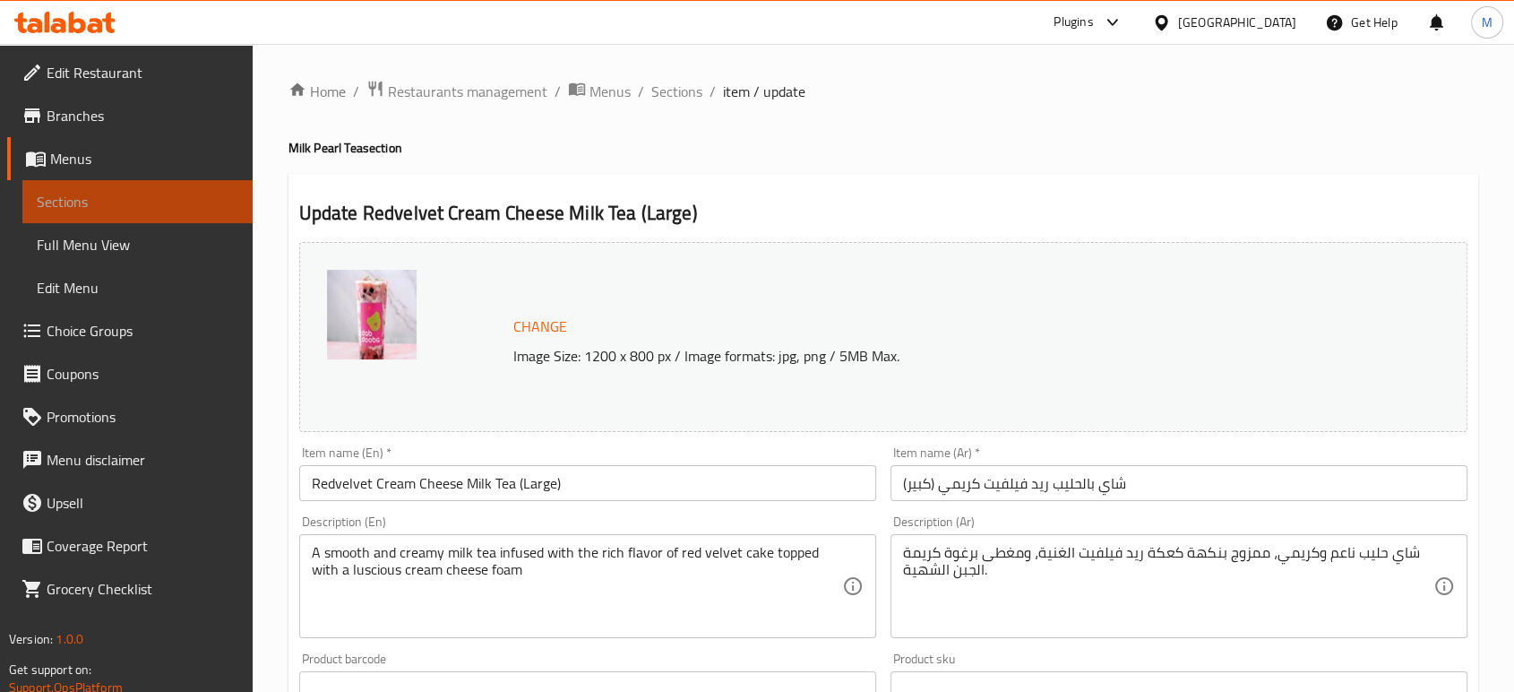
click at [78, 195] on span "Sections" at bounding box center [138, 202] width 202 height 22
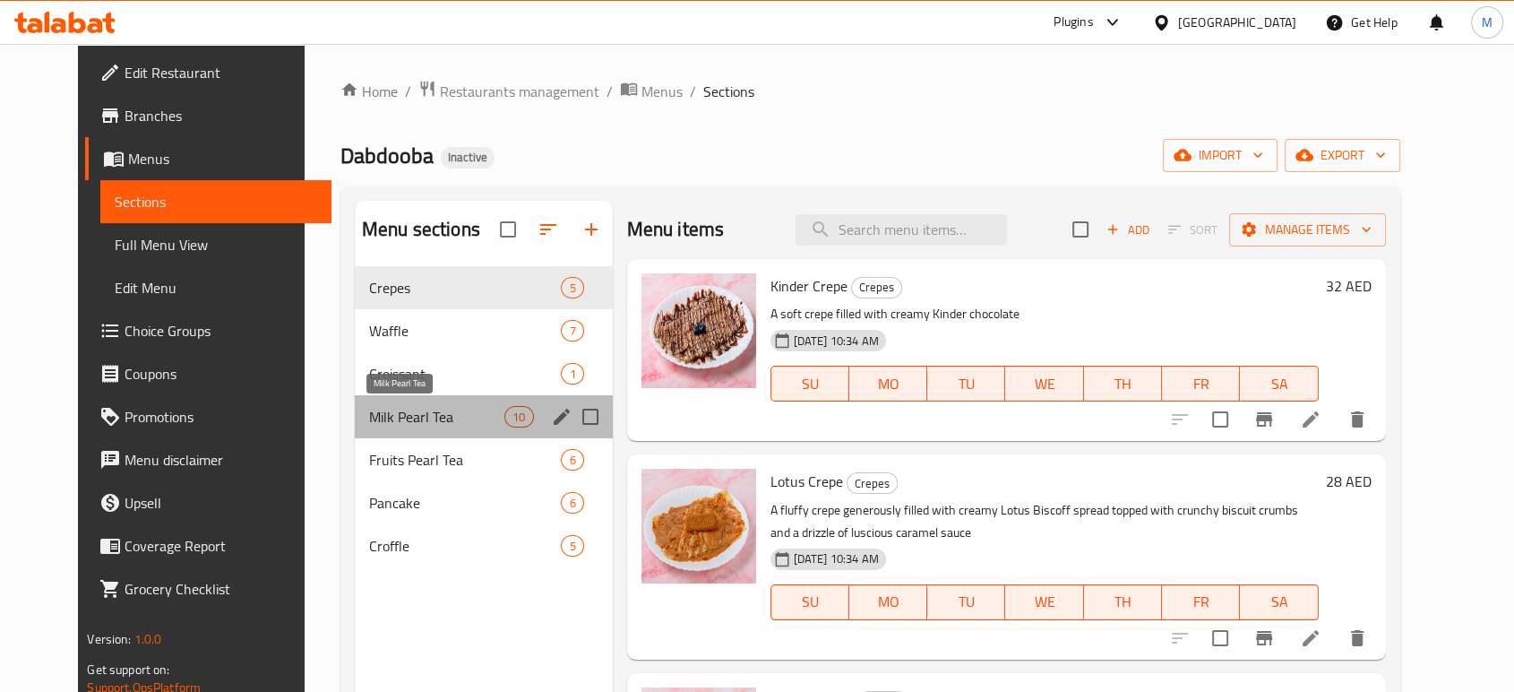
click at [440, 416] on span "Milk Pearl Tea" at bounding box center [436, 417] width 135 height 22
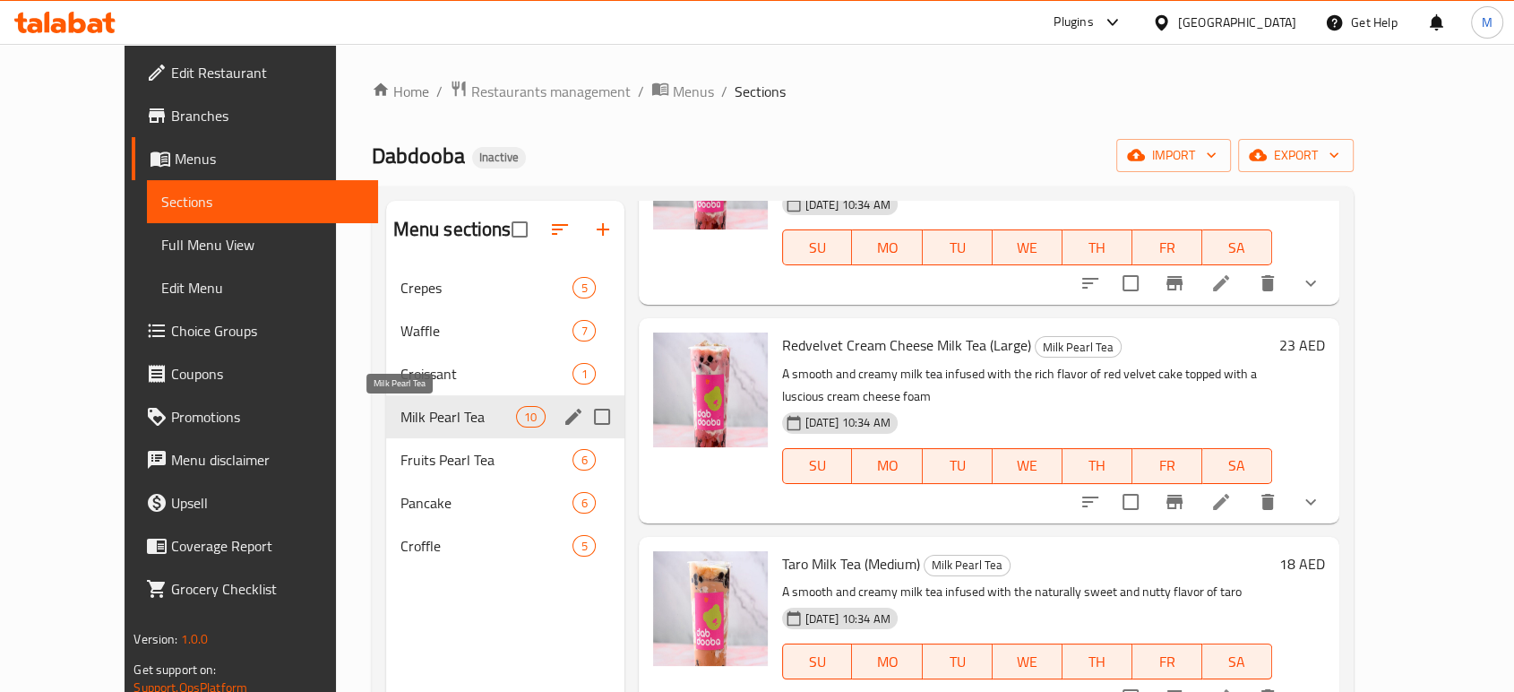
scroll to position [251, 0]
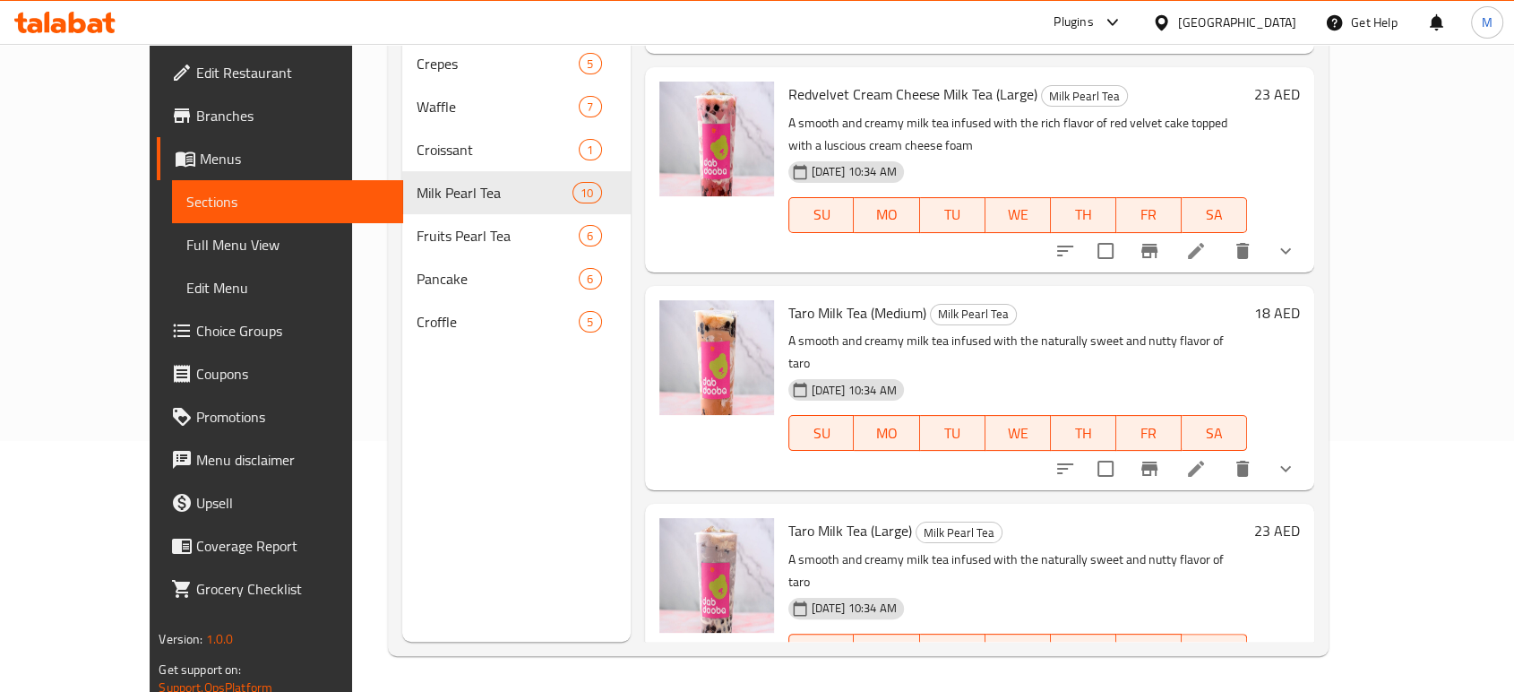
click at [1221, 671] on li at bounding box center [1196, 687] width 50 height 32
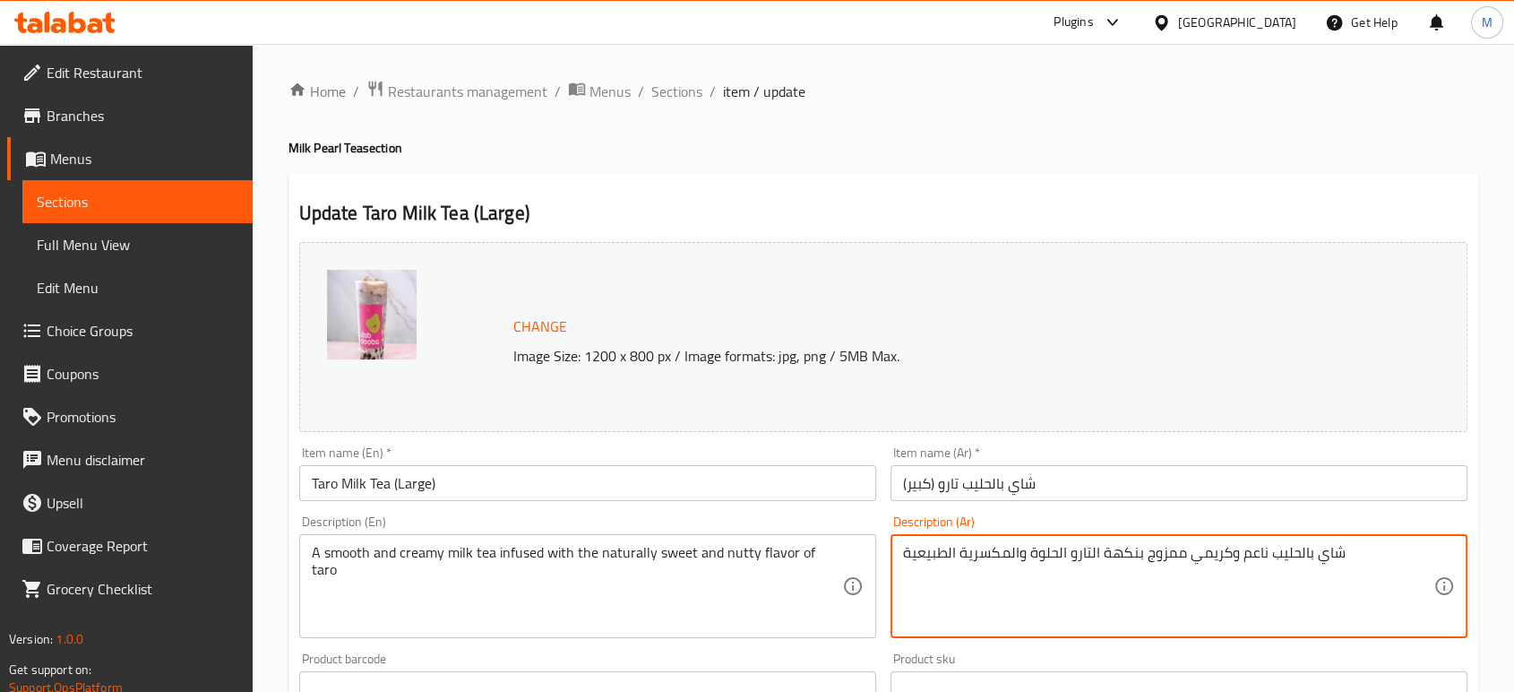
click at [1050, 602] on textarea "شاي بالحليب ناعم وكريمي ممزوج بنكهة التارو الحلوة والمكسرية الطبيعية" at bounding box center [1168, 586] width 530 height 85
paste textarea "ع نكهة التارو الطبيعية الحلوة والمكسرات"
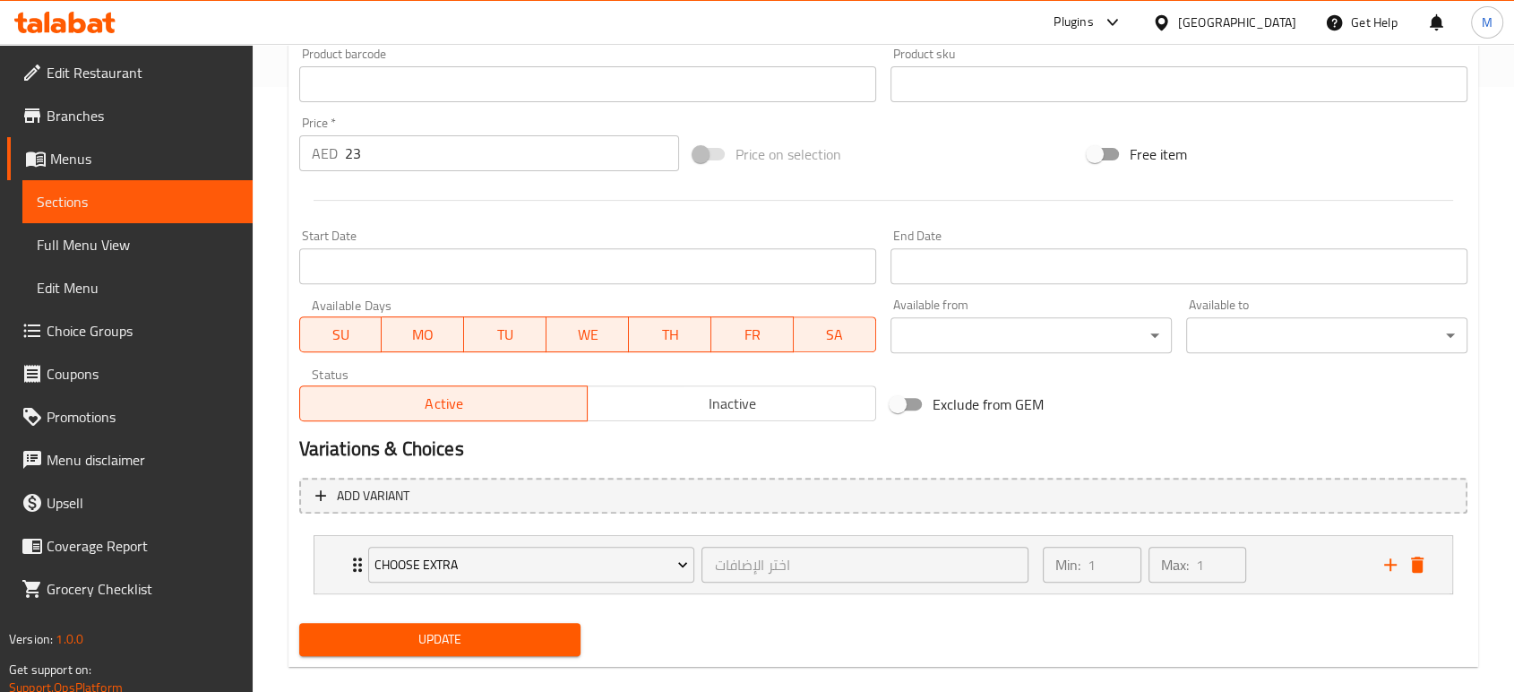
type textarea "شاي بالحليب ناعم وكريمي مع نكهة التارو الطبيعية الحلوة والمكسرات"
click at [483, 626] on button "Update" at bounding box center [439, 639] width 281 height 33
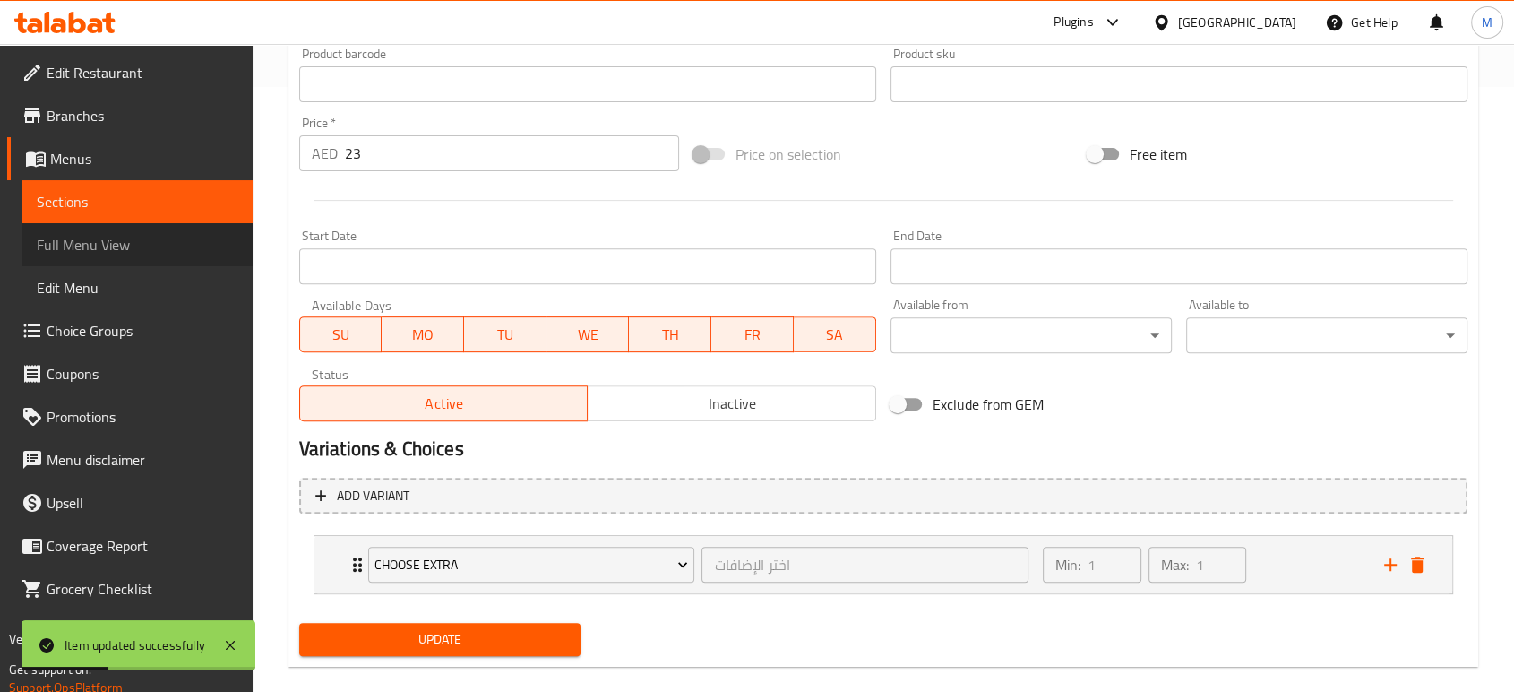
click at [131, 234] on span "Full Menu View" at bounding box center [138, 245] width 202 height 22
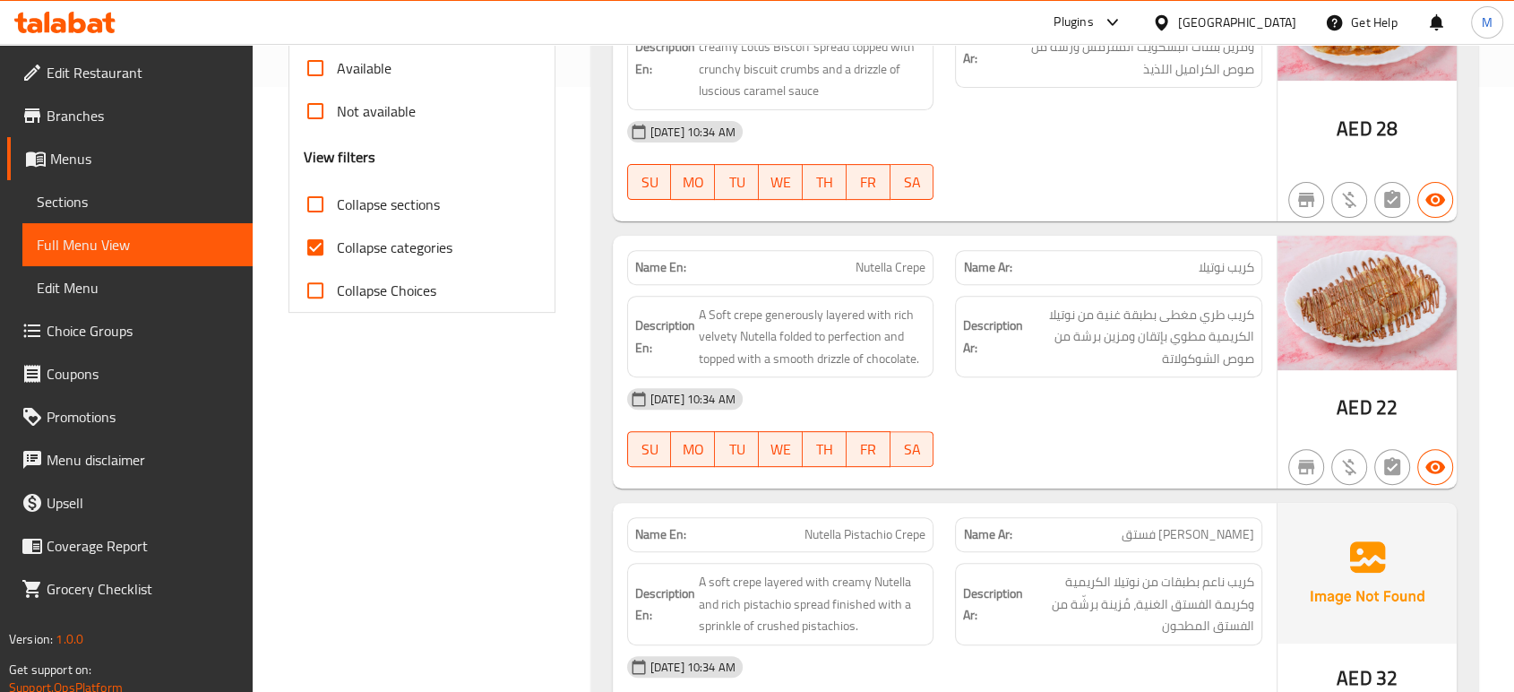
click at [448, 159] on div "Free items Branch specific items Has choices Upsell items Availability filters …" at bounding box center [422, 67] width 237 height 487
click at [1072, 463] on div at bounding box center [1108, 467] width 329 height 22
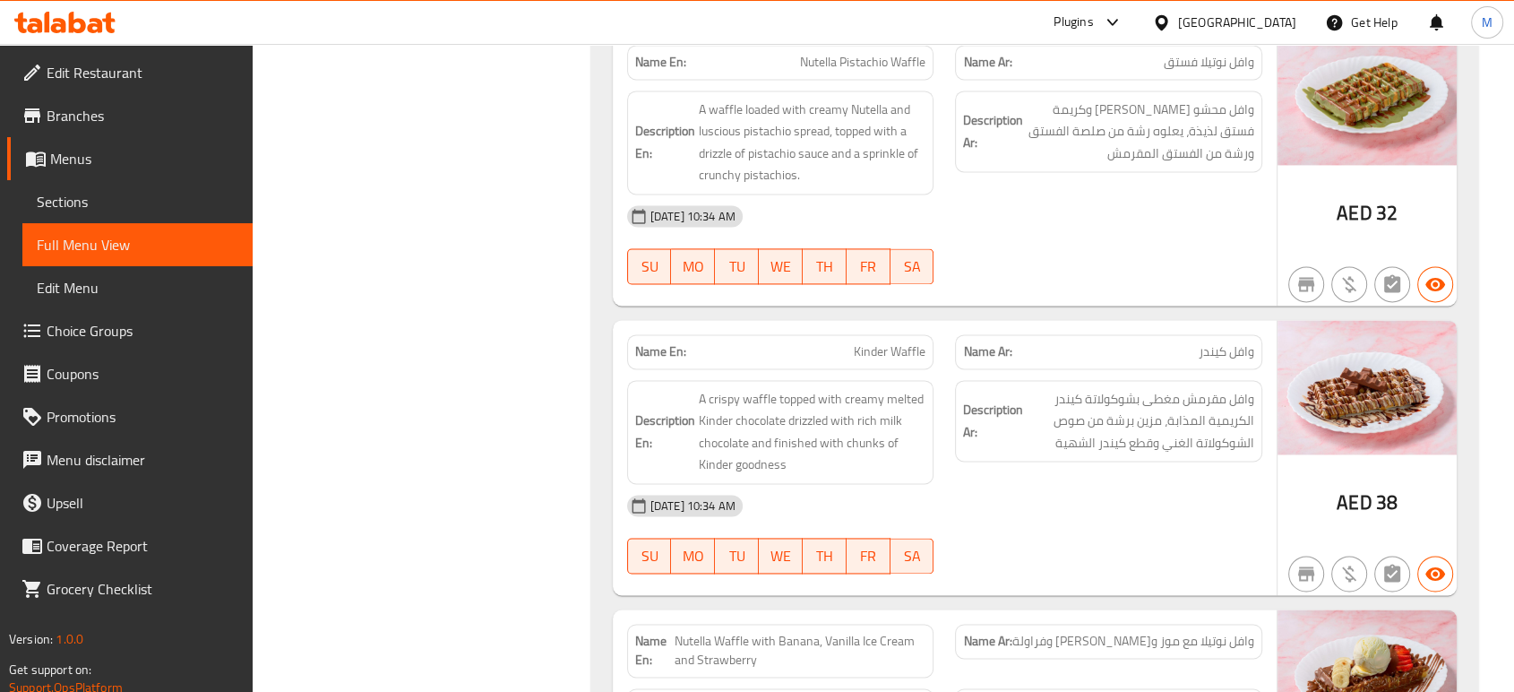
scroll to position [10629, 0]
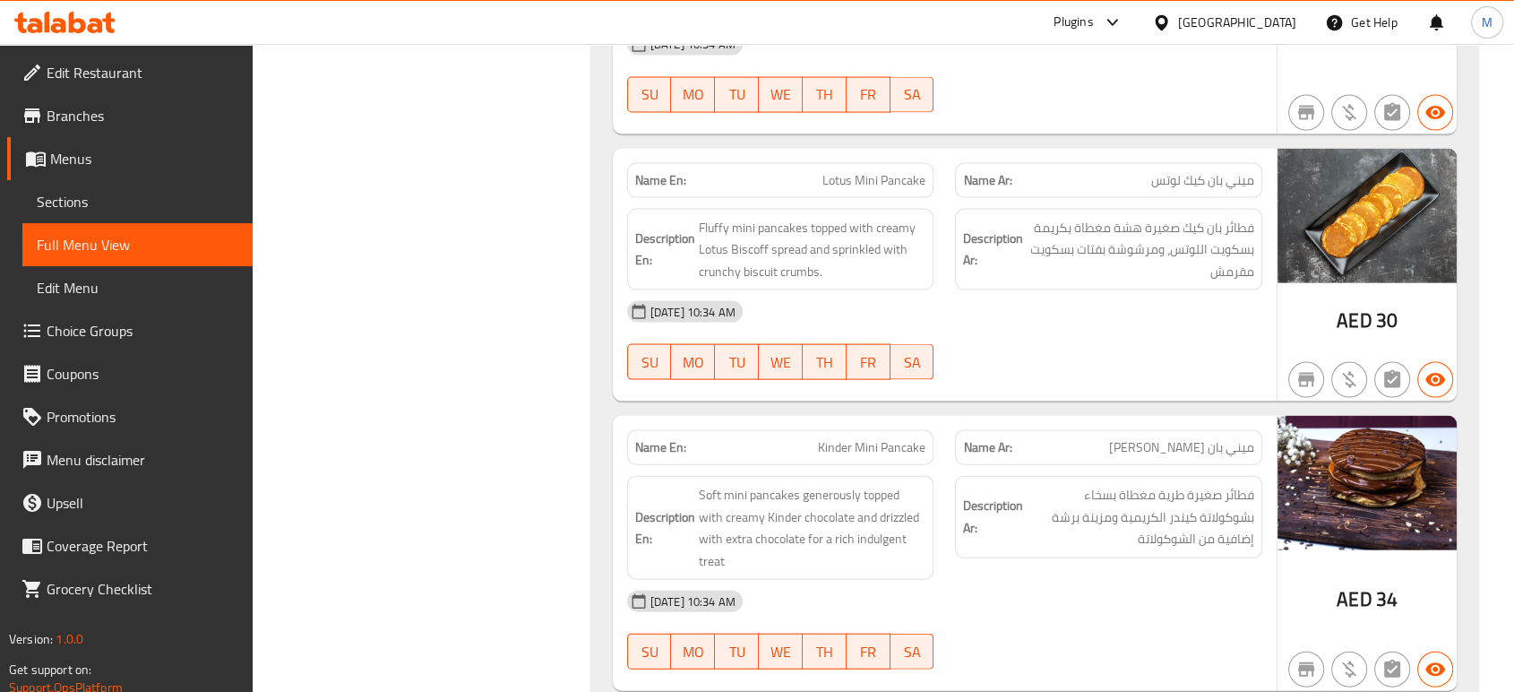
click at [1038, 580] on div "07-09-2025 10:34 AM SU MO TU WE TH FR SA" at bounding box center [944, 630] width 657 height 100
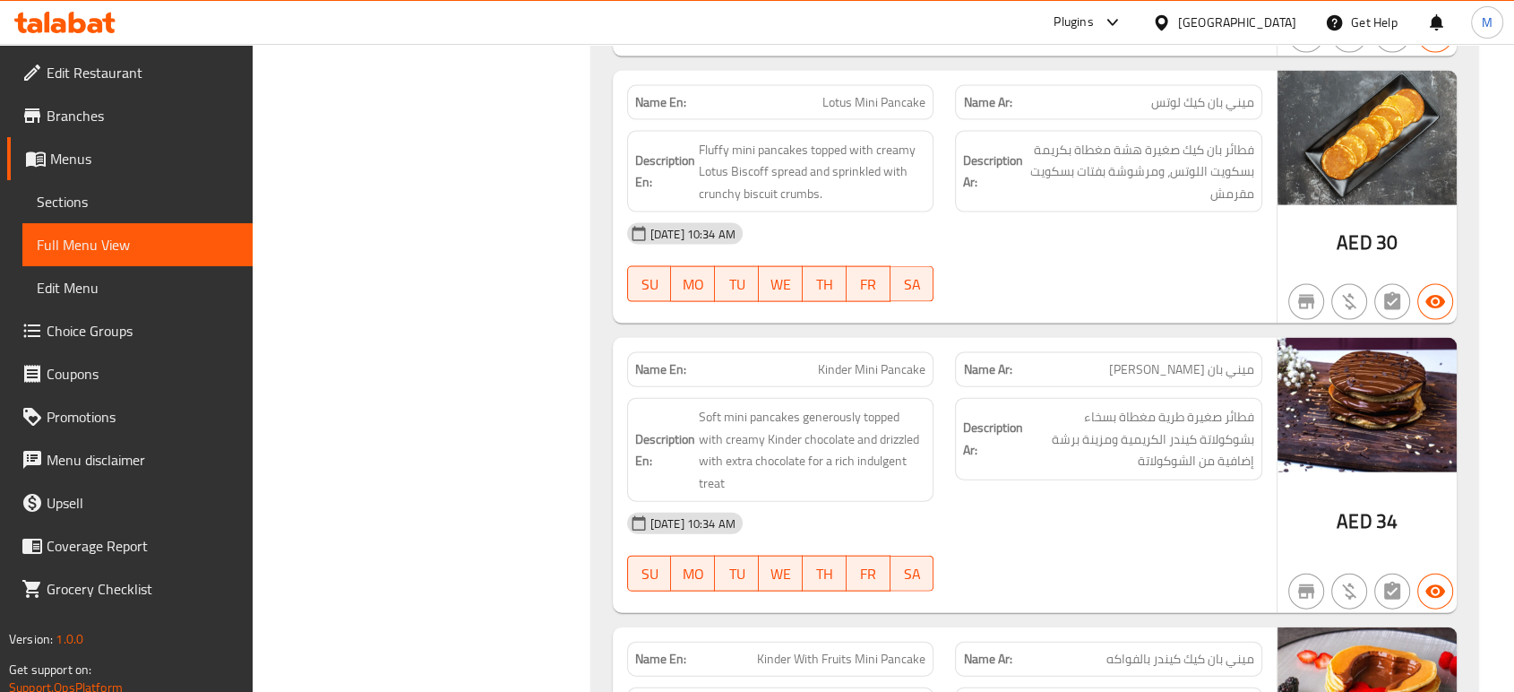
scroll to position [10709, 0]
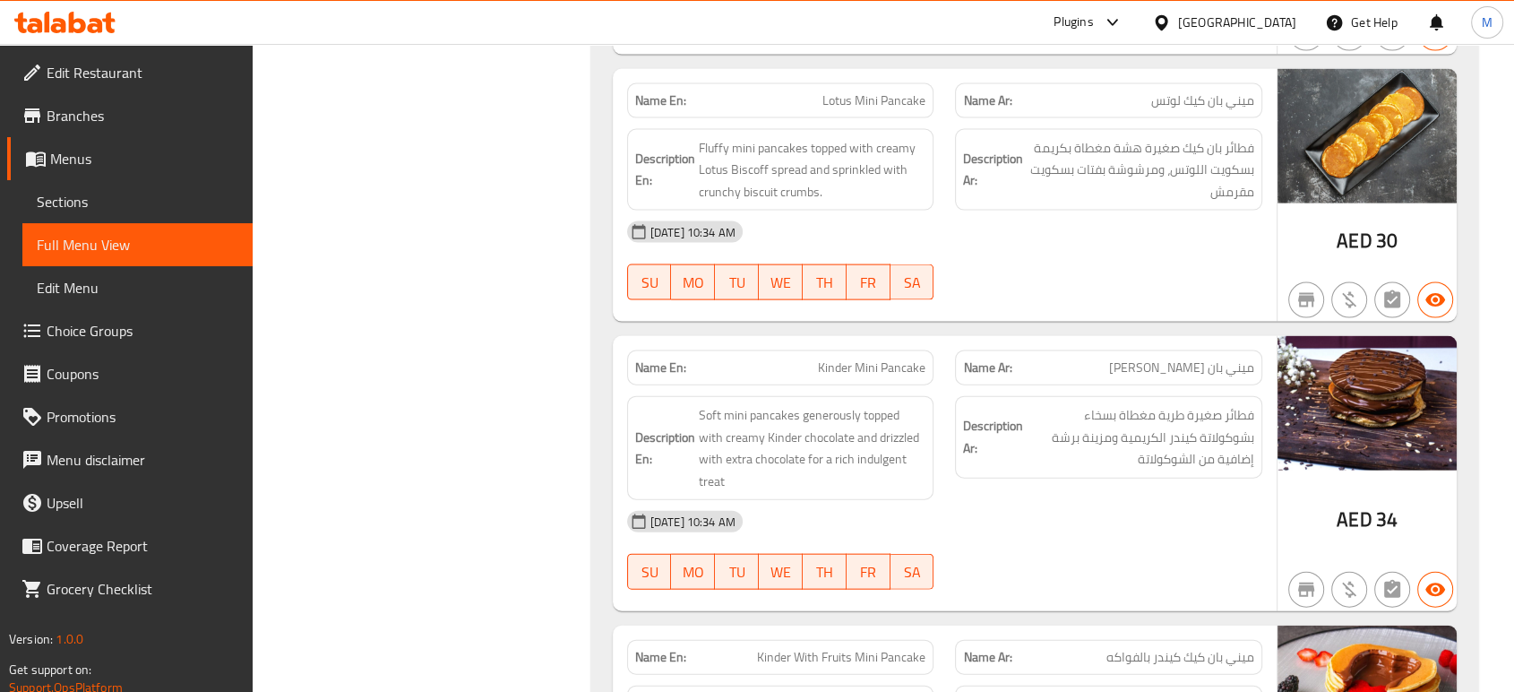
click at [1089, 500] on div "07-09-2025 10:34 AM SU MO TU WE TH FR SA" at bounding box center [944, 550] width 657 height 100
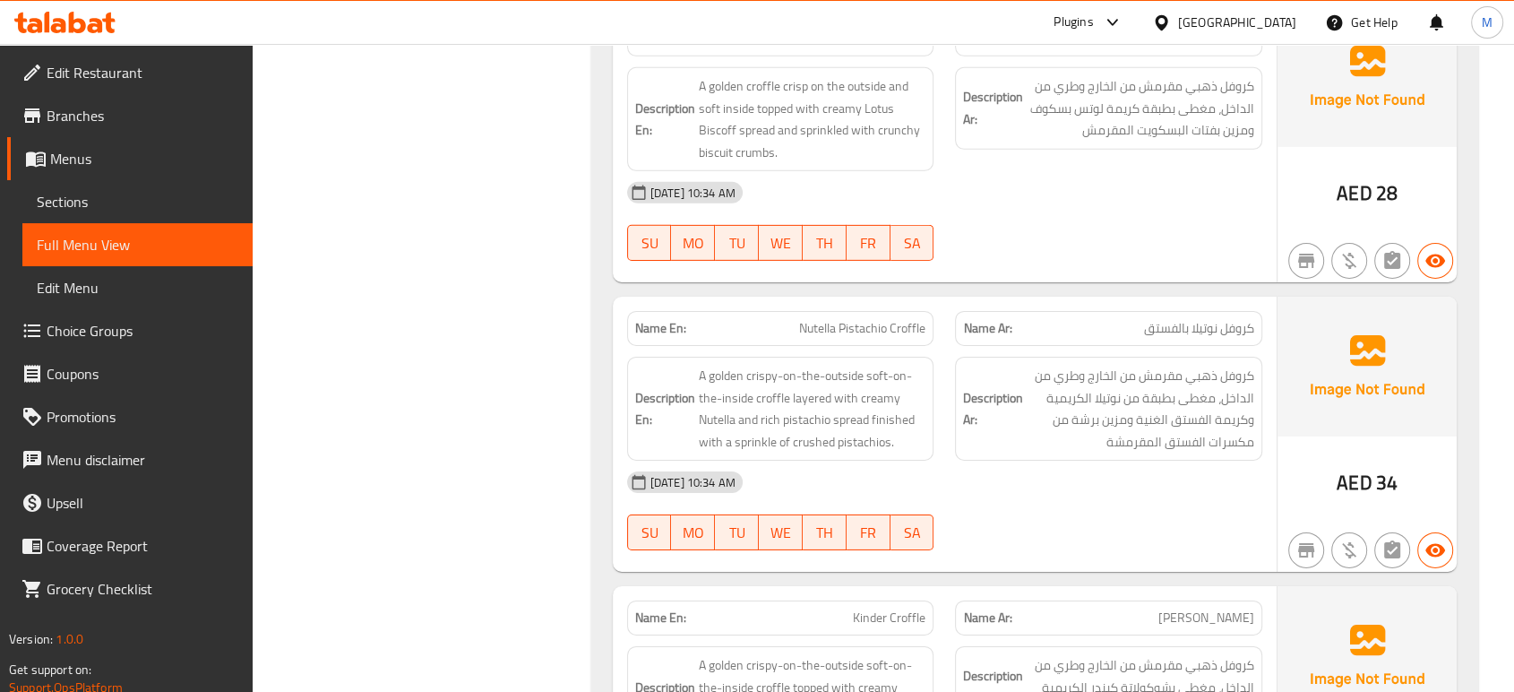
scroll to position [12607, 0]
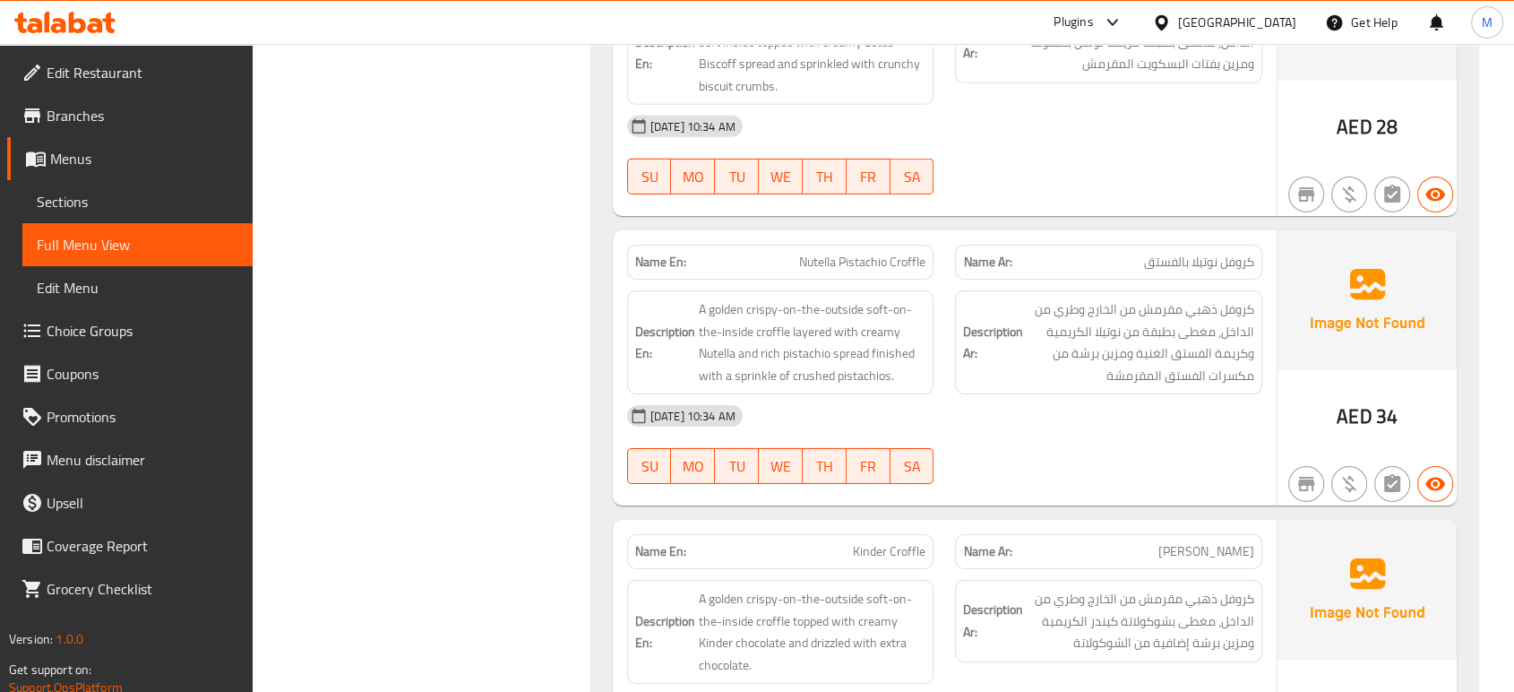
click at [1106, 684] on div "07-09-2025 10:34 AM" at bounding box center [944, 705] width 657 height 43
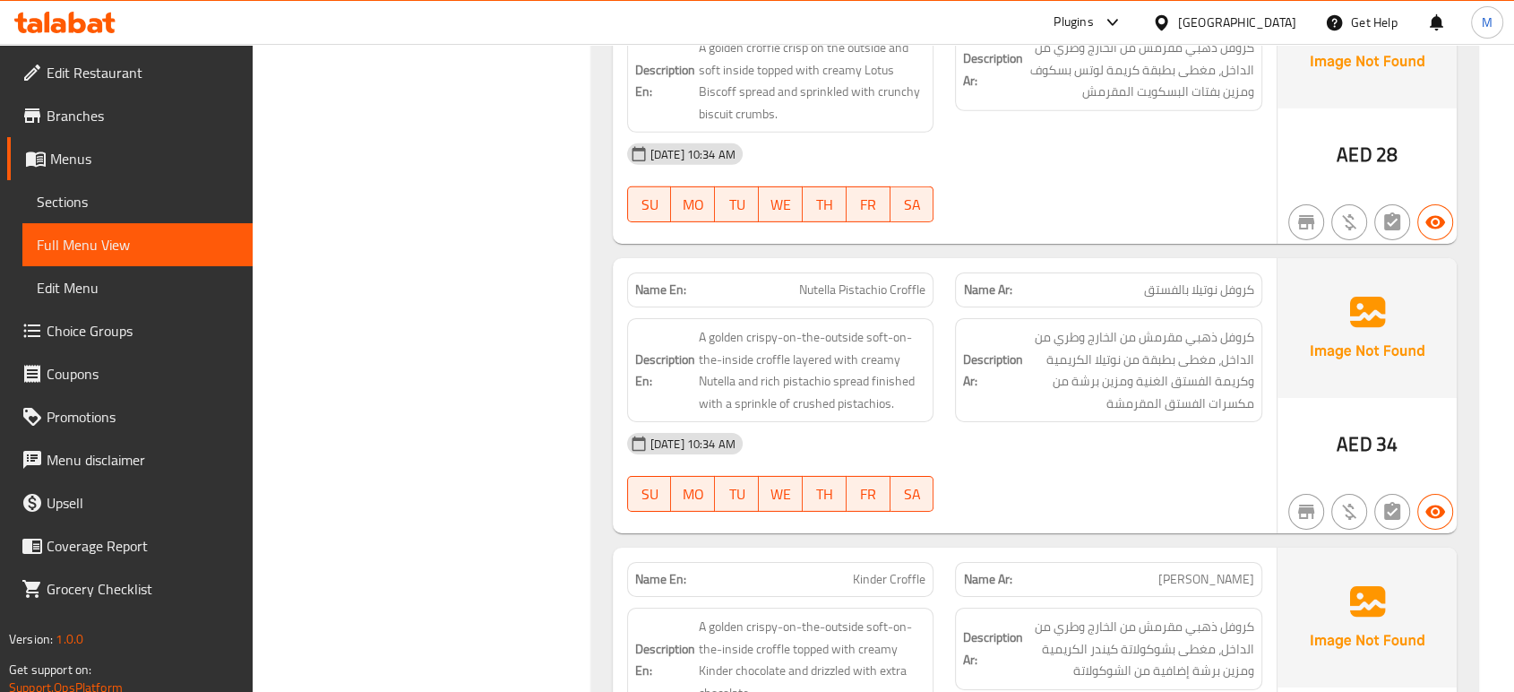
scroll to position [12576, 0]
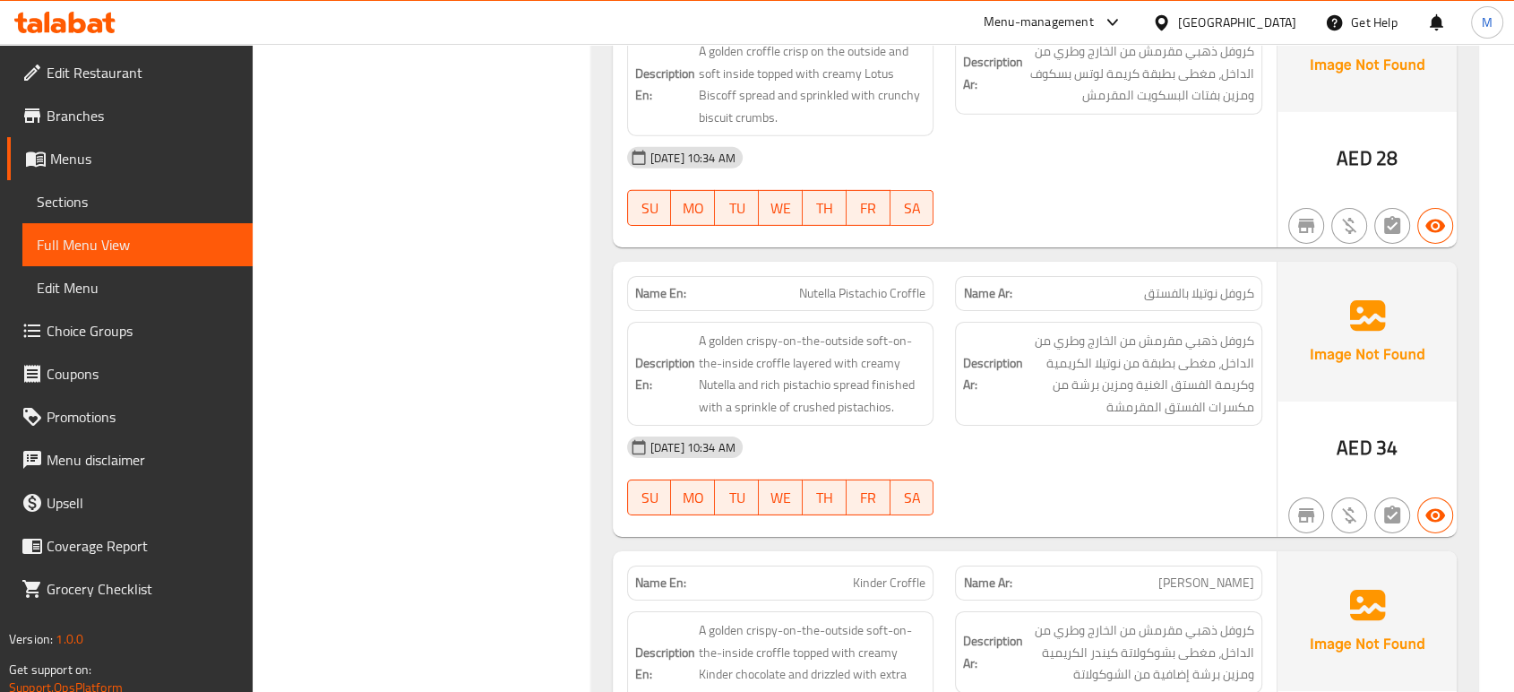
scroll to position [12615, 0]
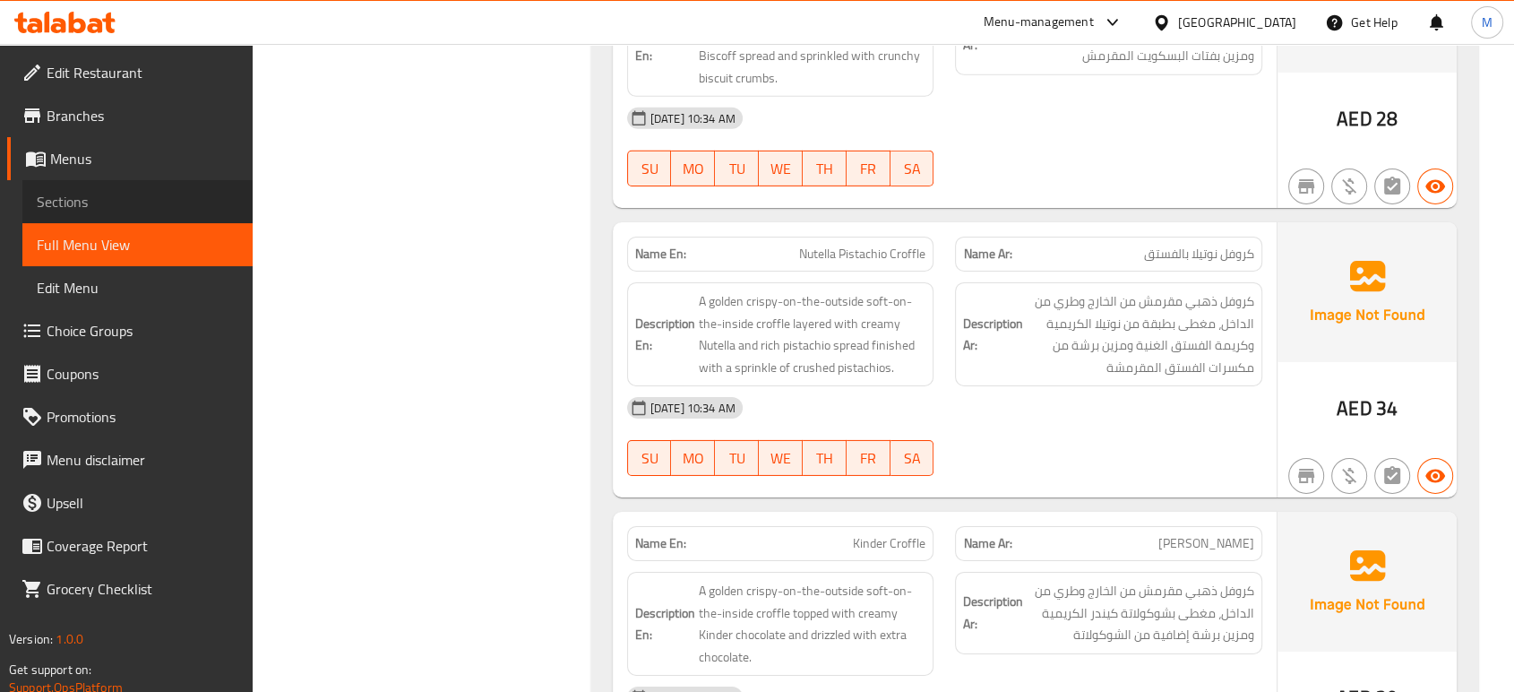
click at [109, 197] on span "Sections" at bounding box center [138, 202] width 202 height 22
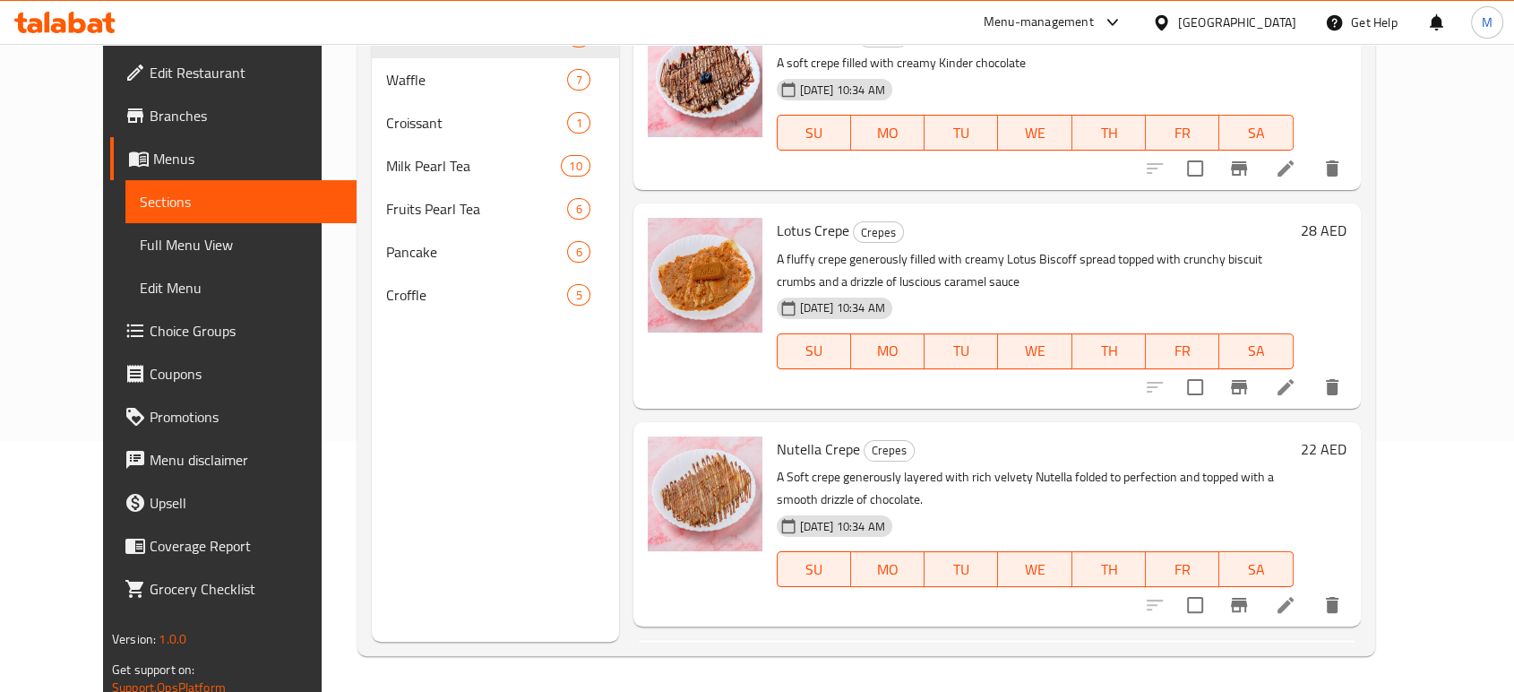
scroll to position [251, 0]
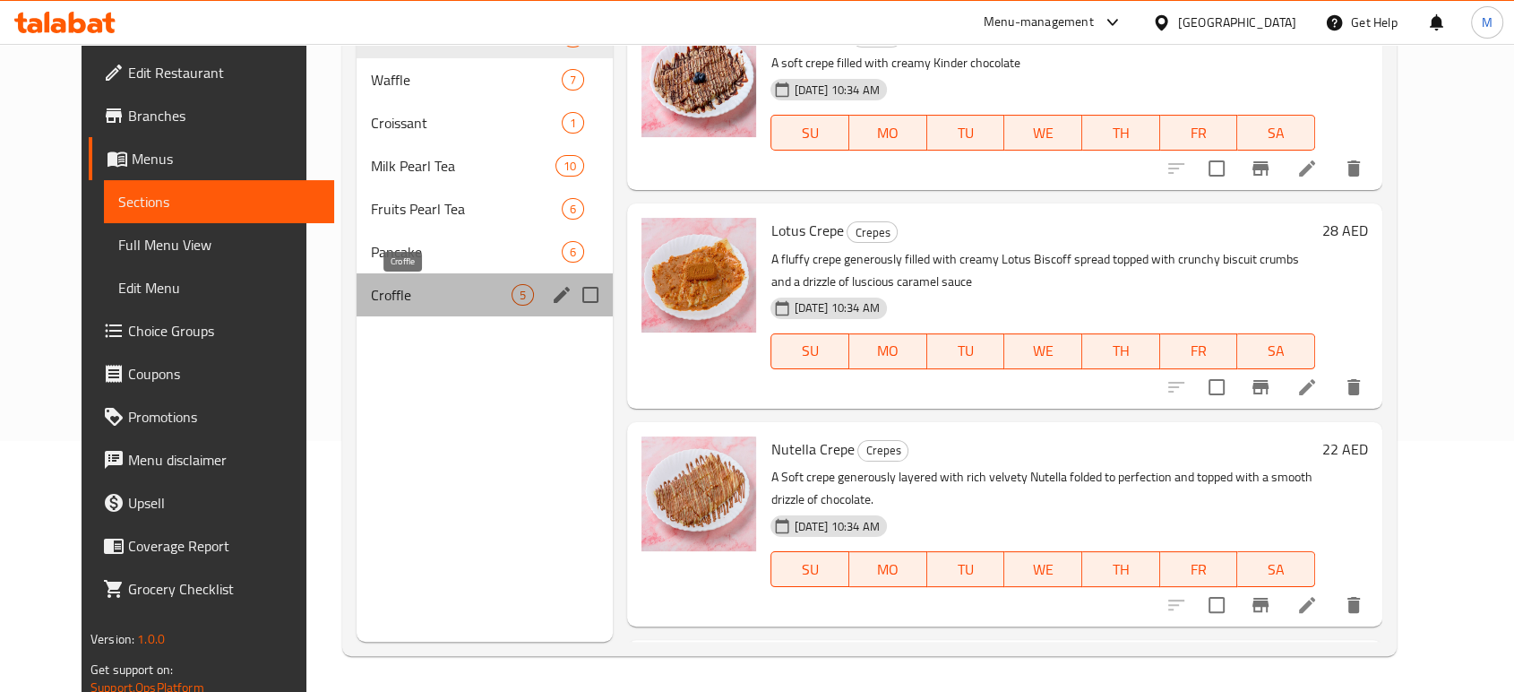
click at [384, 304] on span "Croffle" at bounding box center [441, 295] width 141 height 22
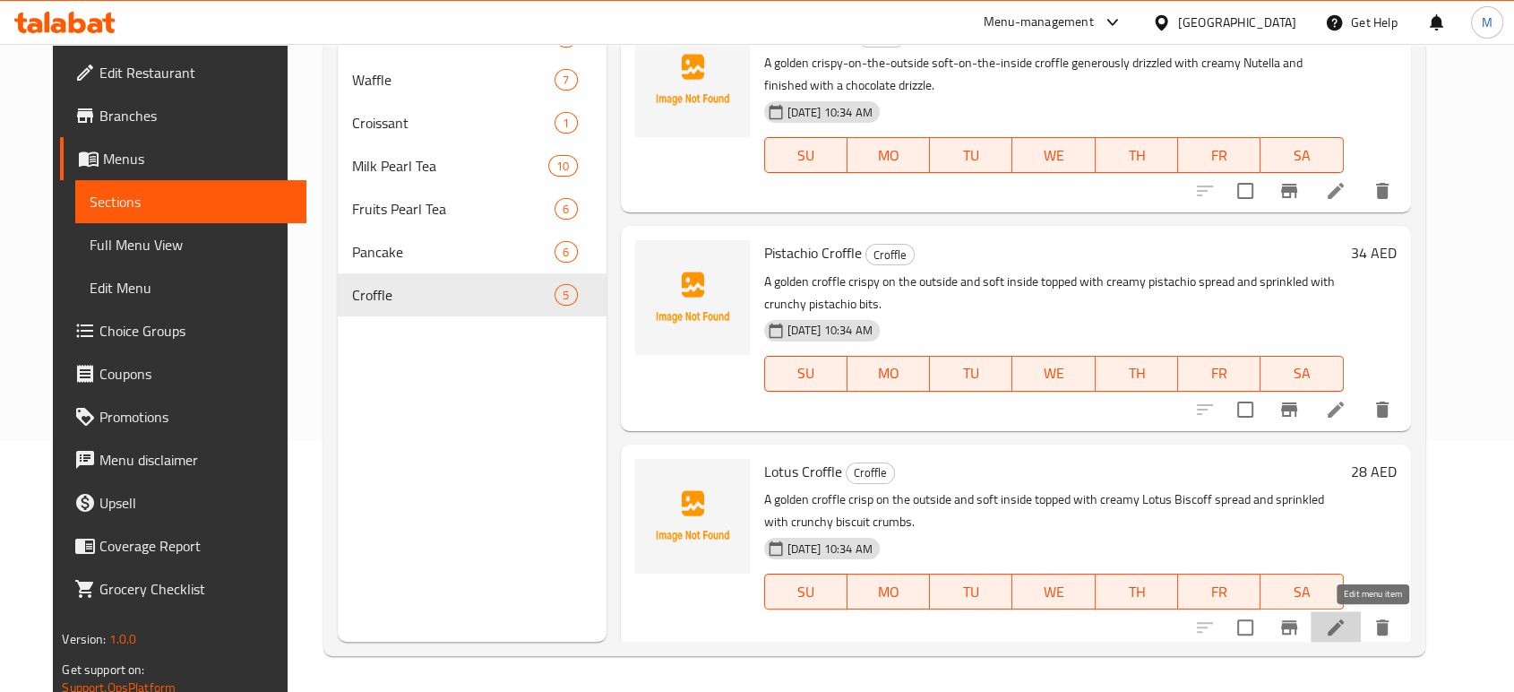
click at [1346, 626] on icon at bounding box center [1336, 627] width 22 height 22
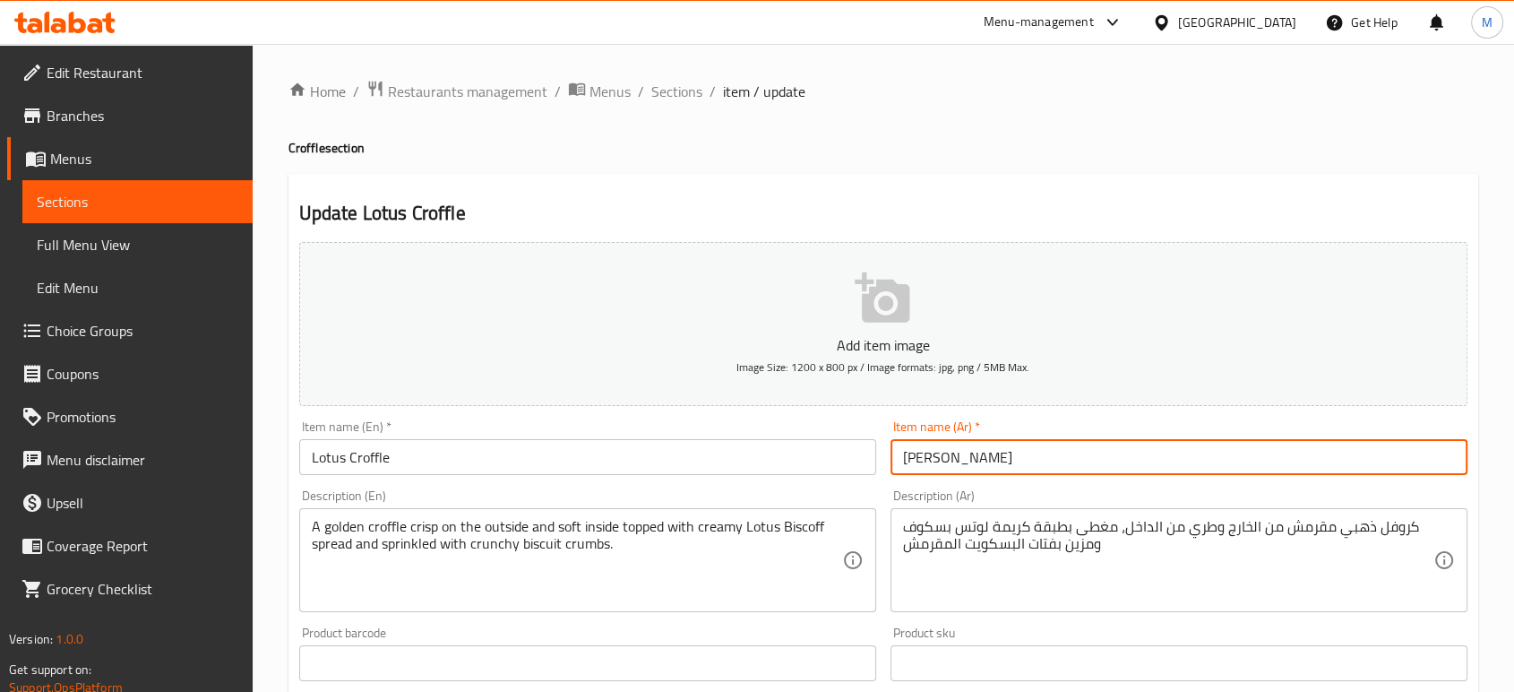
click at [932, 460] on input "لوتس كروفل" at bounding box center [1178, 457] width 577 height 36
click at [1018, 451] on input "لوتس" at bounding box center [1178, 457] width 577 height 36
paste input "كروفل"
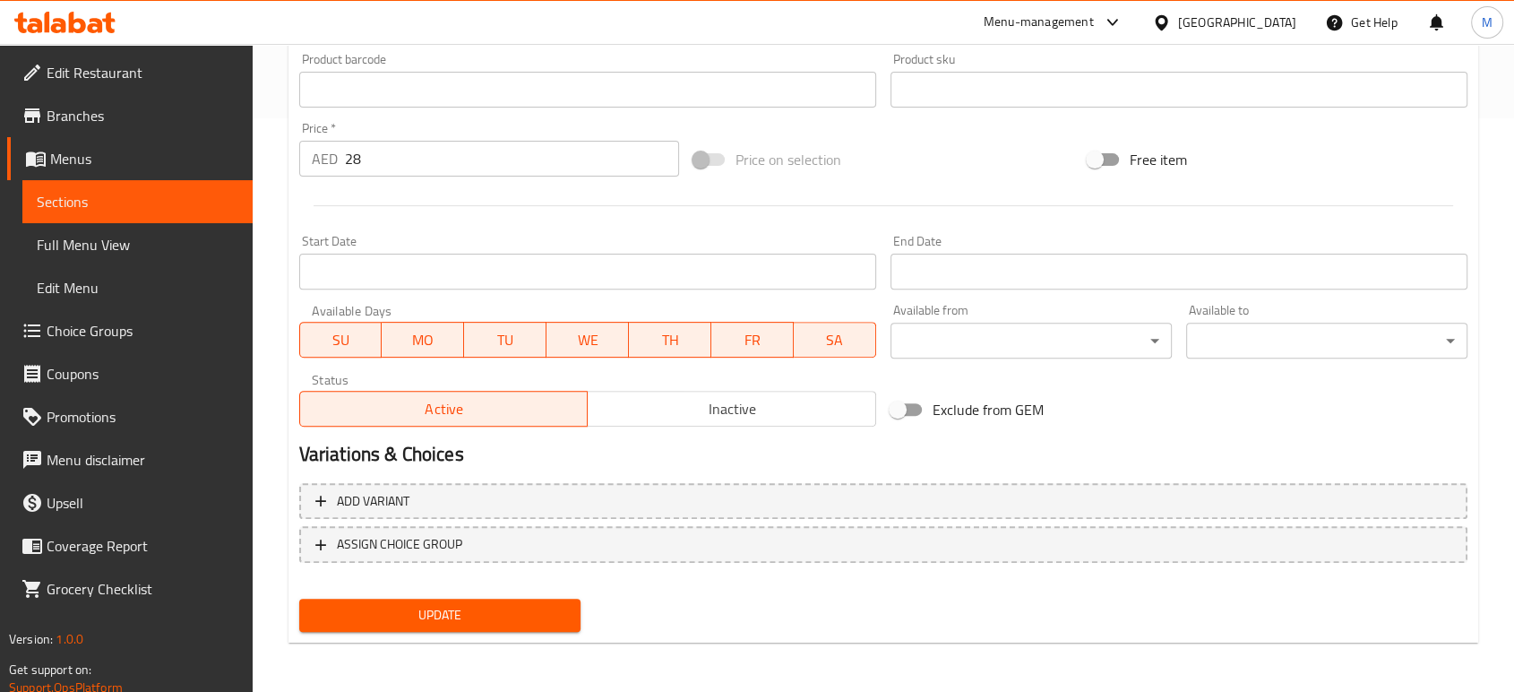
type input "كروفل لوتس"
click at [516, 606] on span "Update" at bounding box center [440, 615] width 253 height 22
click at [107, 253] on span "Full Menu View" at bounding box center [138, 245] width 202 height 22
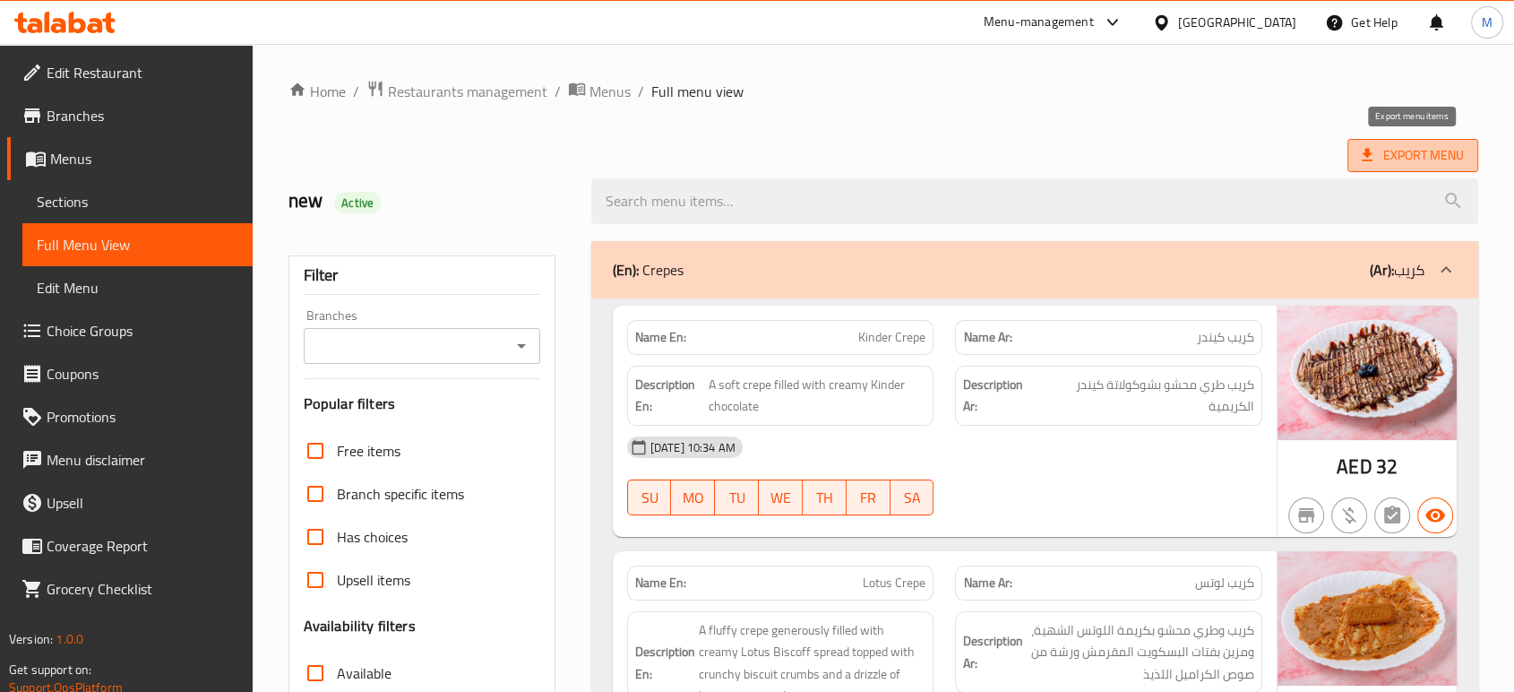
click at [1404, 166] on span "Export Menu" at bounding box center [1413, 155] width 102 height 22
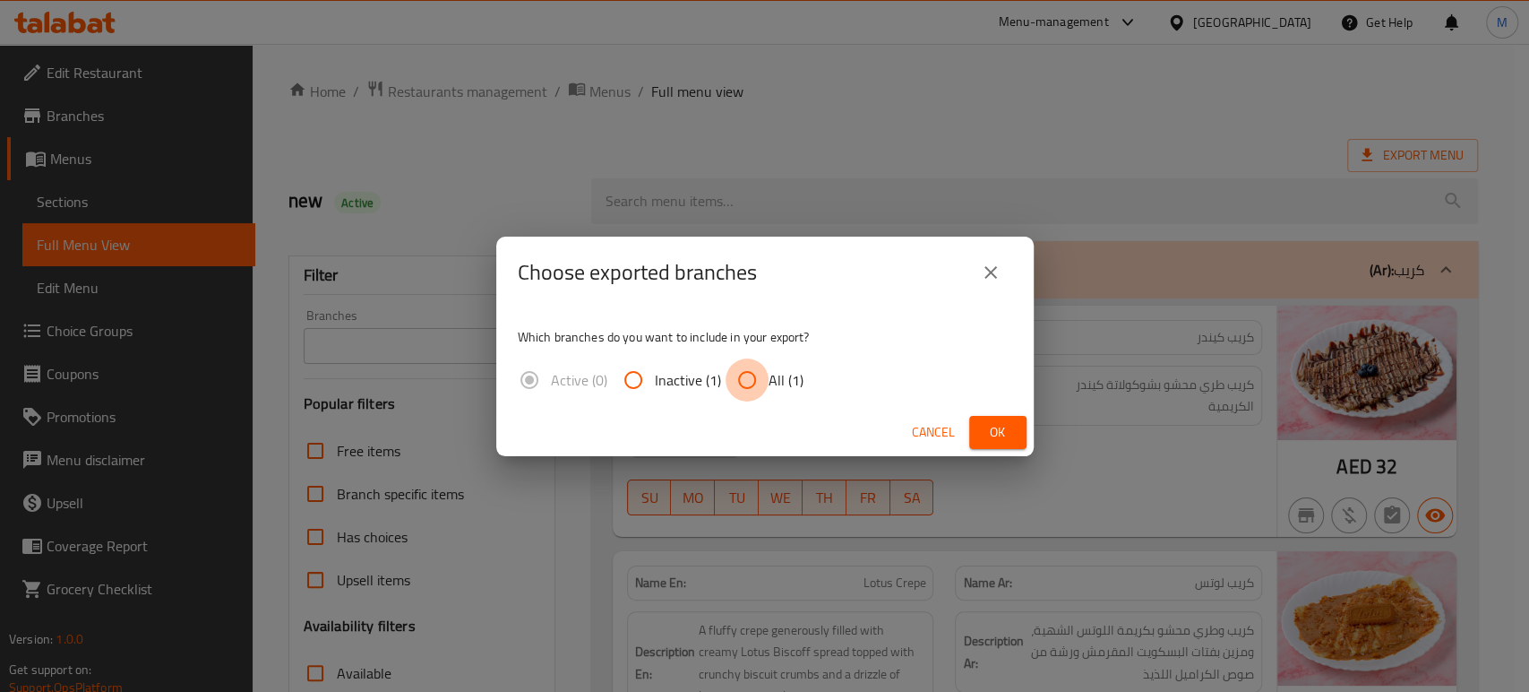
click at [742, 378] on input "All (1)" at bounding box center [747, 379] width 43 height 43
radio input "true"
click at [1000, 424] on span "Ok" at bounding box center [998, 432] width 29 height 22
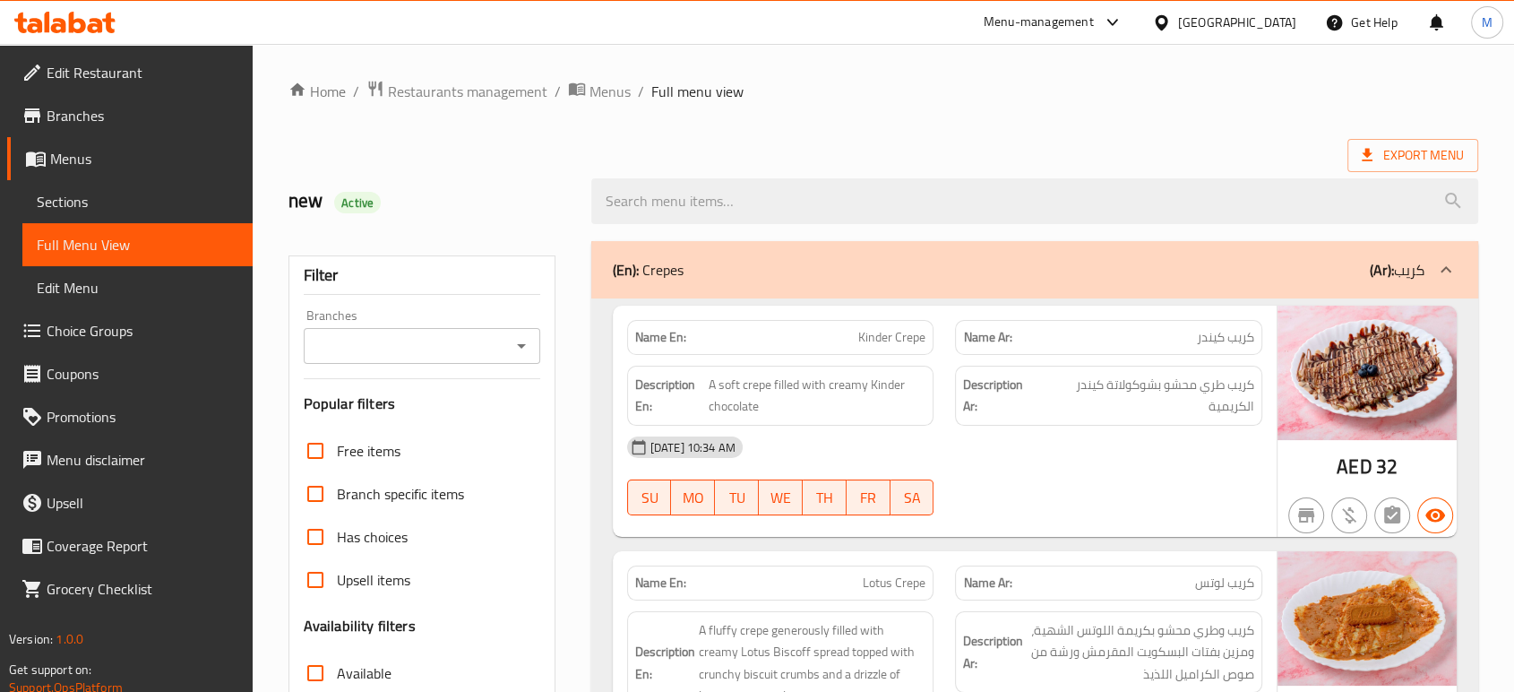
click at [1463, 95] on ol "Home / Restaurants management / Menus / Full menu view" at bounding box center [883, 91] width 1190 height 23
click at [1406, 154] on span "Export Menu" at bounding box center [1413, 155] width 102 height 22
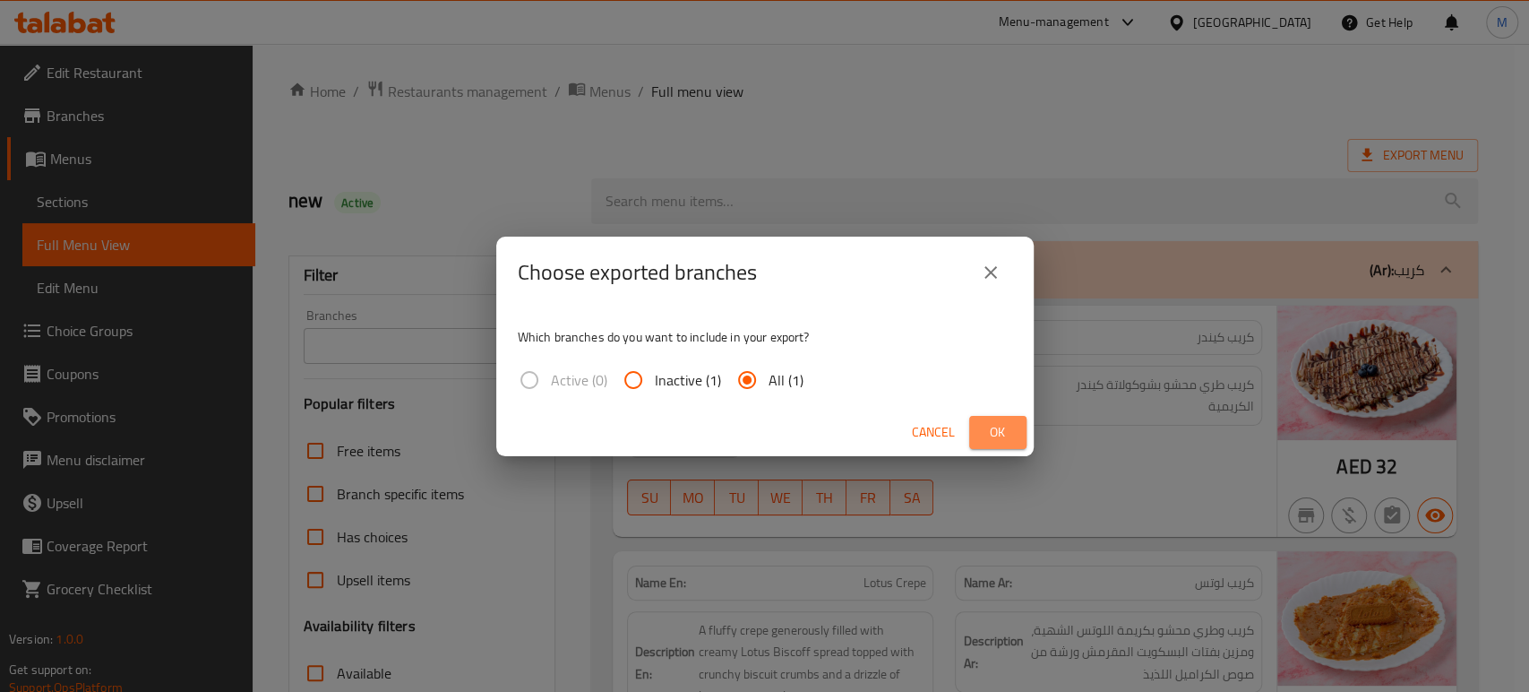
click at [993, 421] on span "Ok" at bounding box center [998, 432] width 29 height 22
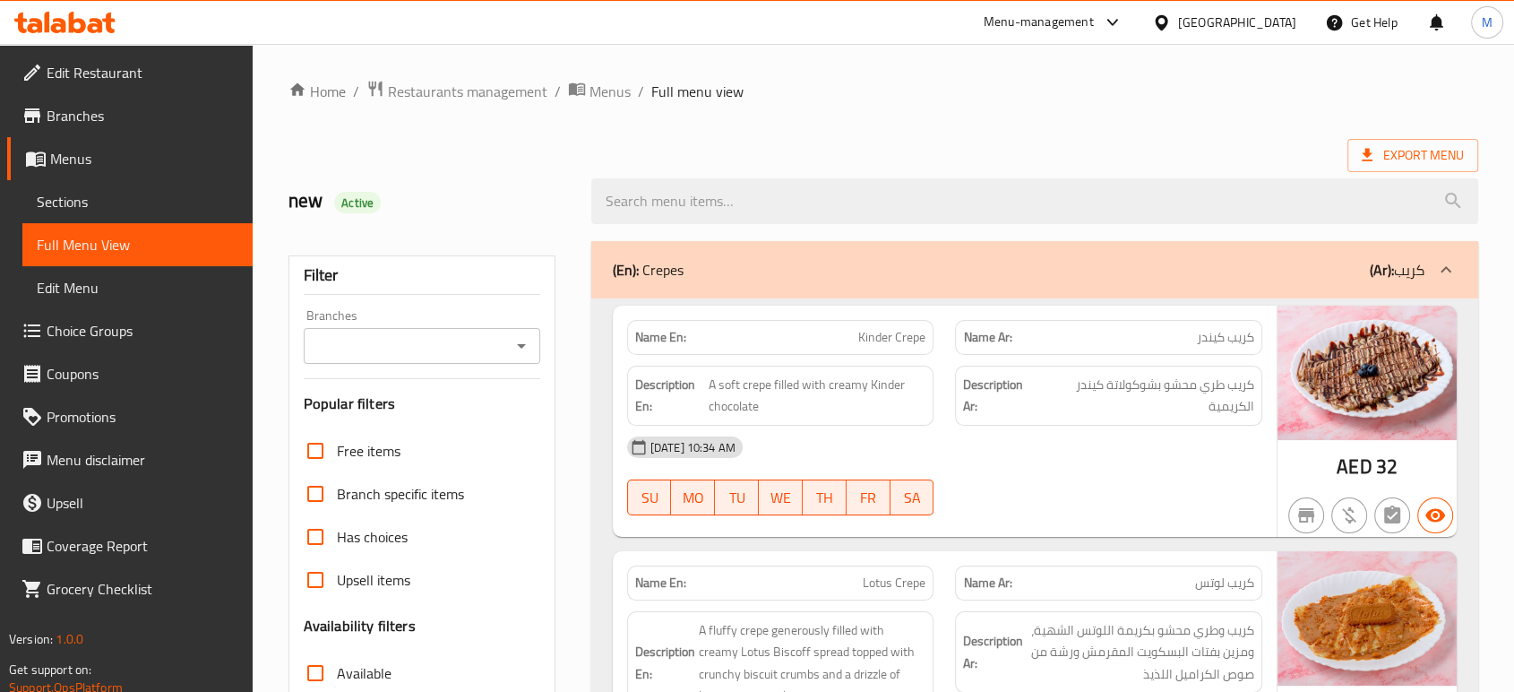
click at [1087, 469] on div "07-09-2025 10:34 AM SU MO TU WE TH FR SA" at bounding box center [944, 476] width 657 height 100
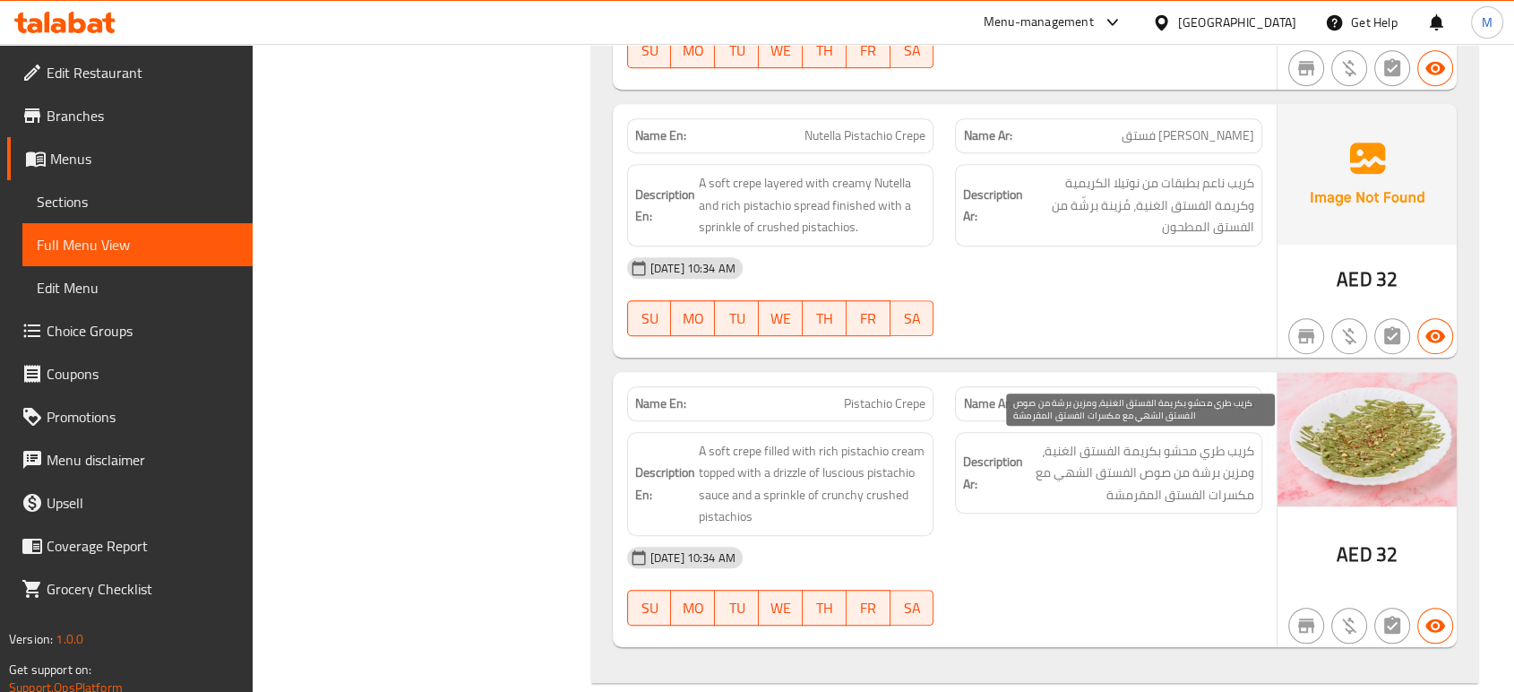
scroll to position [995, 0]
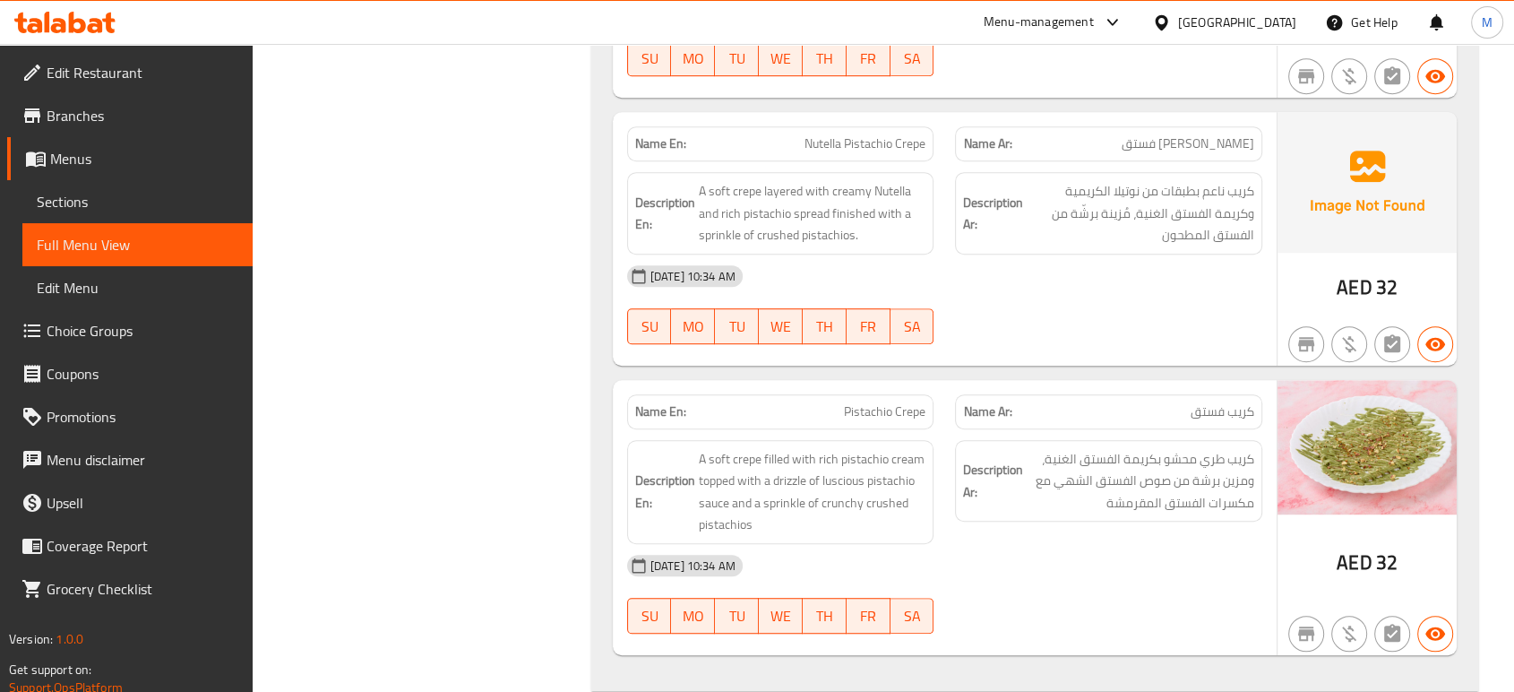
click at [861, 134] on span "Nutella Pistachio Crepe" at bounding box center [864, 143] width 121 height 19
copy span "Nutella Pistachio Crepe"
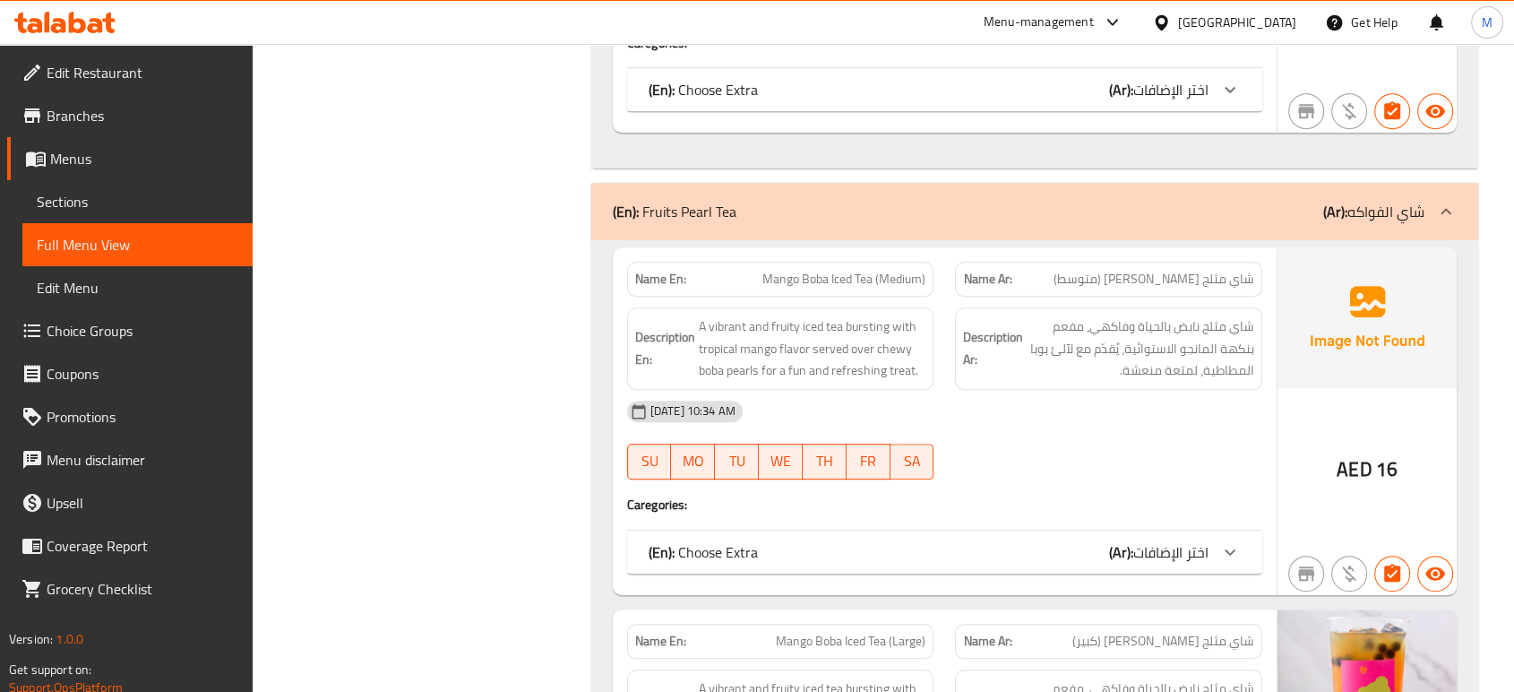
scroll to position [7723, 0]
click at [829, 633] on span "Mango Boba Iced Tea (Large)" at bounding box center [851, 642] width 150 height 19
copy span "Mango Boba Iced Tea (Large)"
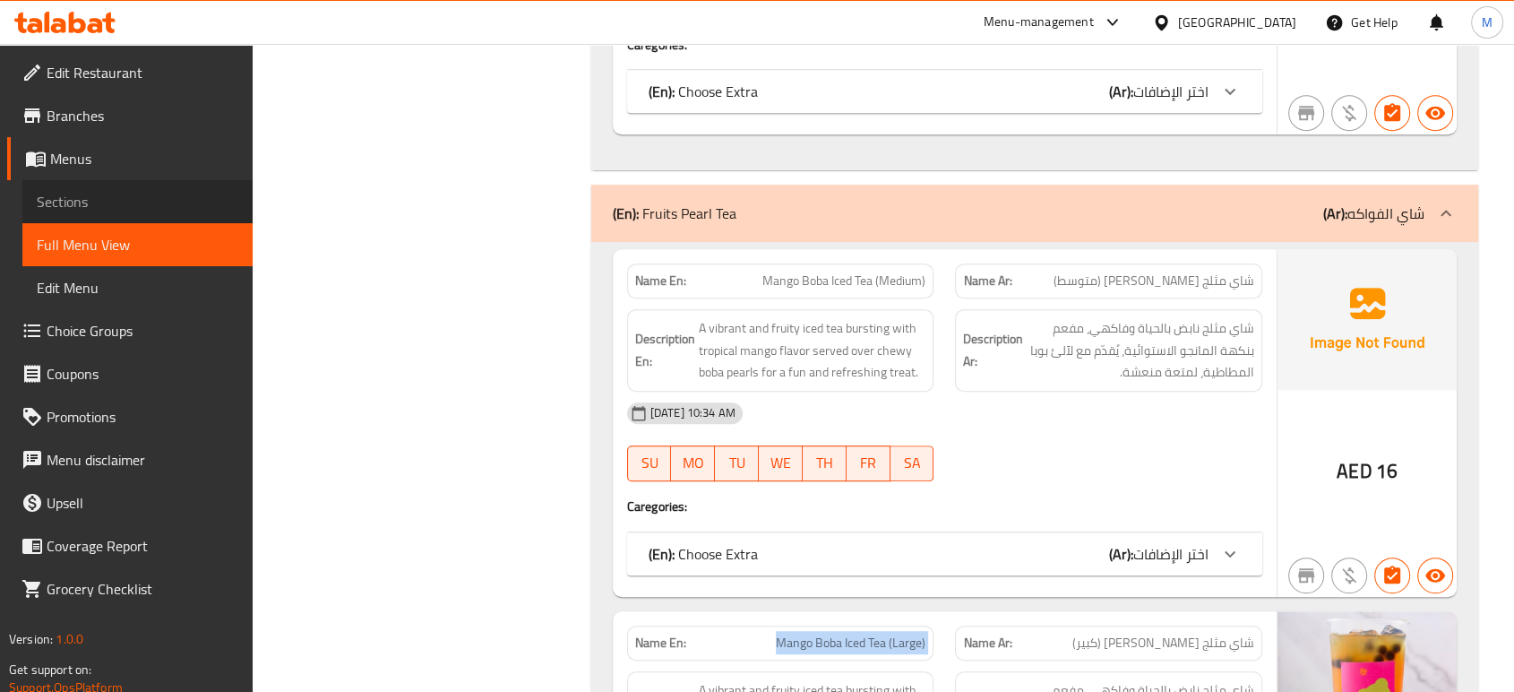
click at [125, 199] on span "Sections" at bounding box center [138, 202] width 202 height 22
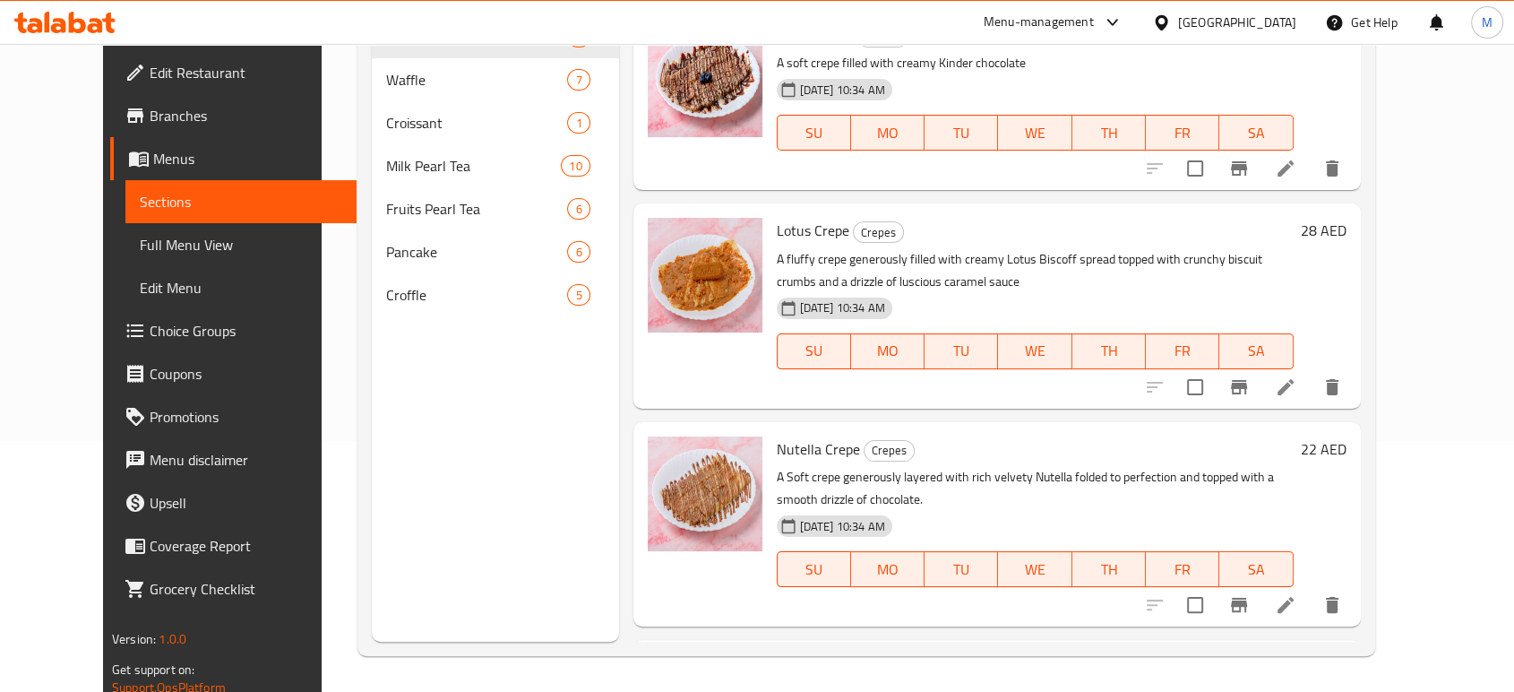
scroll to position [251, 0]
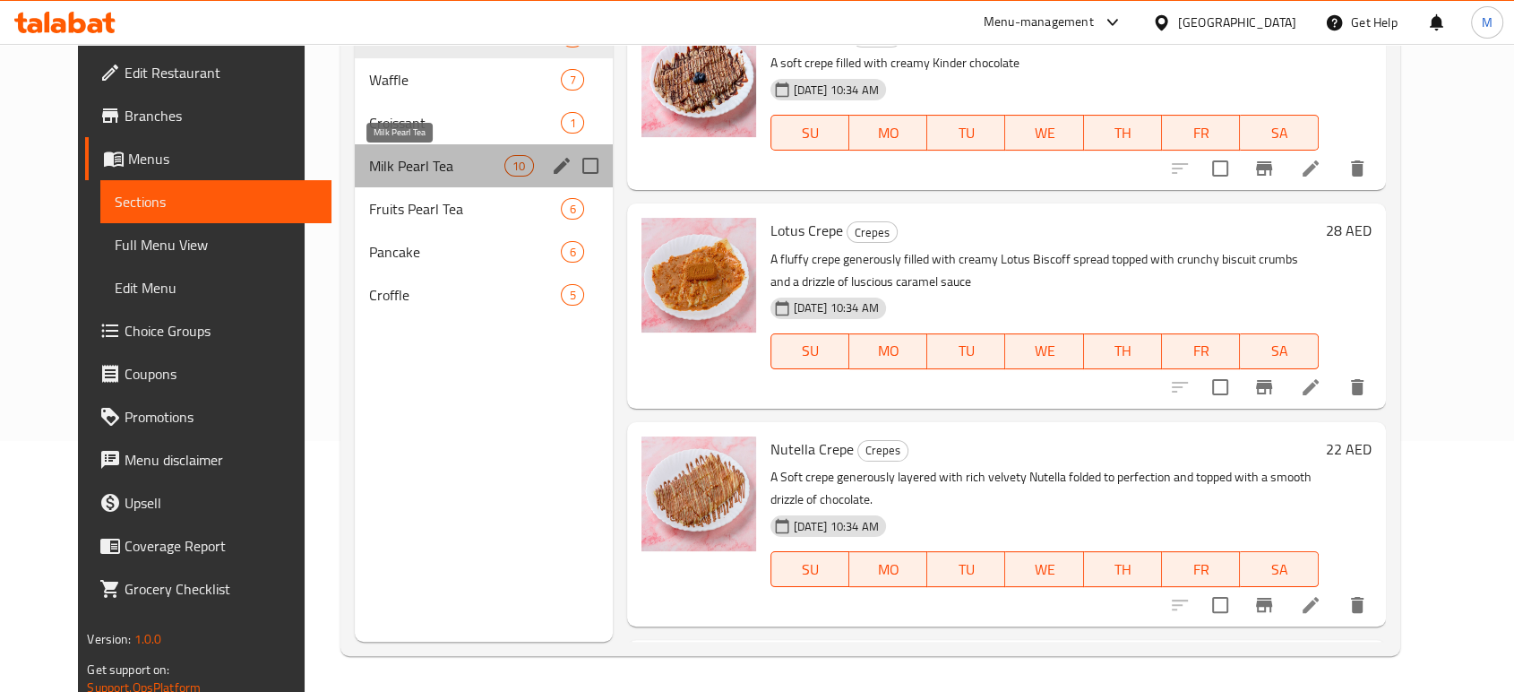
click at [384, 174] on span "Milk Pearl Tea" at bounding box center [436, 166] width 135 height 22
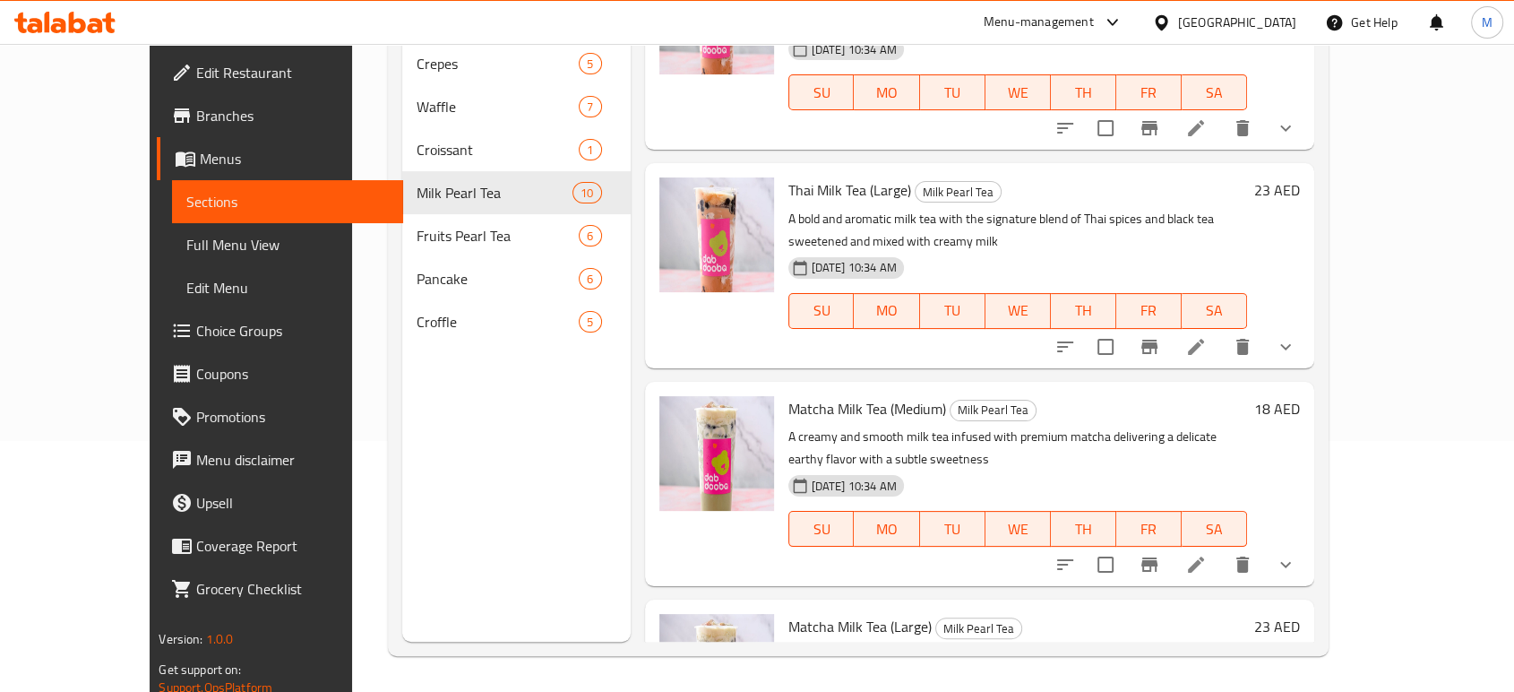
scroll to position [1355, 0]
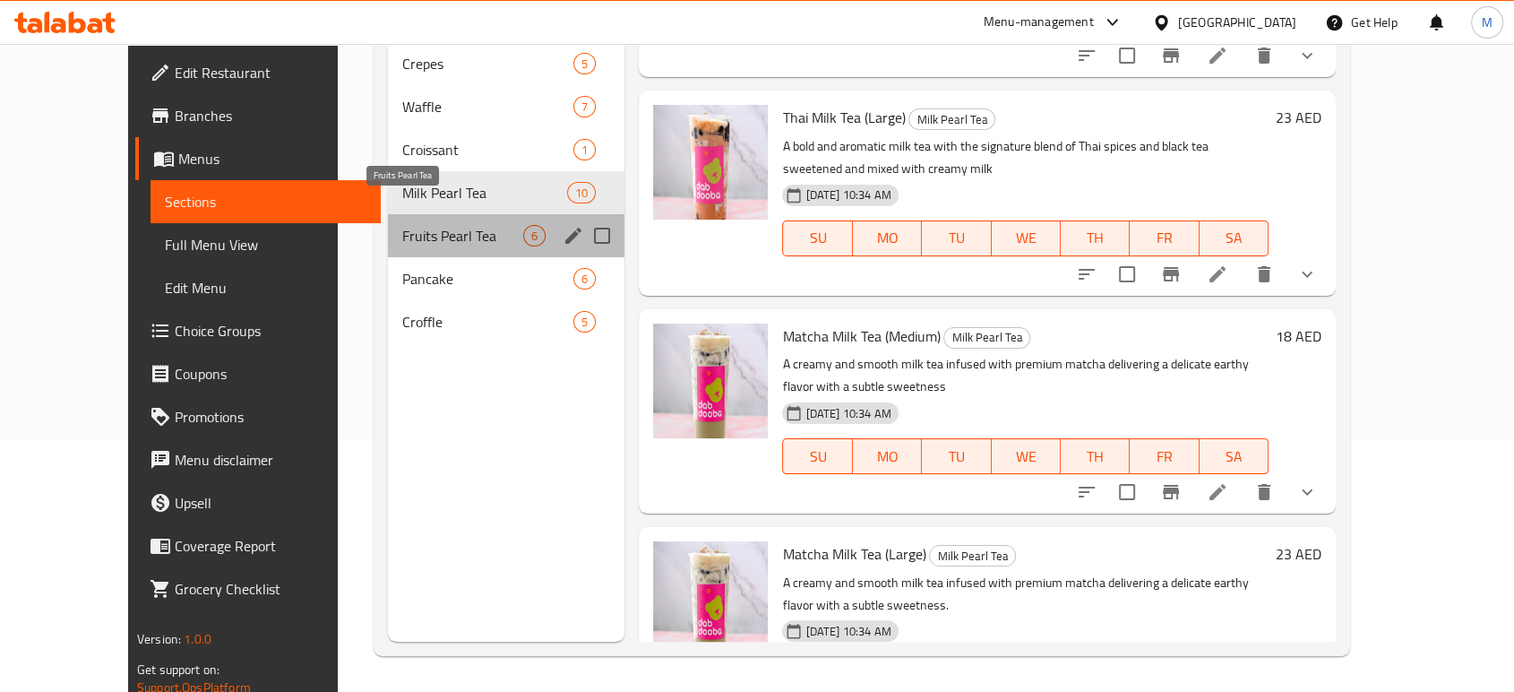
click at [402, 225] on span "Fruits Pearl Tea" at bounding box center [462, 236] width 121 height 22
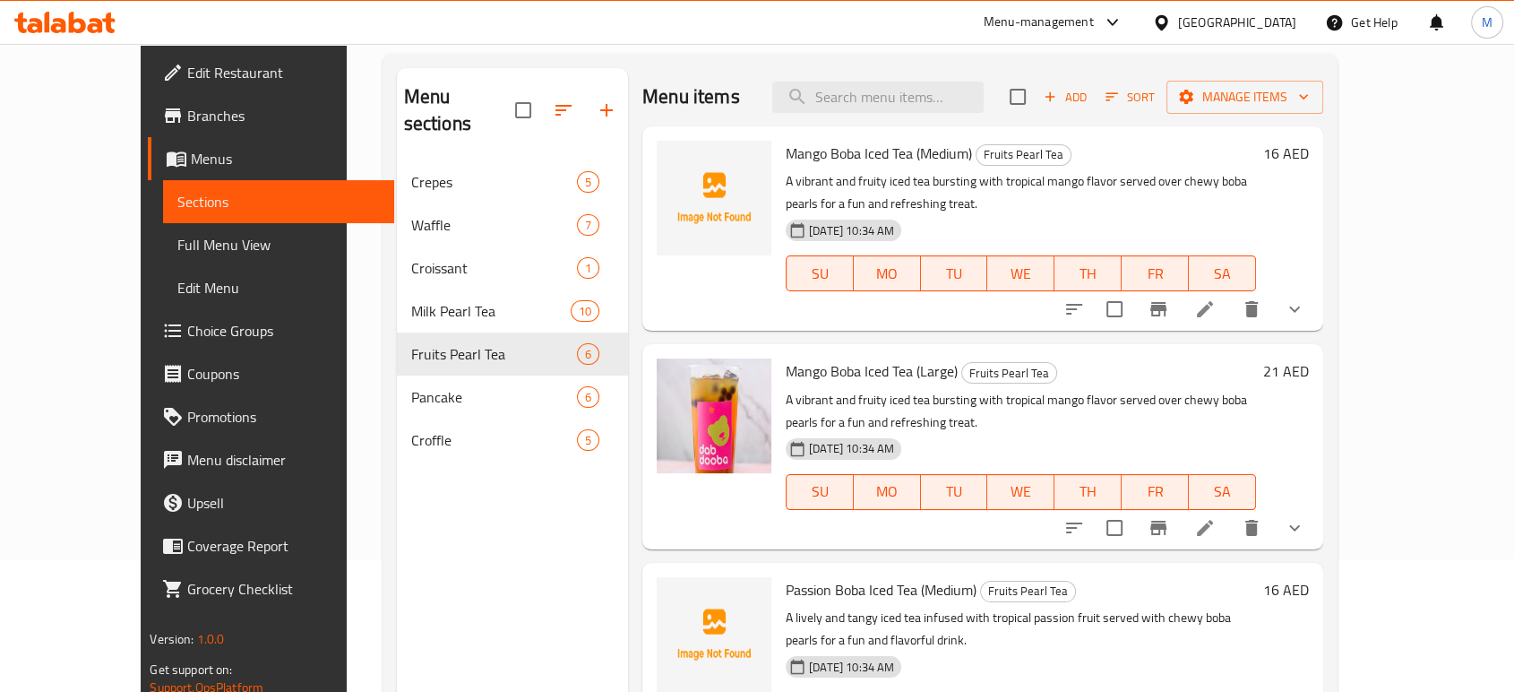
scroll to position [131, 0]
click at [671, 170] on icon "upload picture" at bounding box center [682, 168] width 22 height 22
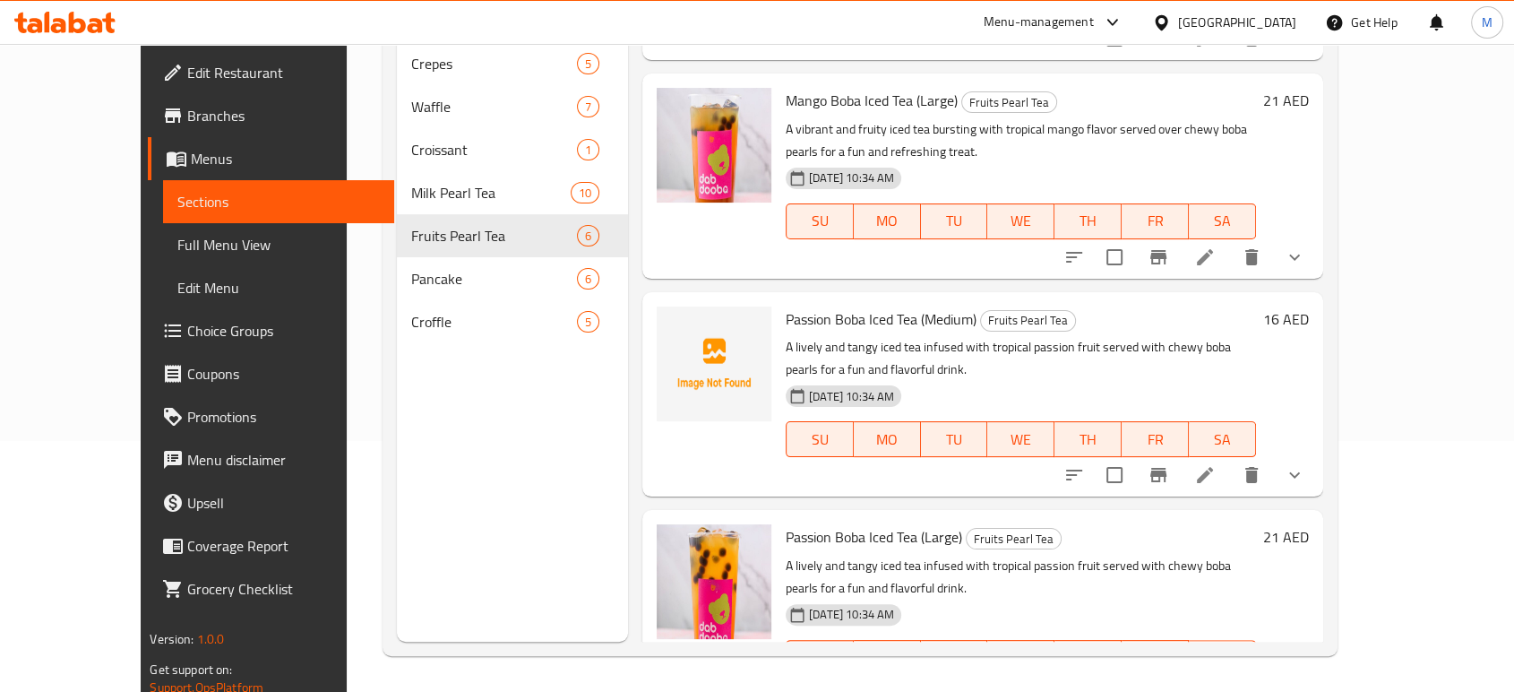
scroll to position [199, 0]
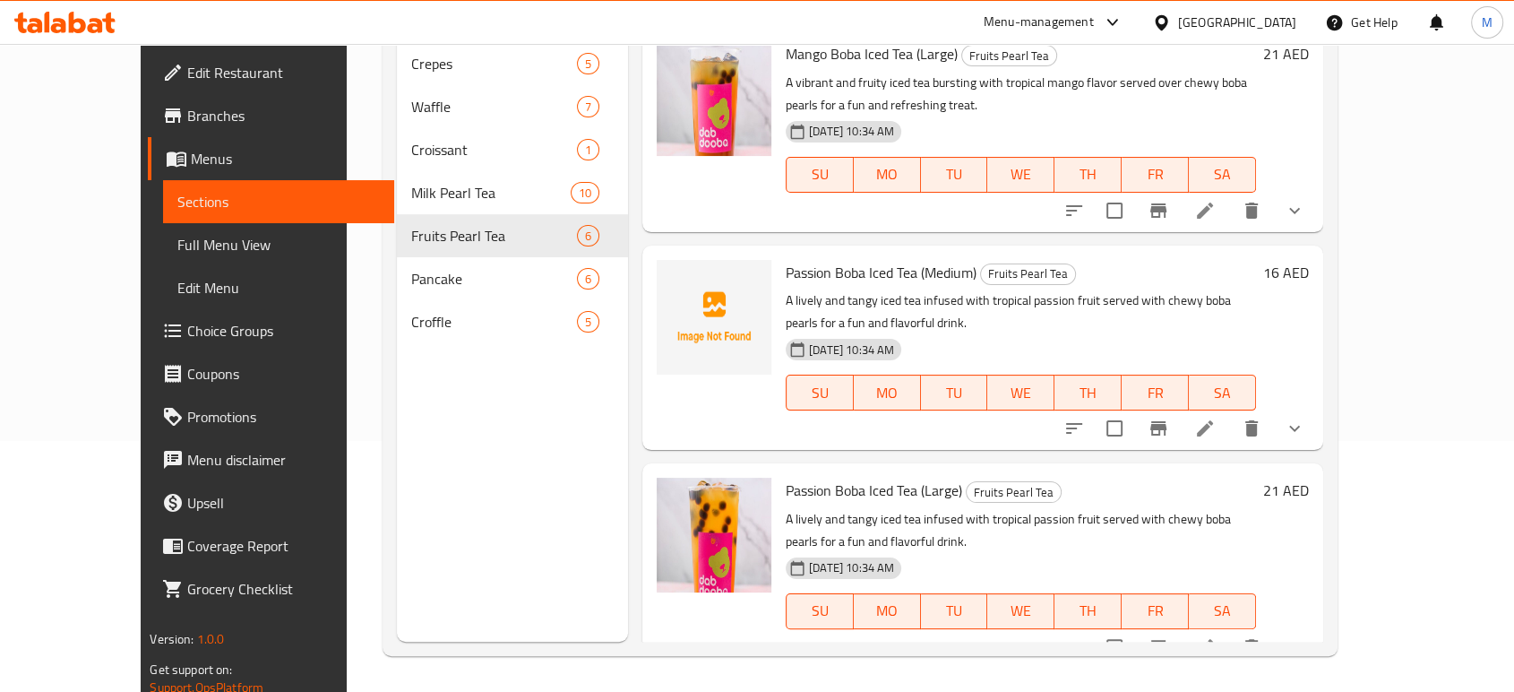
click at [786, 477] on span "Passion Boba Iced Tea (Large)" at bounding box center [874, 490] width 176 height 27
copy h6 "Passion Boba Iced Tea (Large)"
click at [809, 256] on div "Passion Boba Iced Tea (Medium) Fruits Pearl Tea A lively and tangy iced tea inf…" at bounding box center [1020, 348] width 485 height 190
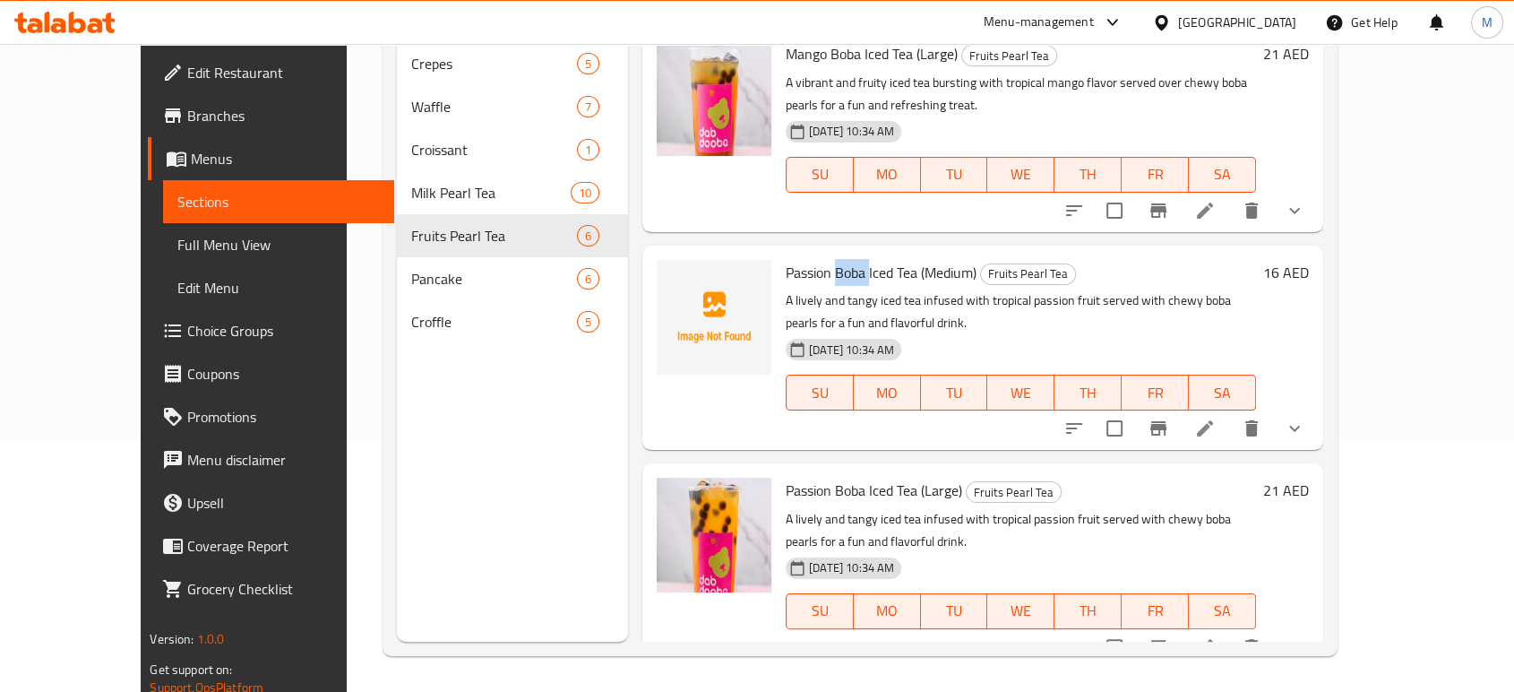
click at [809, 256] on div "Passion Boba Iced Tea (Medium) Fruits Pearl Tea A lively and tangy iced tea inf…" at bounding box center [1020, 348] width 485 height 190
copy h6 "Passion Boba Iced Tea (Medium)"
click at [679, 285] on circle "upload picture" at bounding box center [681, 284] width 5 height 5
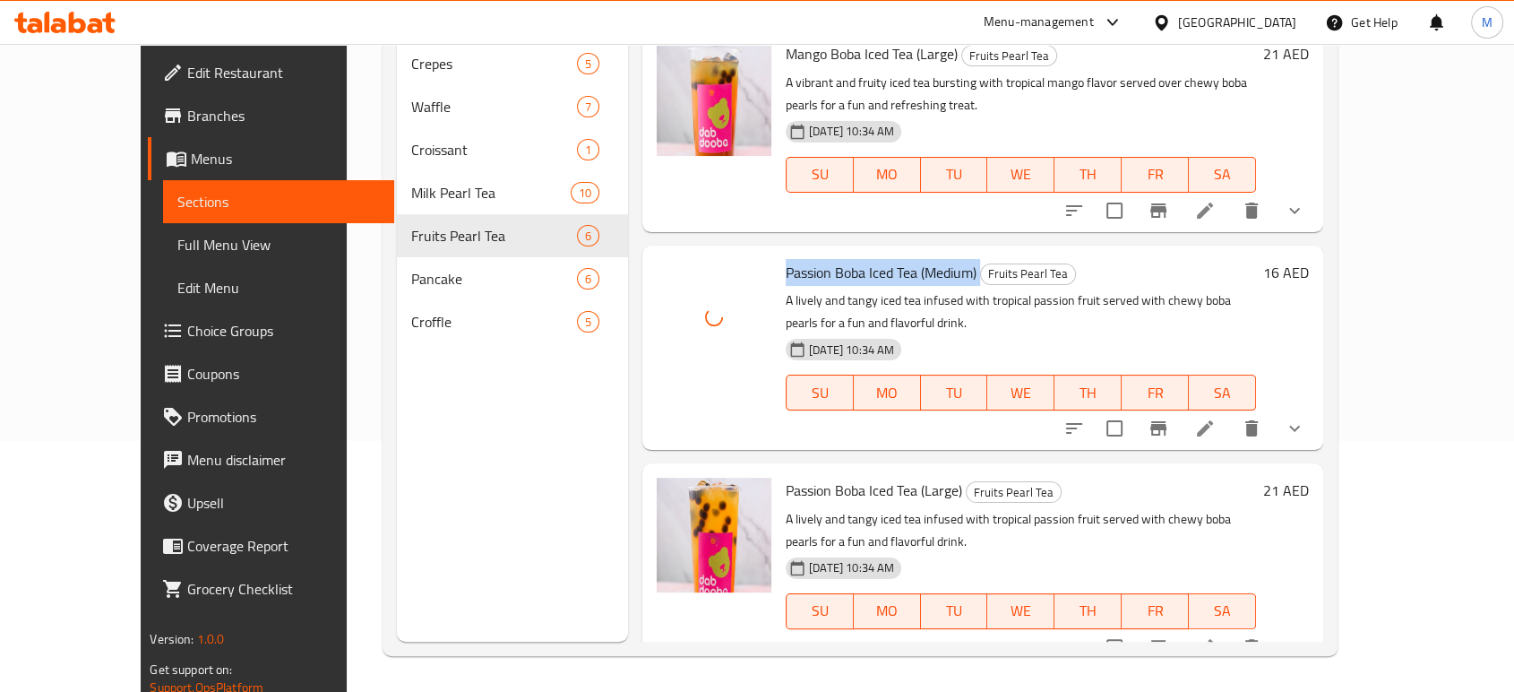
scroll to position [572, 0]
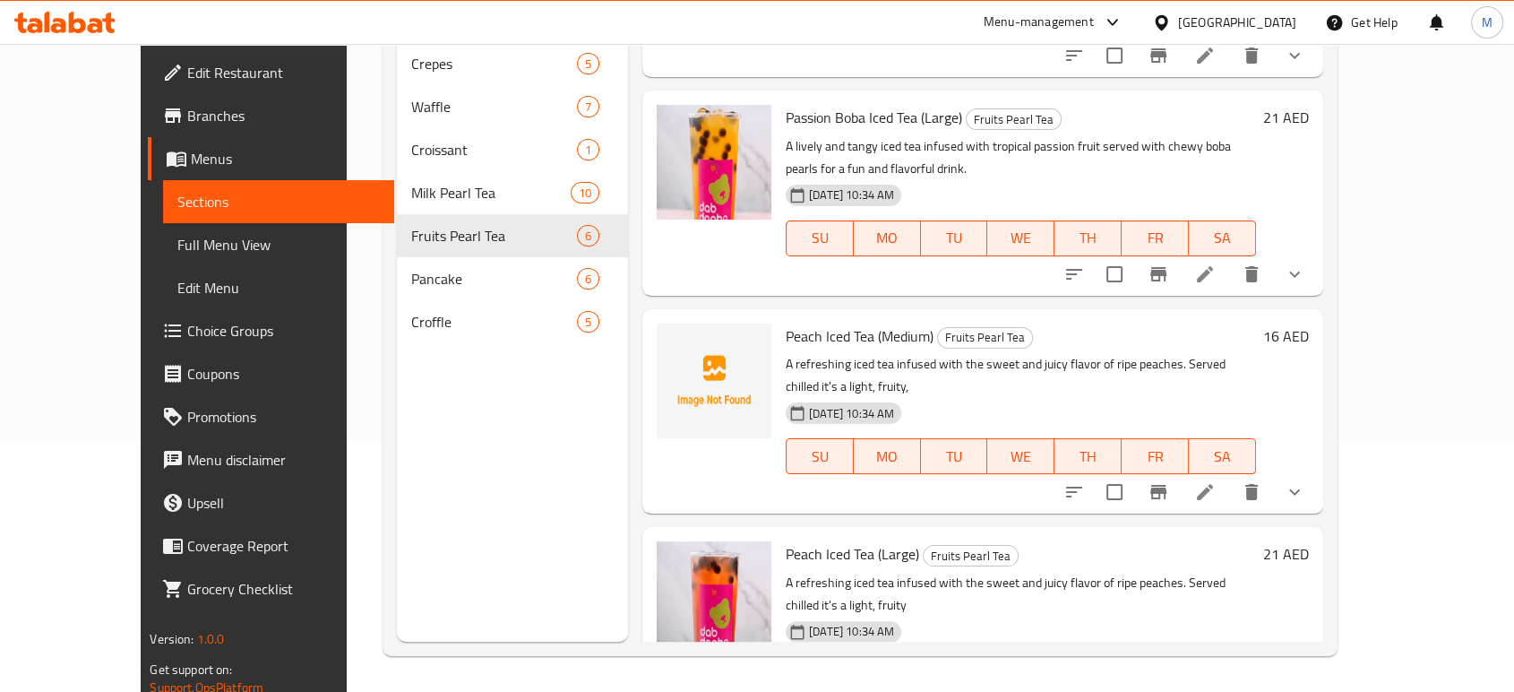
click at [786, 540] on span "Peach Iced Tea (Large)" at bounding box center [852, 553] width 133 height 27
copy h6 "Peach Iced Tea (Large)"
click at [664, 338] on span "upload picture" at bounding box center [682, 349] width 36 height 22
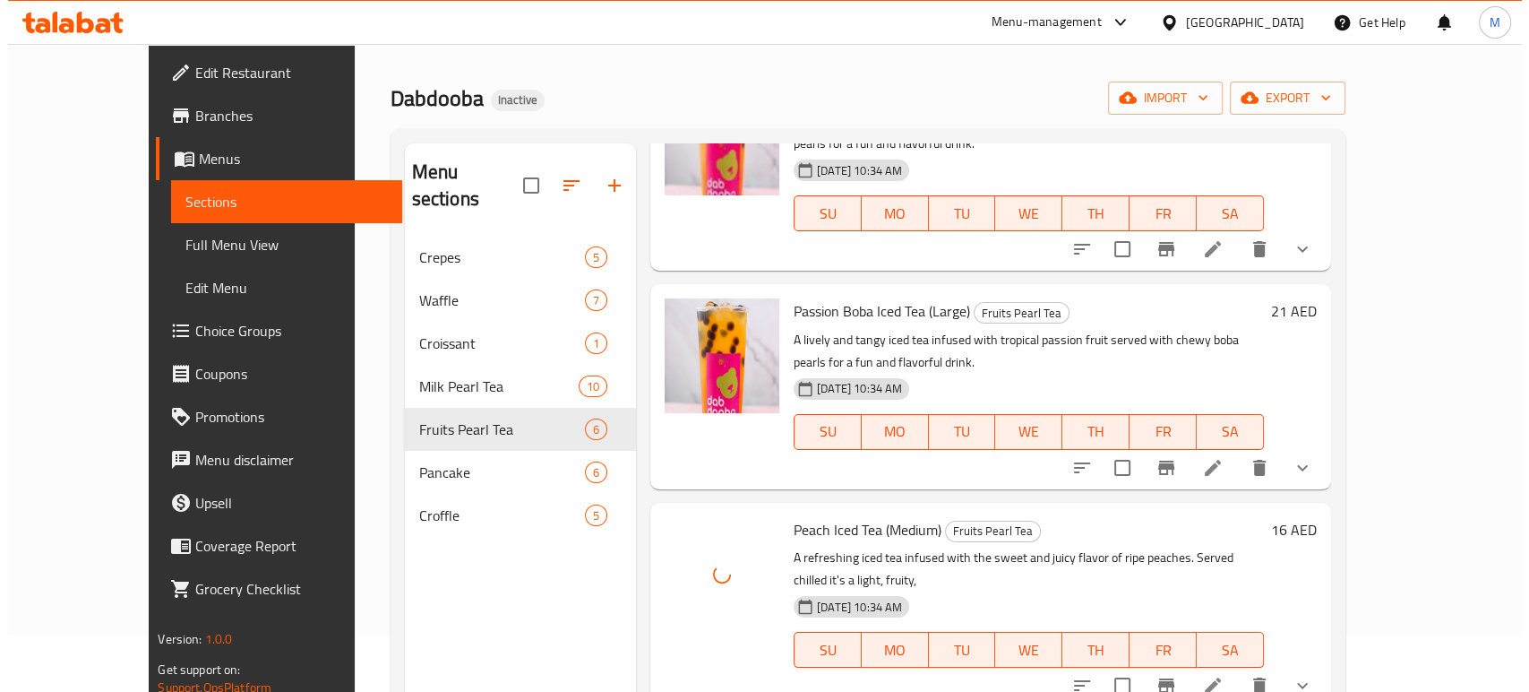
scroll to position [12, 0]
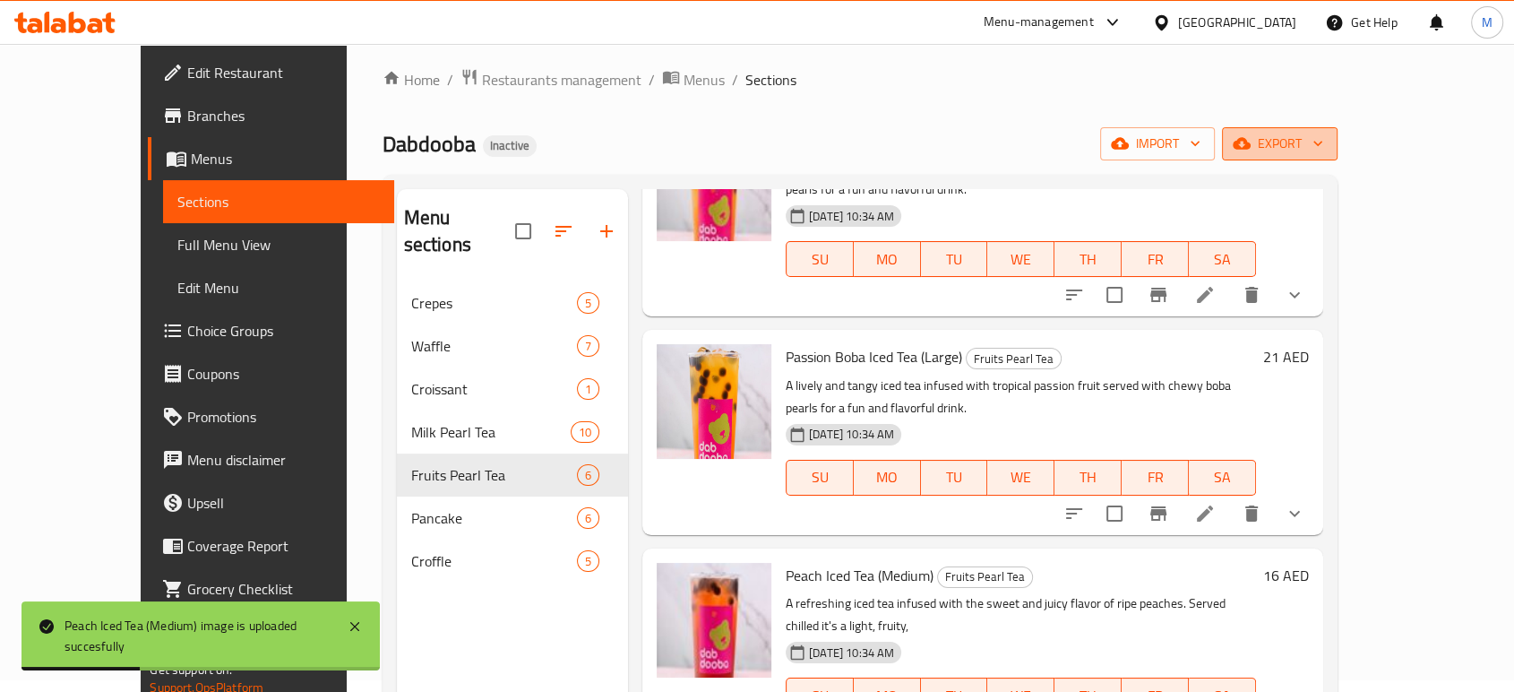
click at [1323, 141] on span "export" at bounding box center [1279, 144] width 87 height 22
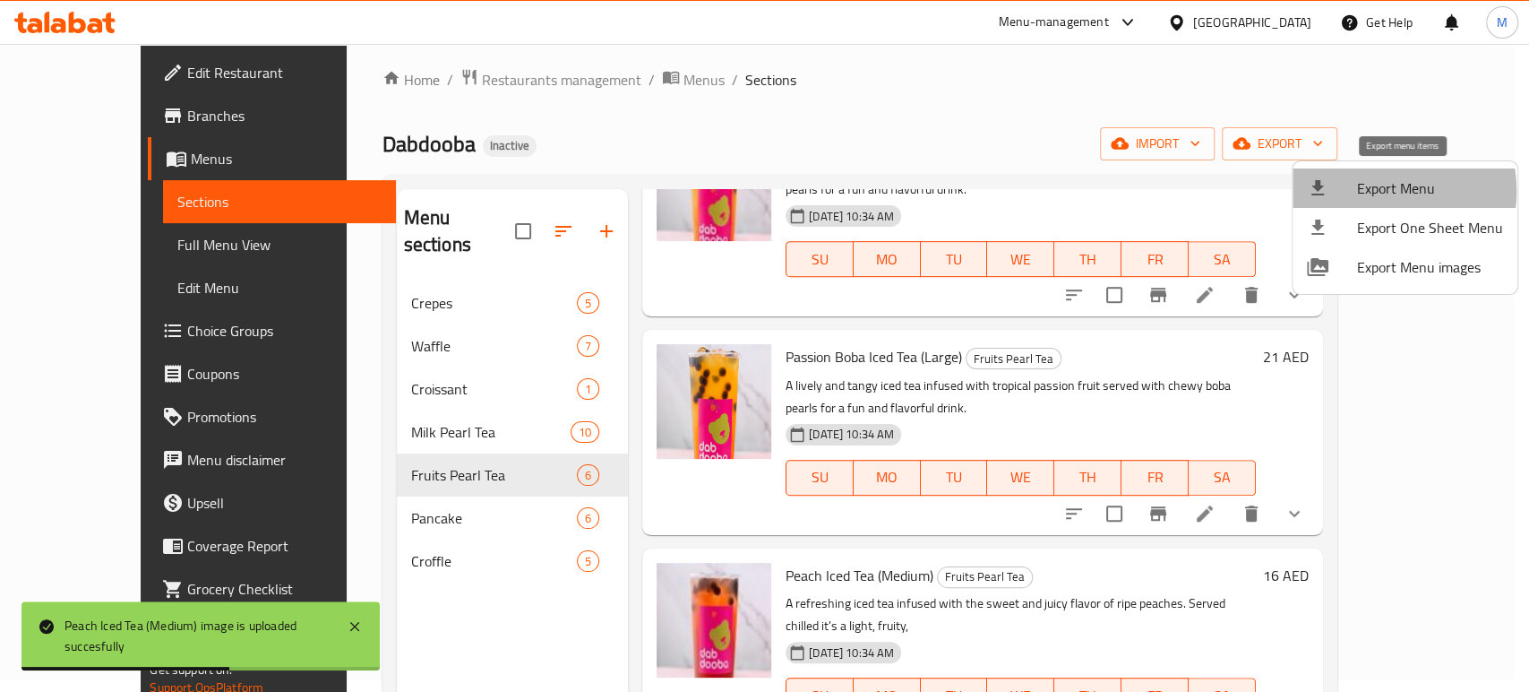
click at [1372, 191] on span "Export Menu" at bounding box center [1430, 188] width 146 height 22
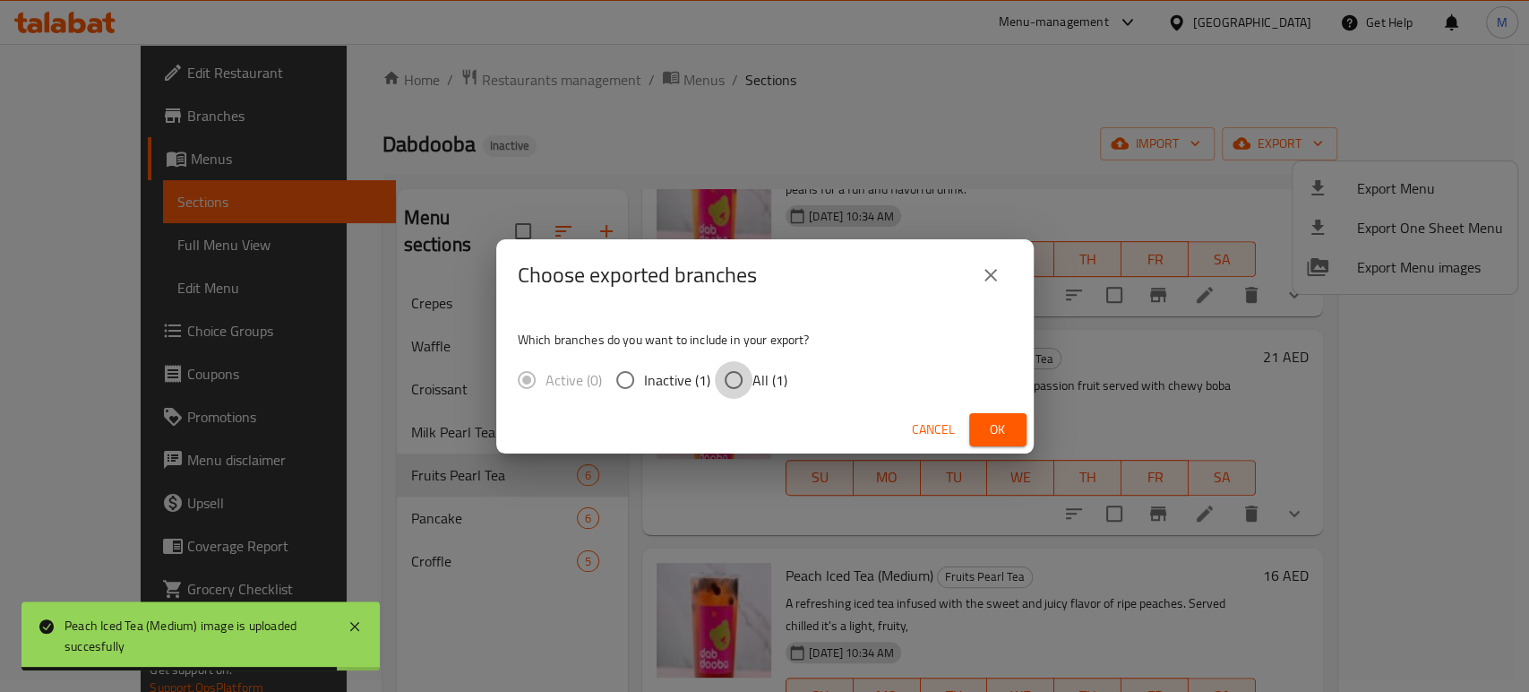
click at [731, 376] on input "All (1)" at bounding box center [734, 380] width 38 height 38
radio input "true"
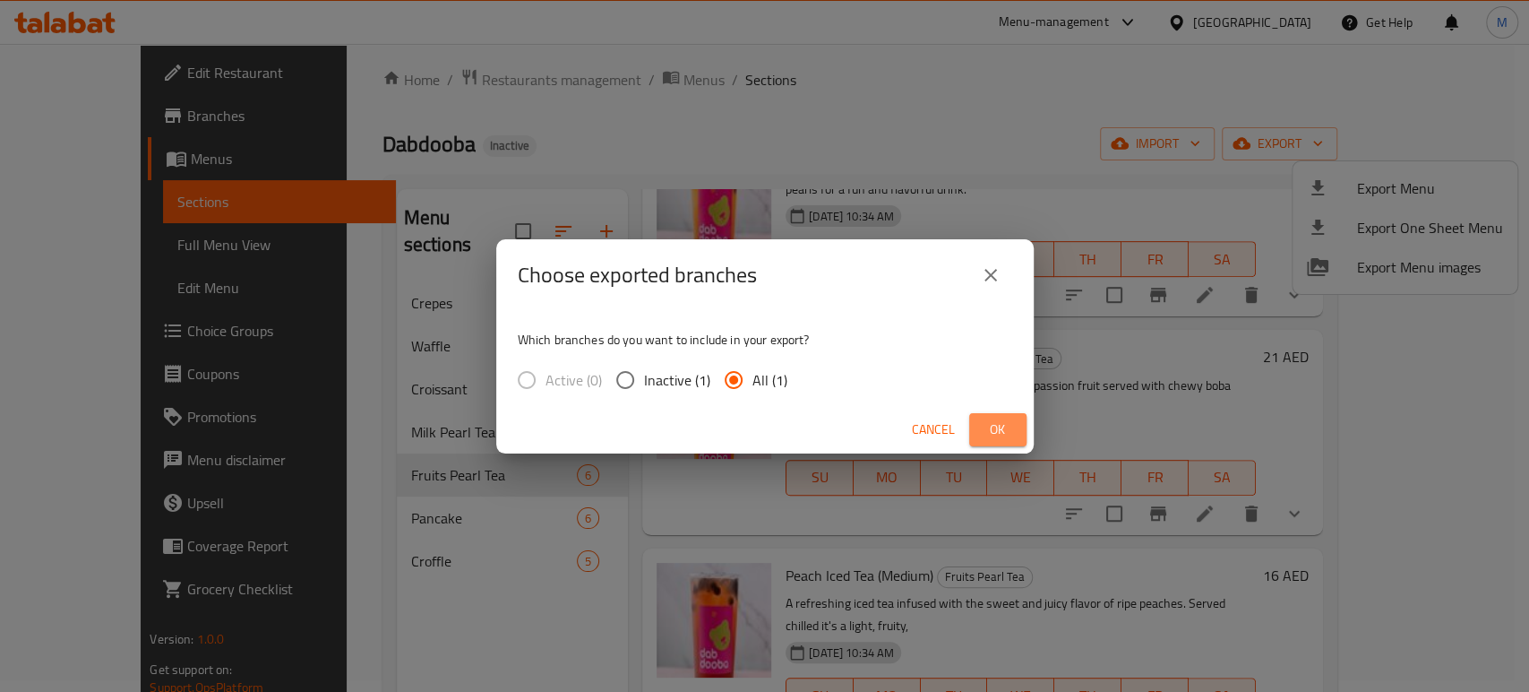
click at [979, 437] on button "Ok" at bounding box center [997, 429] width 57 height 33
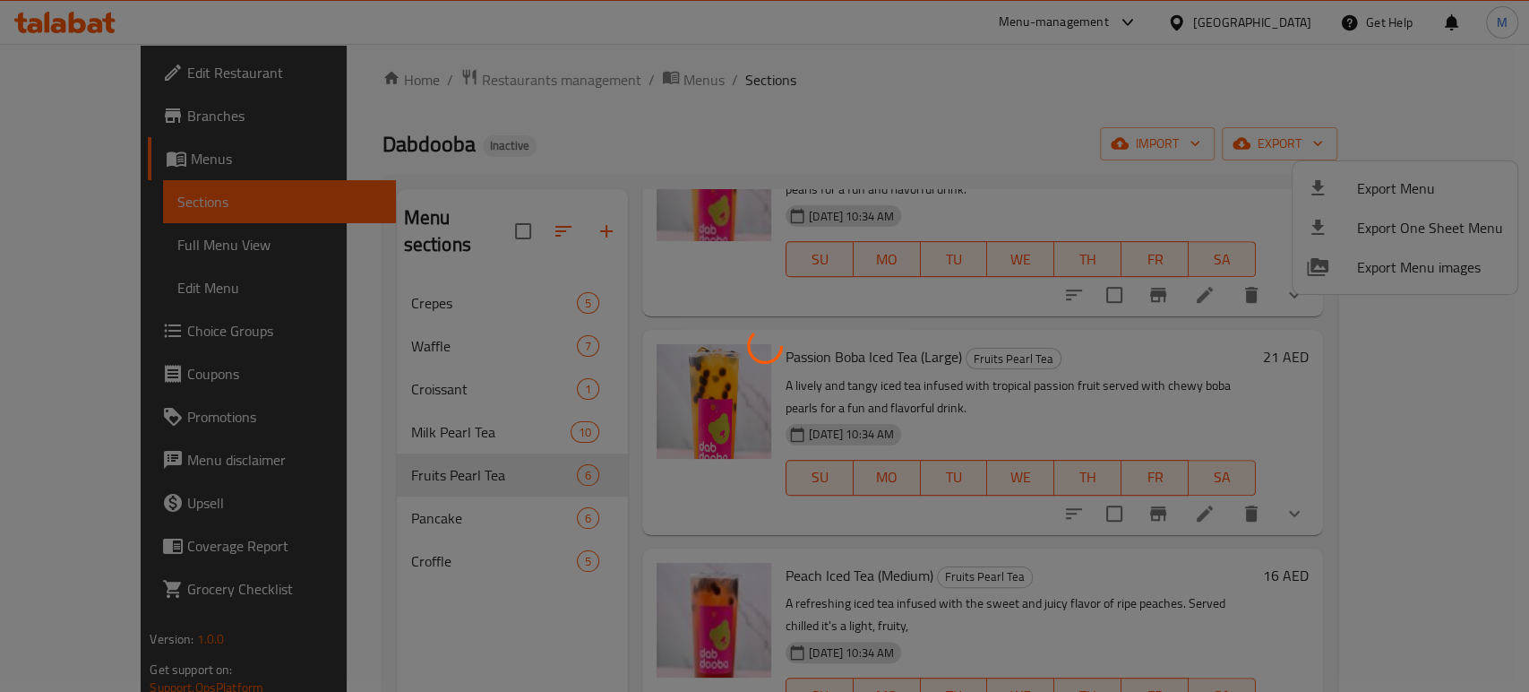
click at [976, 123] on div at bounding box center [764, 346] width 1529 height 692
